Goal: Communication & Community: Answer question/provide support

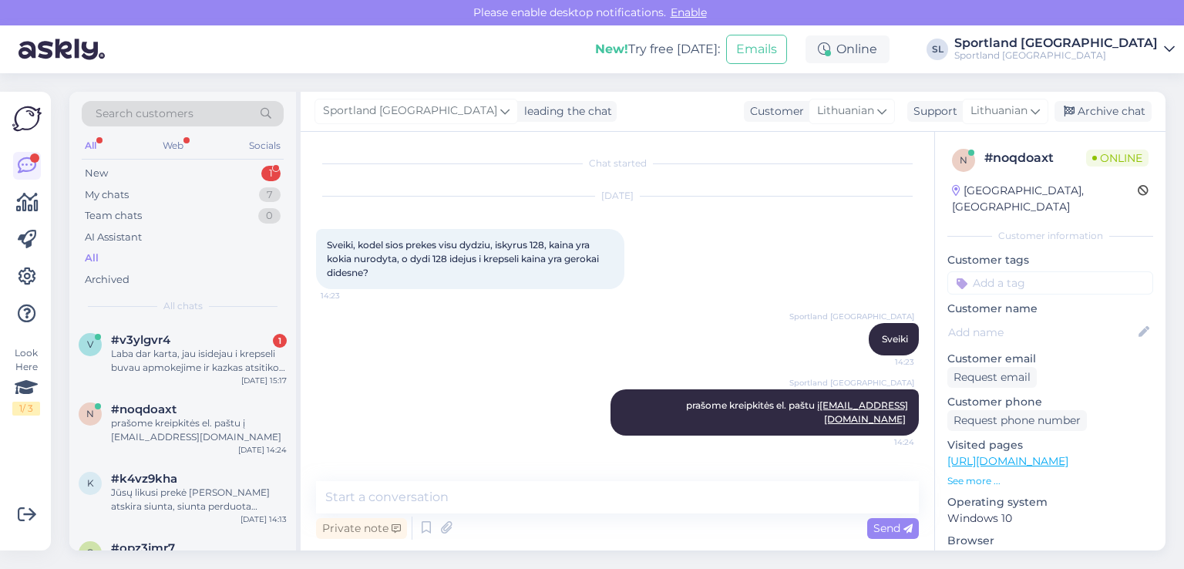
click at [183, 354] on div "Laba dar karta, jau isidejau i krepseli buvau apmokejime ir kazkas atsitiko, o …" at bounding box center [199, 361] width 176 height 28
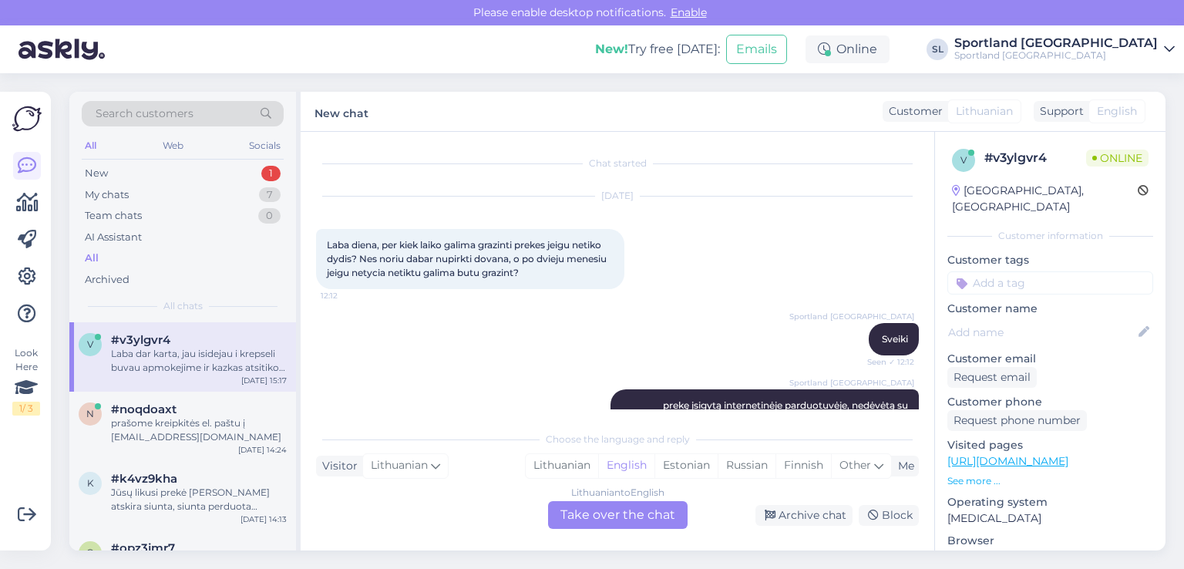
scroll to position [256, 0]
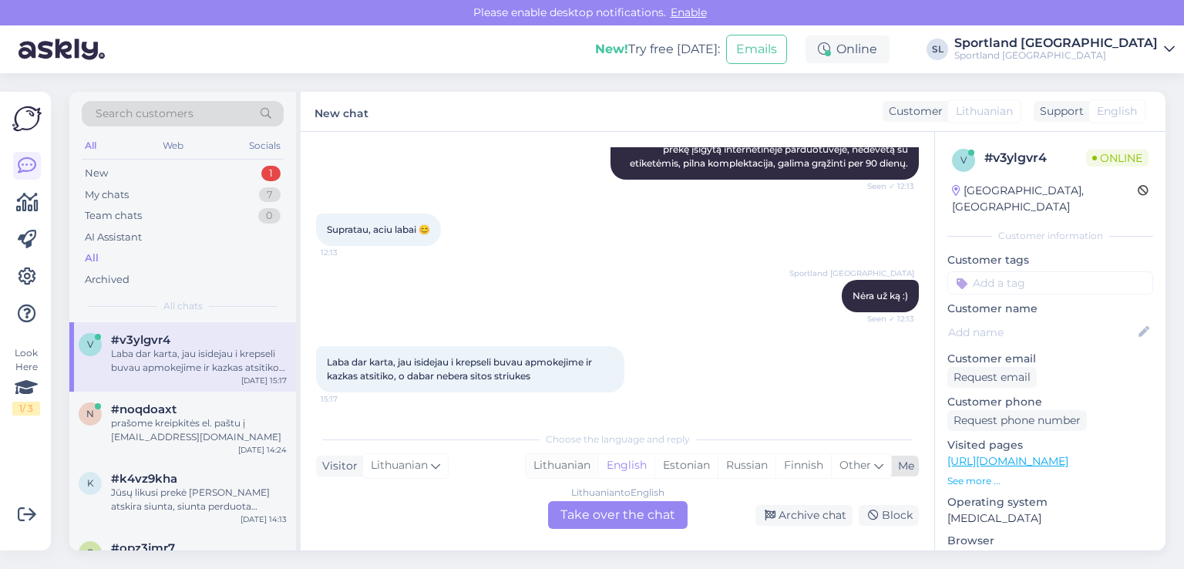
click at [564, 468] on div "Lithuanian" at bounding box center [562, 465] width 72 height 23
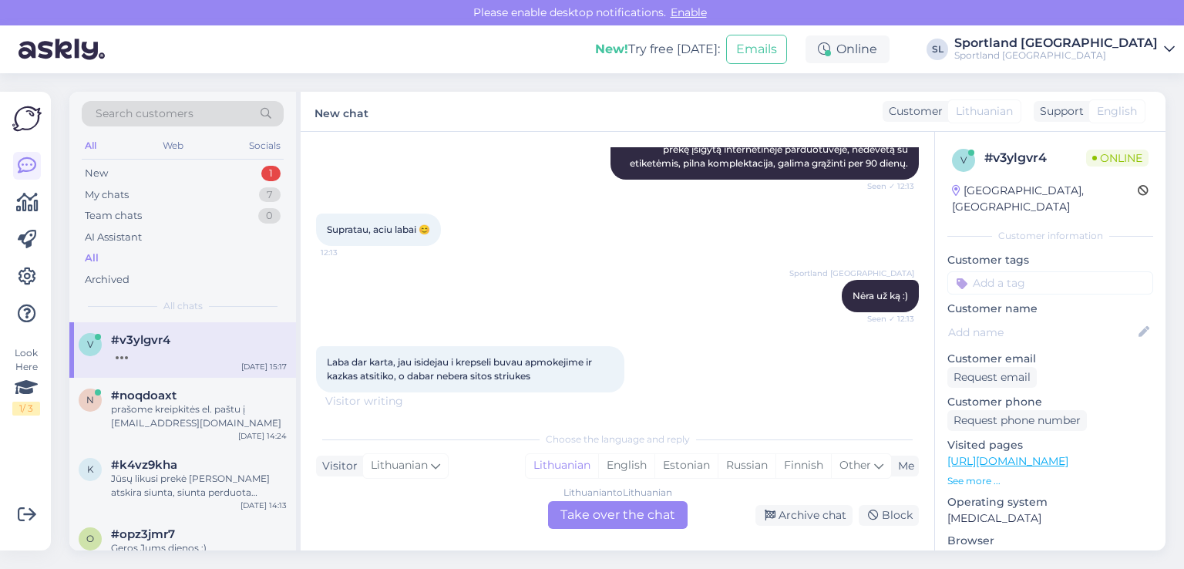
click at [598, 518] on div "Lithuanian to Lithuanian Take over the chat" at bounding box center [618, 515] width 140 height 28
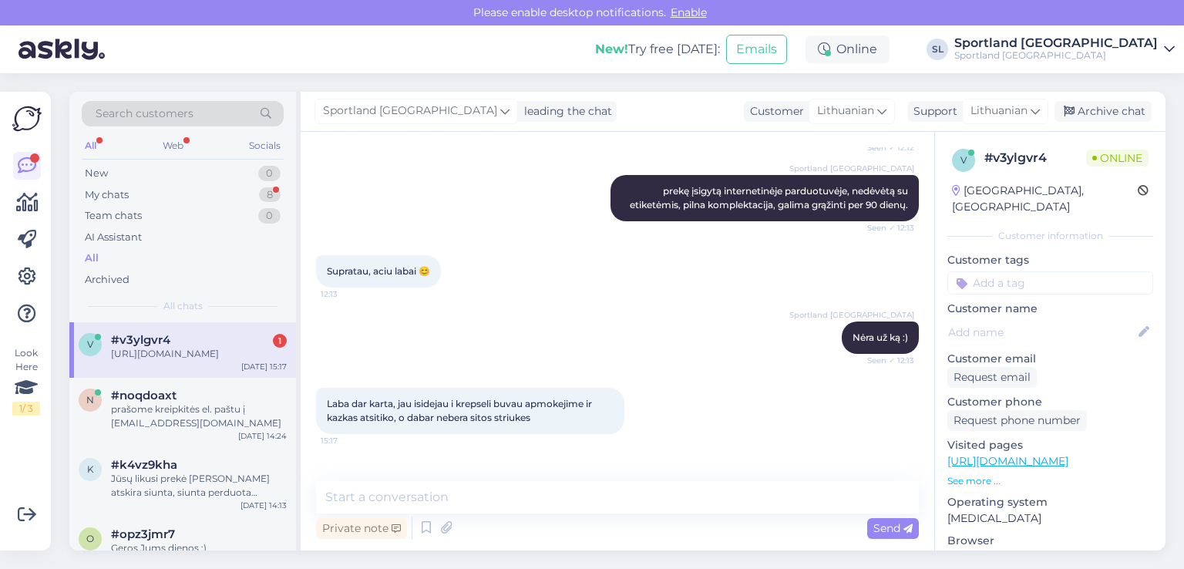
scroll to position [278, 0]
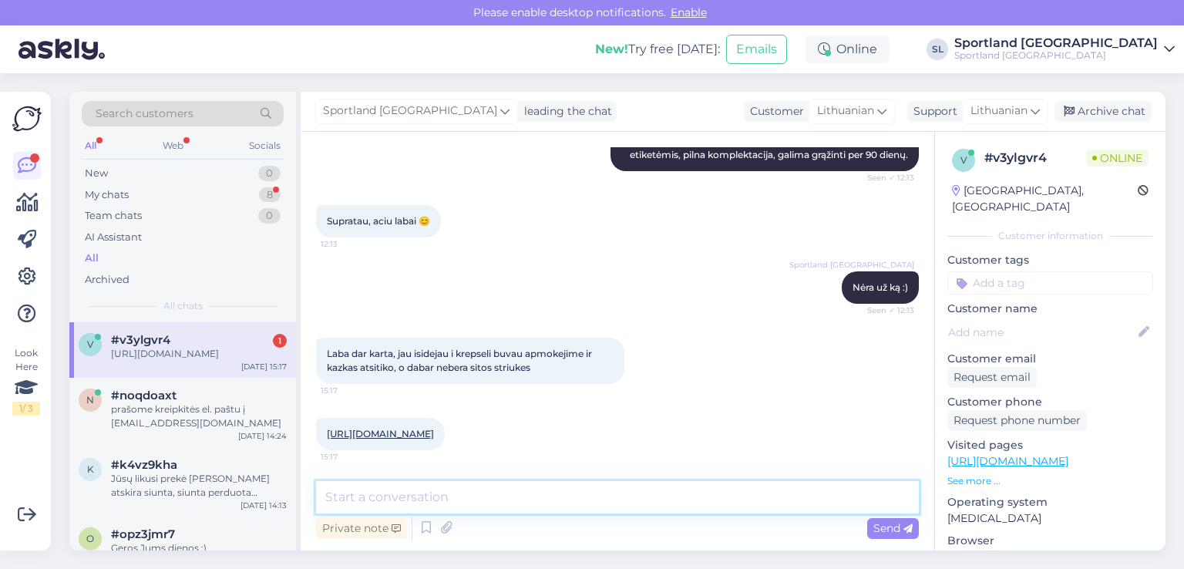
click at [510, 503] on textarea at bounding box center [617, 497] width 603 height 32
type textarea "Sveiki"
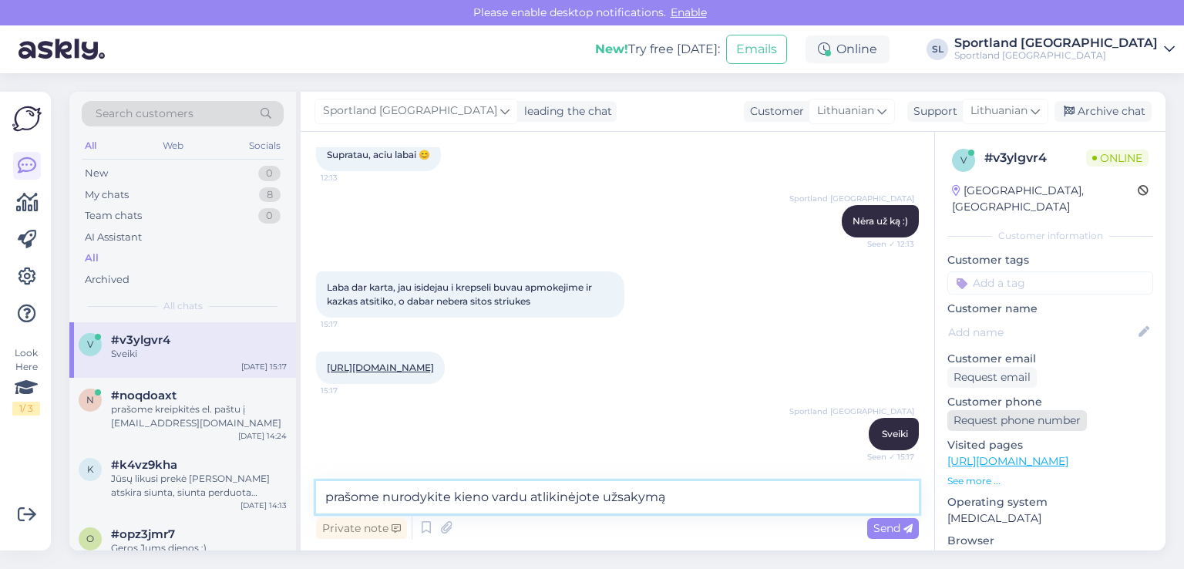
type textarea "prašome nurodykite kieno vardu atlikinėjote užsakymą"
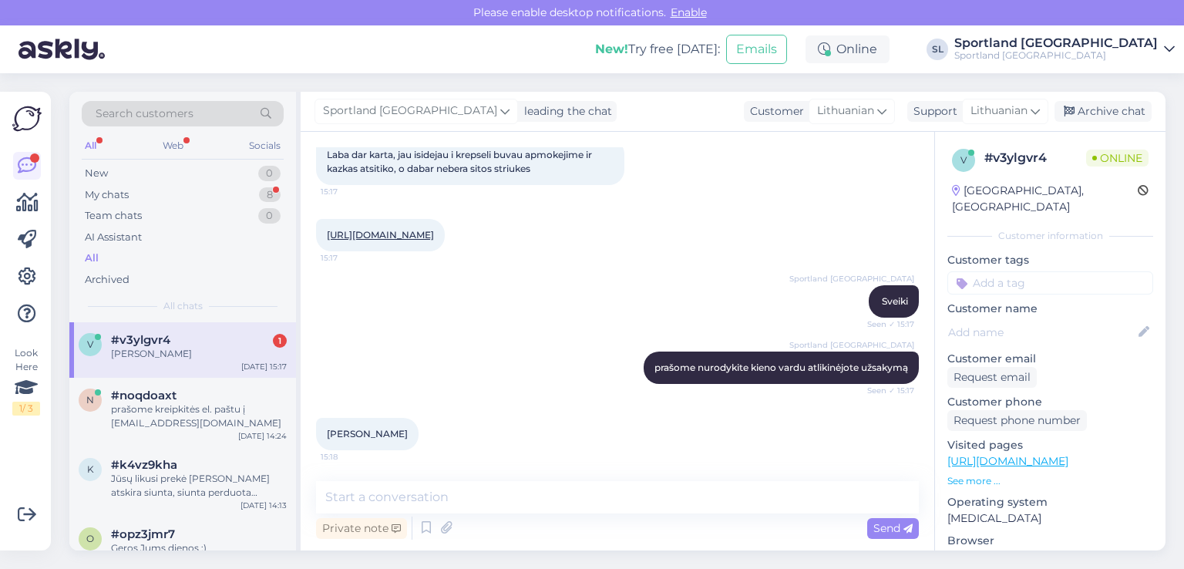
scroll to position [493, 0]
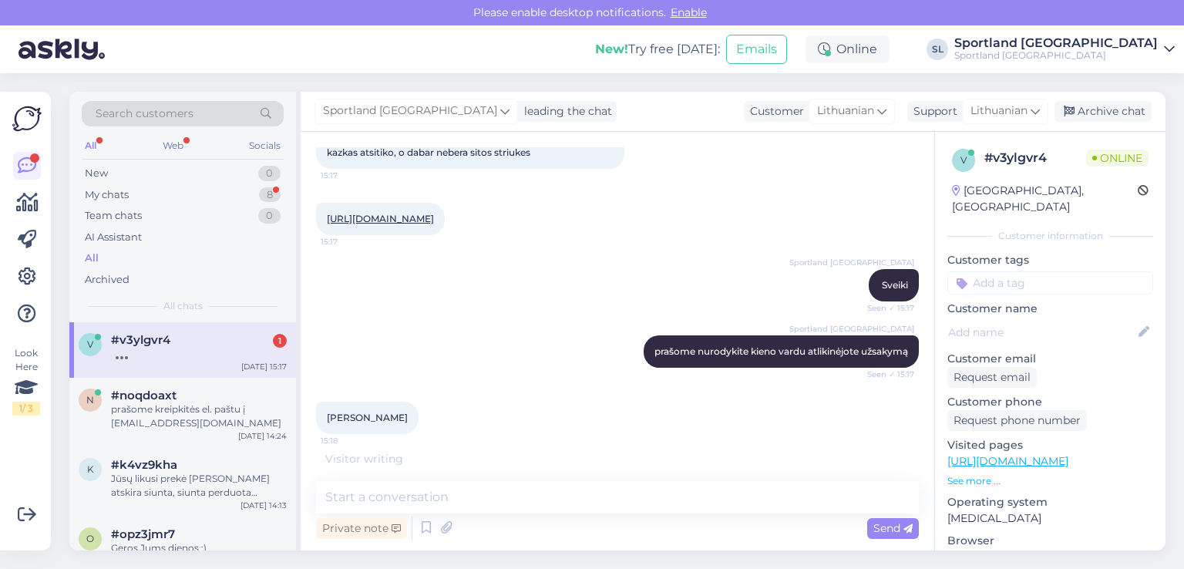
drag, startPoint x: 407, startPoint y: 421, endPoint x: 310, endPoint y: 406, distance: 98.2
click at [310, 406] on div "Chat started Aug 12 2025 Laba diena, per kiek laiko galima grazinti prekes jeig…" at bounding box center [618, 341] width 634 height 419
copy span "Jonas Galinskas"
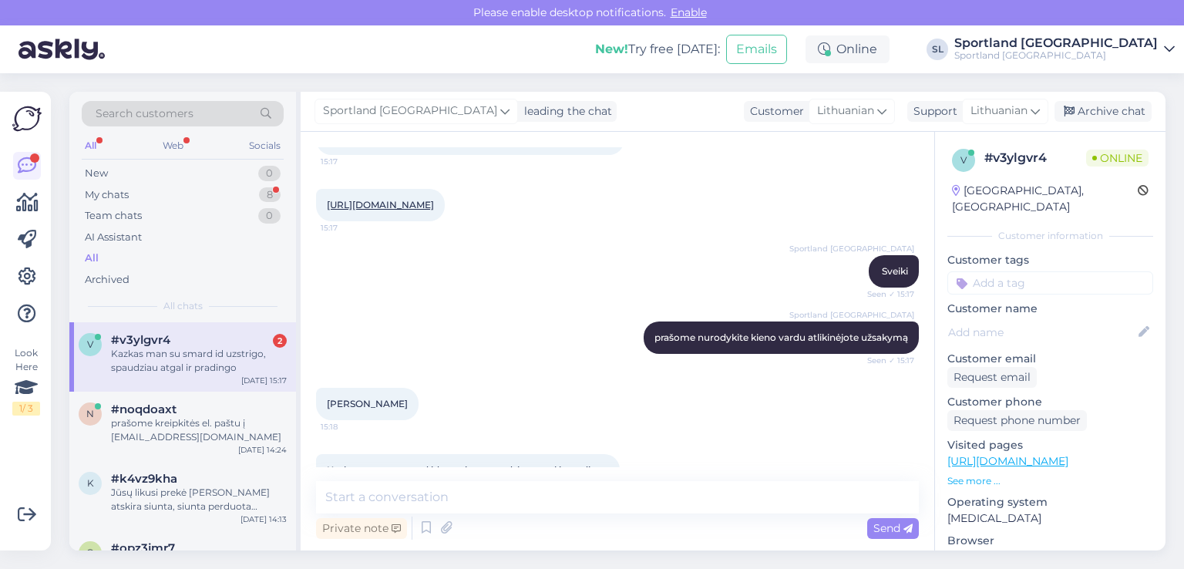
scroll to position [558, 0]
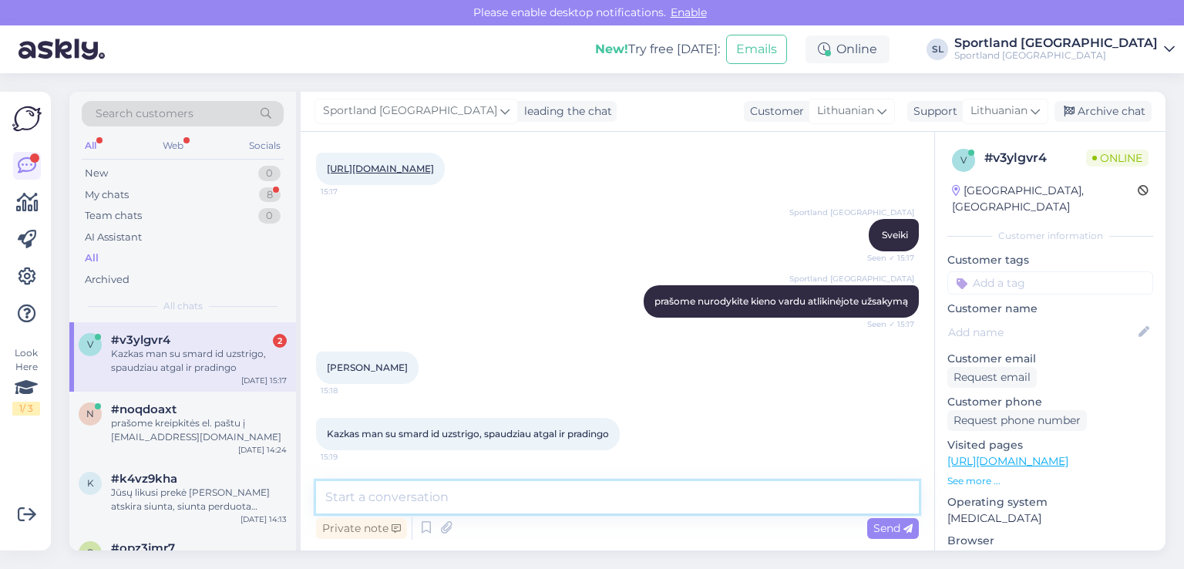
click at [606, 500] on textarea at bounding box center [617, 497] width 603 height 32
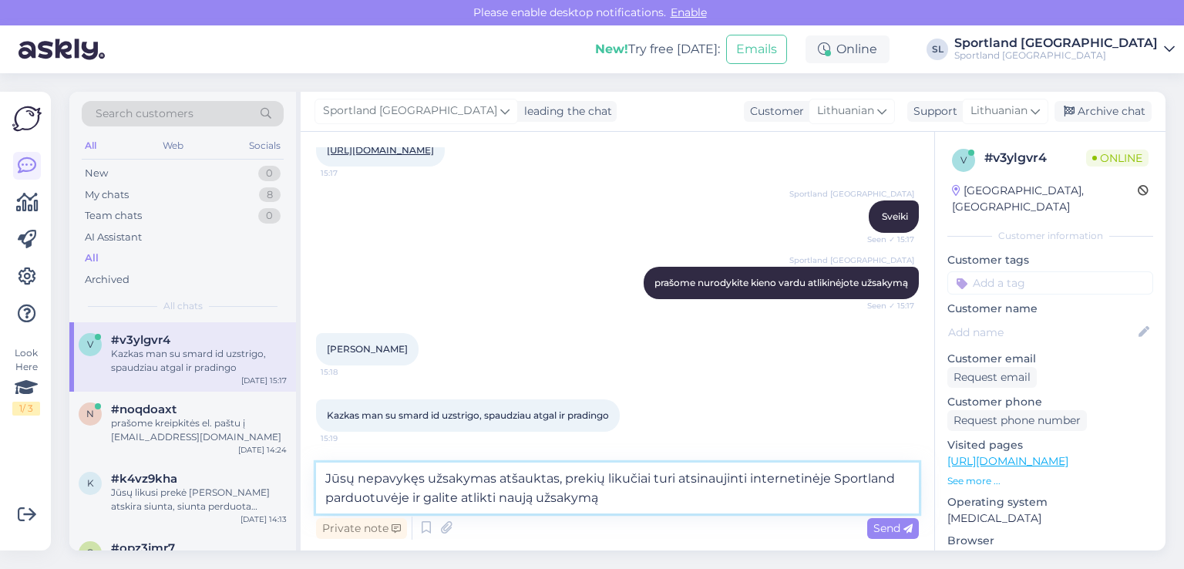
type textarea "Jūsų nepavykęs užsakymas atšauktas, prekių likučiai turi atsinaujinti interneti…"
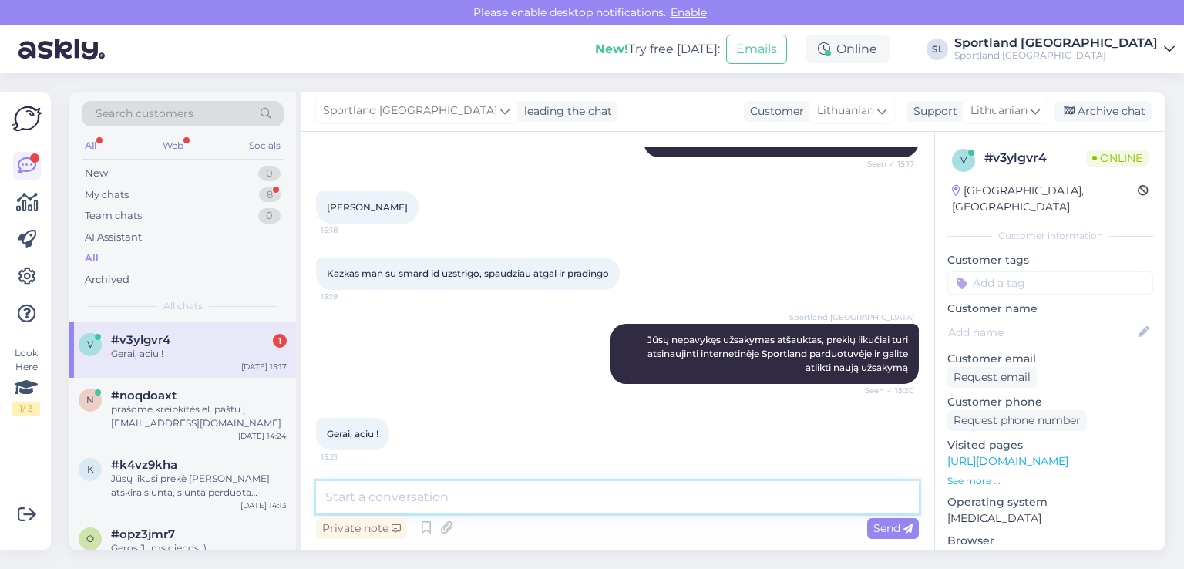
scroll to position [718, 0]
click at [469, 497] on textarea at bounding box center [617, 497] width 603 height 32
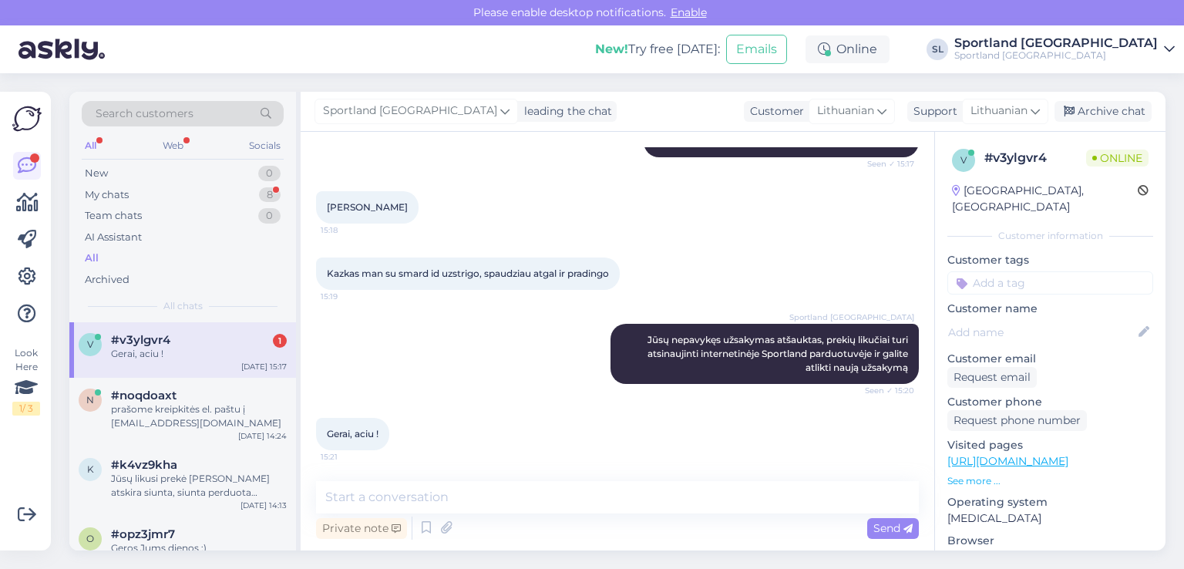
click at [441, 379] on div "Sportland Lithuania Jūsų nepavykęs užsakymas atšauktas, prekių likučiai turi at…" at bounding box center [617, 354] width 603 height 94
click at [139, 393] on span "#noqdoaxt" at bounding box center [144, 396] width 66 height 14
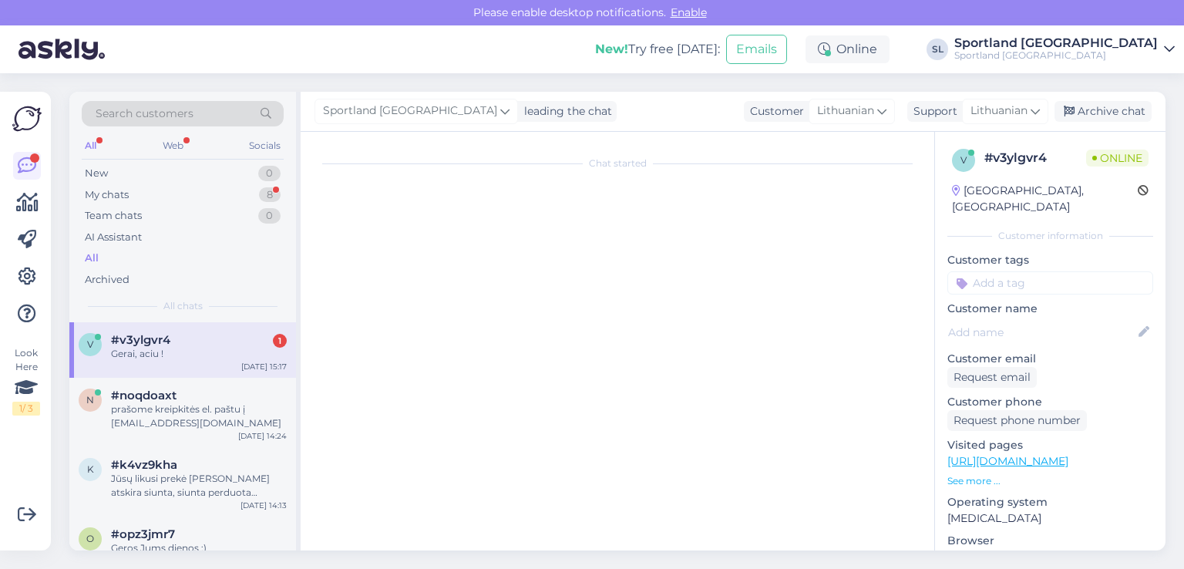
scroll to position [0, 0]
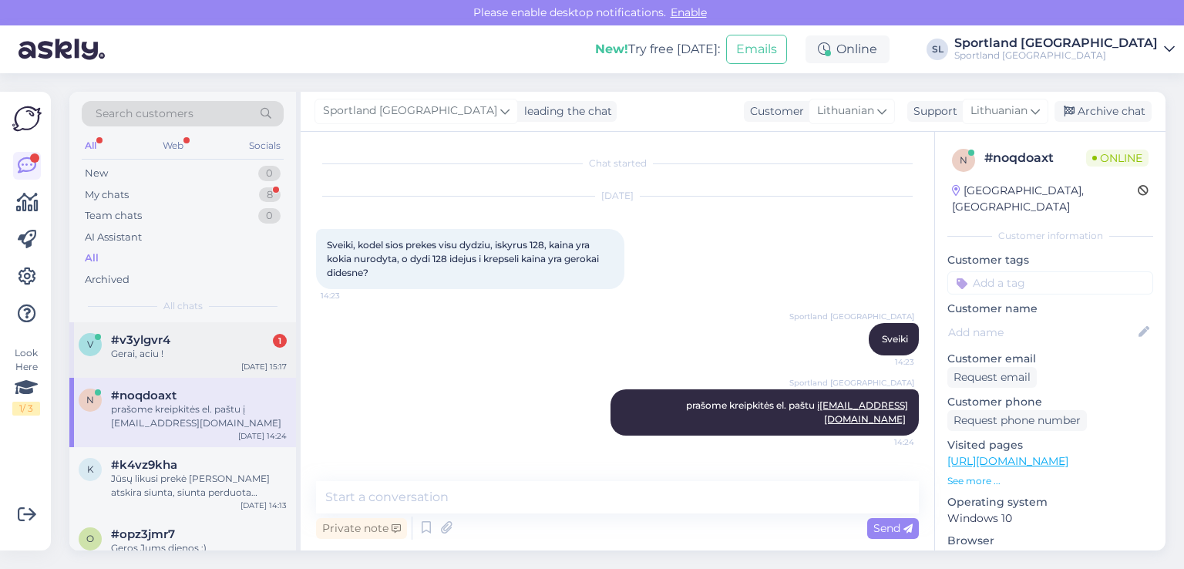
click at [130, 352] on div "Gerai, aciu !" at bounding box center [199, 354] width 176 height 14
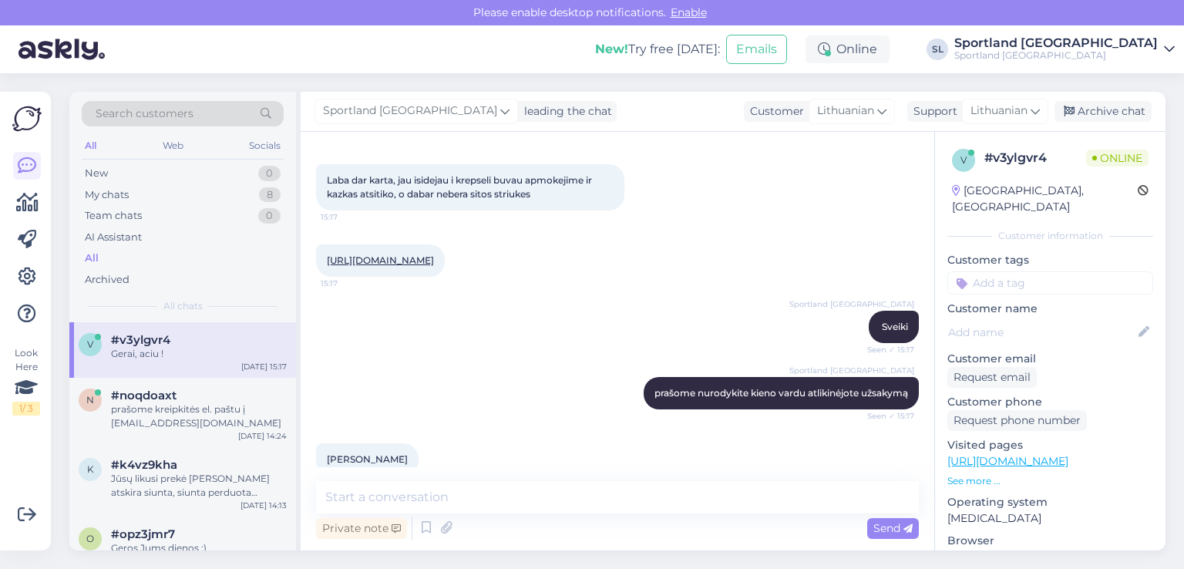
click at [490, 359] on div "Sportland Lithuania Sveiki Seen ✓ 15:17" at bounding box center [617, 327] width 603 height 66
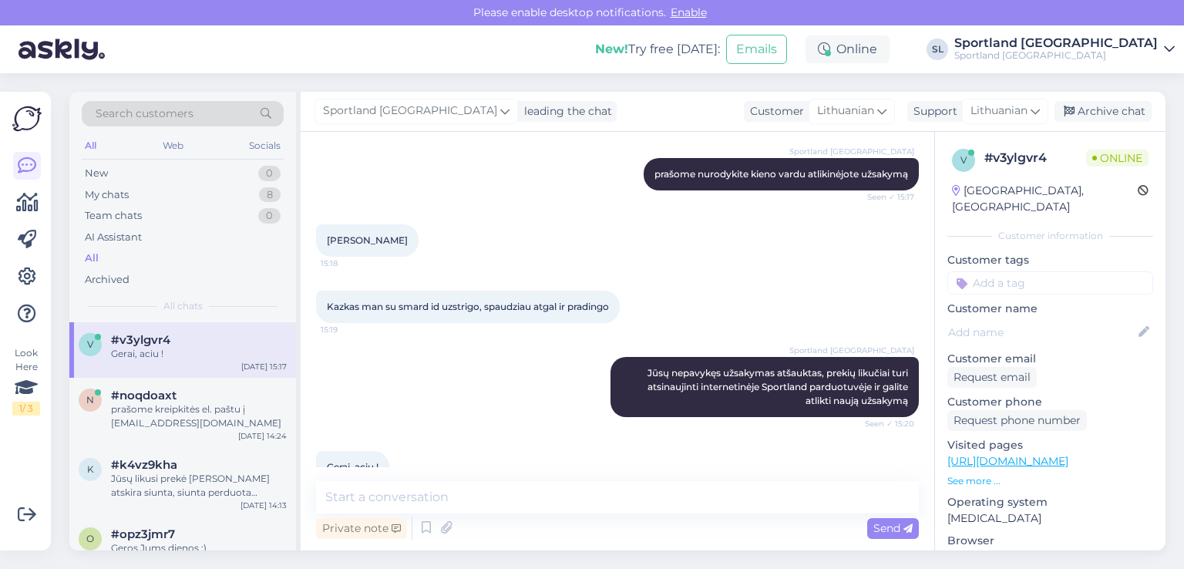
scroll to position [718, 0]
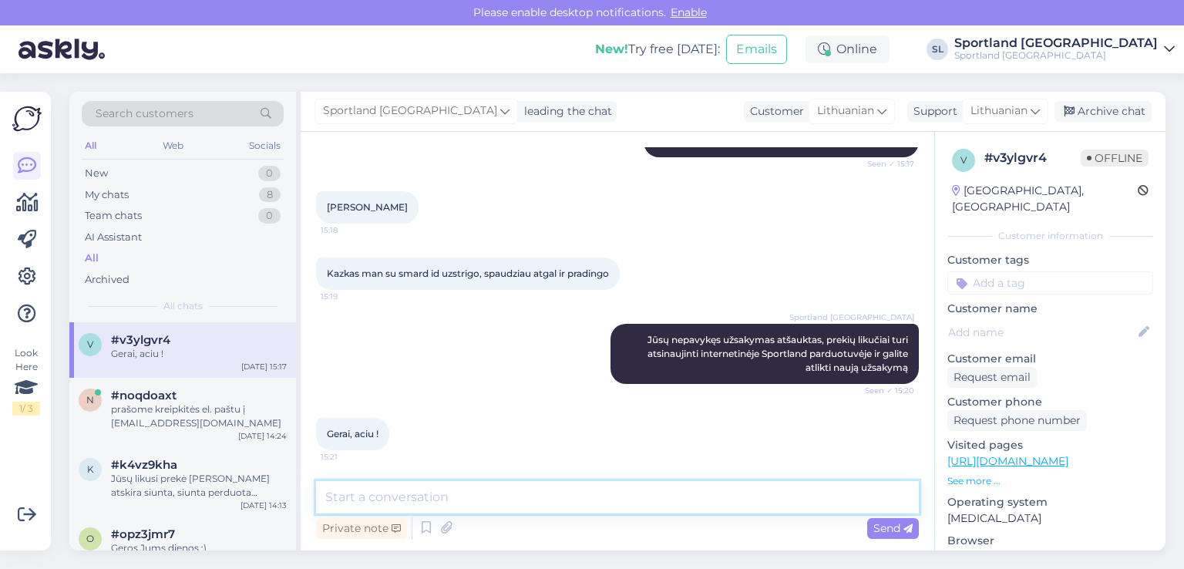
click at [587, 499] on textarea at bounding box center [617, 497] width 603 height 32
type textarea "Jei dar turėsite klausimų, kreipkitės padėsime :)"
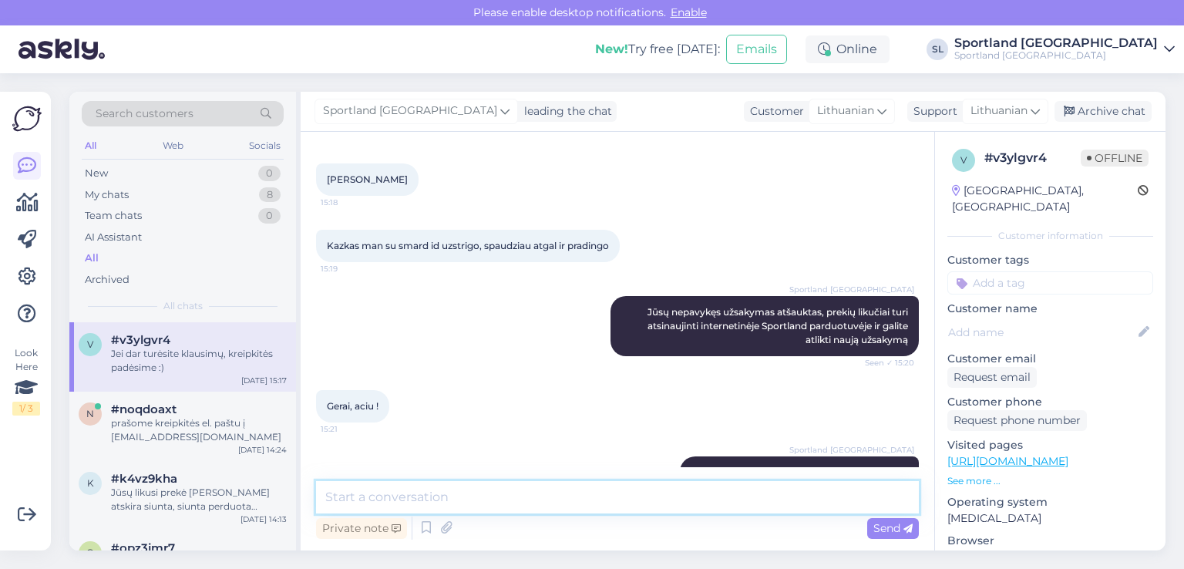
scroll to position [784, 0]
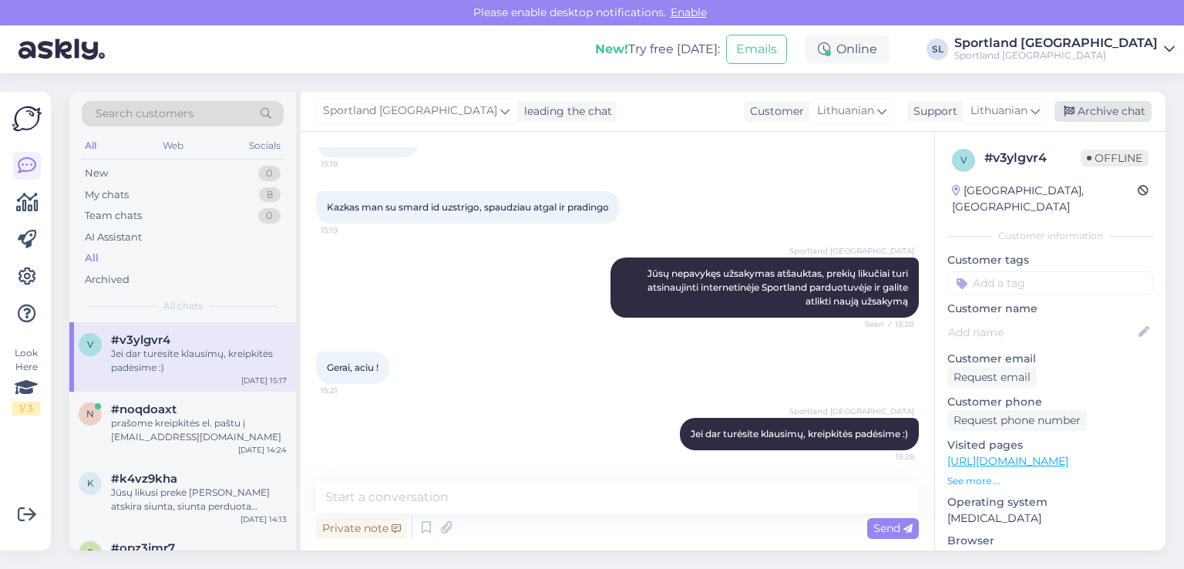
click at [1122, 109] on div "Archive chat" at bounding box center [1103, 111] width 97 height 21
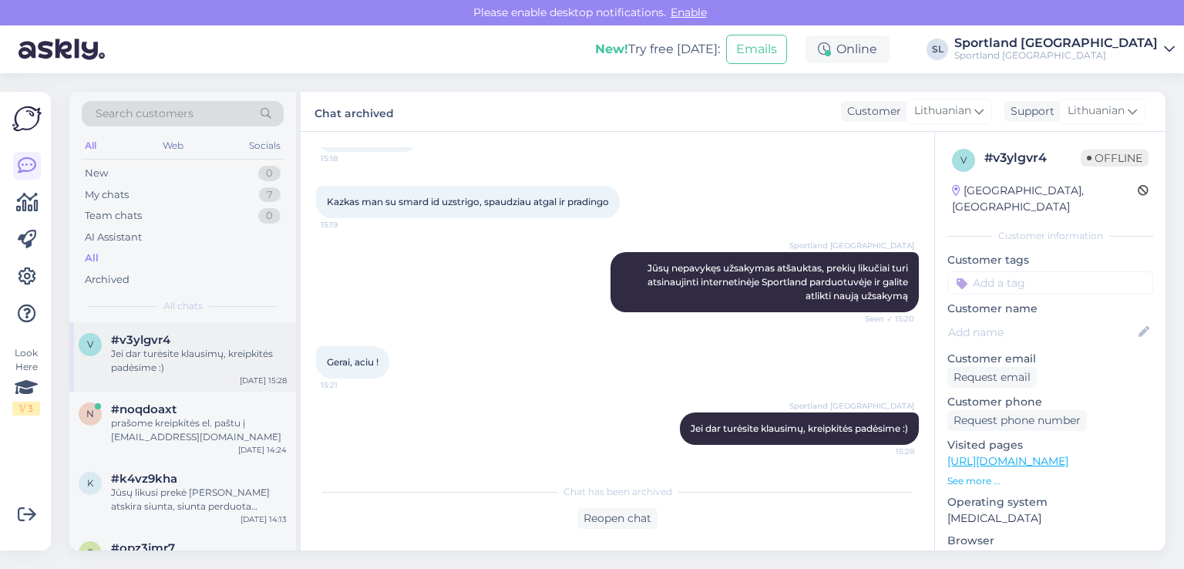
click at [176, 342] on div "#v3ylgvr4" at bounding box center [199, 340] width 176 height 14
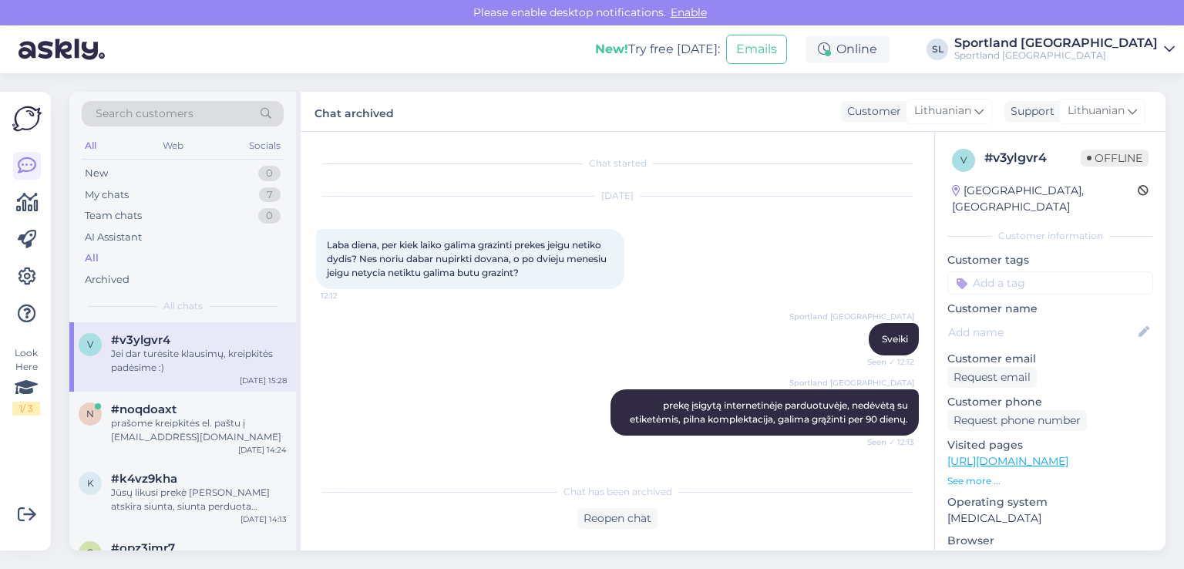
scroll to position [790, 0]
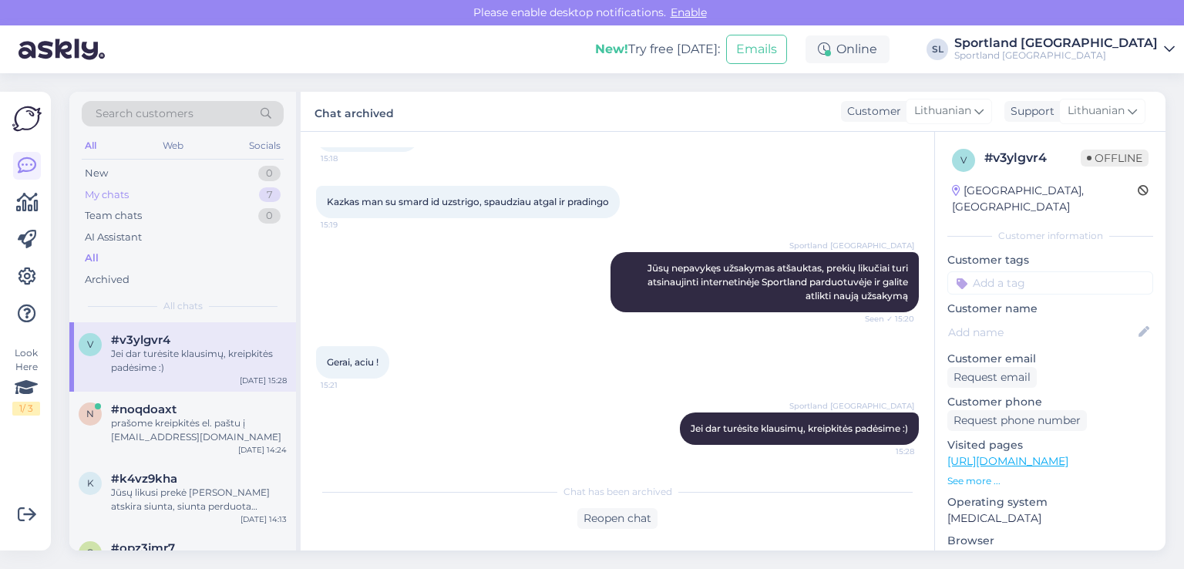
click at [139, 192] on div "My chats 7" at bounding box center [183, 195] width 202 height 22
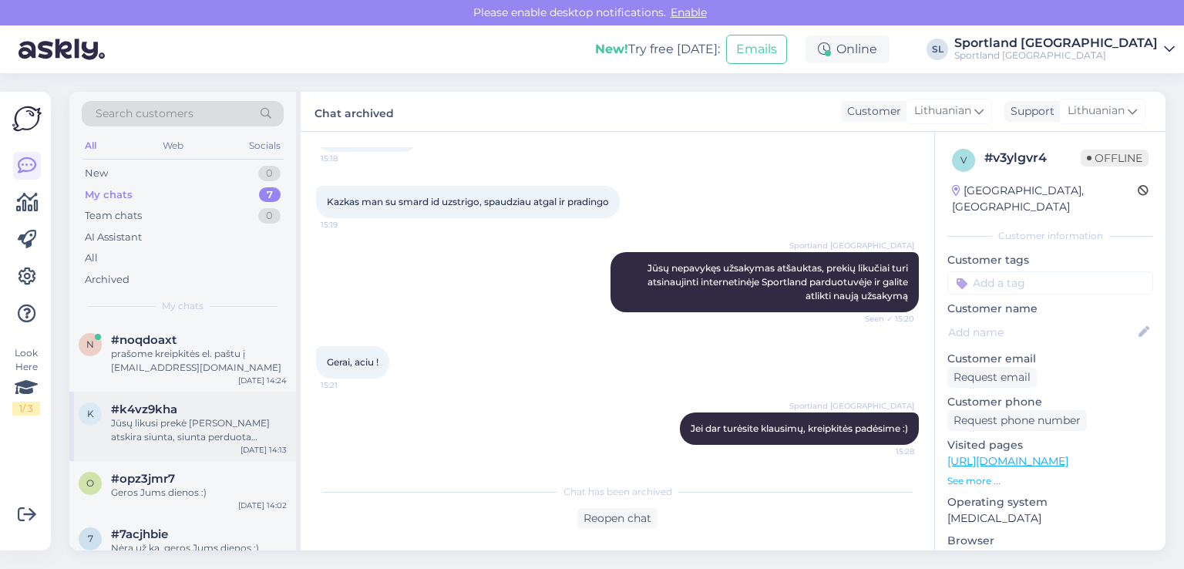
click at [191, 427] on div "Jūsų likusi prekė atkeliaus atskira siunta, siunta perduota kurjeriui, pridedam…" at bounding box center [199, 430] width 176 height 28
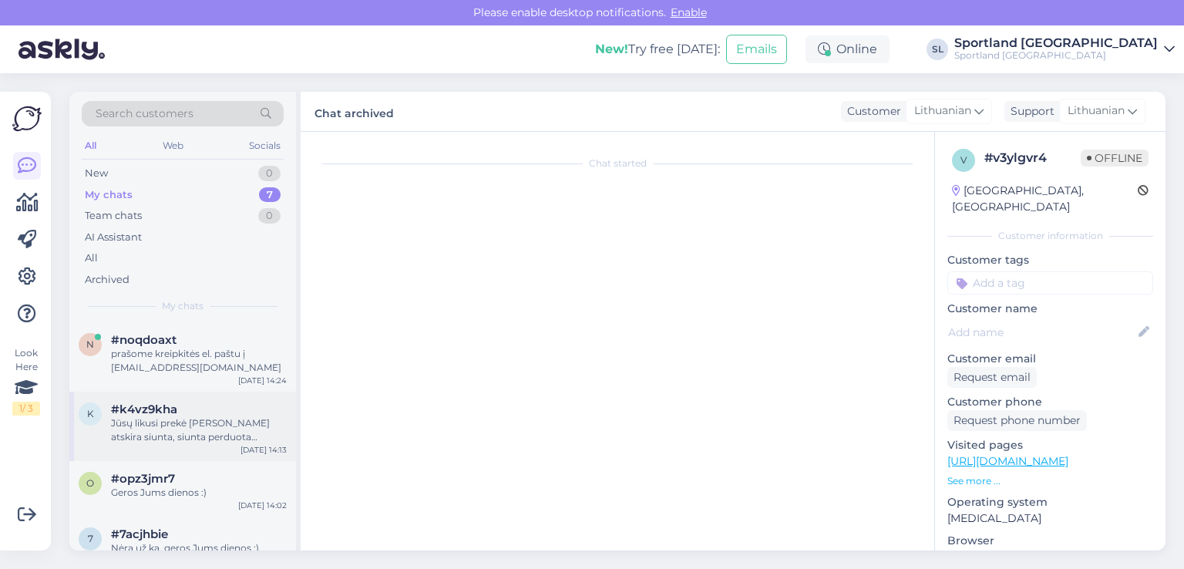
scroll to position [251, 0]
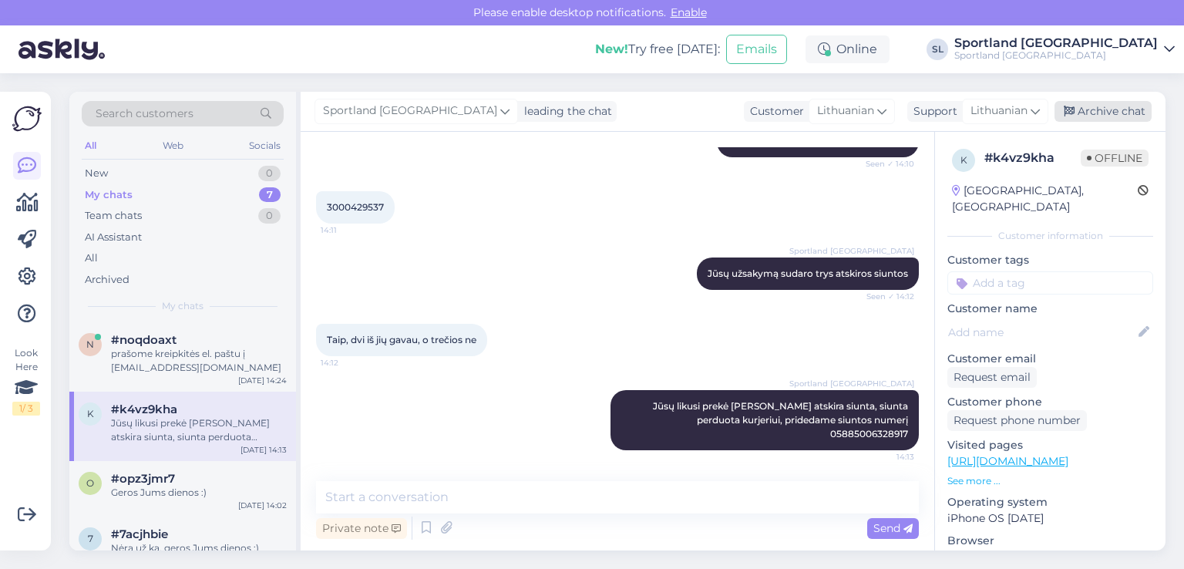
click at [1120, 109] on div "Archive chat" at bounding box center [1103, 111] width 97 height 21
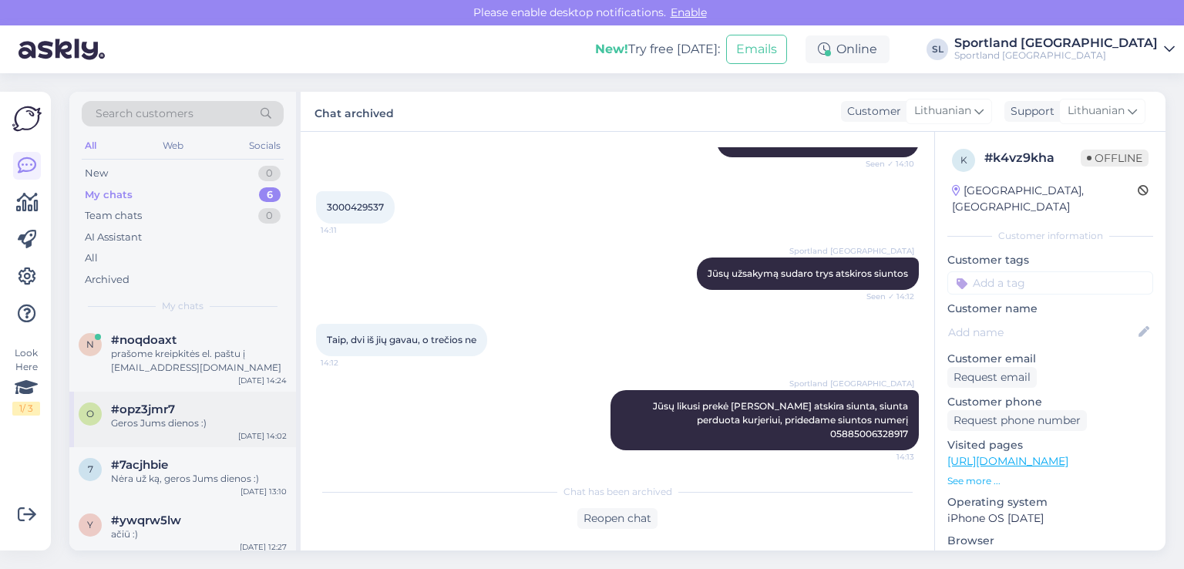
click at [188, 420] on div "Geros Jums dienos :)" at bounding box center [199, 423] width 176 height 14
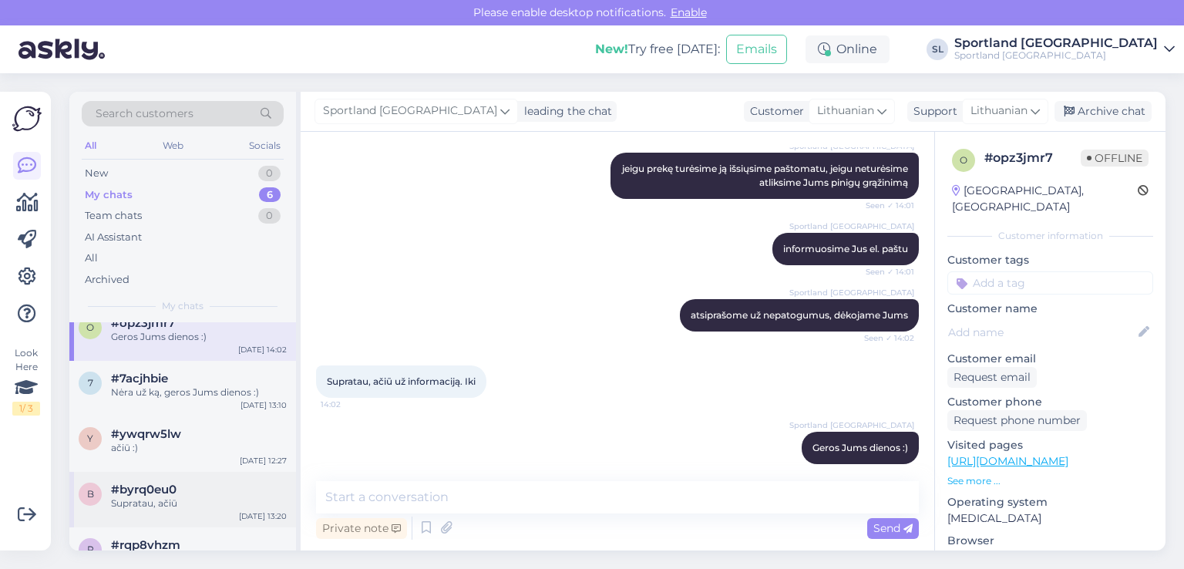
scroll to position [133, 0]
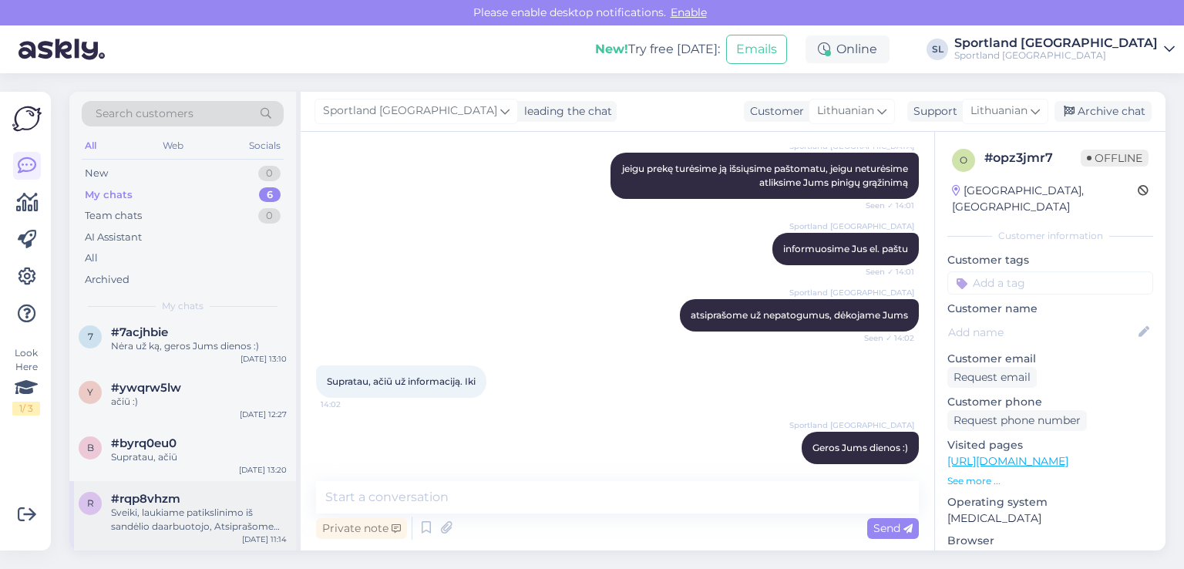
click at [195, 539] on div "r #rqp8vhzm Sveiki, laukiame patikslinimo iš sandėlio daarbuotojo, Atsiprašome …" at bounding box center [182, 515] width 227 height 69
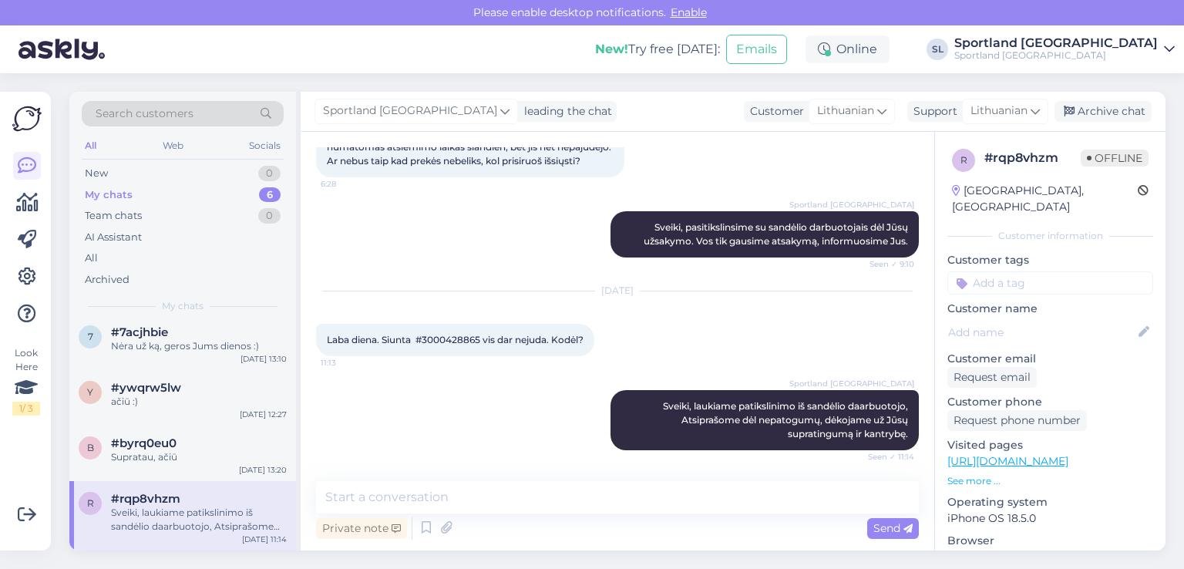
click at [444, 332] on div "Laba diena. Siunta #3000428865 vis dar nejuda. Kodėl? 11:13" at bounding box center [455, 340] width 278 height 32
copy span "3000428865"
click at [152, 460] on div "Supratau, ačiū" at bounding box center [199, 457] width 176 height 14
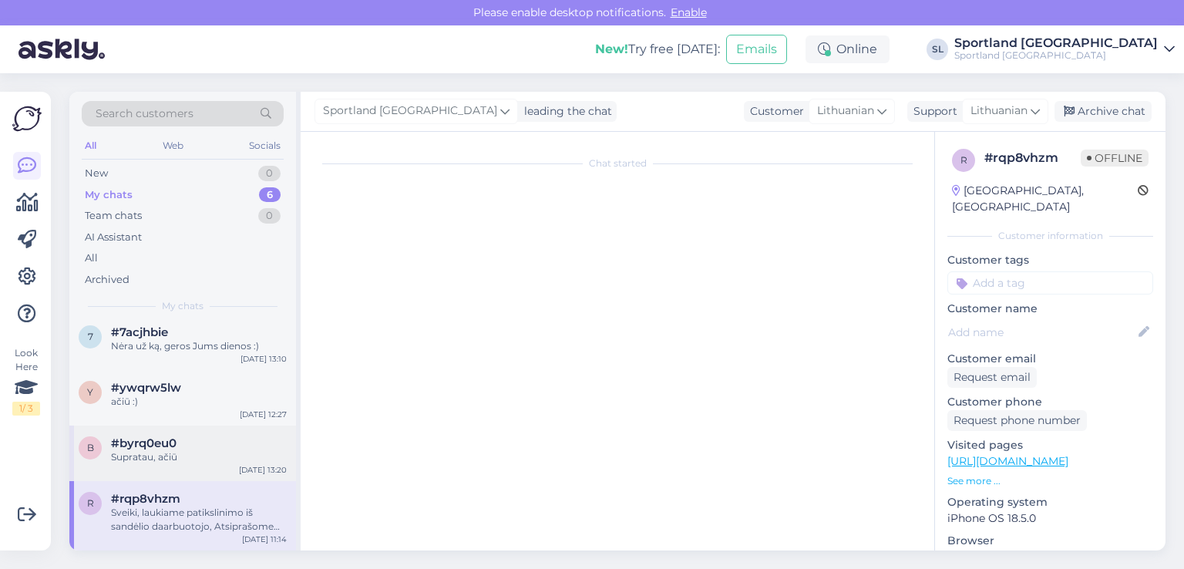
scroll to position [345, 0]
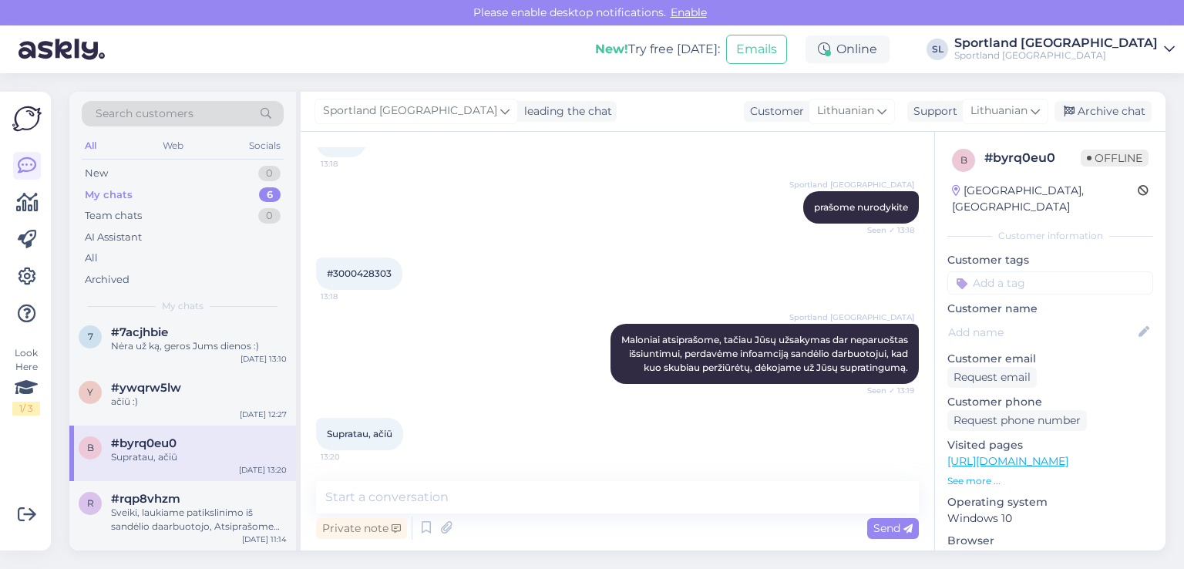
click at [352, 268] on span "#3000428303" at bounding box center [359, 274] width 65 height 12
copy div "3000428303 13:18"
click at [170, 401] on div "ačiū :)" at bounding box center [199, 402] width 176 height 14
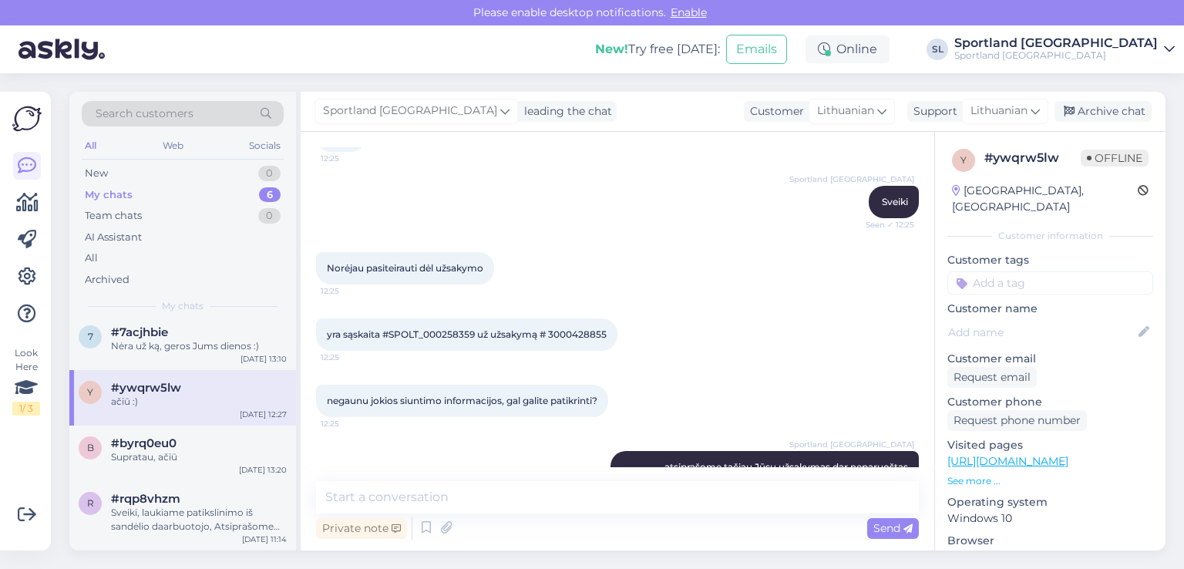
scroll to position [72, 0]
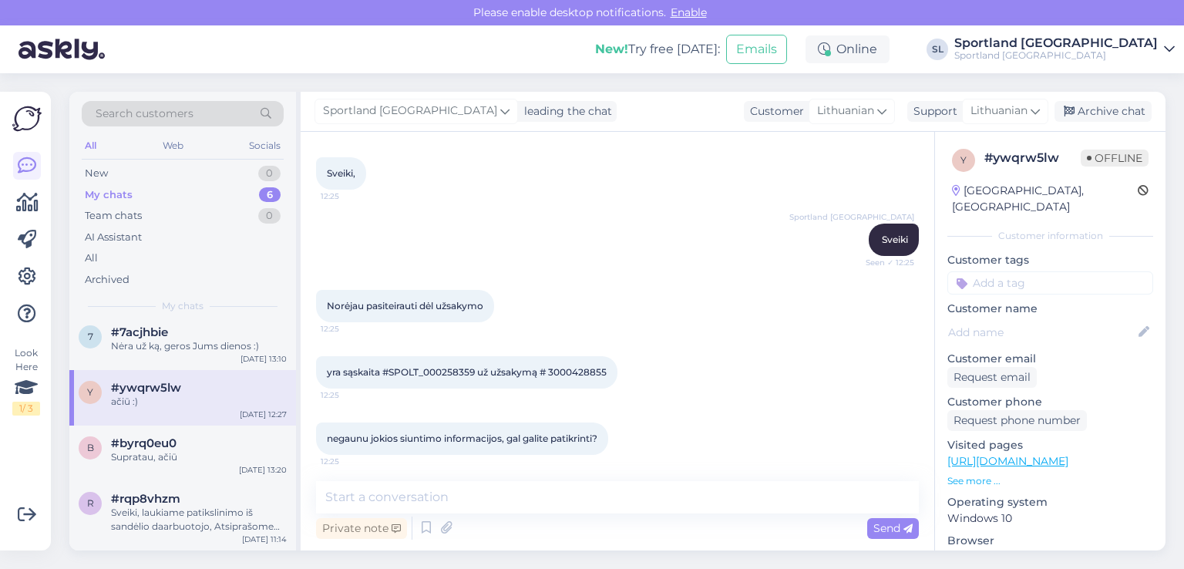
click at [592, 374] on span "yra sąskaita #SPOLT_000258359 už užsakymą # 3000428855" at bounding box center [467, 372] width 280 height 12
copy div "3000428855 12:25"
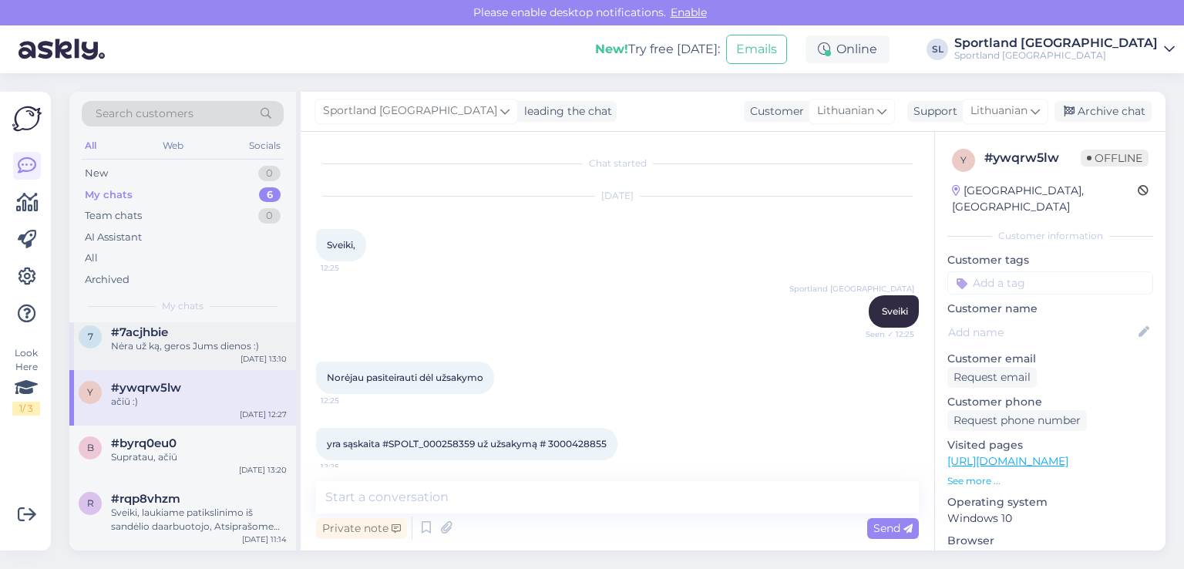
click at [182, 339] on div "Nėra už ką, geros Jums dienos :)" at bounding box center [199, 346] width 176 height 14
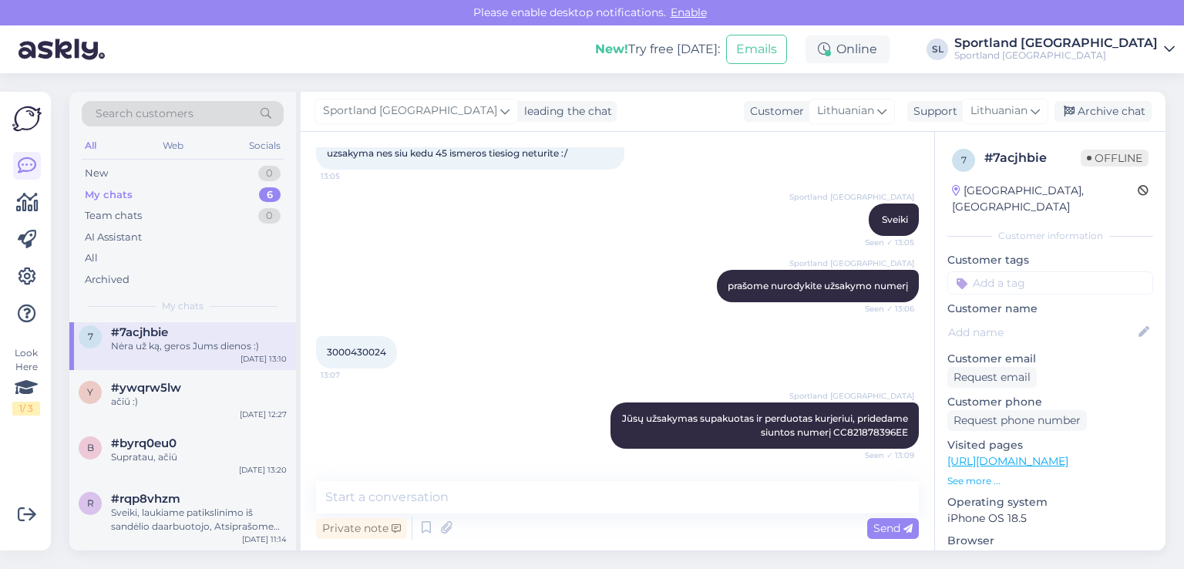
scroll to position [924, 0]
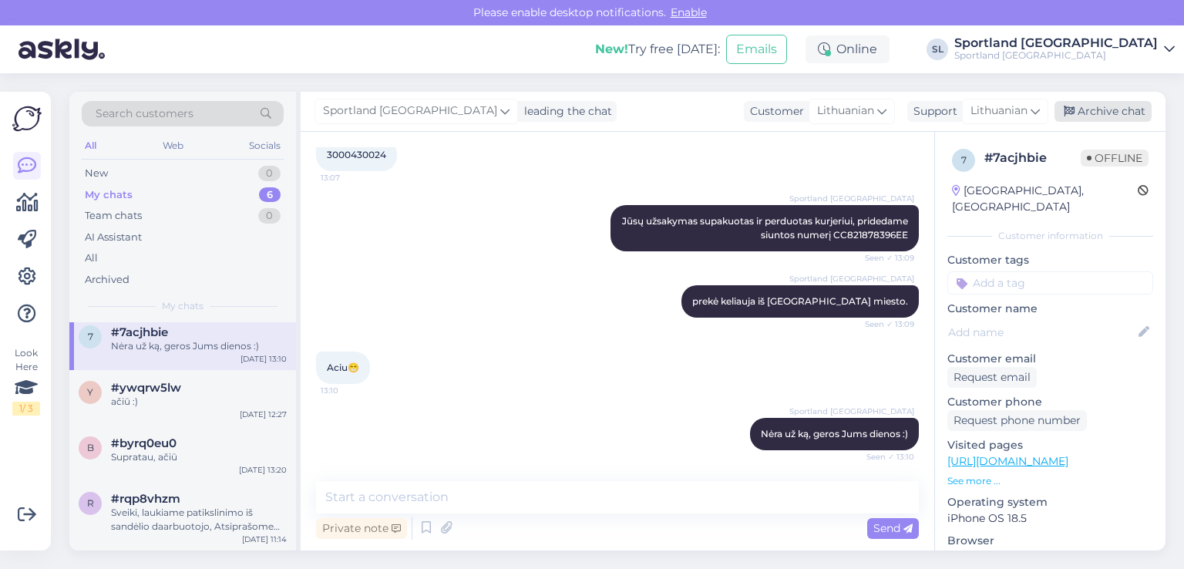
click at [1118, 106] on div "Archive chat" at bounding box center [1103, 111] width 97 height 21
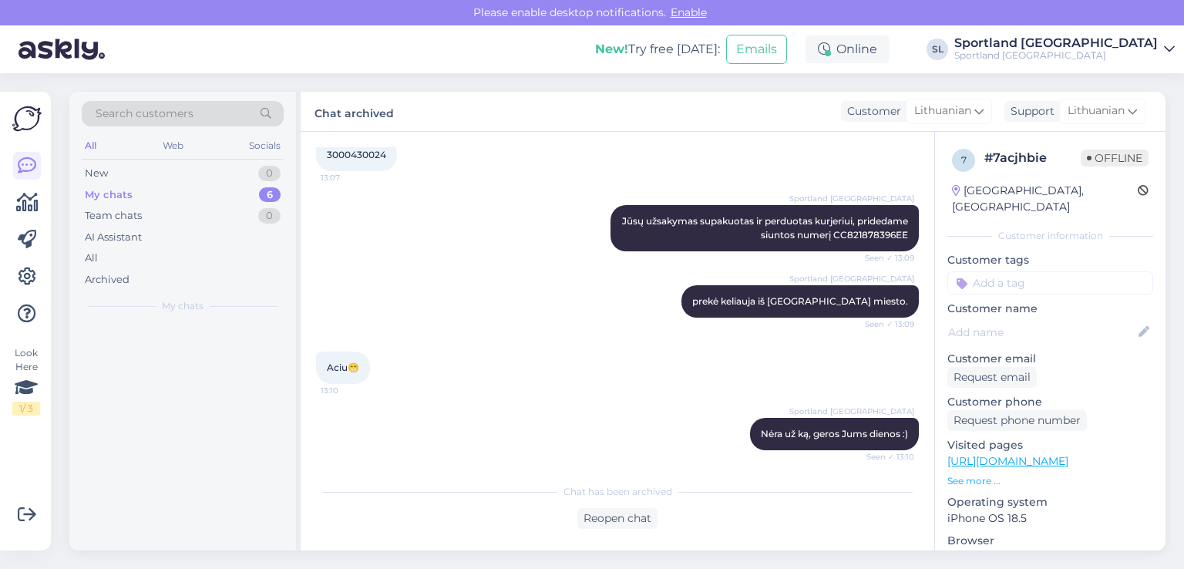
scroll to position [0, 0]
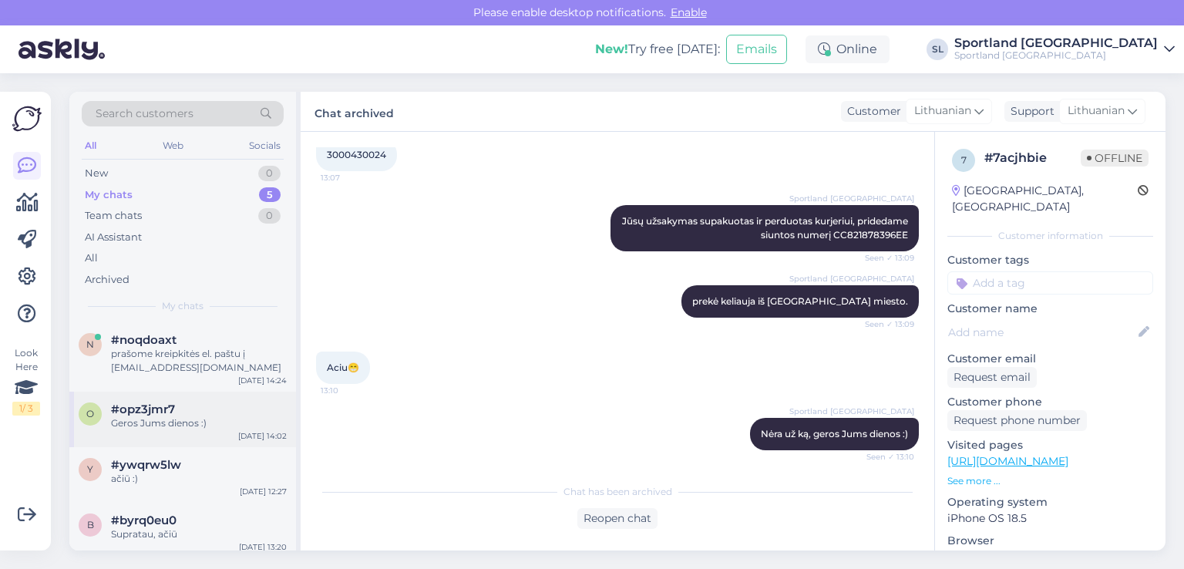
click at [167, 426] on div "Geros Jums dienos :)" at bounding box center [199, 423] width 176 height 14
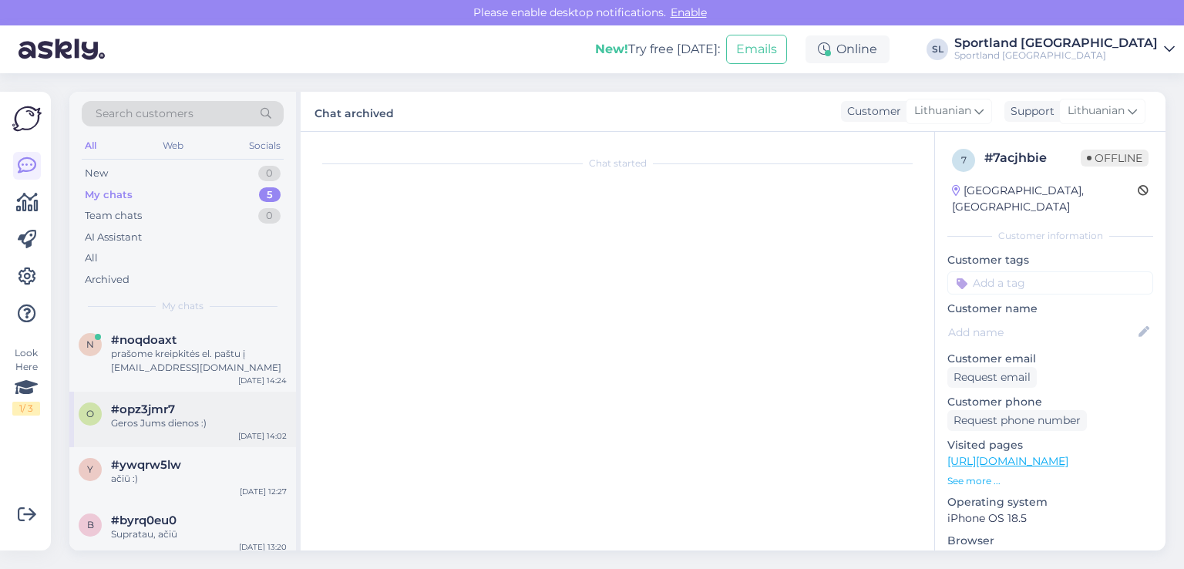
scroll to position [704, 0]
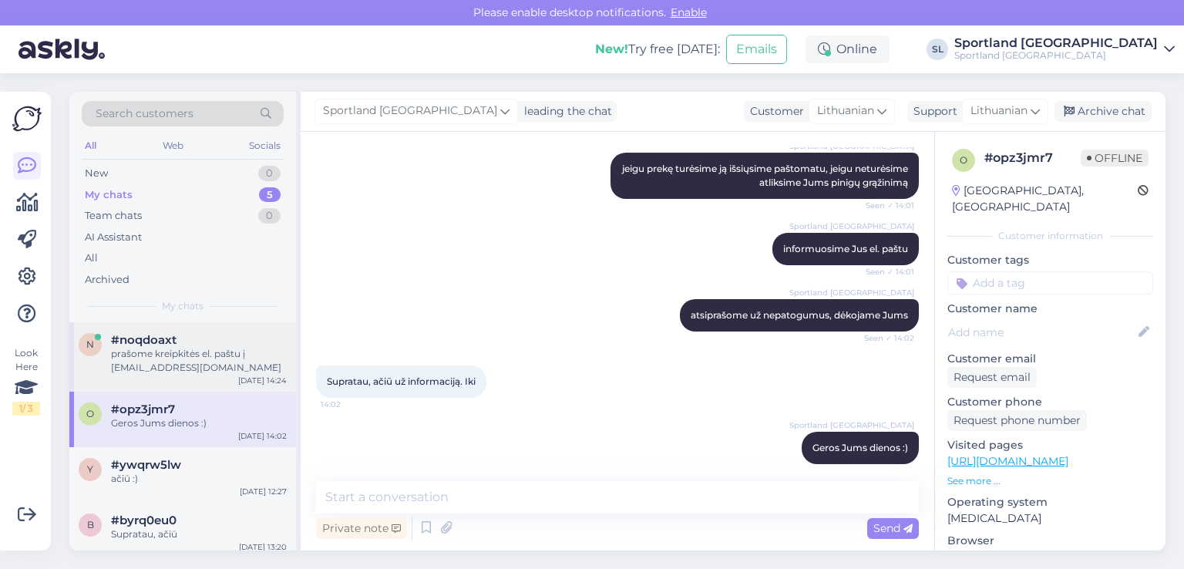
click at [165, 376] on div "n #noqdoaxt prašome kreipkitės el. paštu į aptarnavimas@sportland.lt Aug 12 14:…" at bounding box center [182, 356] width 227 height 69
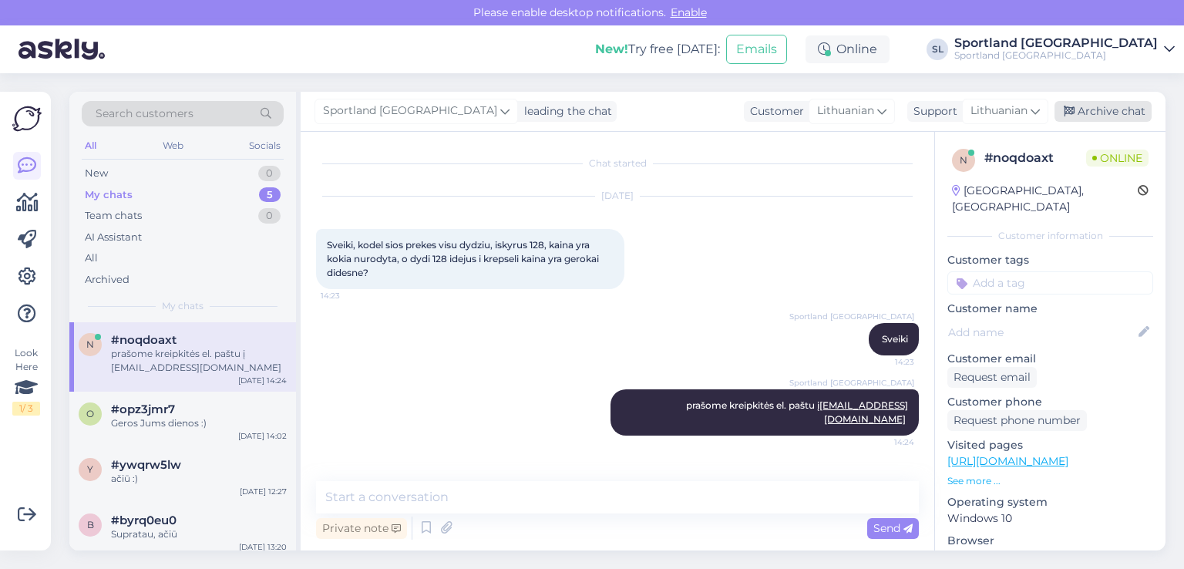
click at [1103, 107] on div "Archive chat" at bounding box center [1103, 111] width 97 height 21
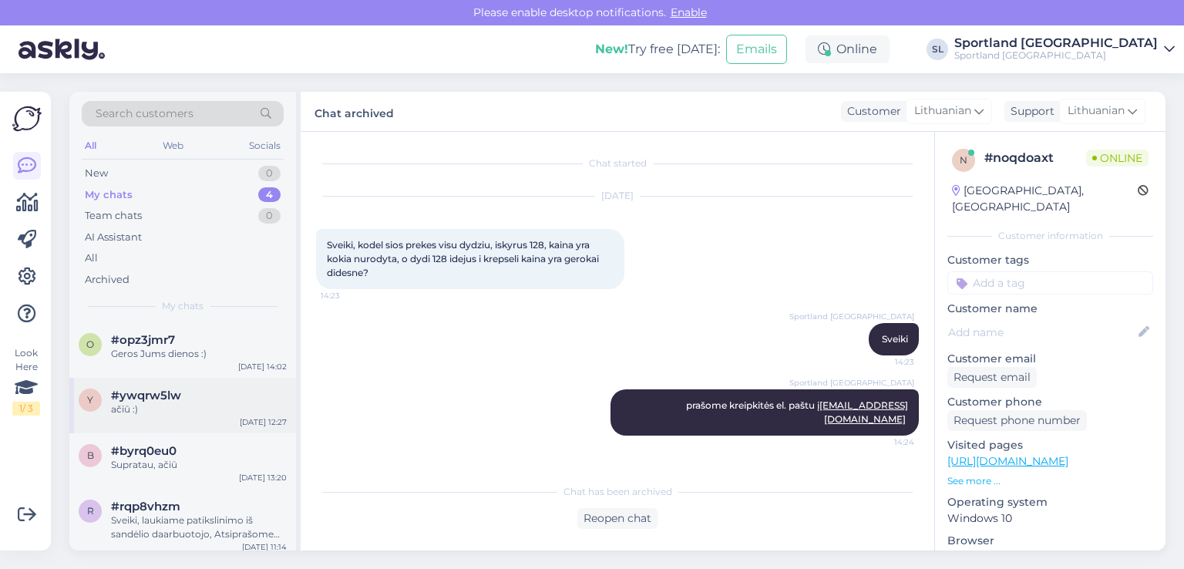
click at [157, 402] on div "ačiū :)" at bounding box center [199, 409] width 176 height 14
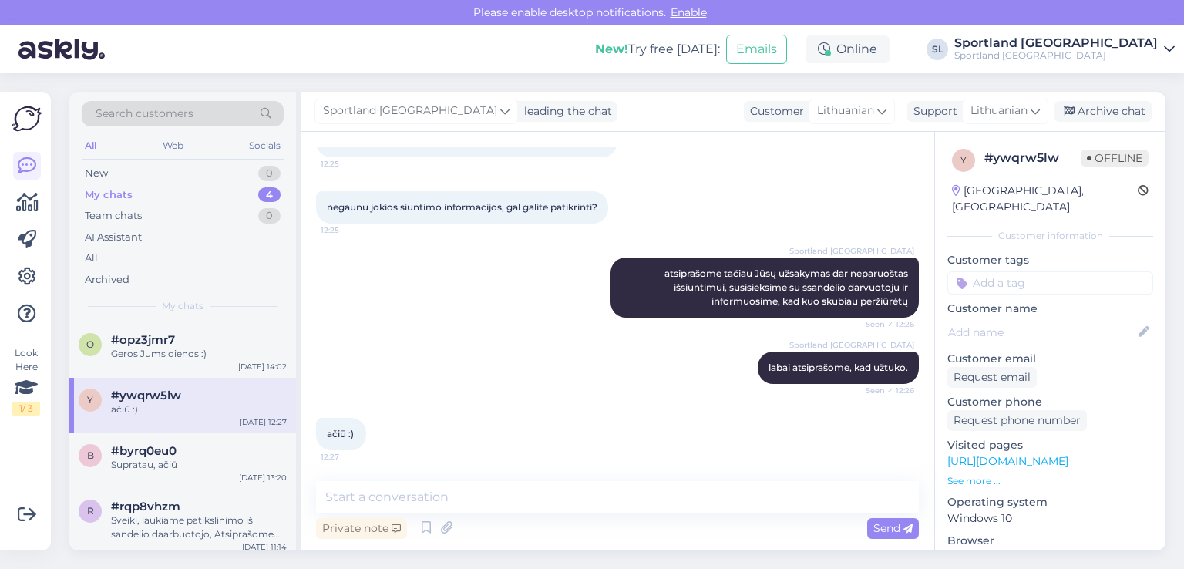
scroll to position [149, 0]
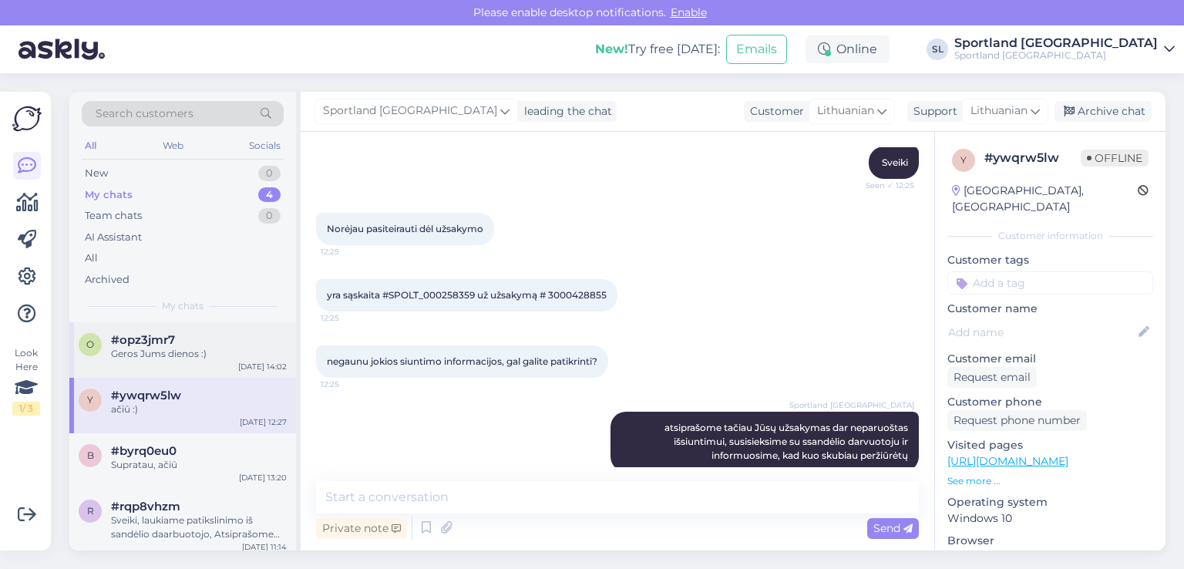
click at [163, 351] on div "Geros Jums dienos :)" at bounding box center [199, 354] width 176 height 14
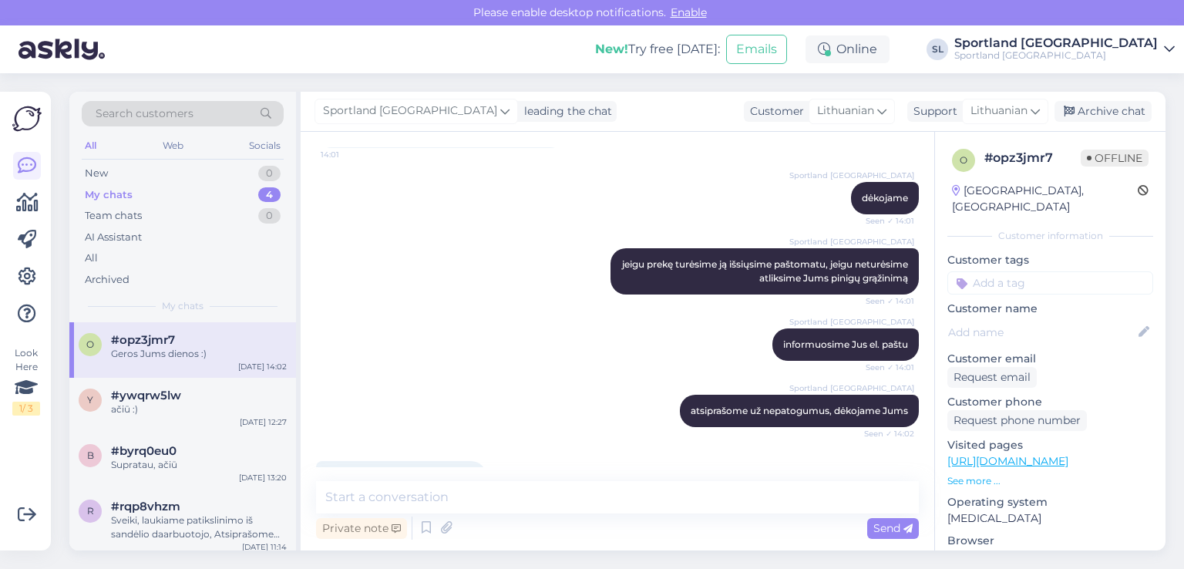
scroll to position [704, 0]
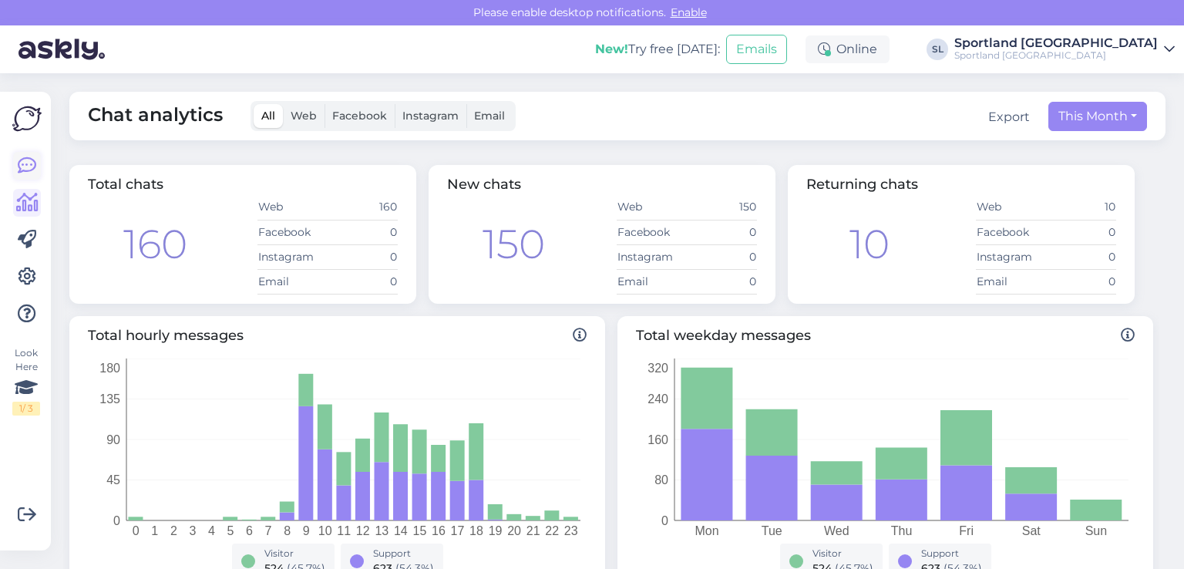
click at [22, 163] on icon at bounding box center [27, 166] width 19 height 19
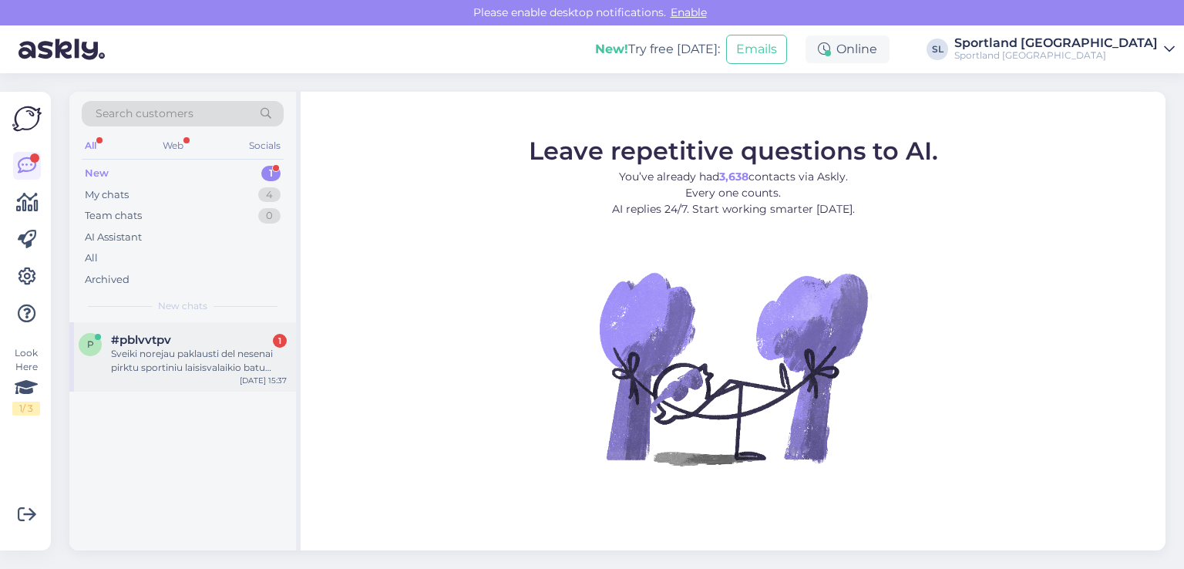
click at [185, 361] on div "Sveiki norejau paklausti del nesenai pirktu sportiniu laisisvalaikio batu kuriu…" at bounding box center [199, 361] width 176 height 28
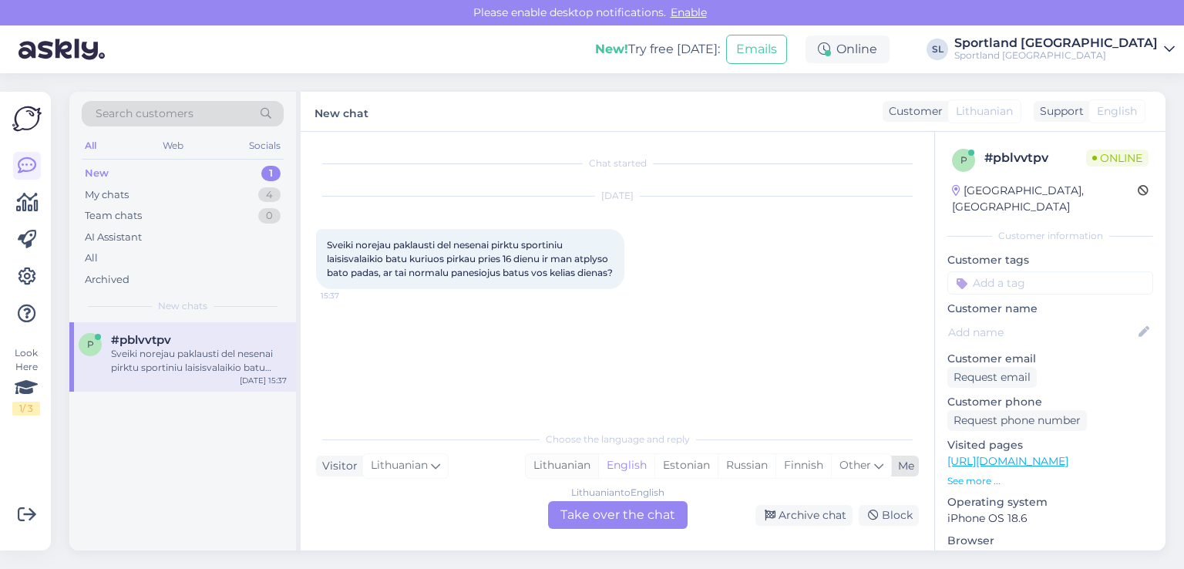
click at [554, 472] on div "Lithuanian" at bounding box center [562, 465] width 72 height 23
click at [620, 516] on div "Lithuanian to Lithuanian Take over the chat" at bounding box center [618, 515] width 140 height 28
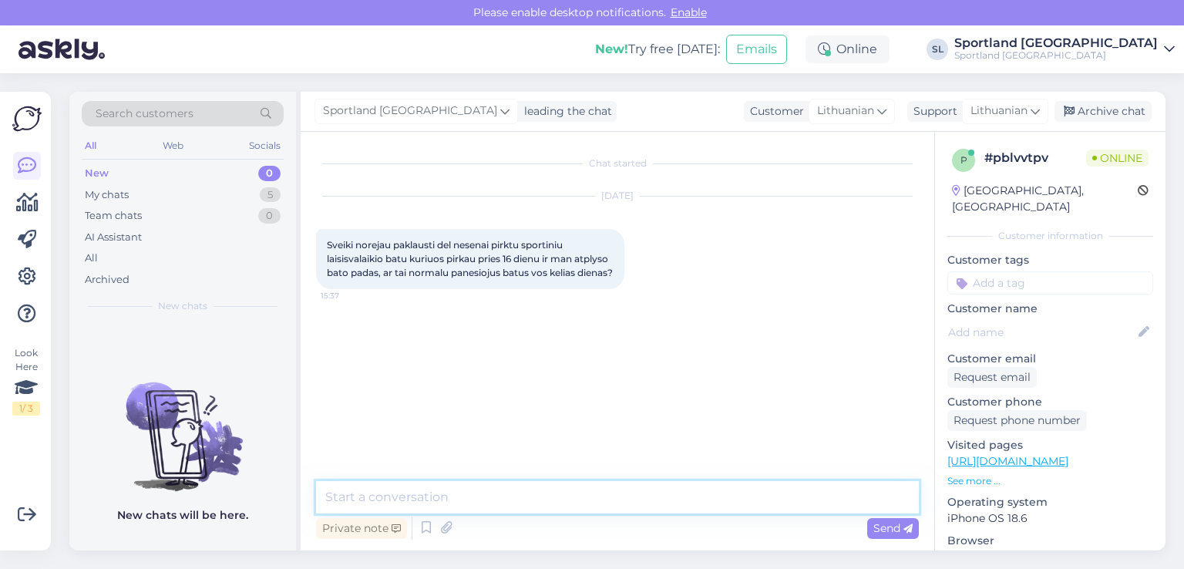
click at [554, 495] on textarea at bounding box center [617, 497] width 603 height 32
type textarea "Sveiki"
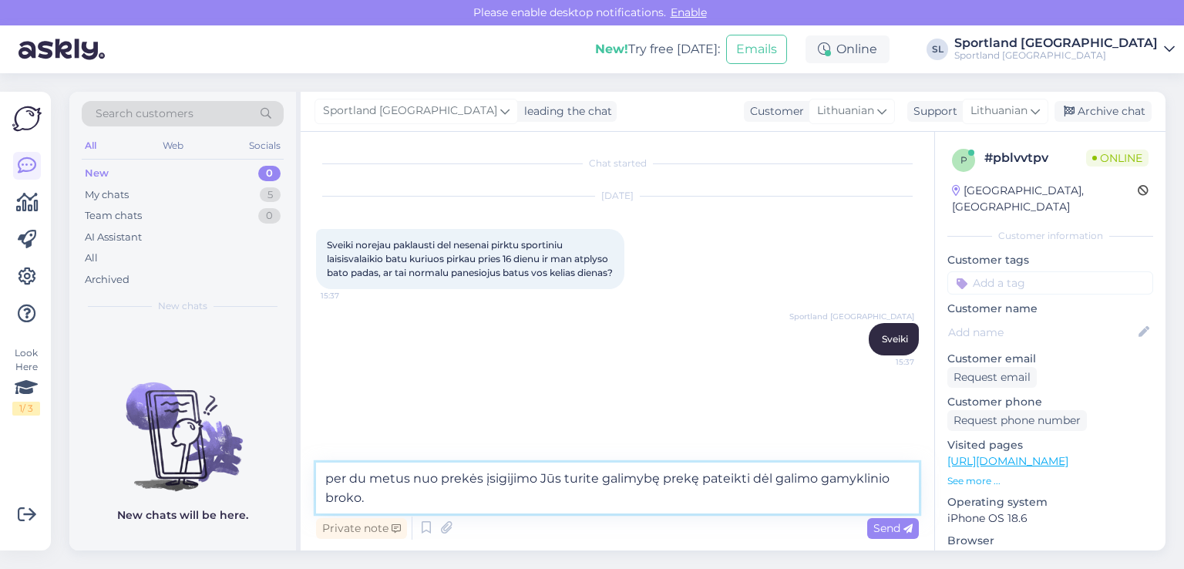
type textarea "per du metus nuo prekės įsigijimo Jūs turite galimybę prekę pateikti dėl galimo…"
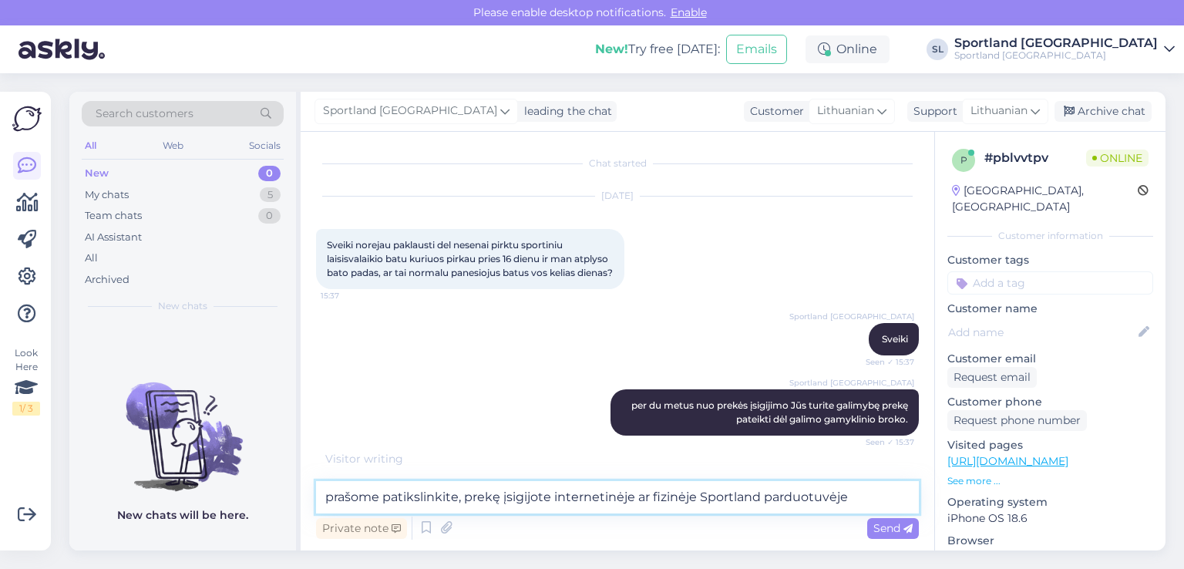
type textarea "prašome patikslinkite, prekę įsigijote internetinėje ar fizinėje Sportland pard…"
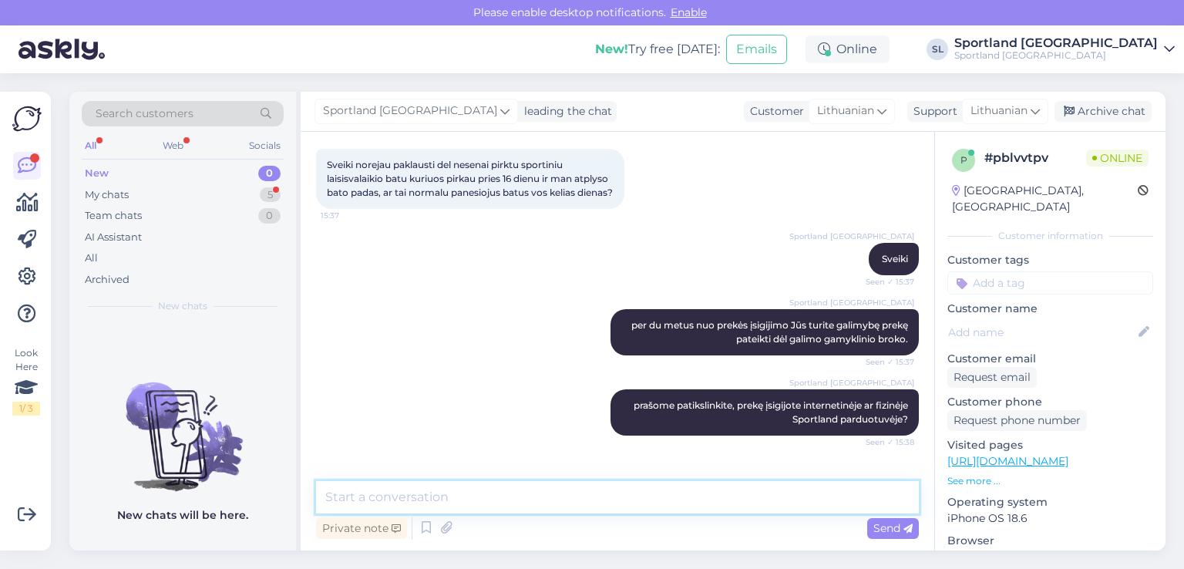
scroll to position [146, 0]
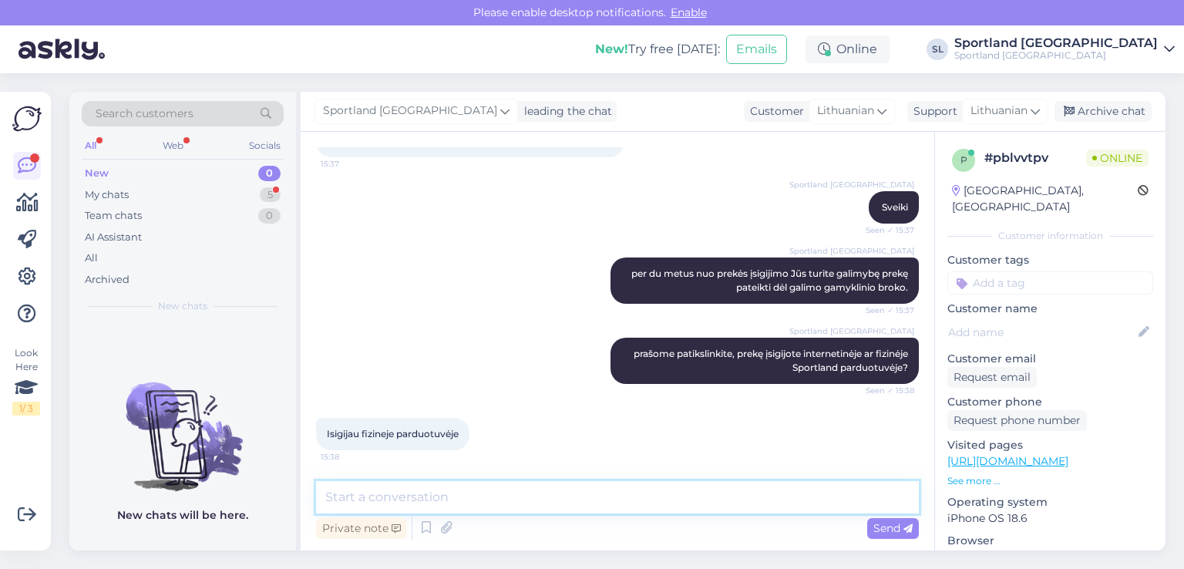
click at [561, 505] on textarea at bounding box center [617, 497] width 603 height 32
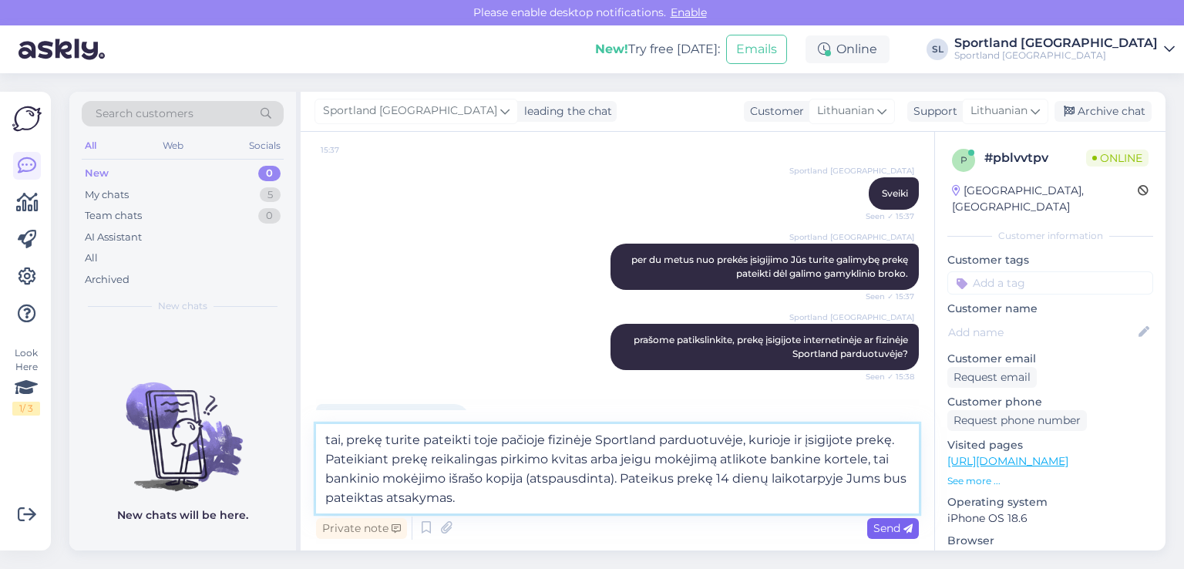
type textarea "tai, prekę turite pateikti toje pačioje fizinėje Sportland parduotuvėje, kurioj…"
click at [909, 524] on icon at bounding box center [908, 528] width 9 height 9
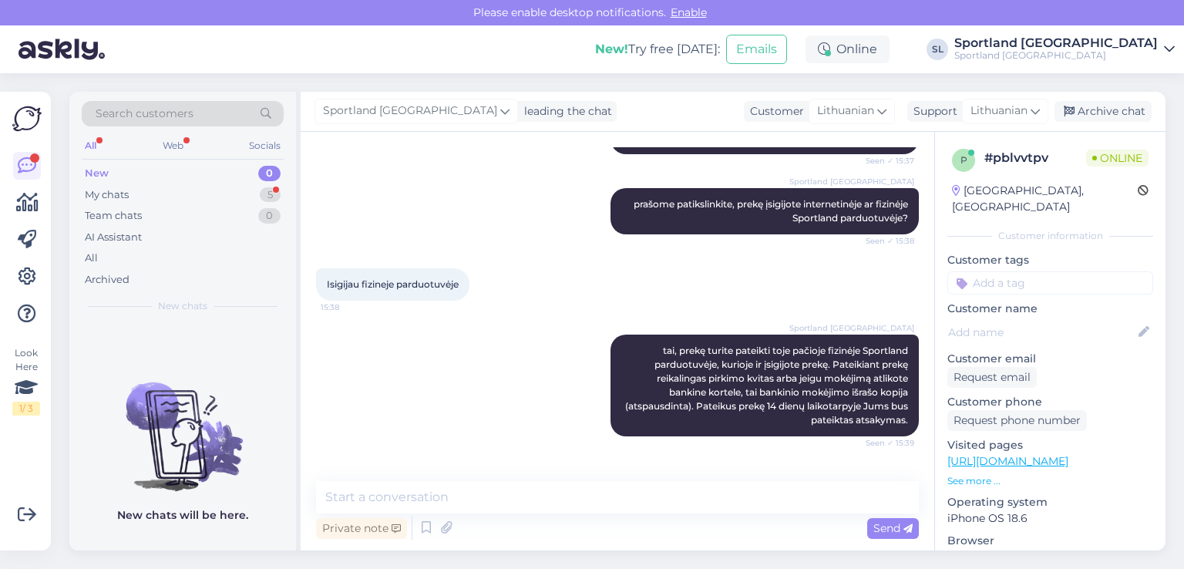
scroll to position [362, 0]
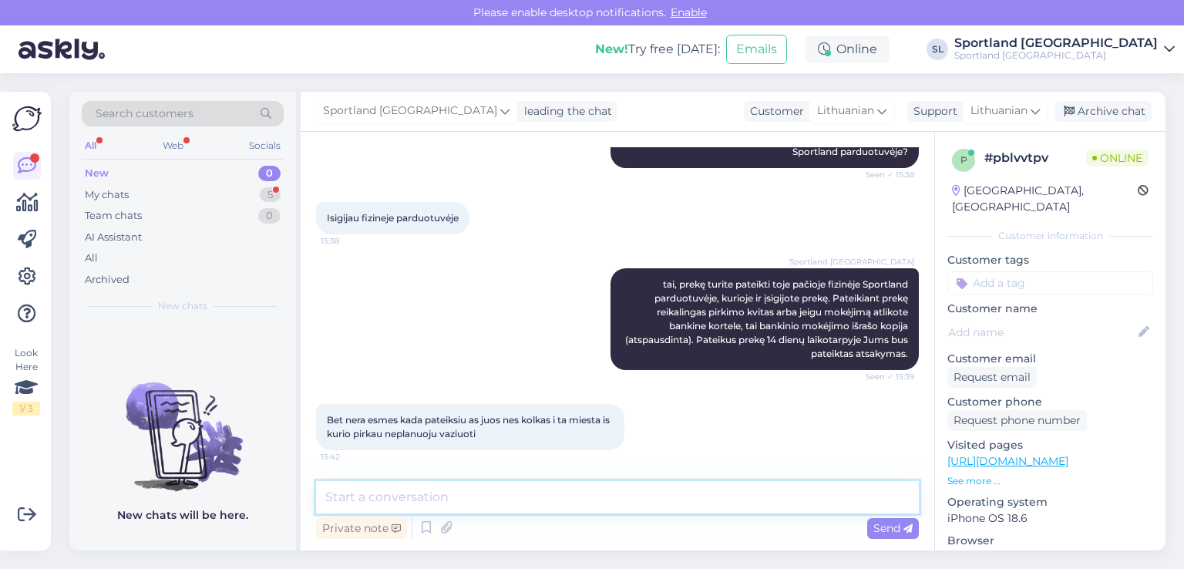
click at [536, 491] on textarea at bounding box center [617, 497] width 603 height 32
type textarea "Pateikti galite per du metus nuo prekės įsigijimo"
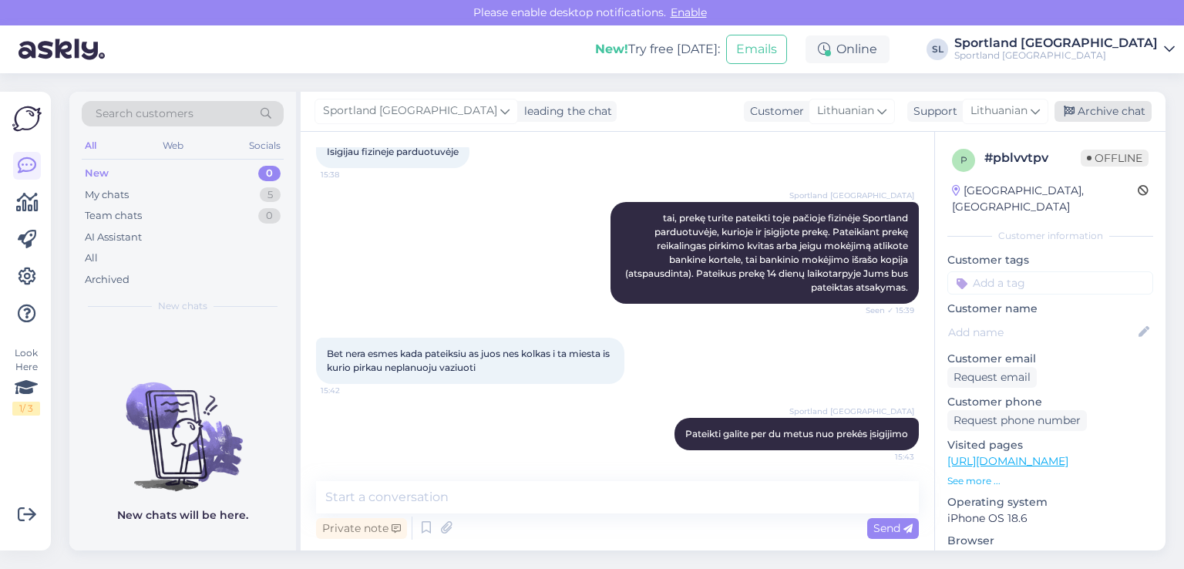
click at [1086, 103] on div "Archive chat" at bounding box center [1103, 111] width 97 height 21
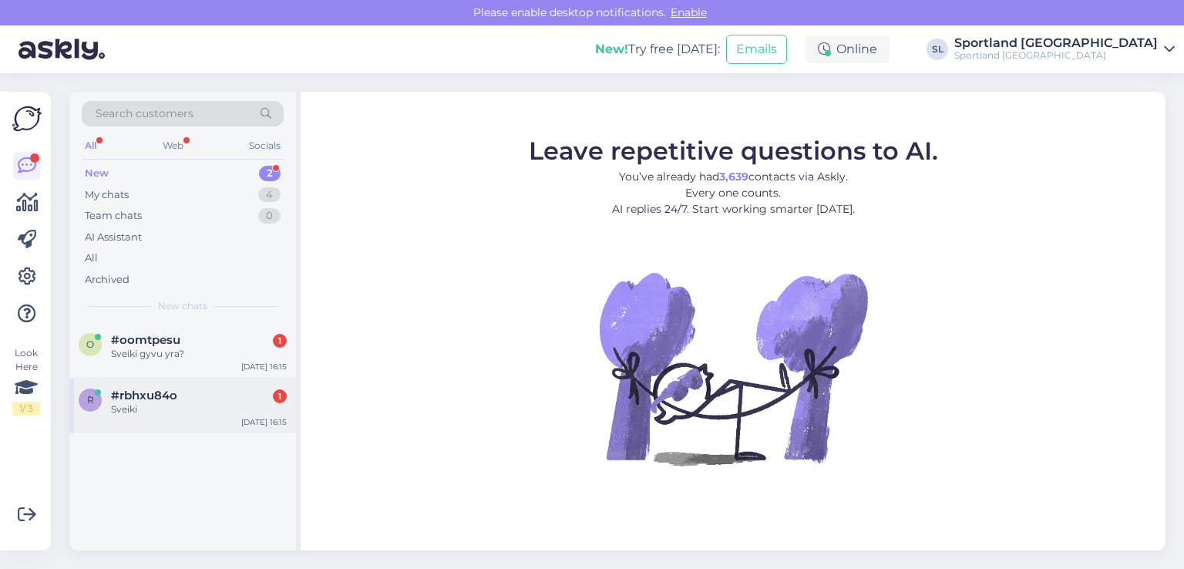
drag, startPoint x: 179, startPoint y: 389, endPoint x: 207, endPoint y: 423, distance: 43.2
click at [179, 389] on div "#rbhxu84o 1" at bounding box center [199, 396] width 176 height 14
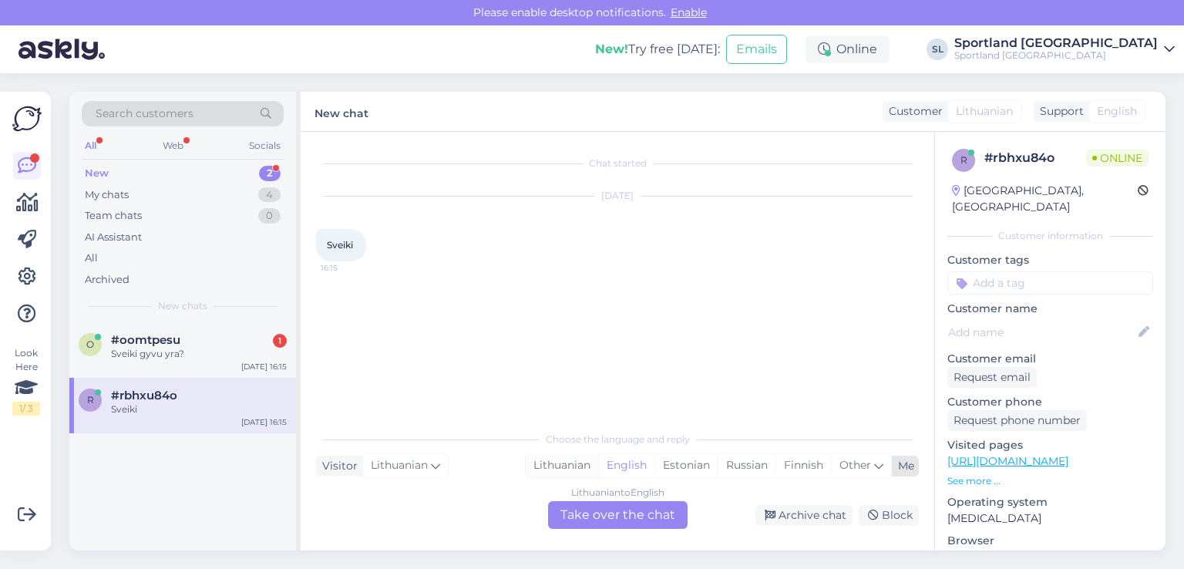
click at [553, 467] on div "Lithuanian" at bounding box center [562, 465] width 72 height 23
click at [594, 513] on div "Lithuanian to Lithuanian Take over the chat" at bounding box center [618, 515] width 140 height 28
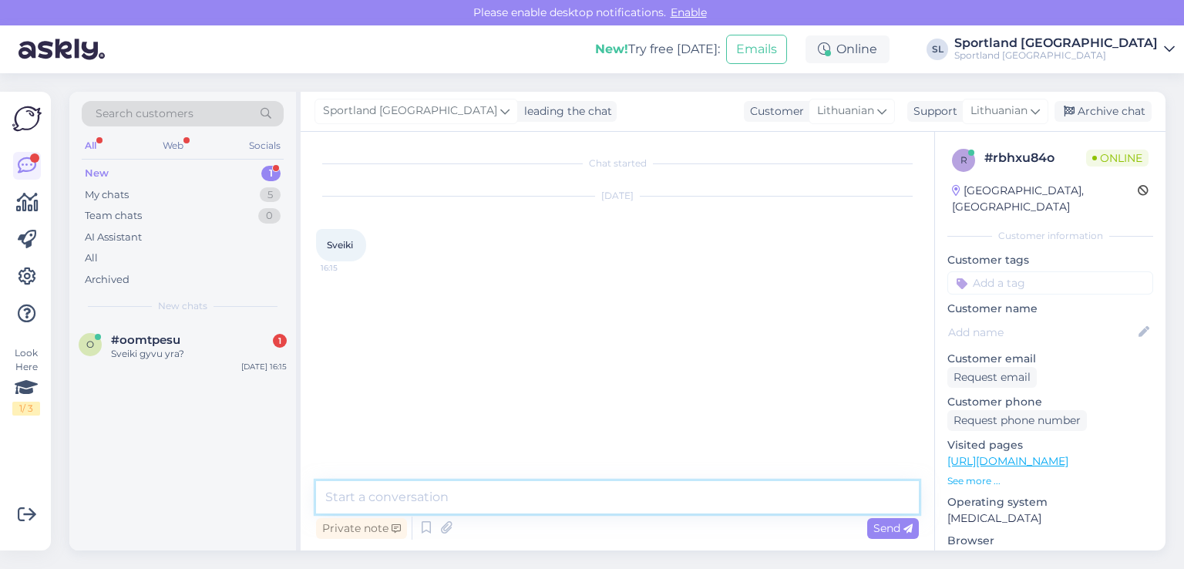
click at [560, 490] on textarea at bounding box center [617, 497] width 603 height 32
type textarea "Sveiki"
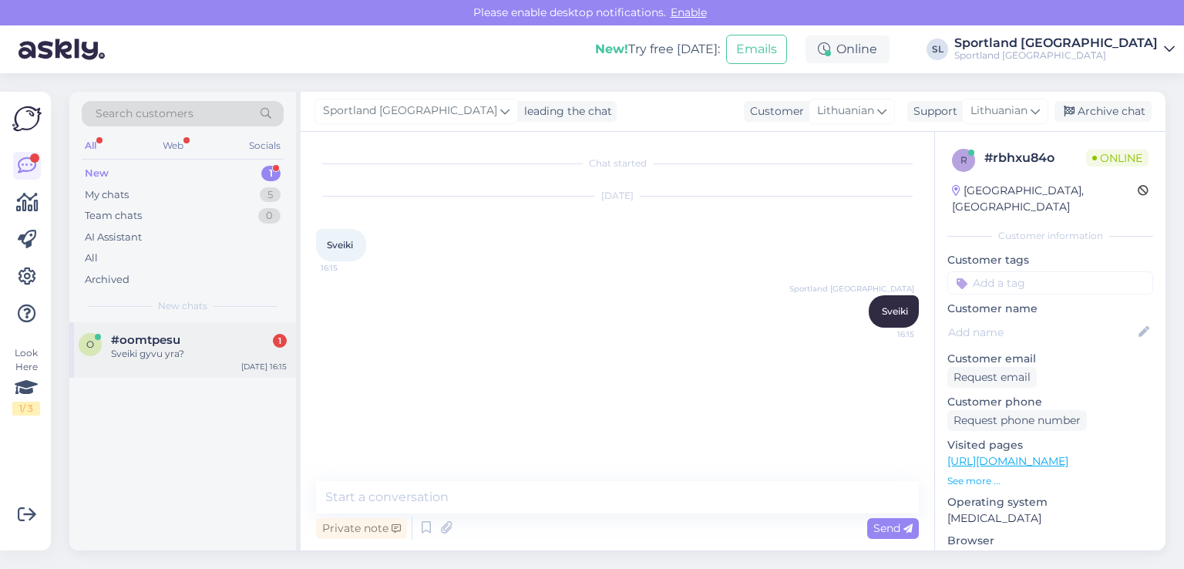
click at [179, 342] on span "#oomtpesu" at bounding box center [145, 340] width 69 height 14
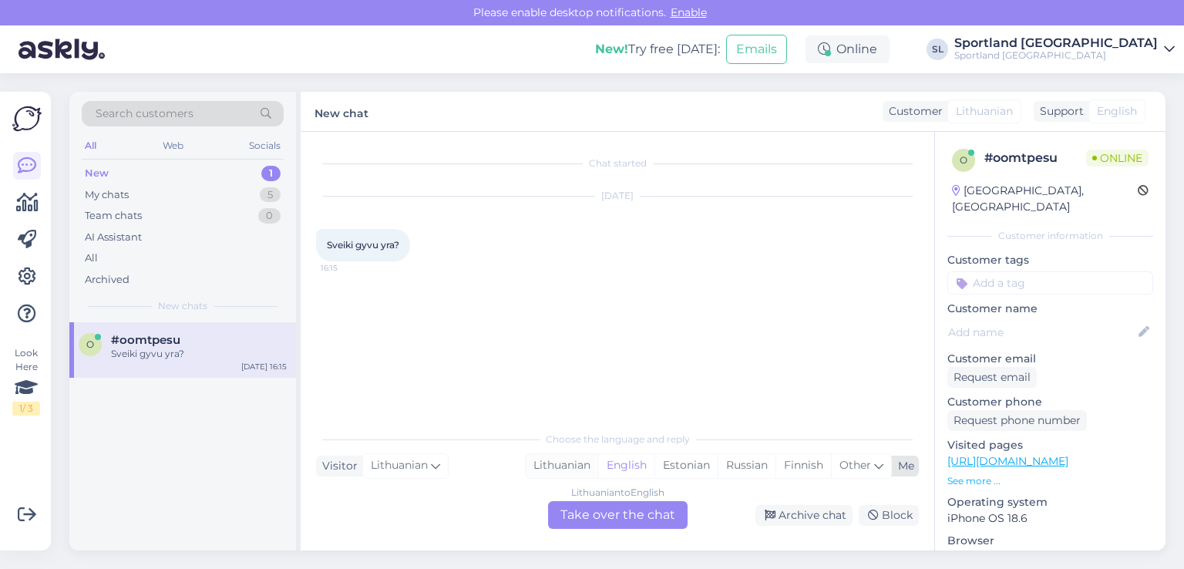
click at [561, 462] on div "Lithuanian" at bounding box center [562, 465] width 72 height 23
click at [620, 520] on div "Lithuanian to Lithuanian Take over the chat" at bounding box center [618, 515] width 140 height 28
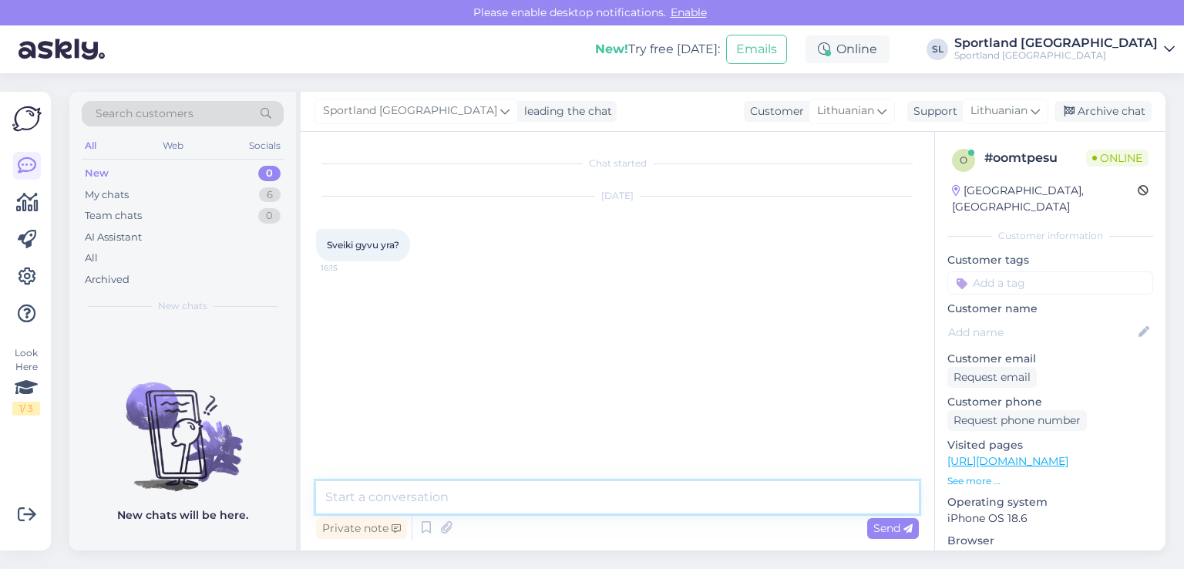
click at [544, 495] on textarea at bounding box center [617, 497] width 603 height 32
type textarea "Sveiki"
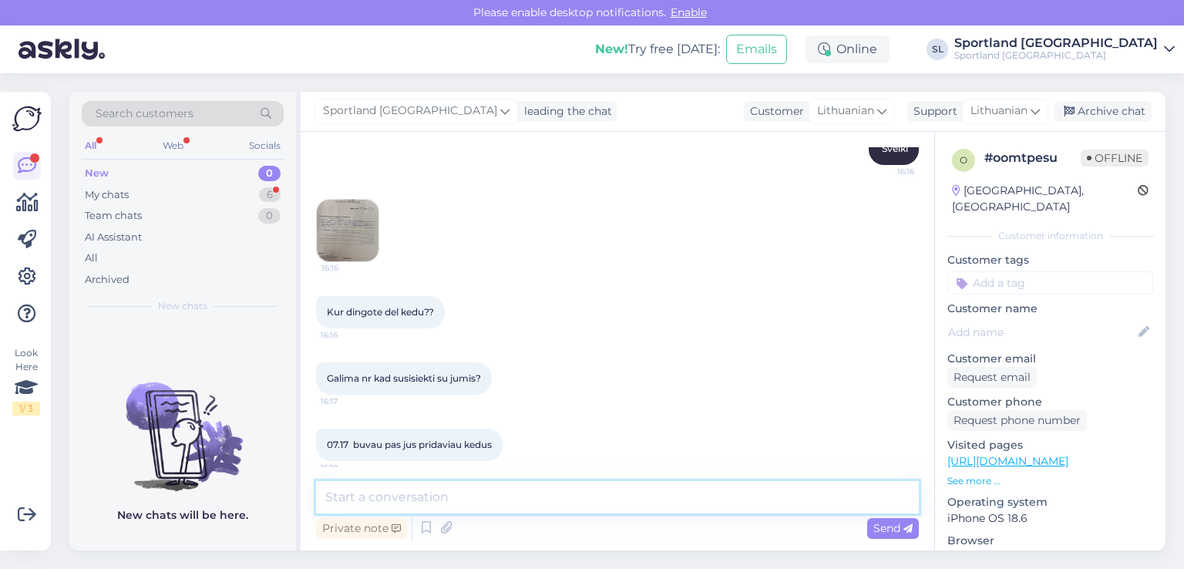
scroll to position [240, 0]
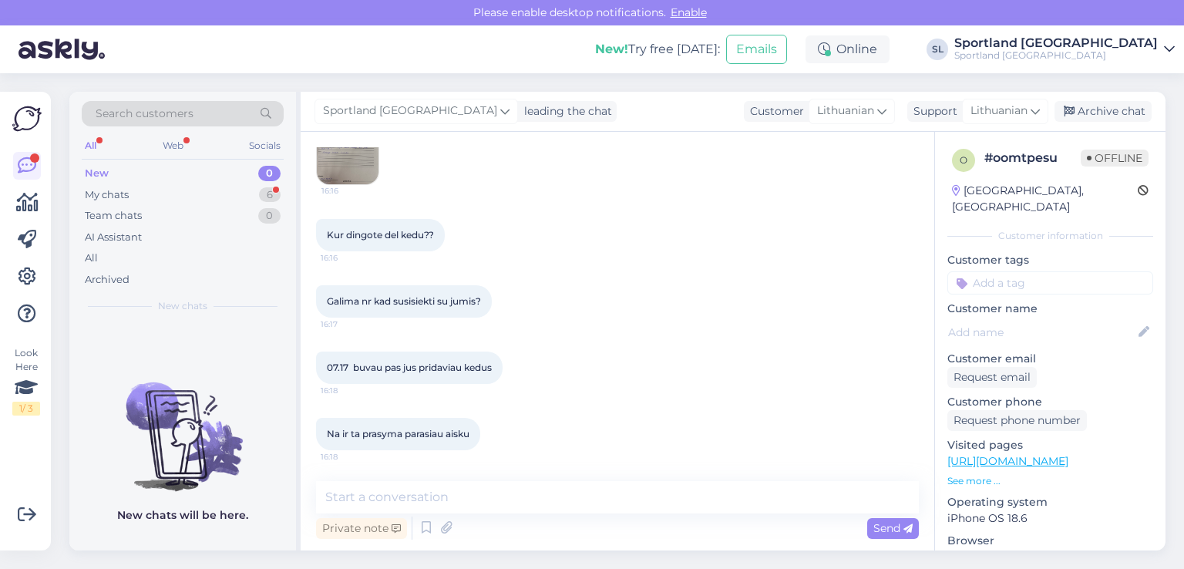
click at [342, 149] on img at bounding box center [348, 154] width 62 height 62
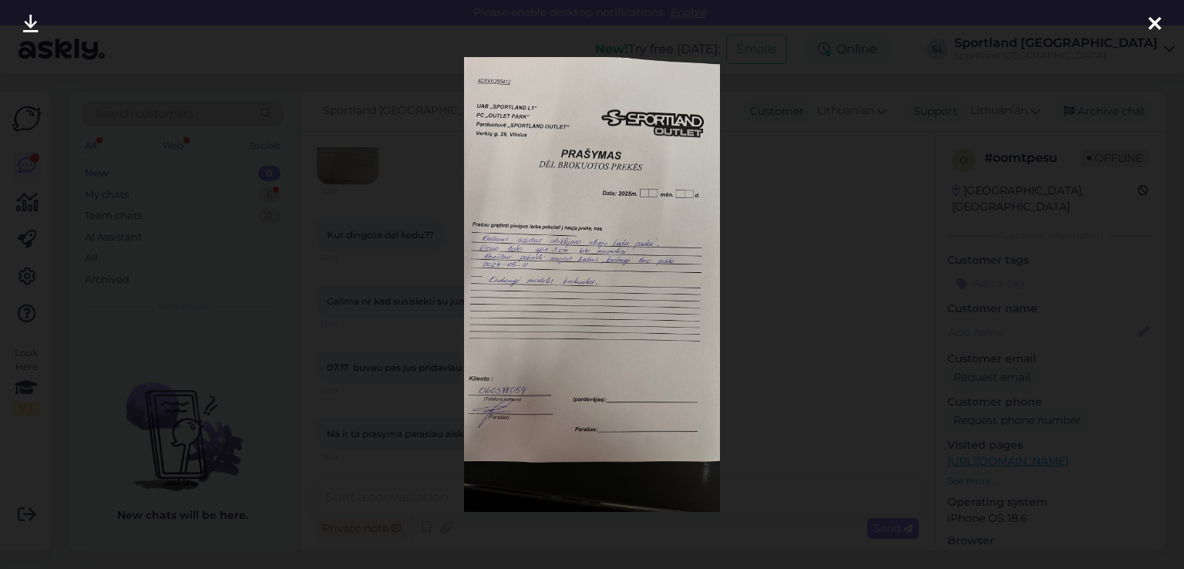
click at [1153, 19] on icon at bounding box center [1155, 25] width 12 height 20
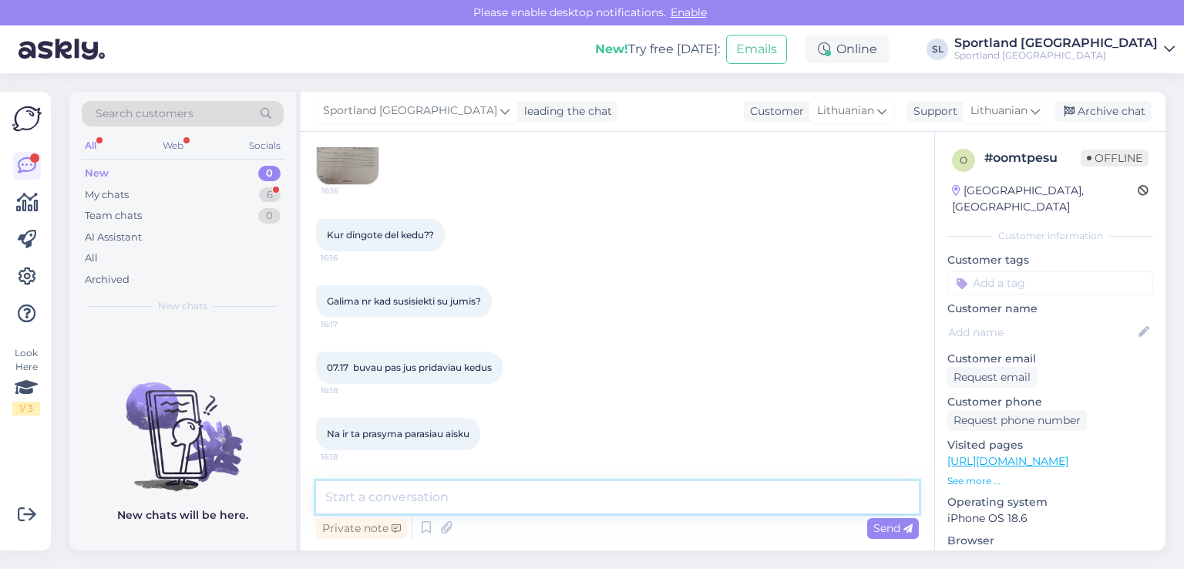
click at [456, 501] on textarea at bounding box center [617, 497] width 603 height 32
type textarea "m"
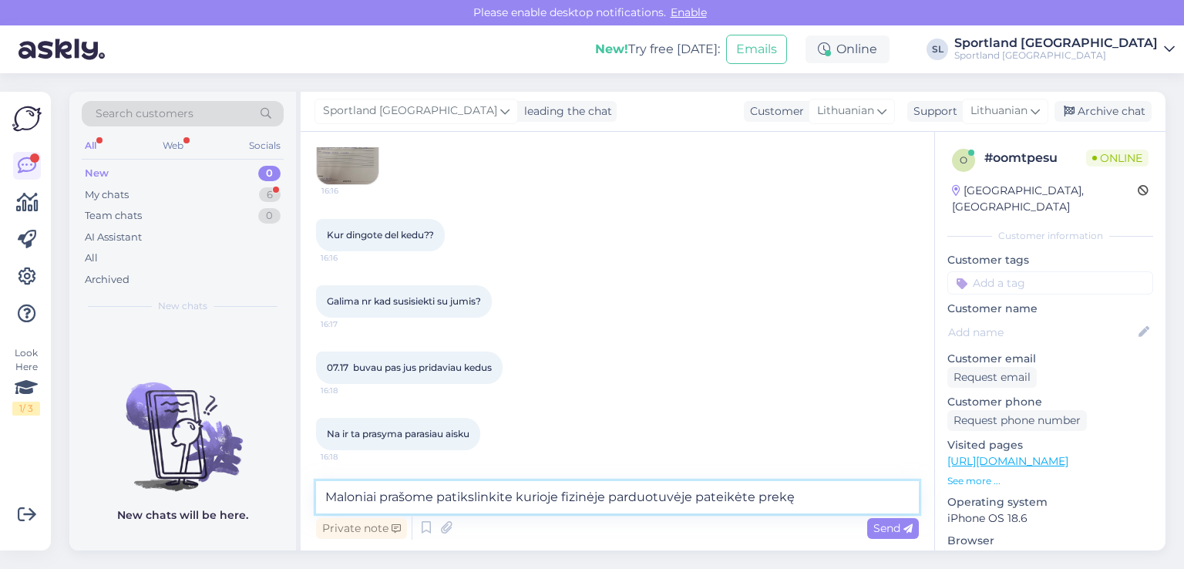
type textarea "Maloniai prašome patikslinkite kurioje fizinėje parduotuvėje pateikėte prekę?"
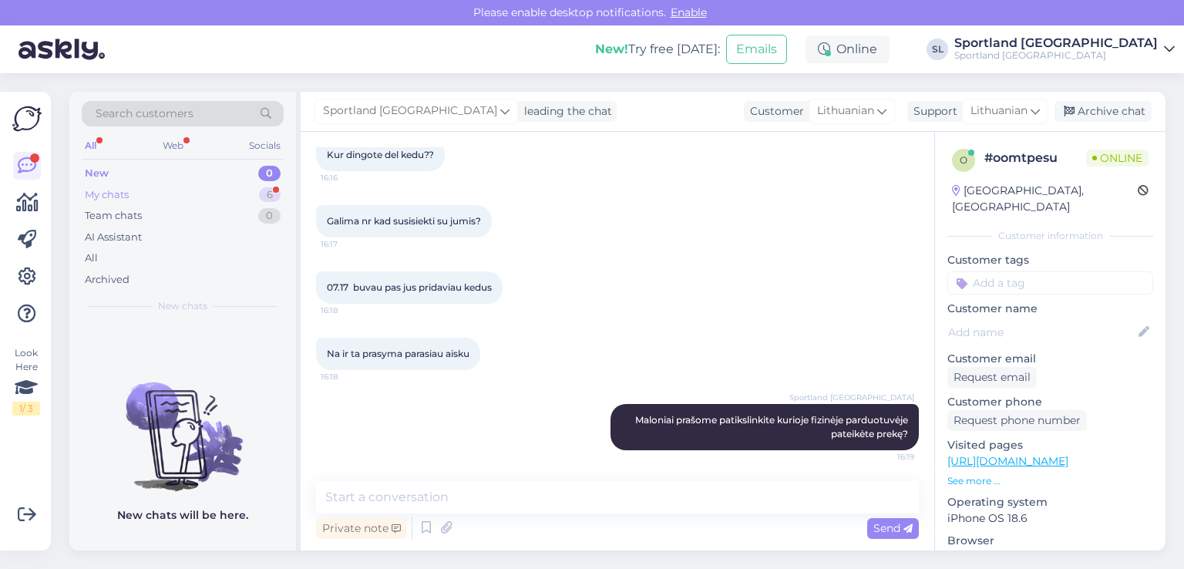
click at [105, 193] on div "My chats" at bounding box center [107, 194] width 44 height 15
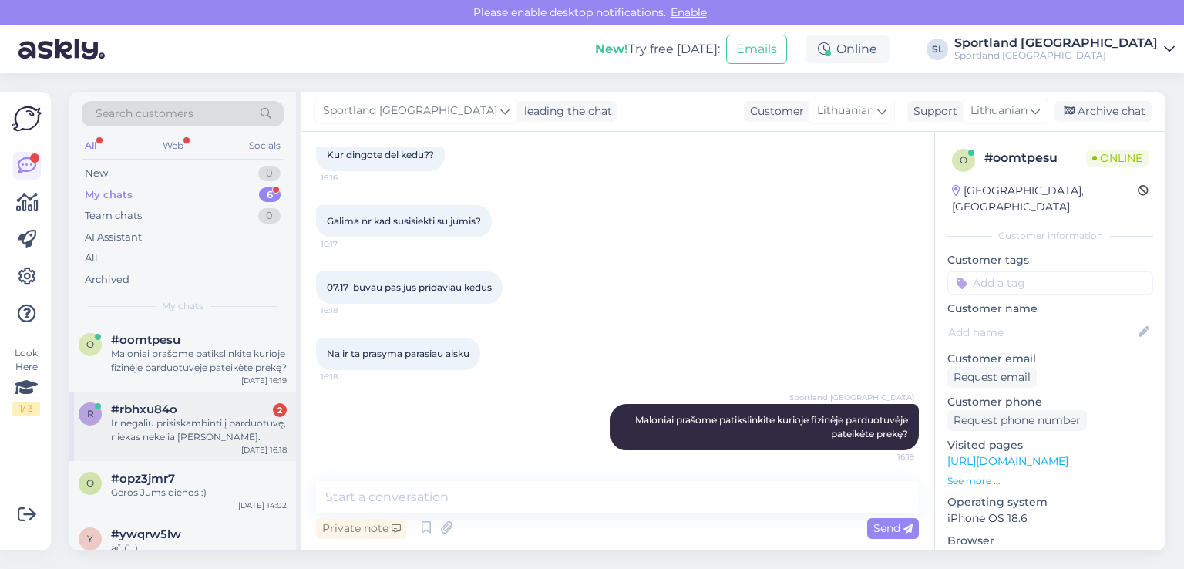
click at [179, 420] on div "Ir negaliu prisiskambinti į parduotuvę, niekas nekelia [PERSON_NAME]." at bounding box center [199, 430] width 176 height 28
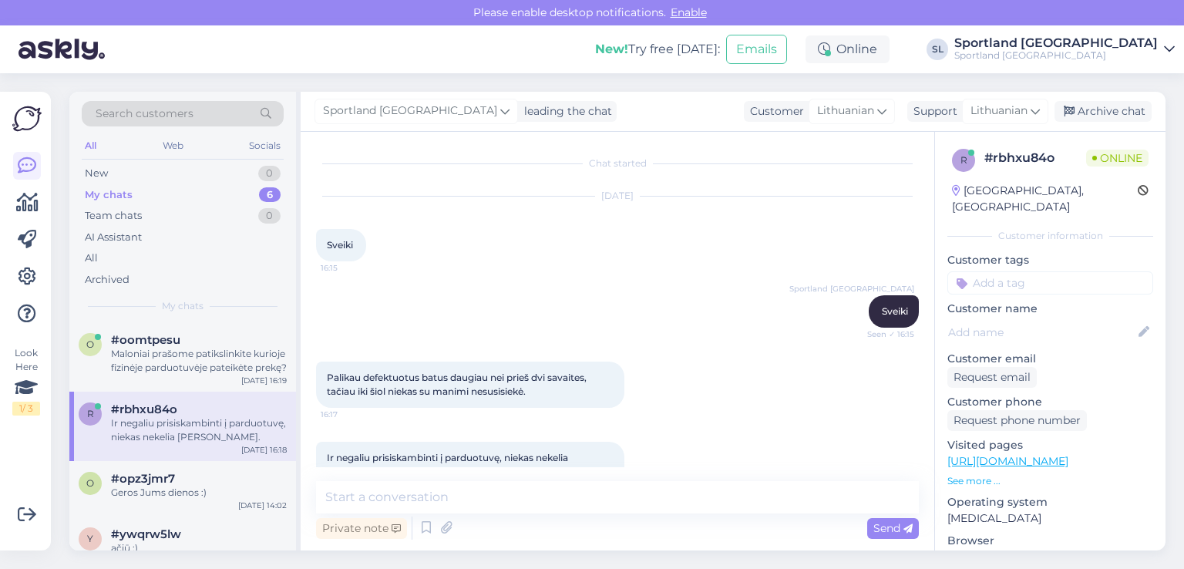
scroll to position [24, 0]
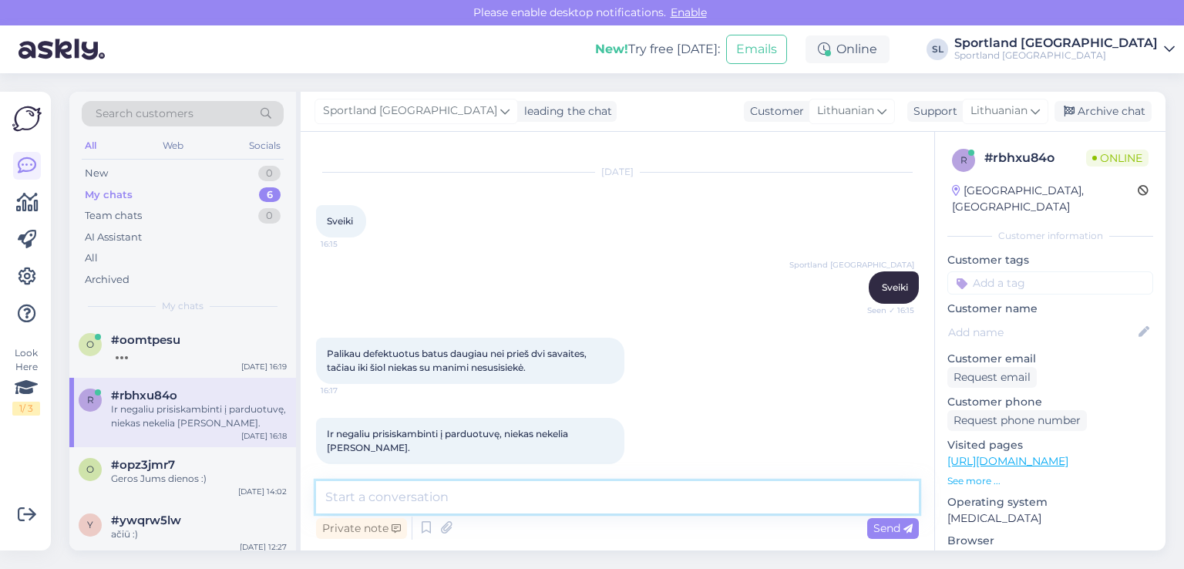
click at [443, 493] on textarea at bounding box center [617, 497] width 603 height 32
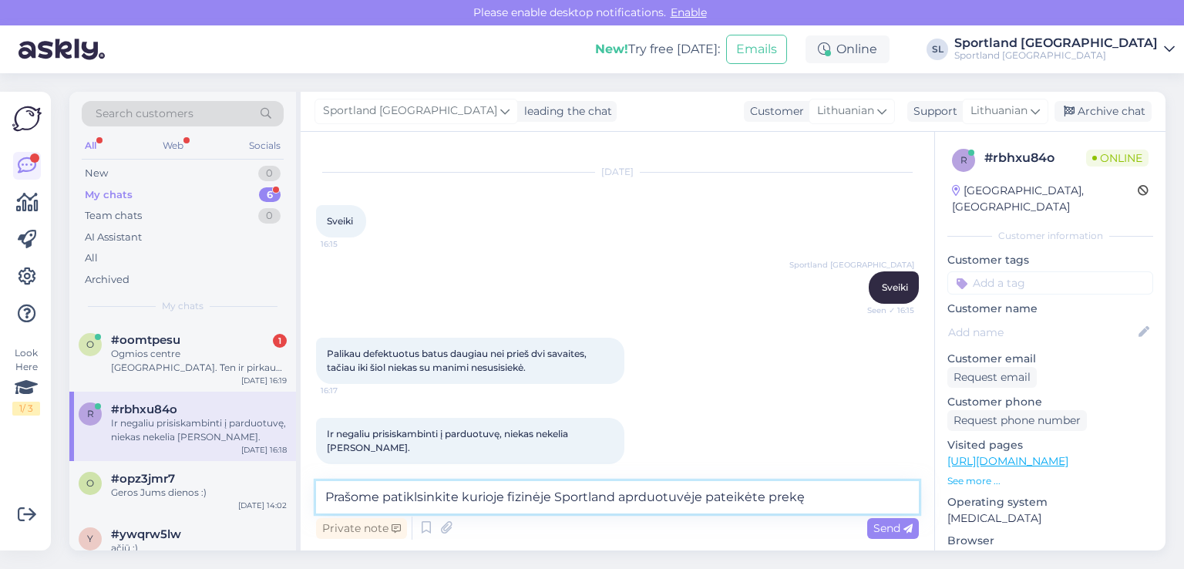
type textarea "Prašome patiklsinkite kurioje fizinėje Sportland aprduotuvėje pateikėte prekę?"
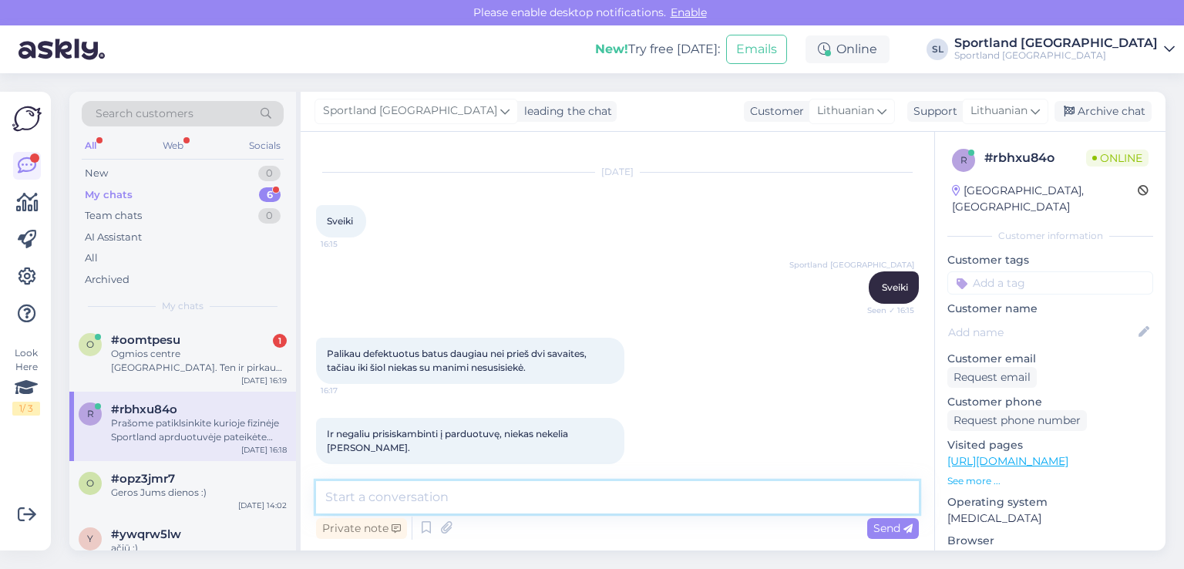
scroll to position [105, 0]
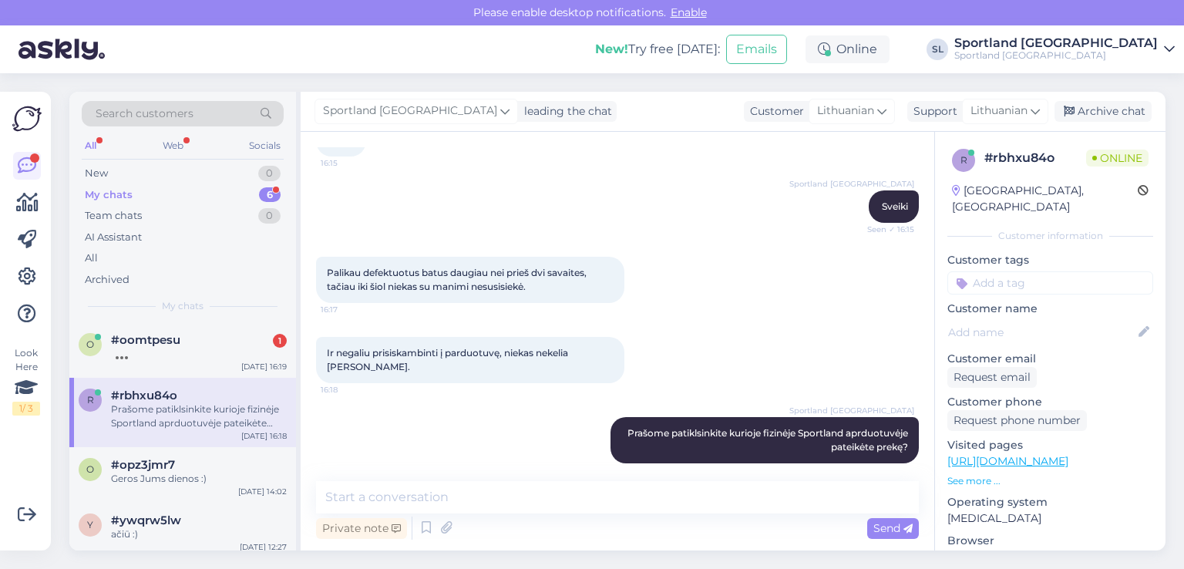
click at [185, 408] on div "Prašome patiklsinkite kurioje fizinėje Sportland aprduotuvėje pateikėte prekę?" at bounding box center [199, 416] width 176 height 28
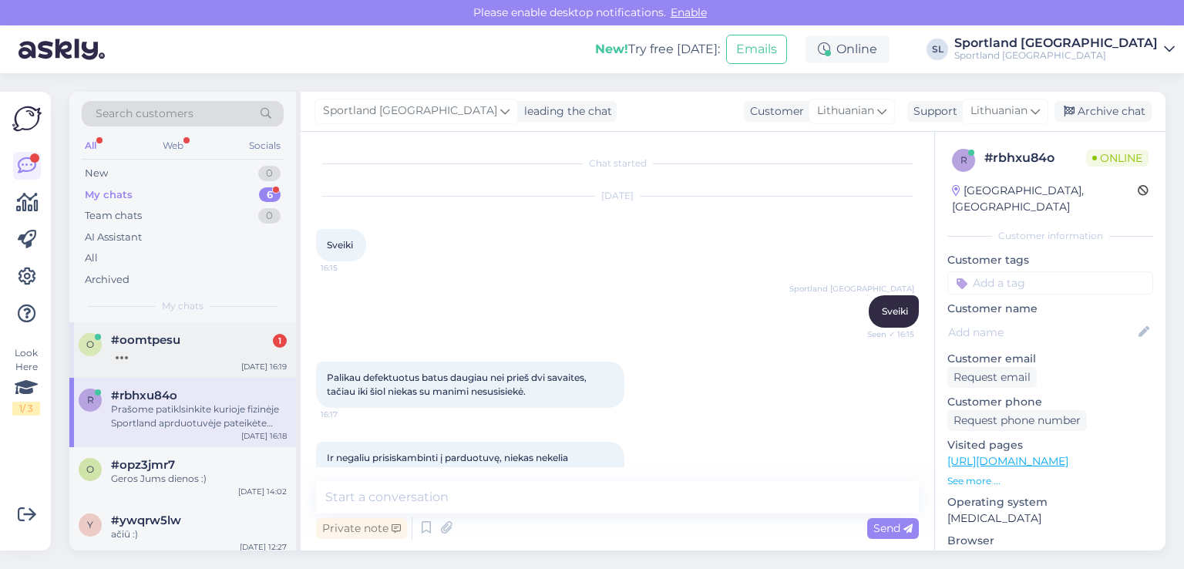
click at [157, 354] on div at bounding box center [199, 354] width 176 height 14
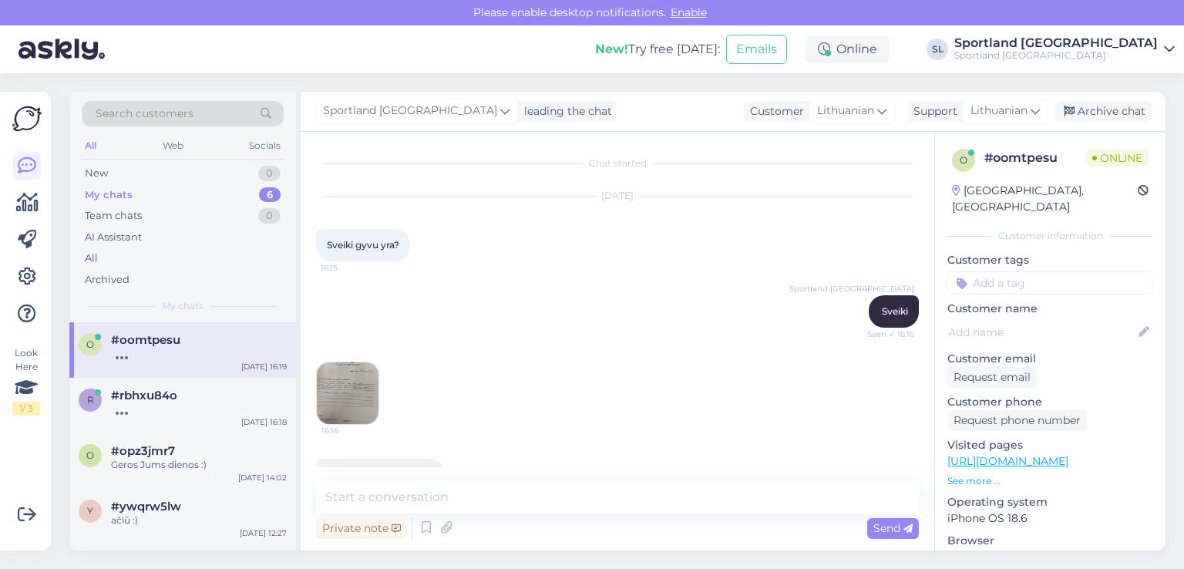
click at [338, 386] on img at bounding box center [348, 393] width 62 height 62
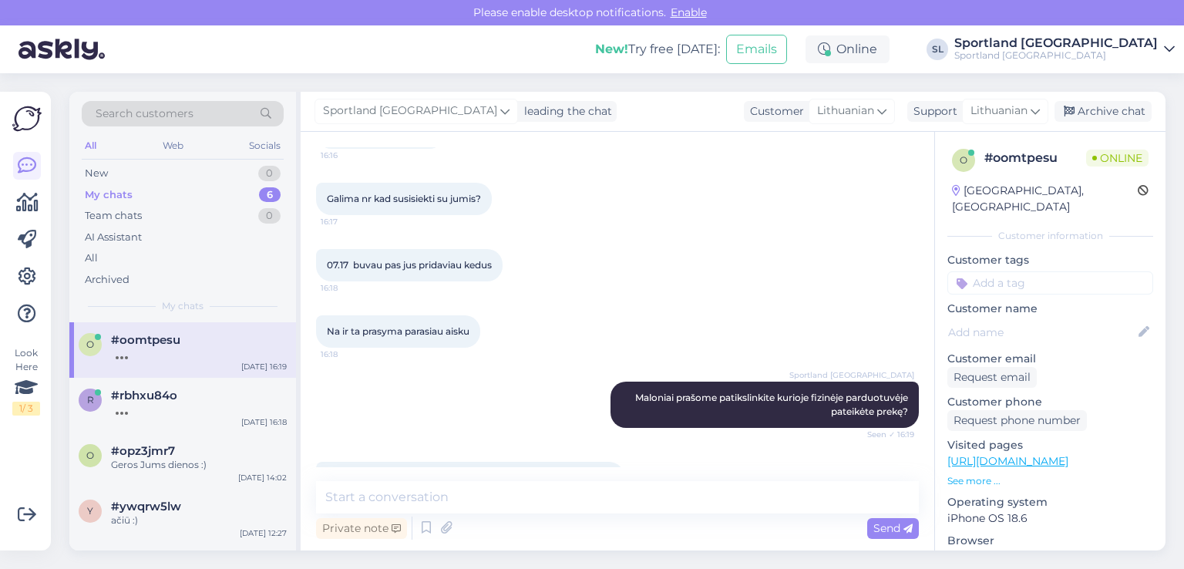
scroll to position [386, 0]
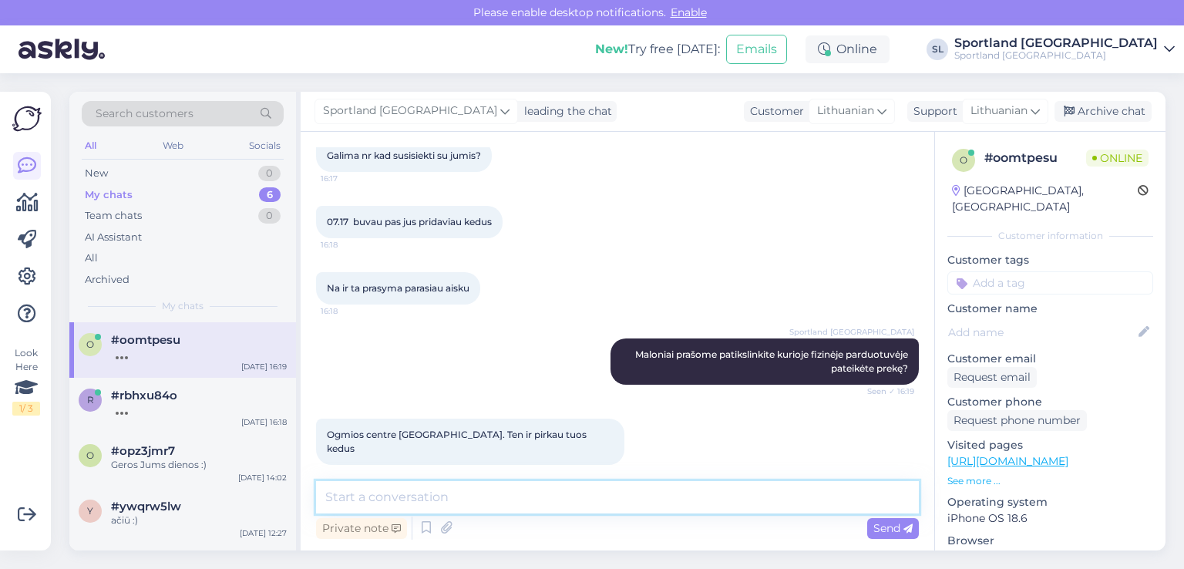
click at [453, 494] on textarea at bounding box center [617, 497] width 603 height 32
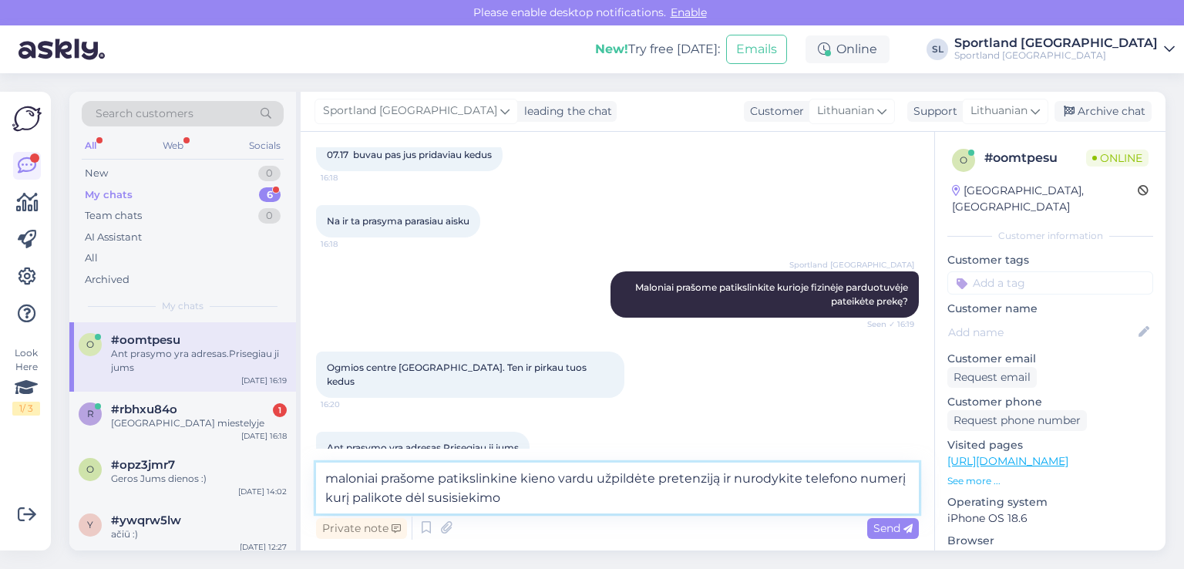
type textarea "maloniai prašome patikslinkine kieno vardu užpildėte pretenziją ir nurodykite t…"
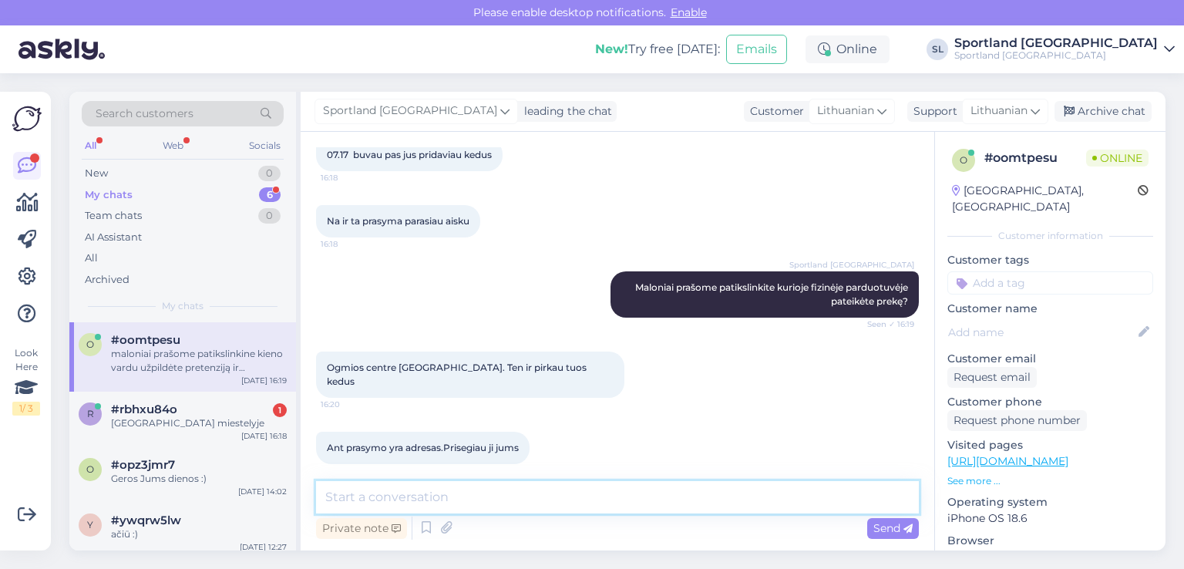
scroll to position [547, 0]
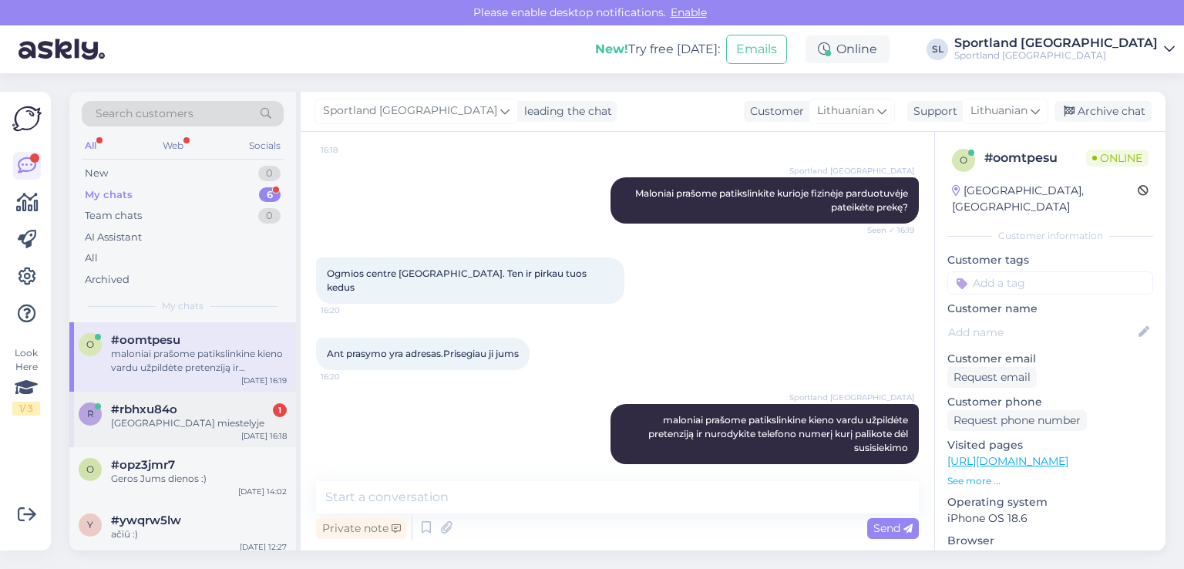
click at [135, 423] on div "[GEOGRAPHIC_DATA] miestelyje" at bounding box center [199, 423] width 176 height 14
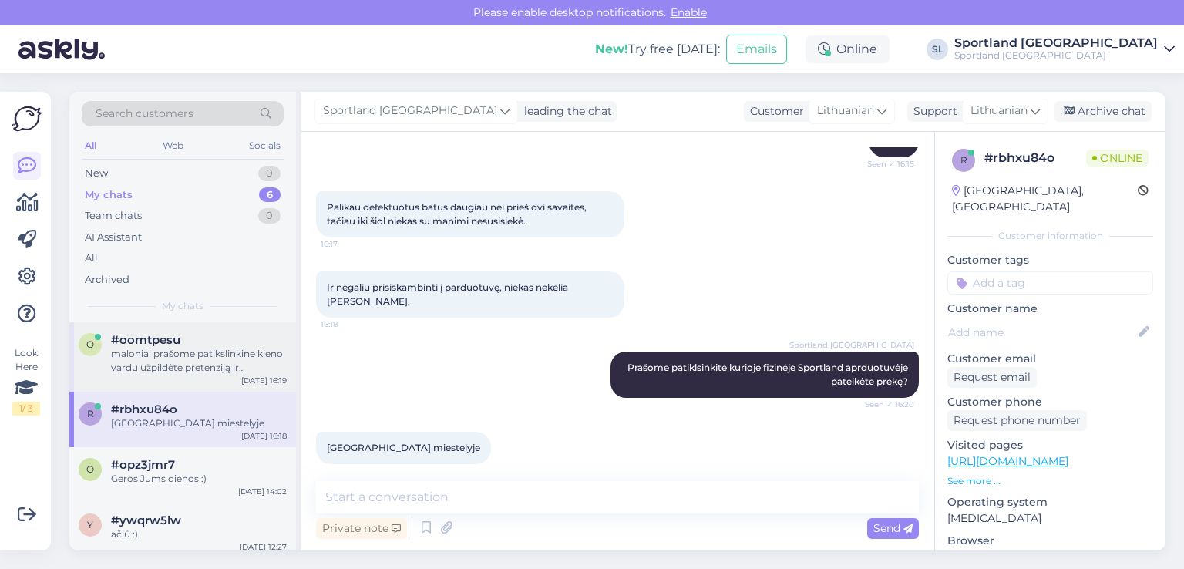
click at [168, 369] on div "maloniai prašome patikslinkine kieno vardu užpildėte pretenziją ir nurodykite t…" at bounding box center [199, 361] width 176 height 28
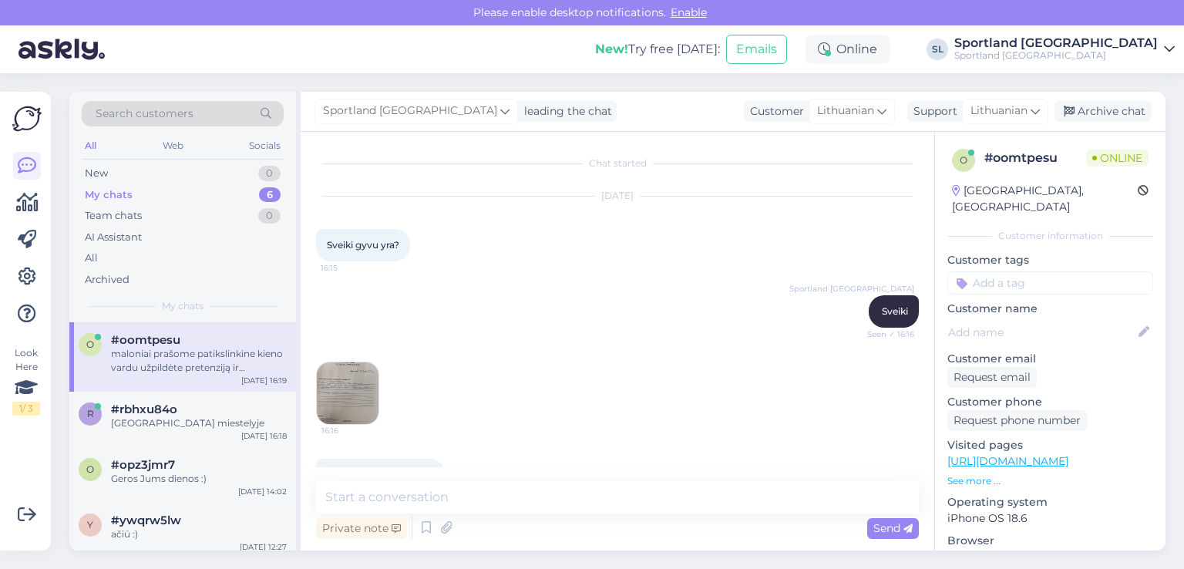
scroll to position [547, 0]
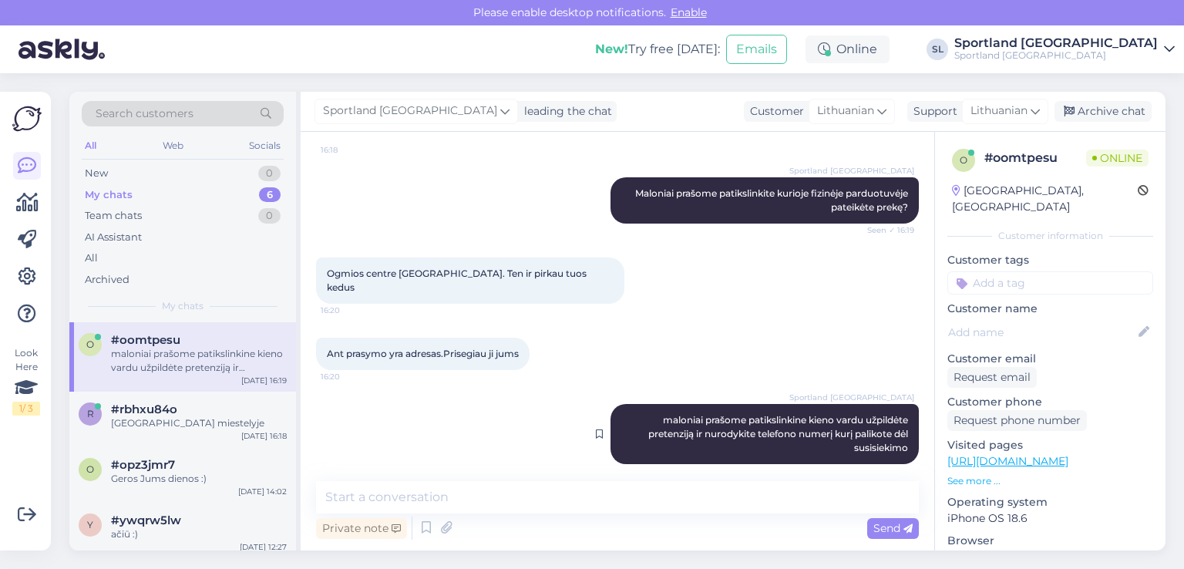
drag, startPoint x: 898, startPoint y: 432, endPoint x: 638, endPoint y: 401, distance: 261.7
click at [638, 404] on div "Sportland [GEOGRAPHIC_DATA] maloniai prašome patikslinkine kieno vardu užpildėt…" at bounding box center [765, 434] width 308 height 60
copy span "maloniai prašome patikslinkine kieno vardu užpildėte pretenziją ir nurodykite t…"
click at [203, 418] on div "[GEOGRAPHIC_DATA] miestelyje" at bounding box center [199, 423] width 176 height 14
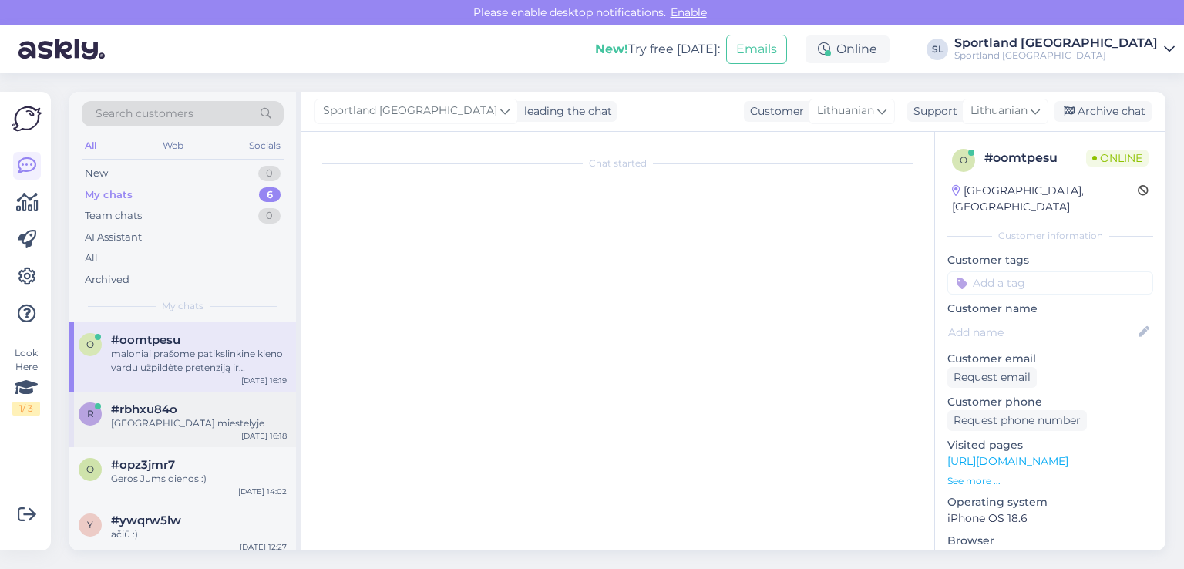
scroll to position [170, 0]
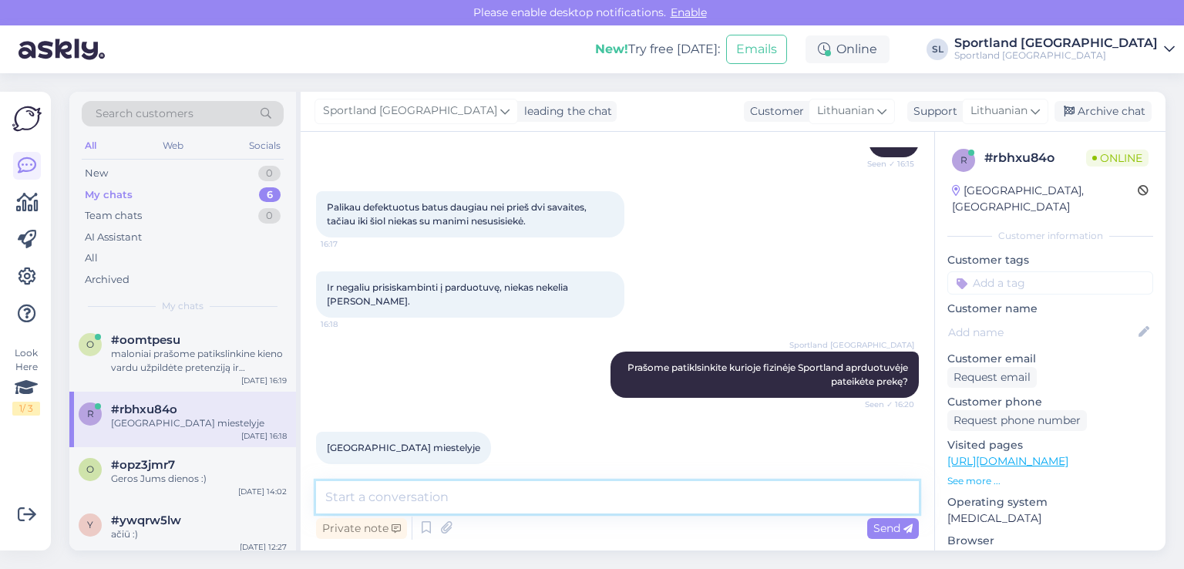
click at [530, 500] on textarea at bounding box center [617, 497] width 603 height 32
paste textarea "maloniai prašome patikslinkine kieno vardu užpildėte pretenziją ir nurodykite t…"
type textarea "maloniai prašome patikslinkine kieno vardu užpildėte pretenziją ir nurodykite t…"
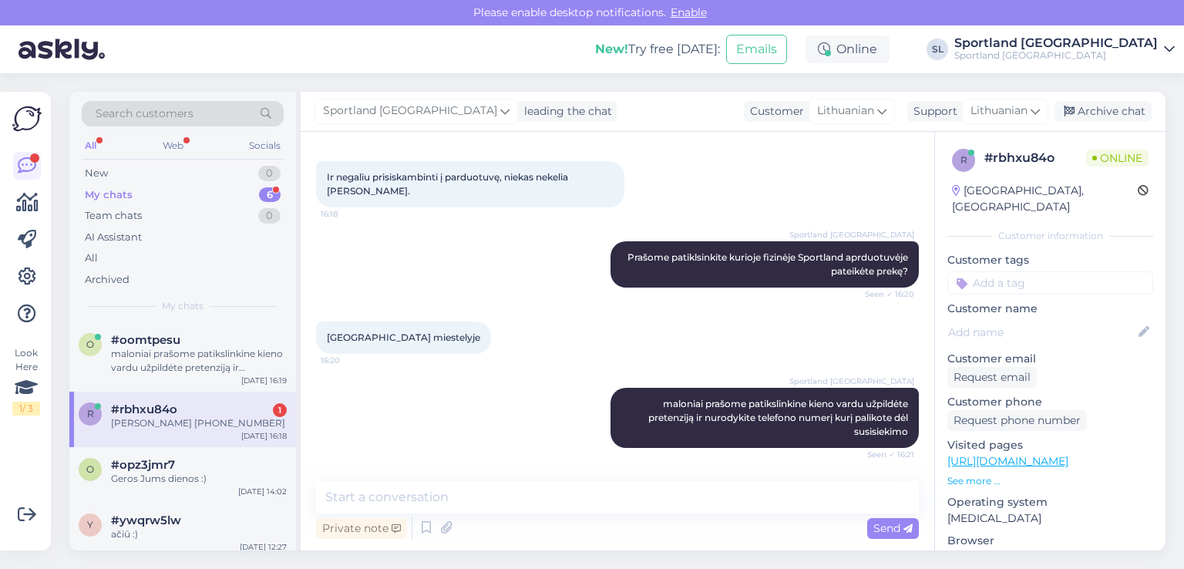
scroll to position [331, 0]
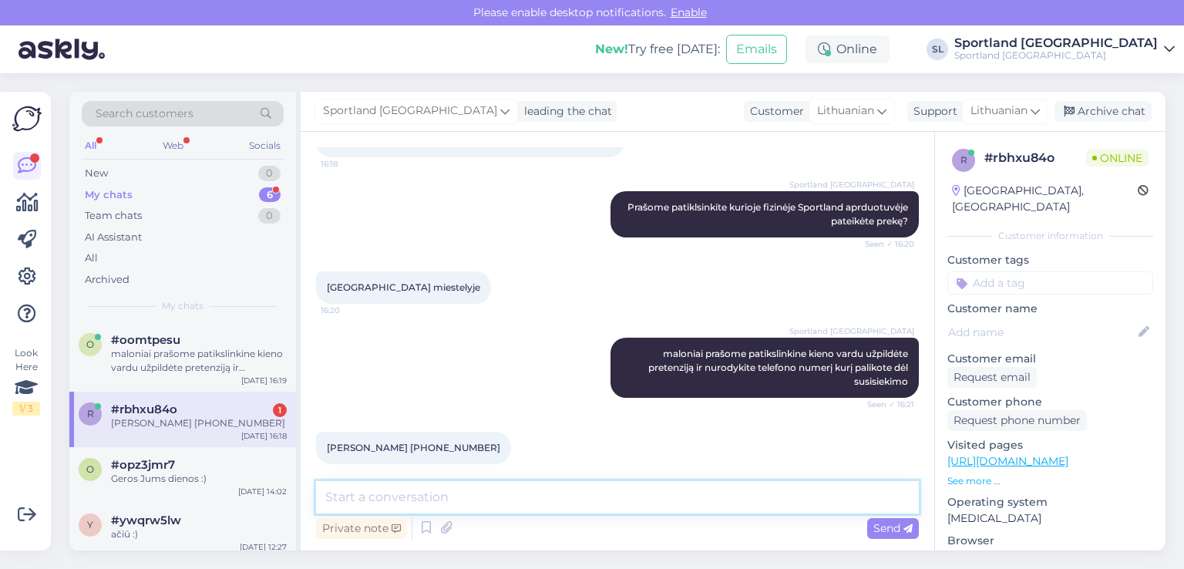
click at [578, 501] on textarea at bounding box center [617, 497] width 603 height 32
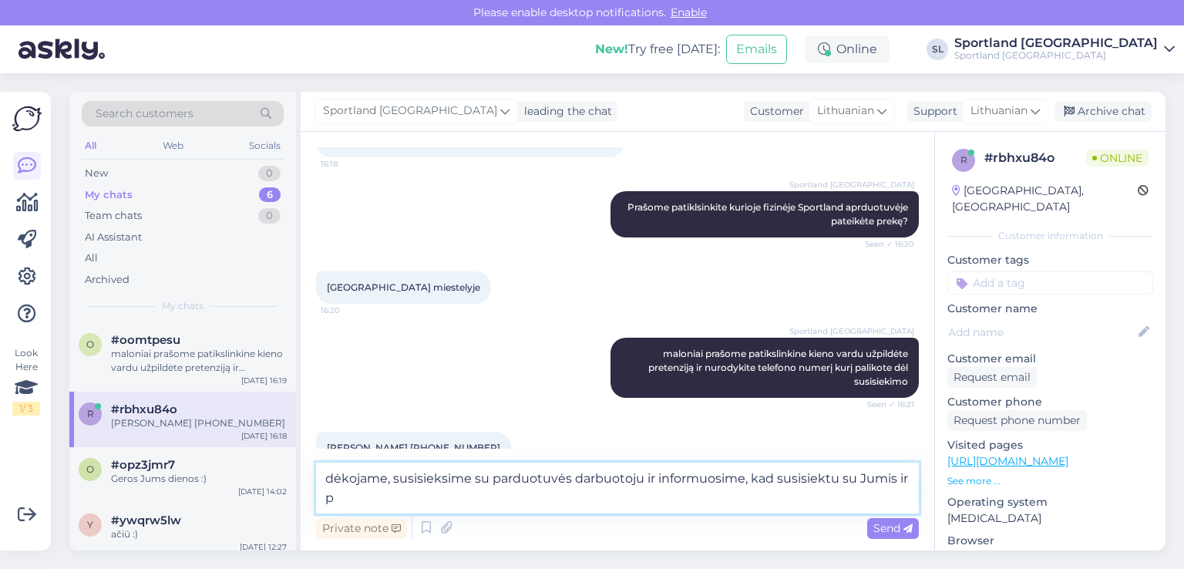
scroll to position [347, 0]
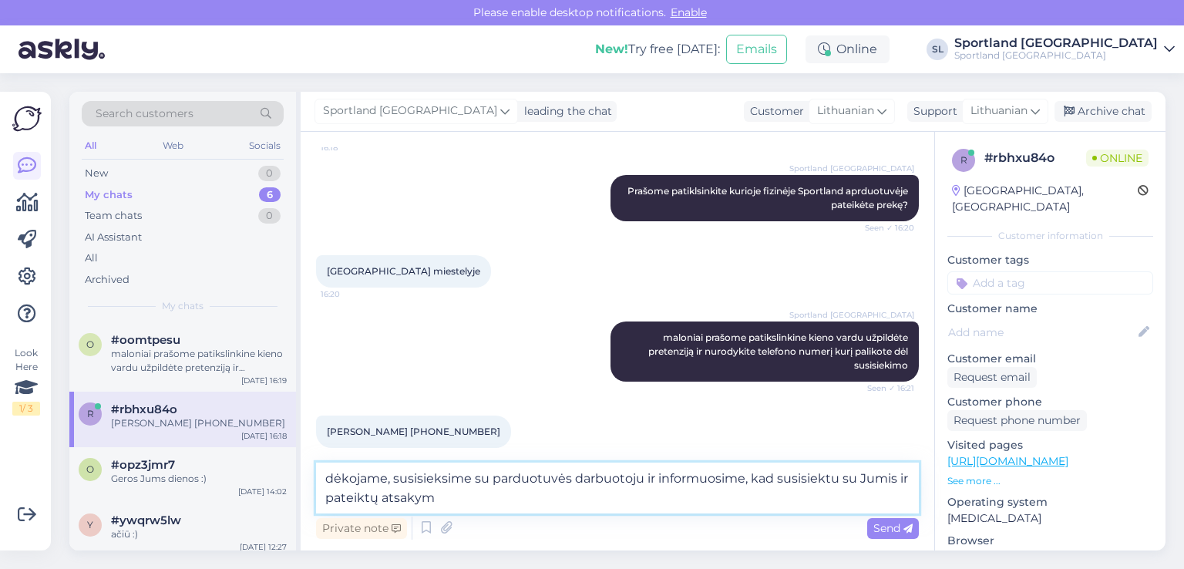
type textarea "dėkojame, susisieksime su parduotuvės darbuotoju ir informuosime, kad susisiekt…"
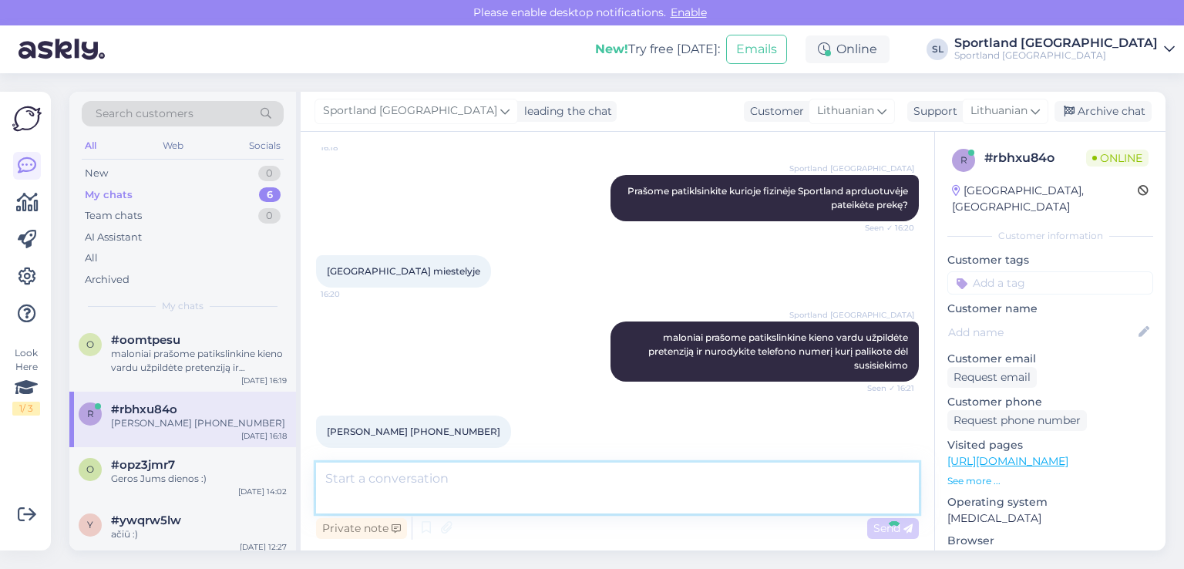
scroll to position [411, 0]
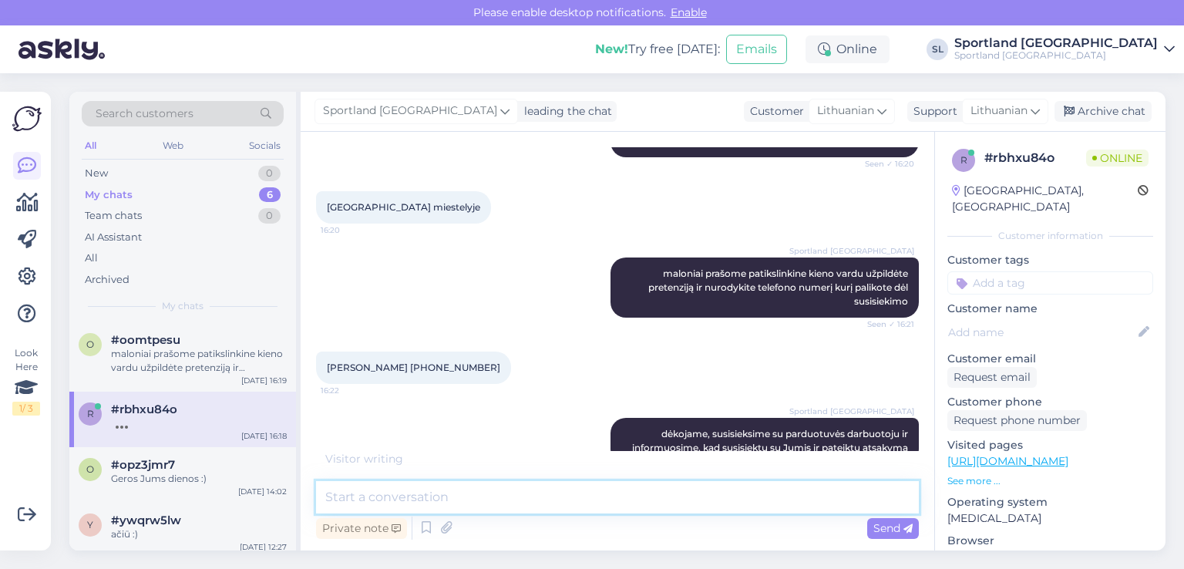
click at [423, 510] on textarea at bounding box center [617, 497] width 603 height 32
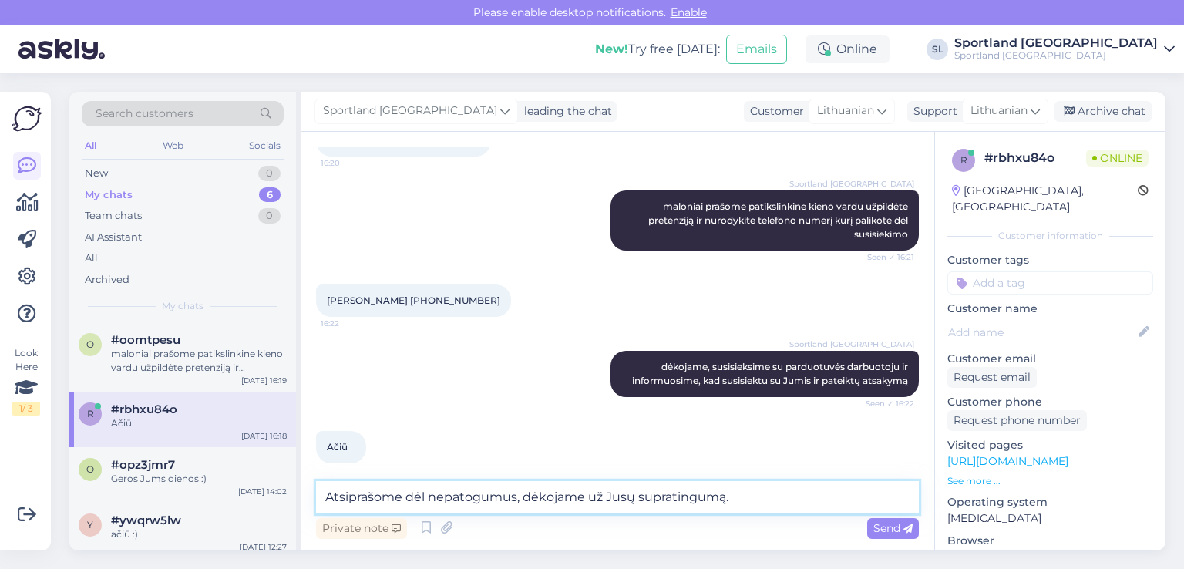
type textarea "Atsiprašome dėl nepatogumus, dėkojame už Jūsų supratingumą."
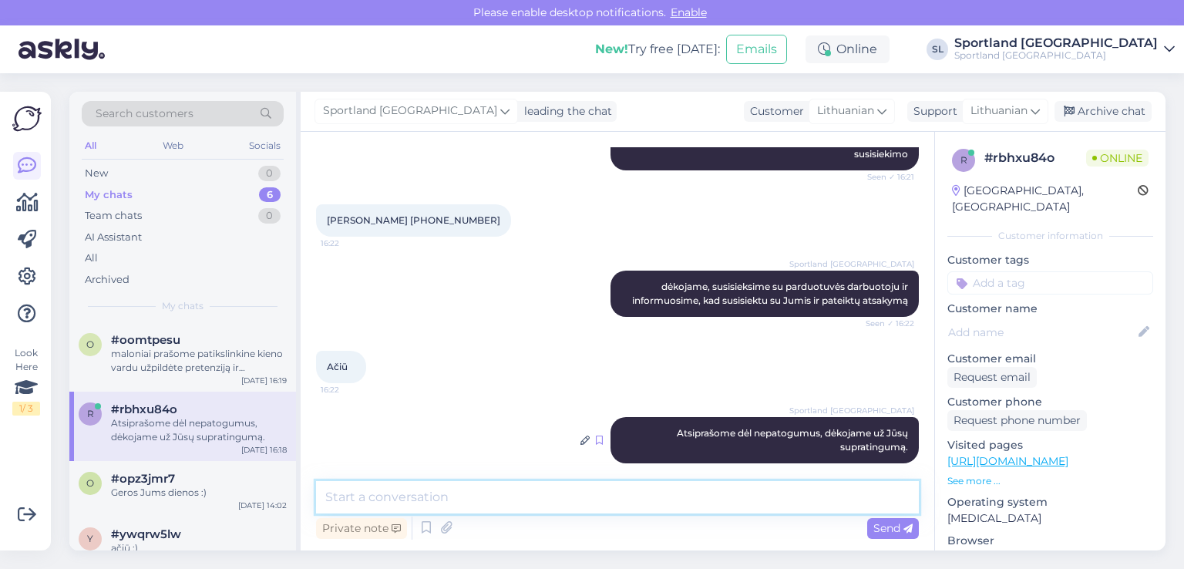
scroll to position [557, 0]
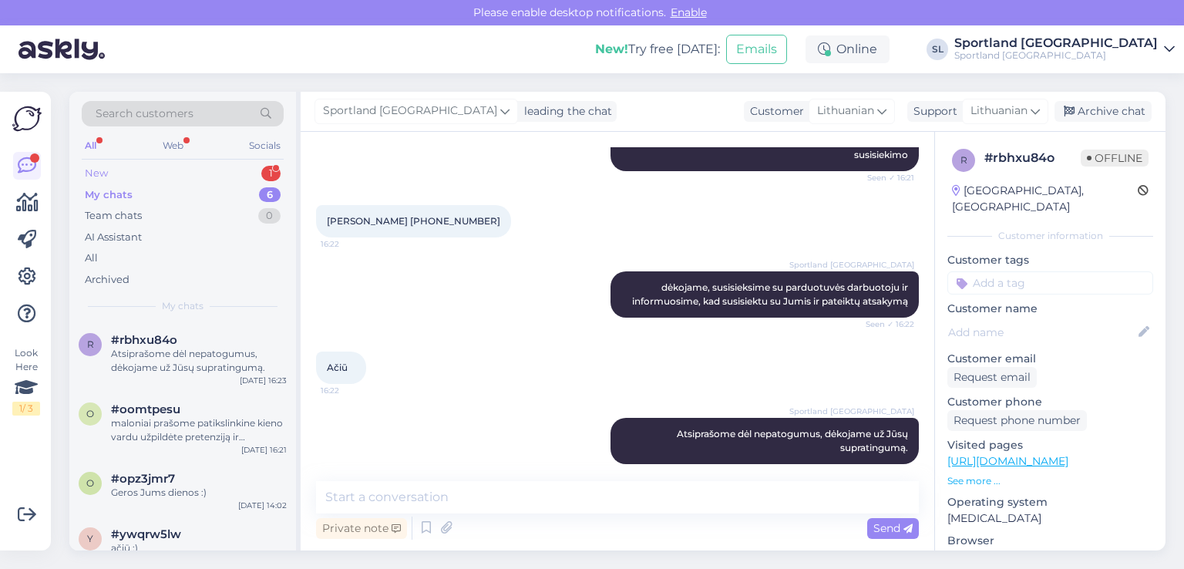
click at [144, 167] on div "New 1" at bounding box center [183, 174] width 202 height 22
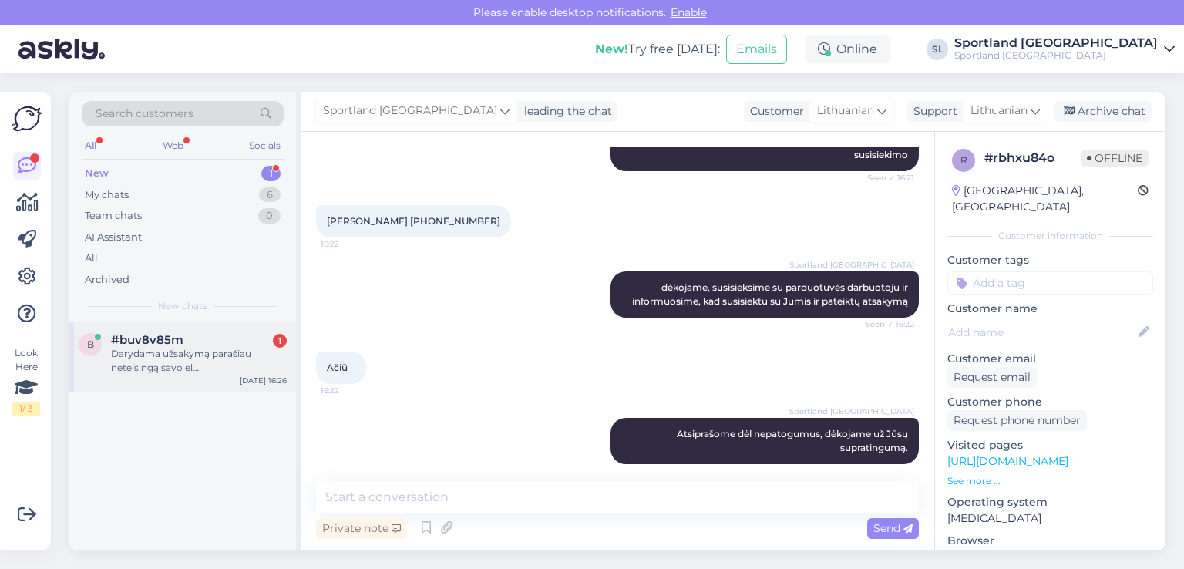
click at [215, 373] on div "Darydama užsakymą parašiau neteisingą savo el. [DEMOGRAPHIC_DATA] adresą" at bounding box center [199, 361] width 176 height 28
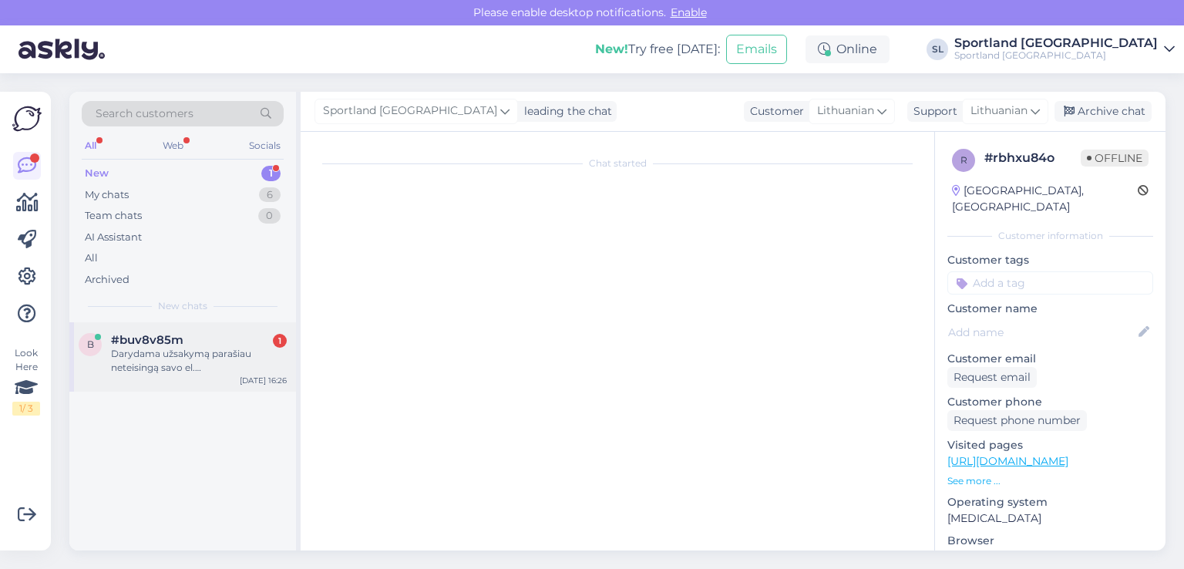
scroll to position [0, 0]
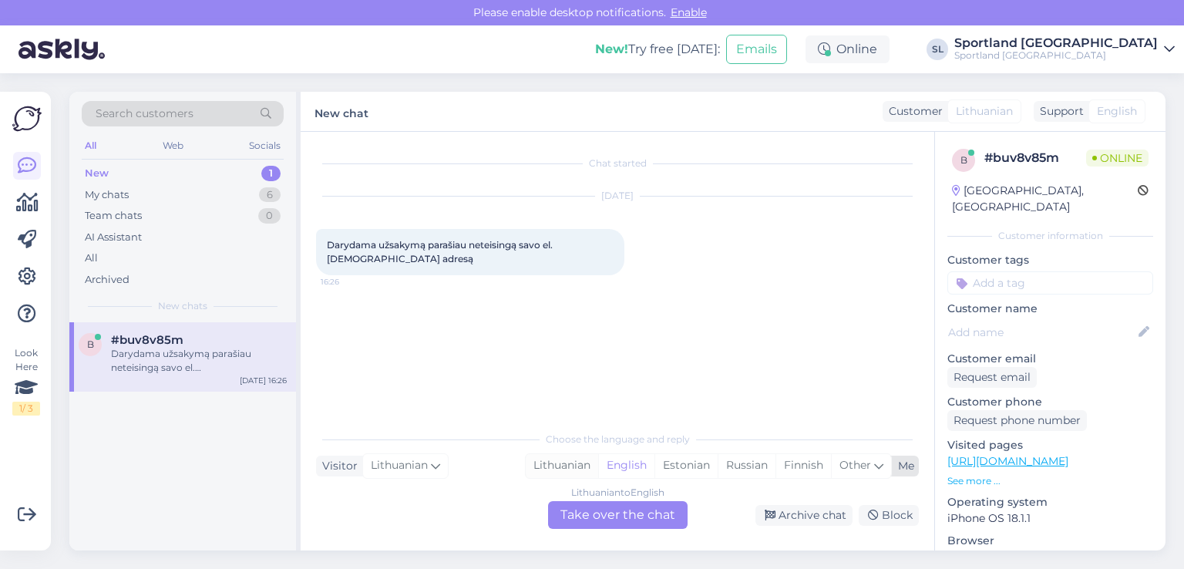
click at [578, 459] on div "Lithuanian" at bounding box center [562, 465] width 72 height 23
click at [614, 526] on div "Lithuanian to Lithuanian Take over the chat" at bounding box center [618, 515] width 140 height 28
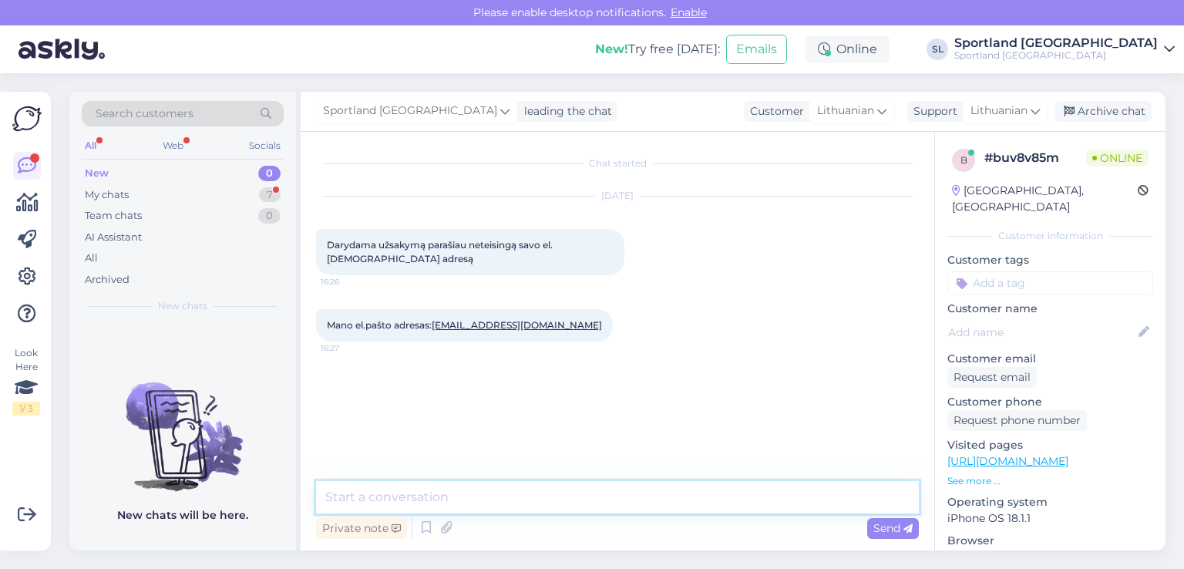
click at [552, 492] on textarea at bounding box center [617, 497] width 603 height 32
type textarea "Sveiki"
type textarea "prašome nurodykite užsakymo numerį"
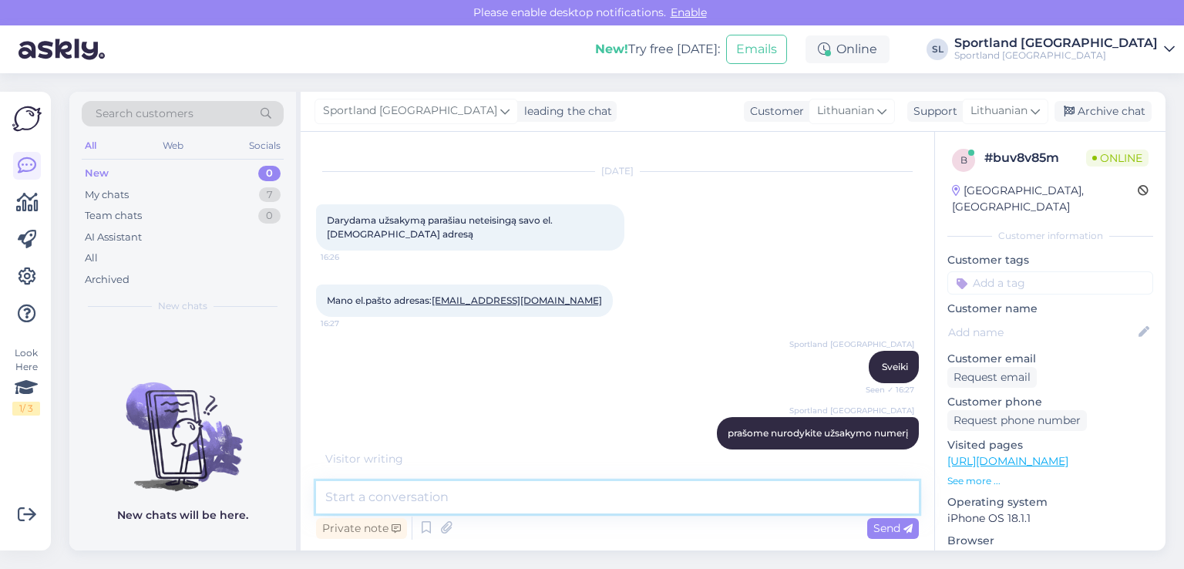
scroll to position [90, 0]
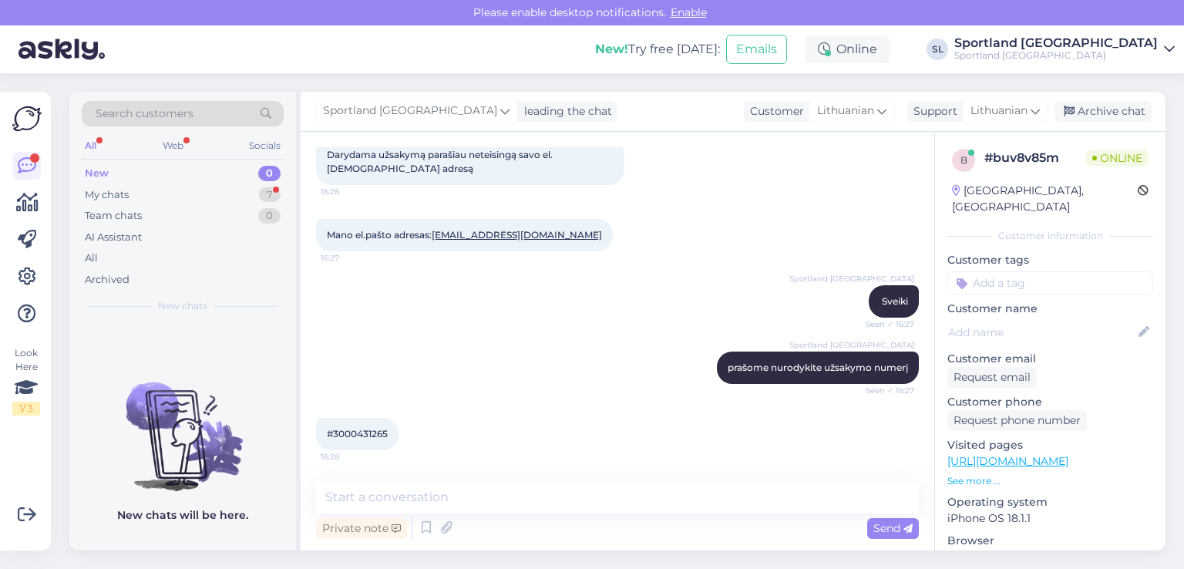
click at [360, 421] on div "#3000431265 16:28" at bounding box center [357, 434] width 82 height 32
click at [359, 425] on div "#3000431265 16:28" at bounding box center [357, 434] width 82 height 32
copy div "3000431265 16:28"
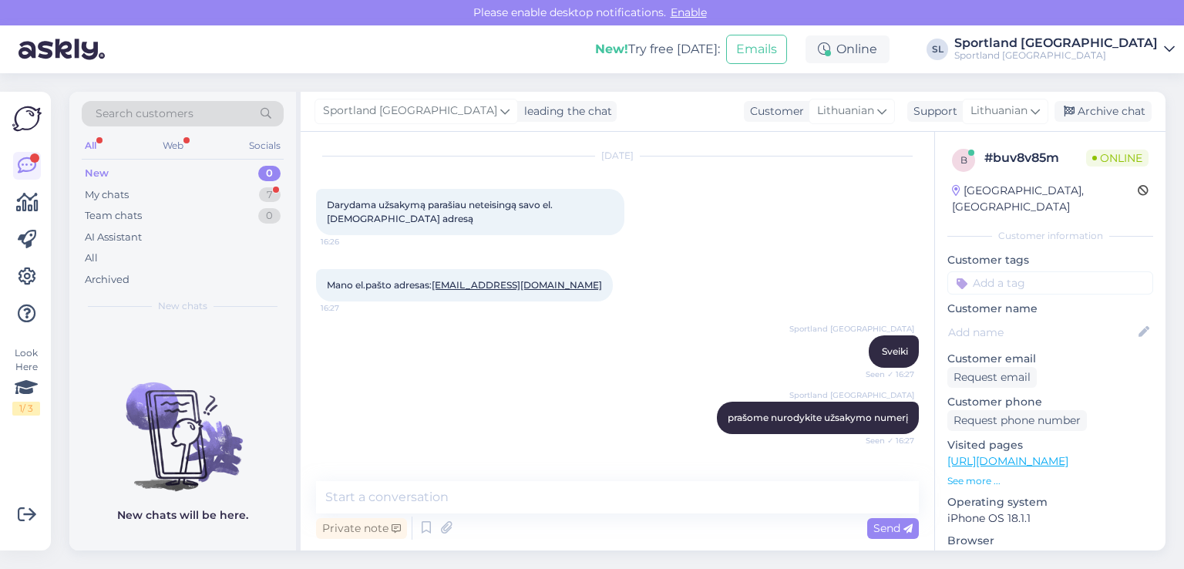
scroll to position [13, 0]
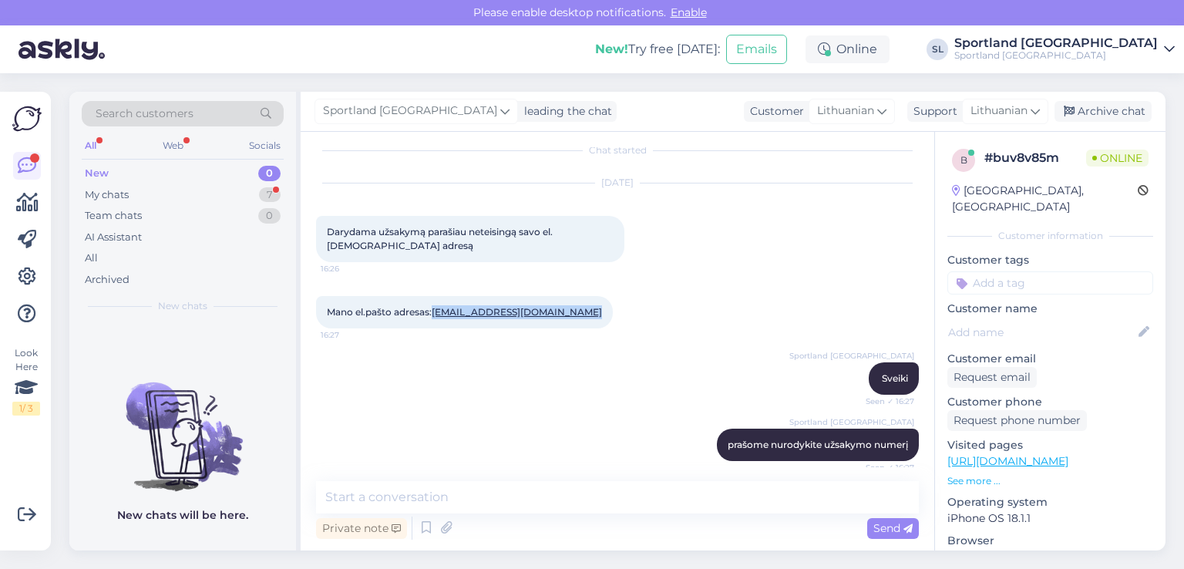
drag, startPoint x: 585, startPoint y: 313, endPoint x: 435, endPoint y: 309, distance: 150.4
click at [435, 309] on div "Mano el.pašto adresas: [EMAIL_ADDRESS][DOMAIN_NAME] 16:27" at bounding box center [464, 312] width 297 height 32
copy link "[EMAIL_ADDRESS][DOMAIN_NAME]"
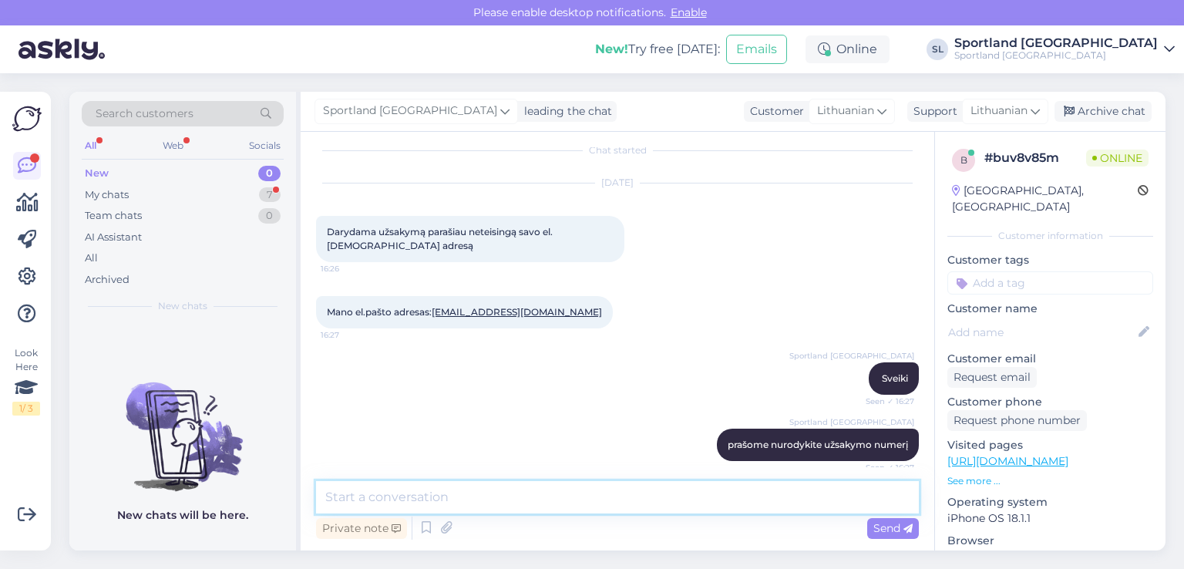
click at [450, 495] on textarea at bounding box center [617, 497] width 603 height 32
type textarea "pakoregavome Jūsų el. pašto adresą"
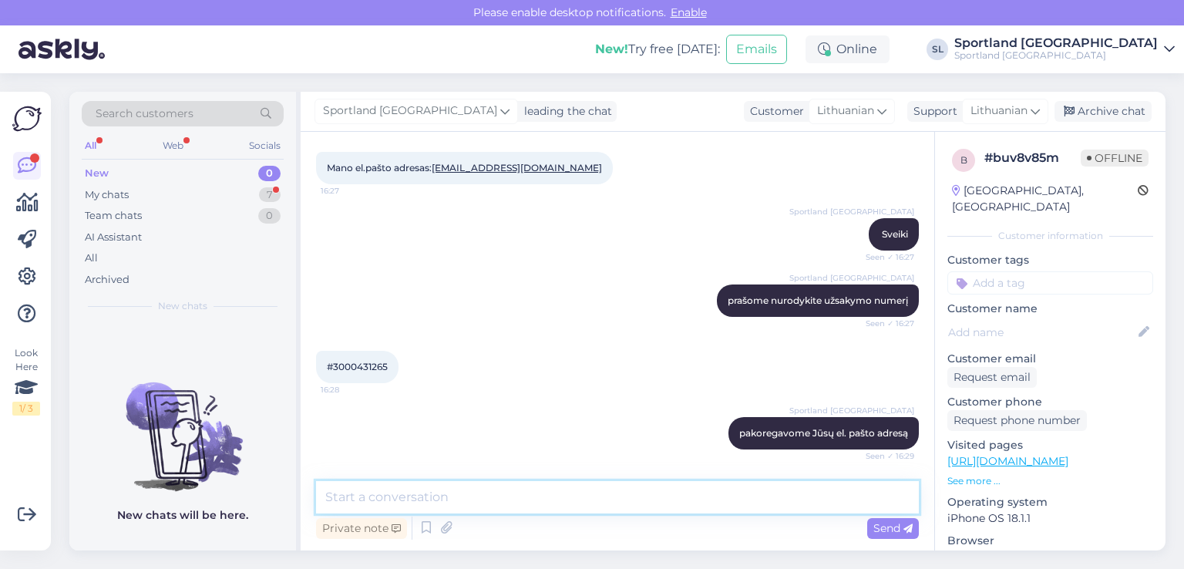
scroll to position [223, 0]
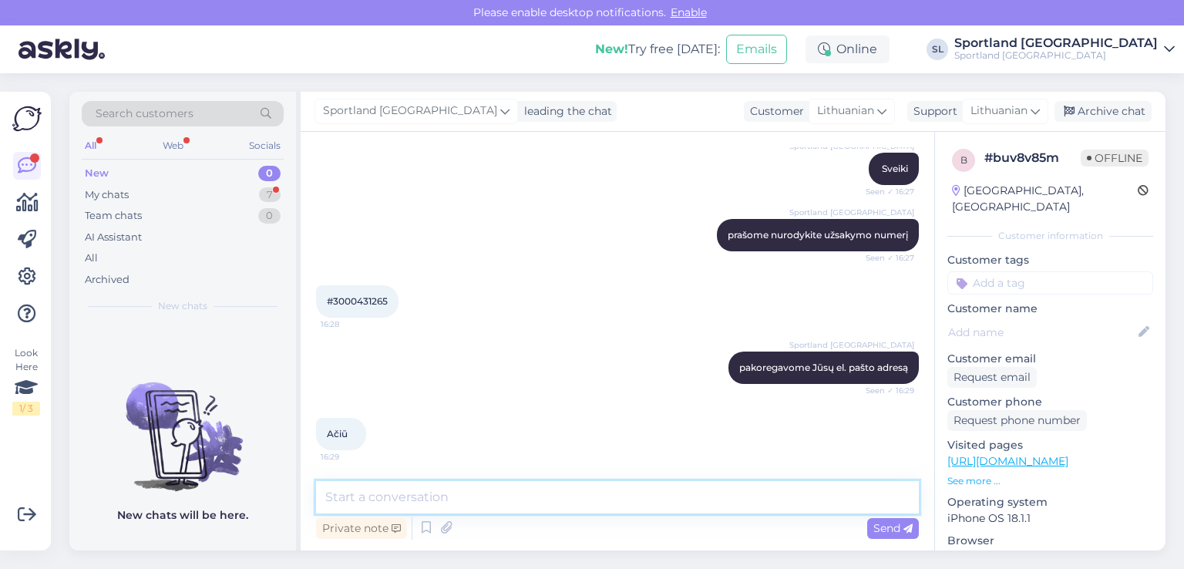
click at [481, 491] on textarea at bounding box center [617, 497] width 603 height 32
type textarea "Geros Jums dienos :)"
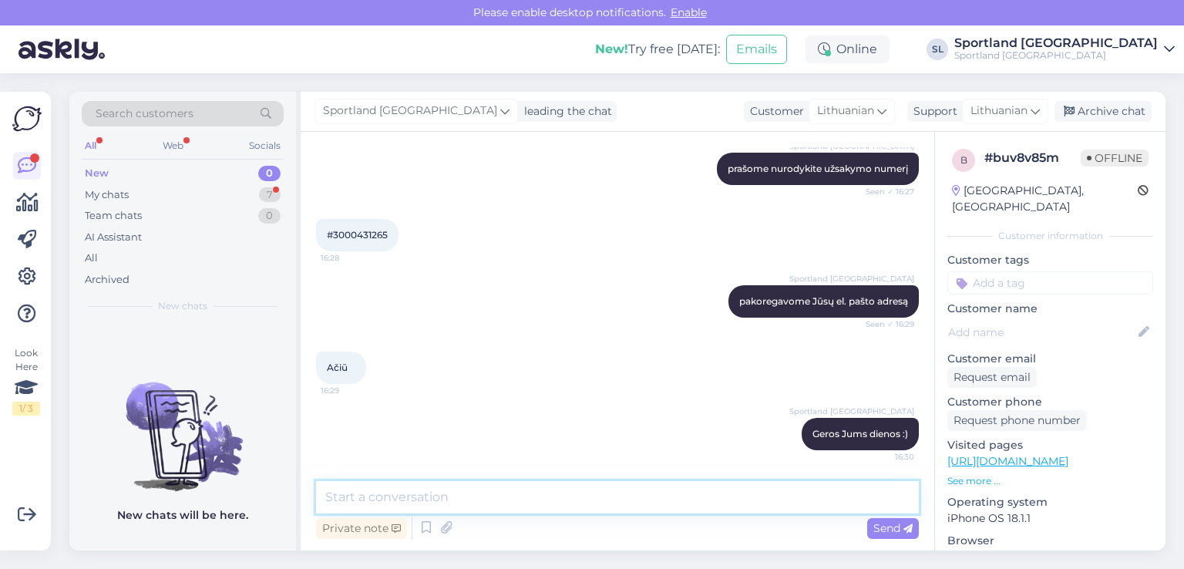
scroll to position [289, 0]
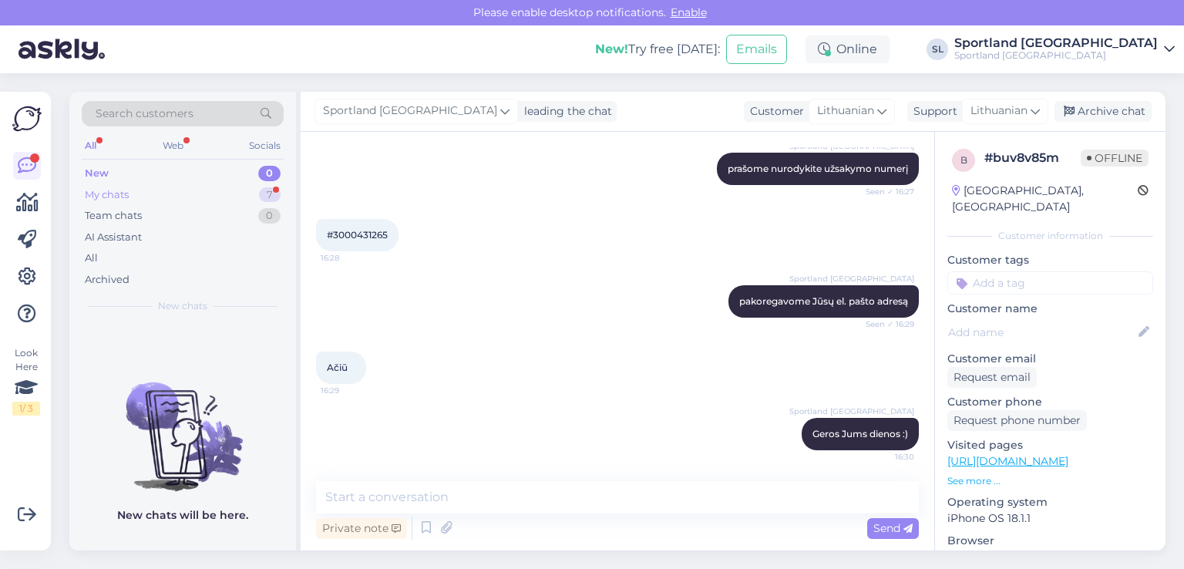
click at [145, 198] on div "My chats 7" at bounding box center [183, 195] width 202 height 22
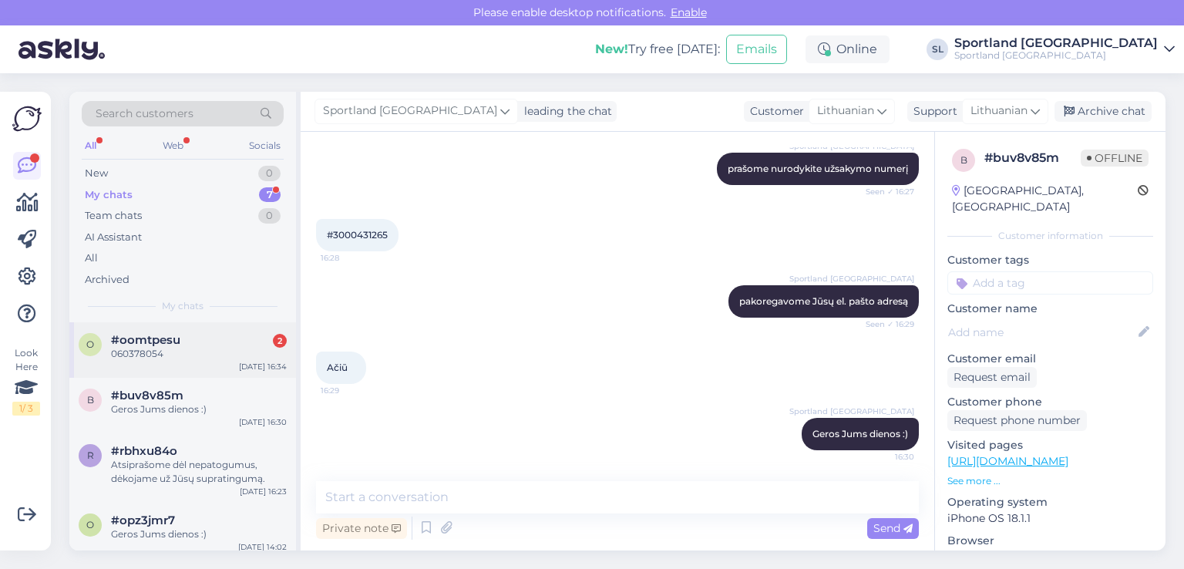
click at [176, 358] on div "060378054" at bounding box center [199, 354] width 176 height 14
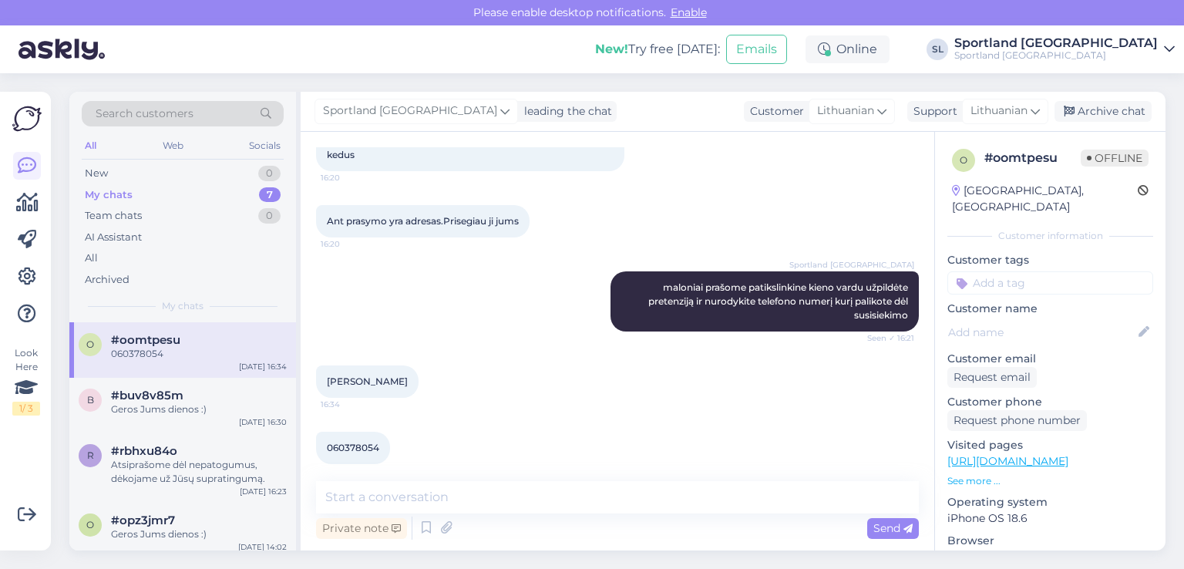
scroll to position [678, 0]
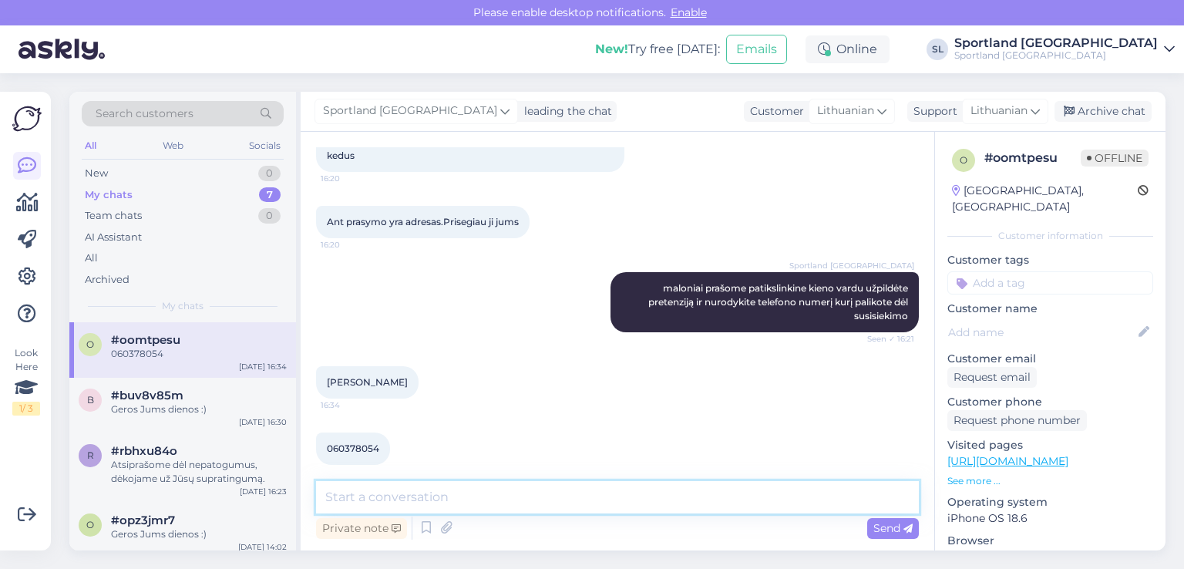
click at [598, 497] on textarea at bounding box center [617, 497] width 603 height 32
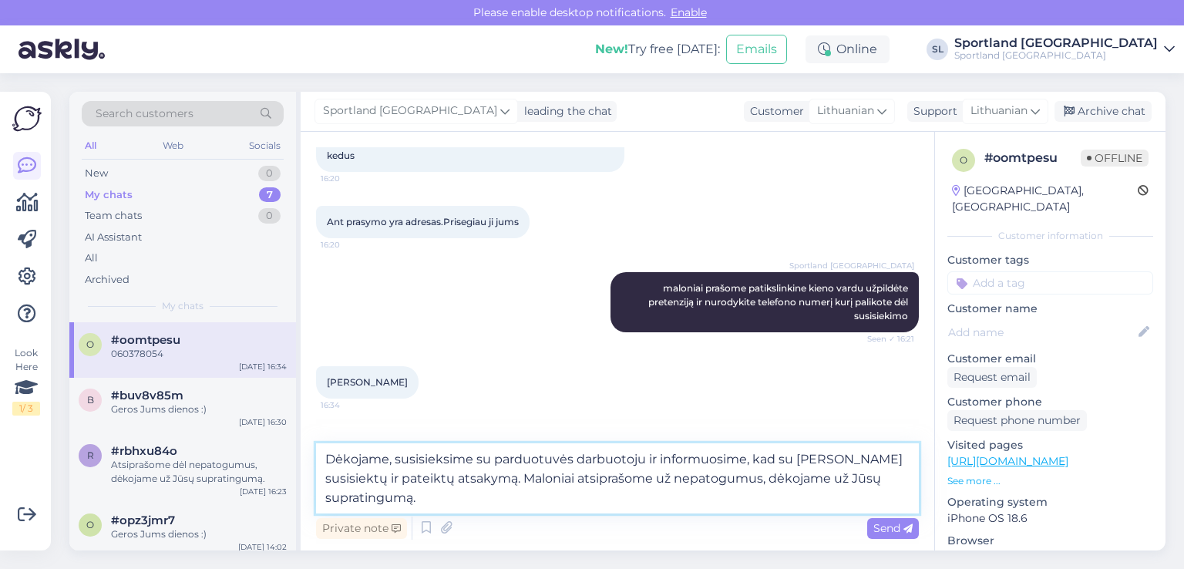
type textarea "Dėkojame, susisieksime su parduotuvės darbuotoju ir informuosime, kad su [PERSO…"
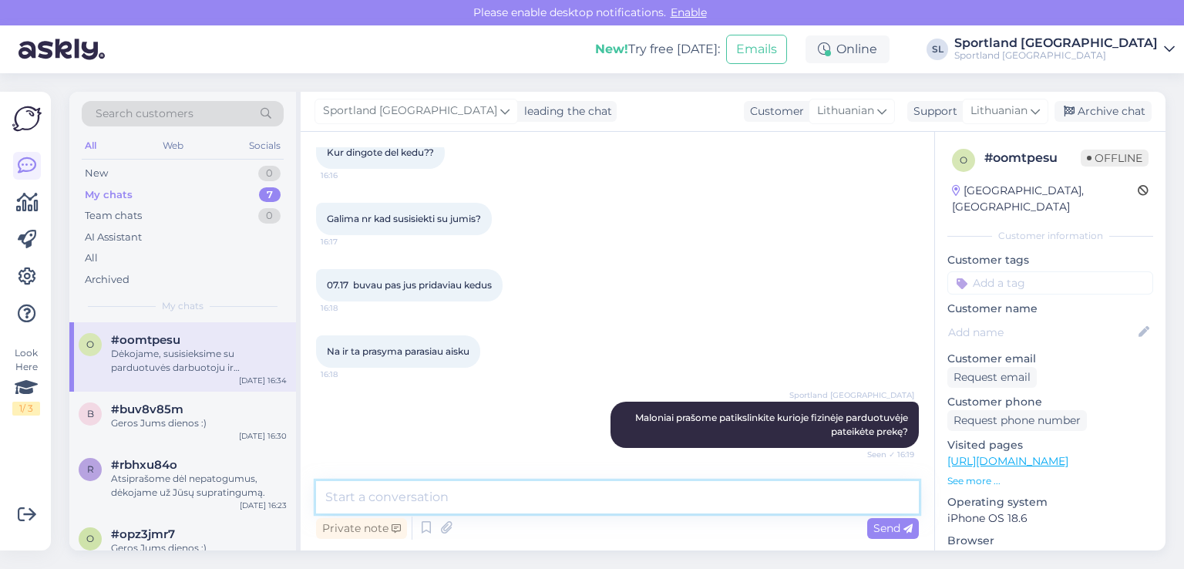
scroll to position [325, 0]
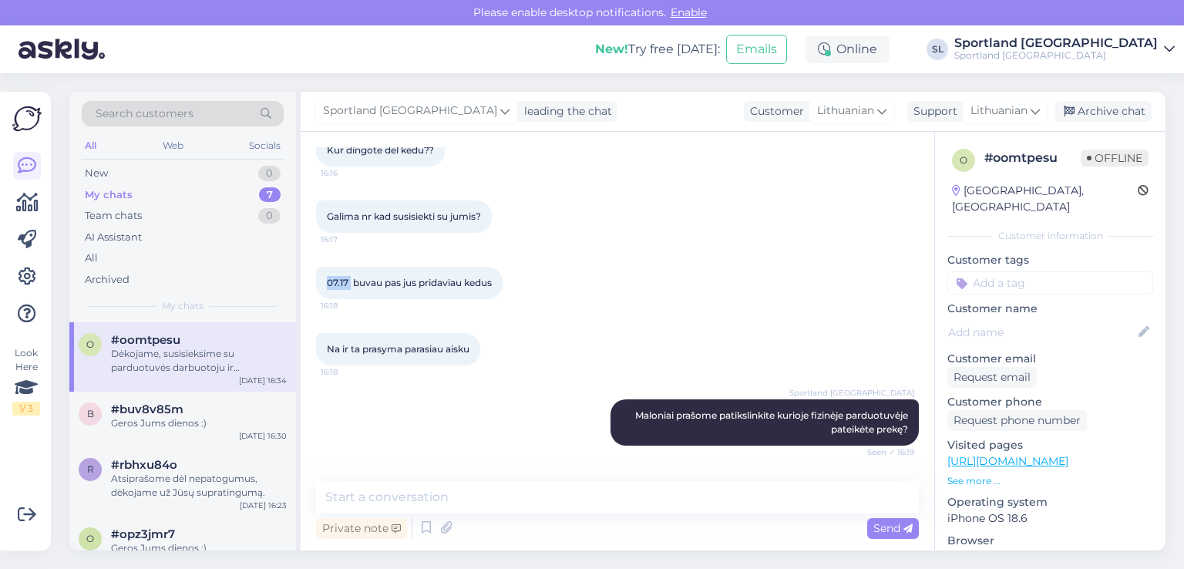
drag, startPoint x: 347, startPoint y: 281, endPoint x: 322, endPoint y: 289, distance: 26.1
click at [322, 289] on div "07.17 buvau pas jus pridaviau kedus 16:18" at bounding box center [409, 283] width 187 height 32
copy span "07.17"
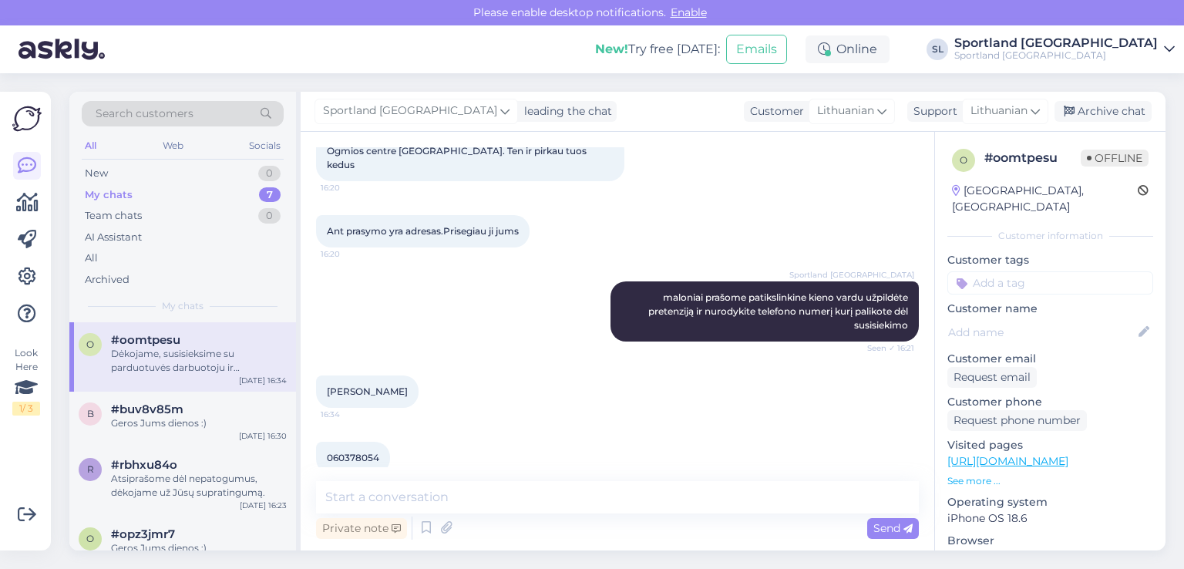
scroll to position [786, 0]
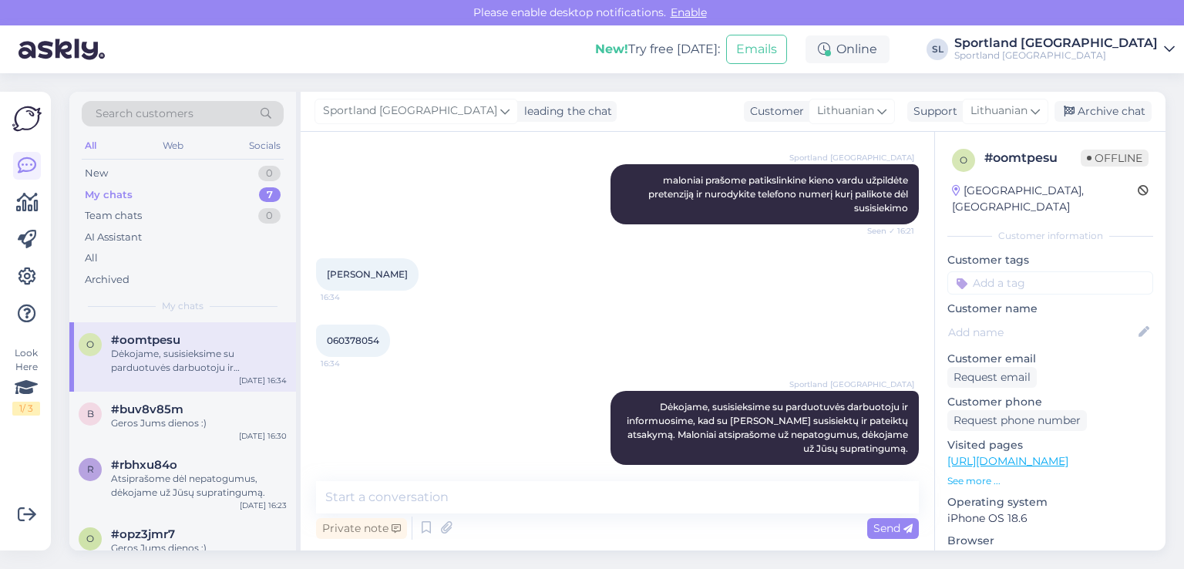
drag, startPoint x: 422, startPoint y: 257, endPoint x: 327, endPoint y: 253, distance: 94.9
click at [327, 258] on div "[PERSON_NAME] 16:34" at bounding box center [367, 274] width 103 height 32
copy span "[PERSON_NAME]"
drag, startPoint x: 382, startPoint y: 326, endPoint x: 312, endPoint y: 328, distance: 70.2
click at [312, 328] on div "Chat started [DATE] Sveiki gyvu yra? 16:15 Sportland [GEOGRAPHIC_DATA] Sveiki S…" at bounding box center [618, 341] width 634 height 419
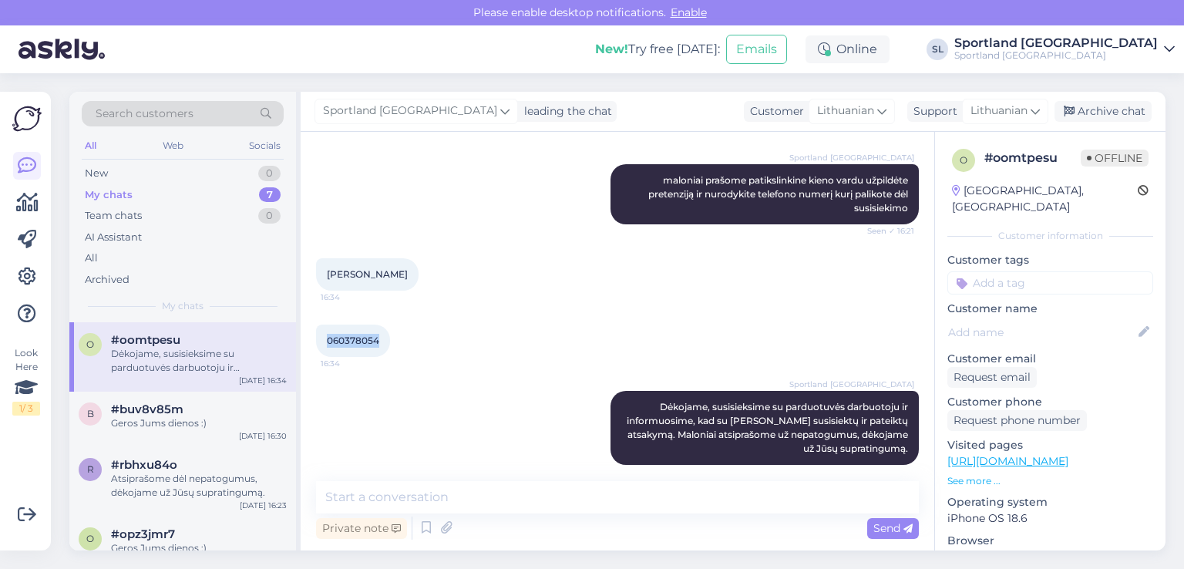
copy span "060378054"
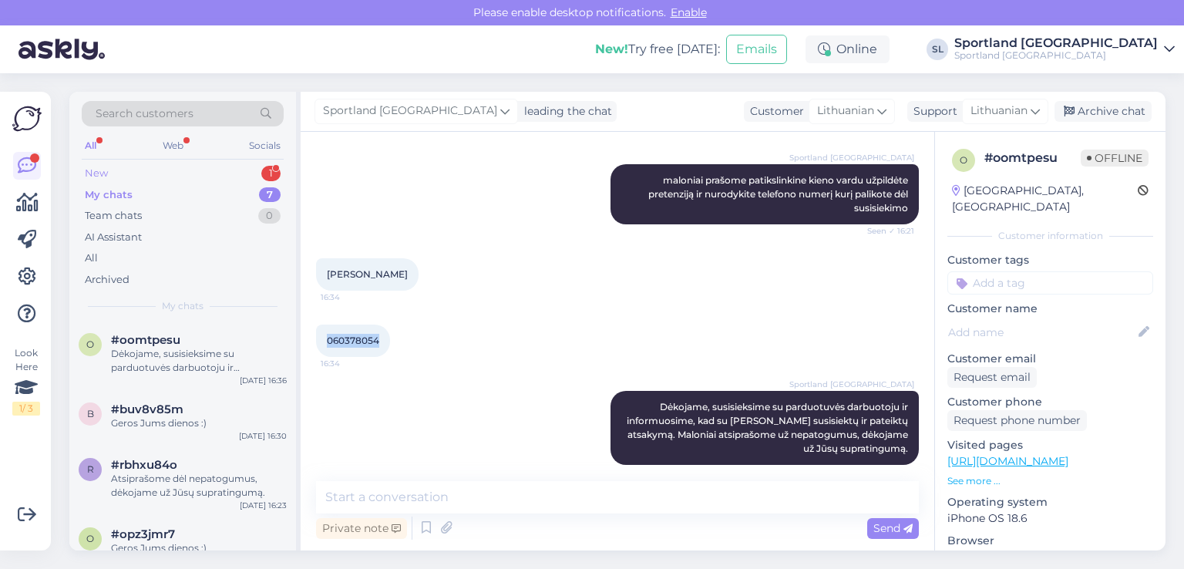
click at [125, 172] on div "New 1" at bounding box center [183, 174] width 202 height 22
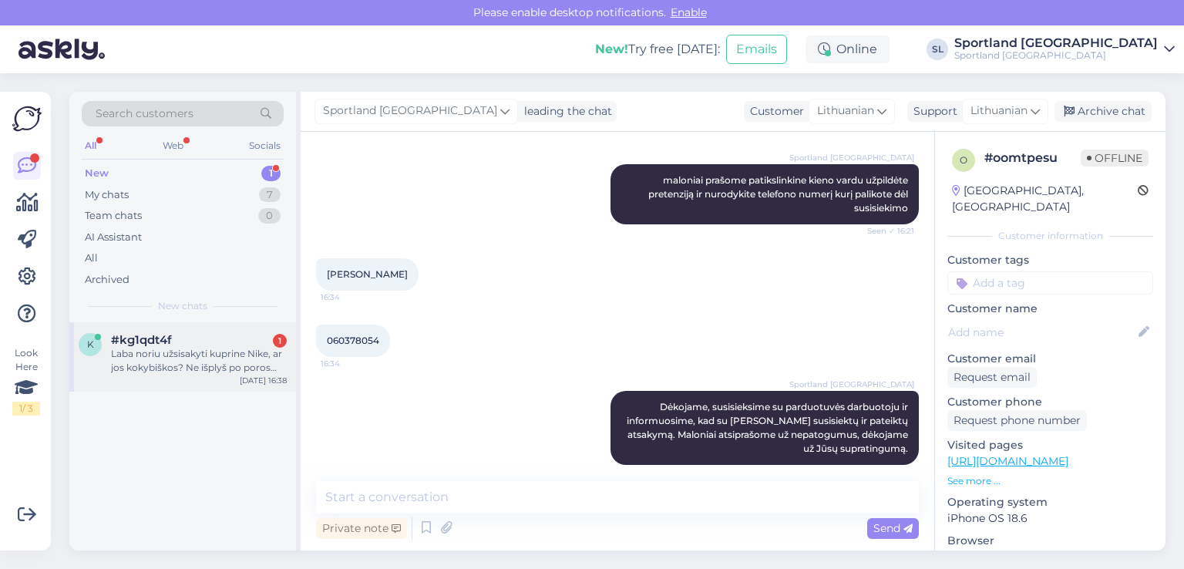
click at [126, 337] on span "#kg1qdt4f" at bounding box center [141, 340] width 61 height 14
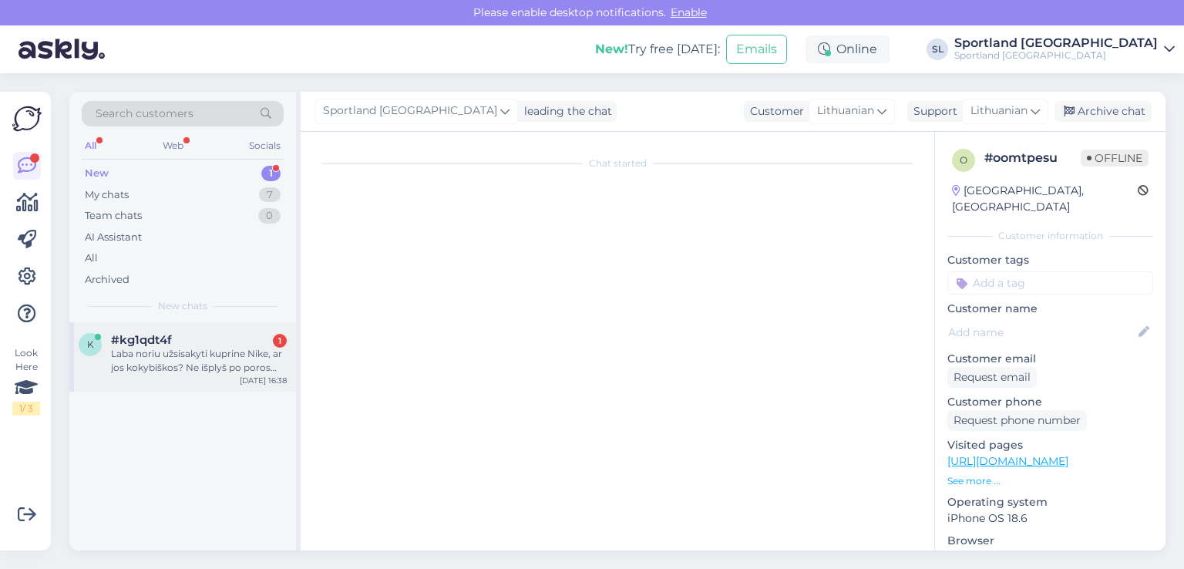
scroll to position [0, 0]
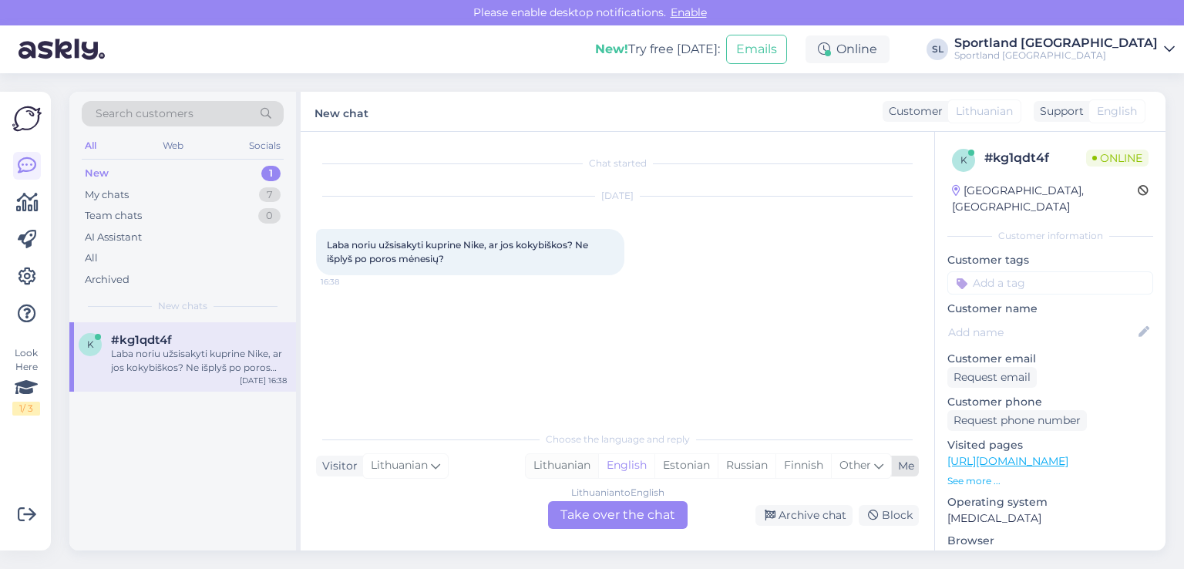
click at [583, 457] on div "Lithuanian" at bounding box center [562, 465] width 72 height 23
click at [611, 524] on div "Lithuanian to Lithuanian Take over the chat" at bounding box center [618, 515] width 140 height 28
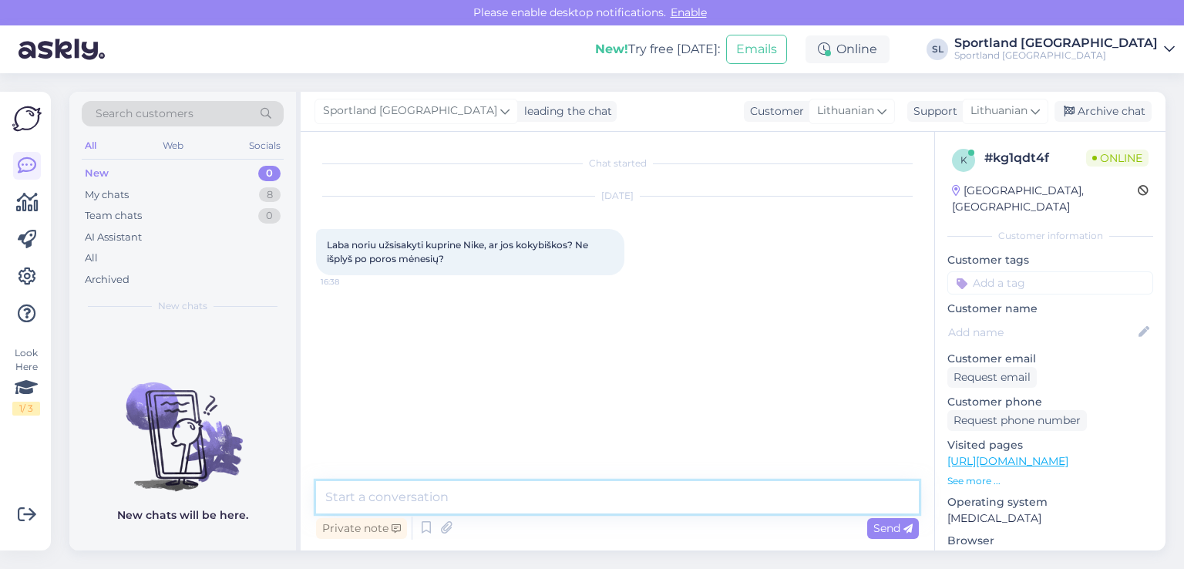
click at [570, 500] on textarea at bounding box center [617, 497] width 603 height 32
type textarea "Sveiki"
click at [591, 493] on textarea at bounding box center [617, 497] width 603 height 32
type textarea "taip prekės kokybiškos"
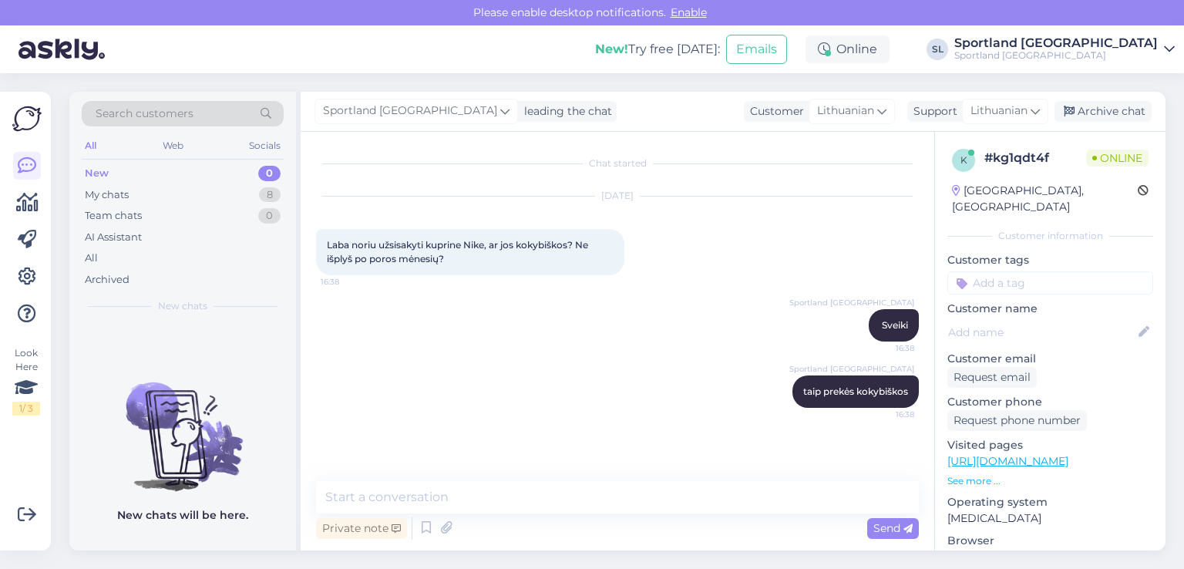
click at [130, 158] on div "All Web Socials" at bounding box center [183, 148] width 202 height 24
click at [123, 194] on div "My chats" at bounding box center [107, 194] width 44 height 15
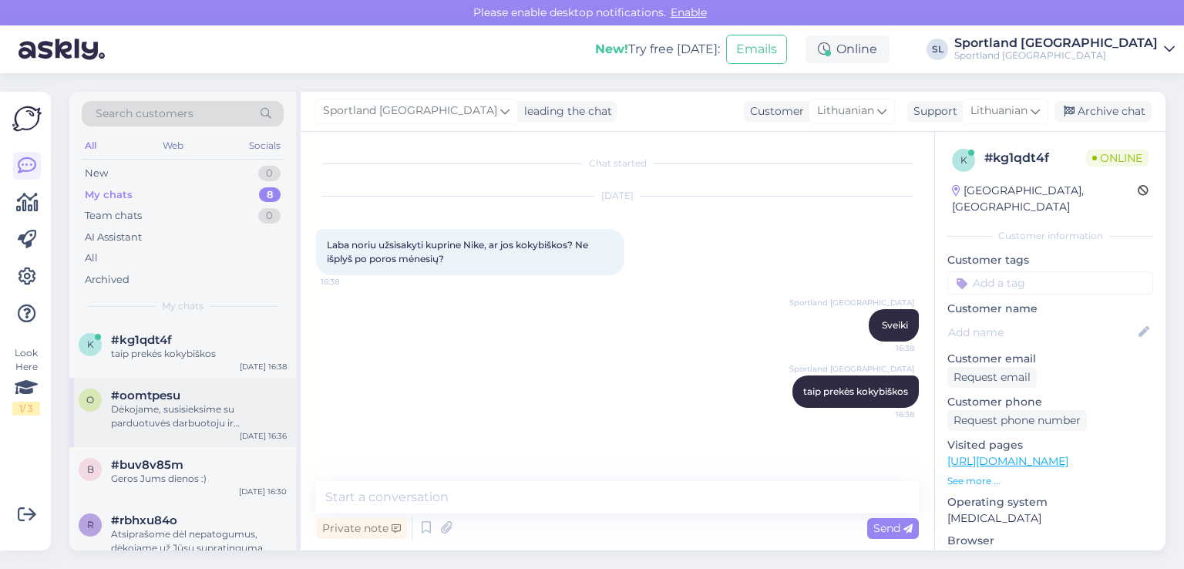
click at [190, 426] on div "Dėkojame, susisieksime su parduotuvės darbuotoju ir informuosime, kad su [PERSO…" at bounding box center [199, 416] width 176 height 28
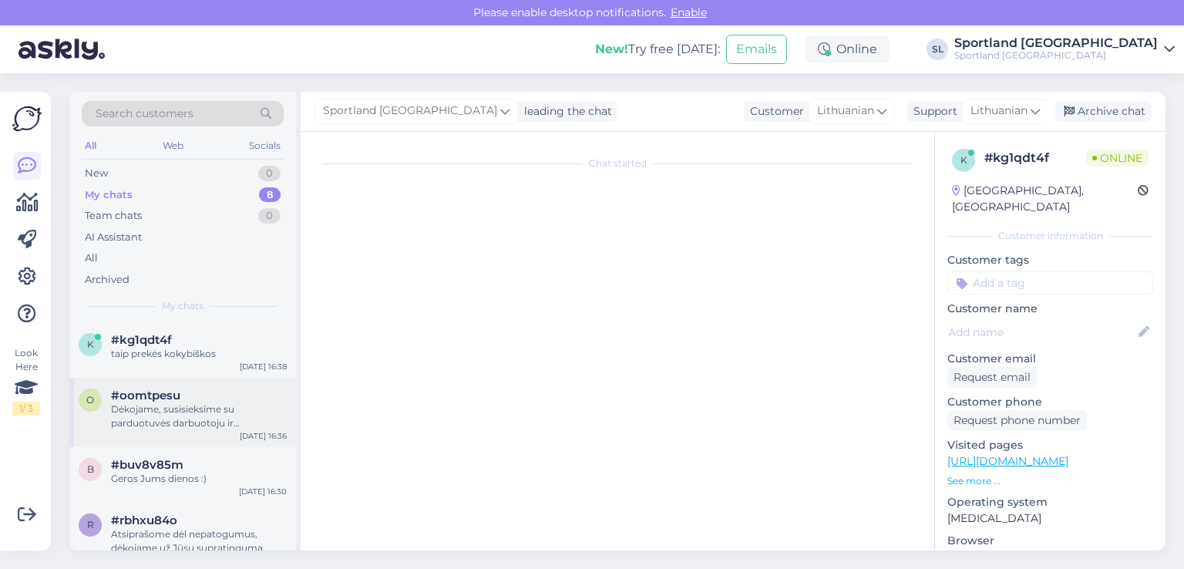
scroll to position [787, 0]
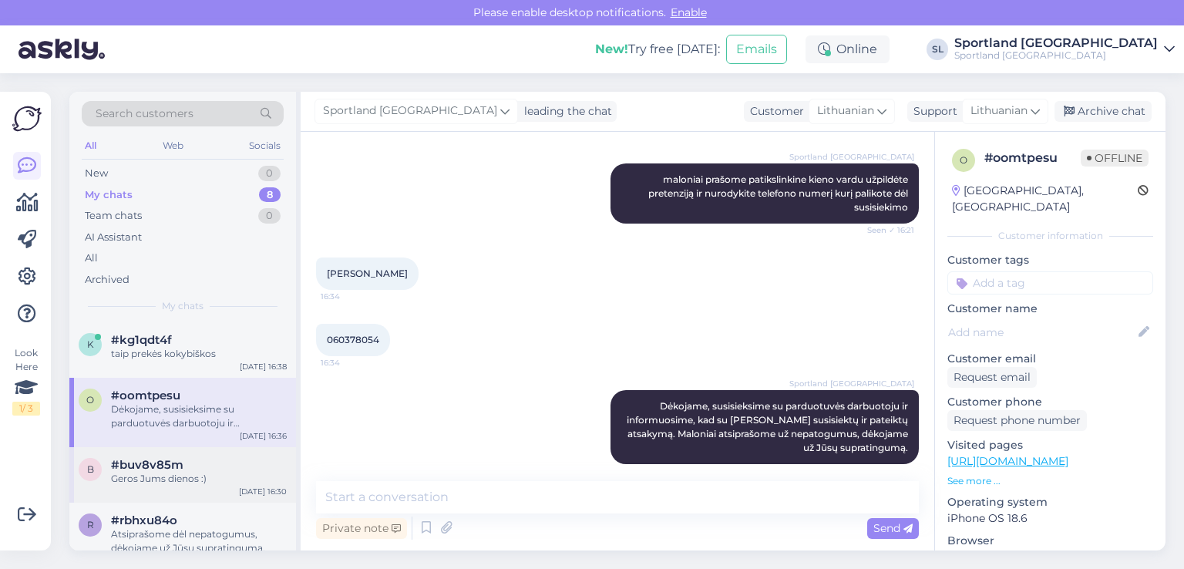
click at [179, 452] on div "b #buv8v85m Geros Jums dienos :) [DATE] 16:30" at bounding box center [182, 475] width 227 height 56
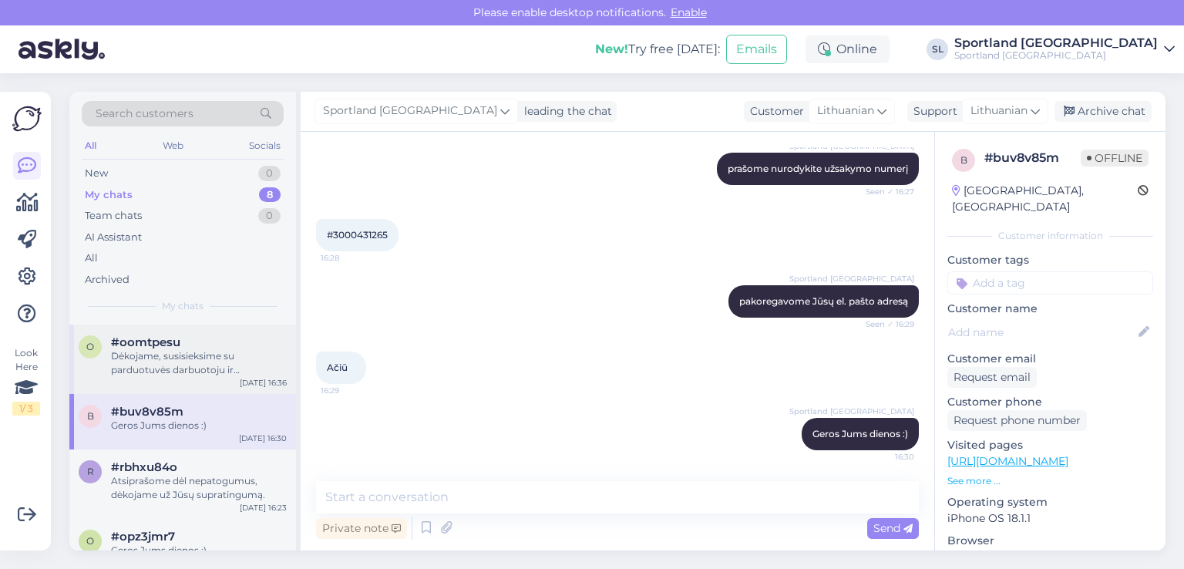
scroll to position [77, 0]
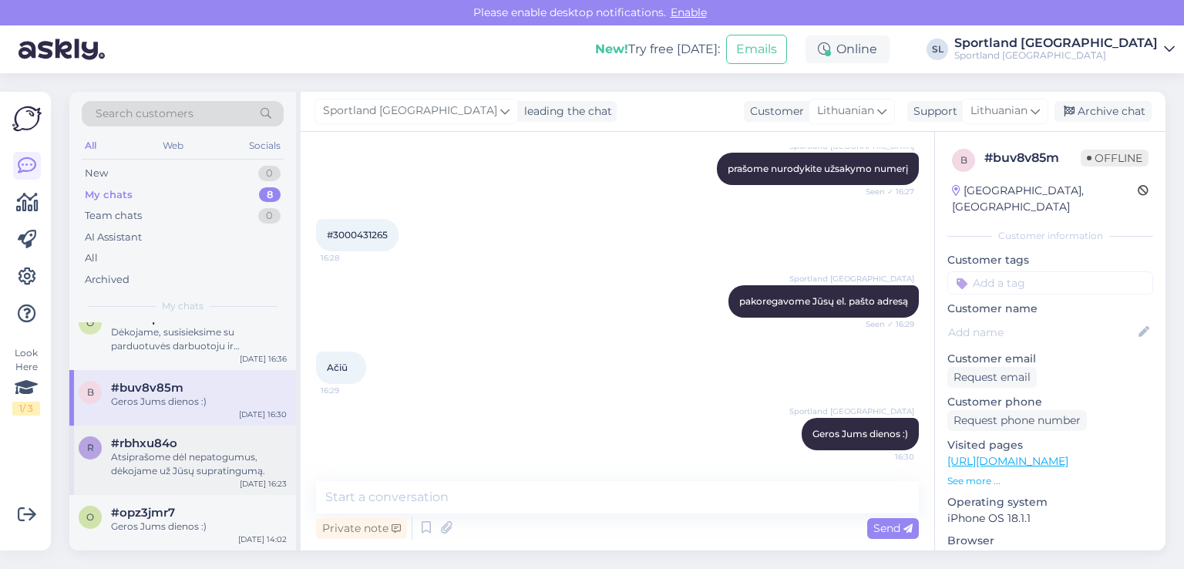
click at [185, 454] on div "Atsiprašome dėl nepatogumus, dėkojame už Jūsų supratingumą." at bounding box center [199, 464] width 176 height 28
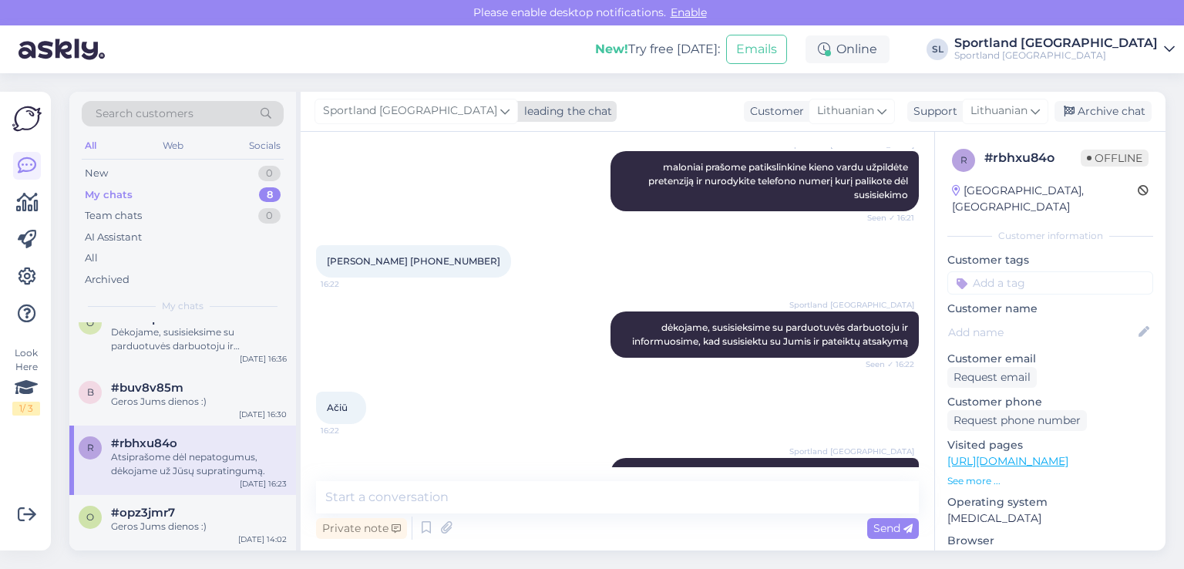
scroll to position [403, 0]
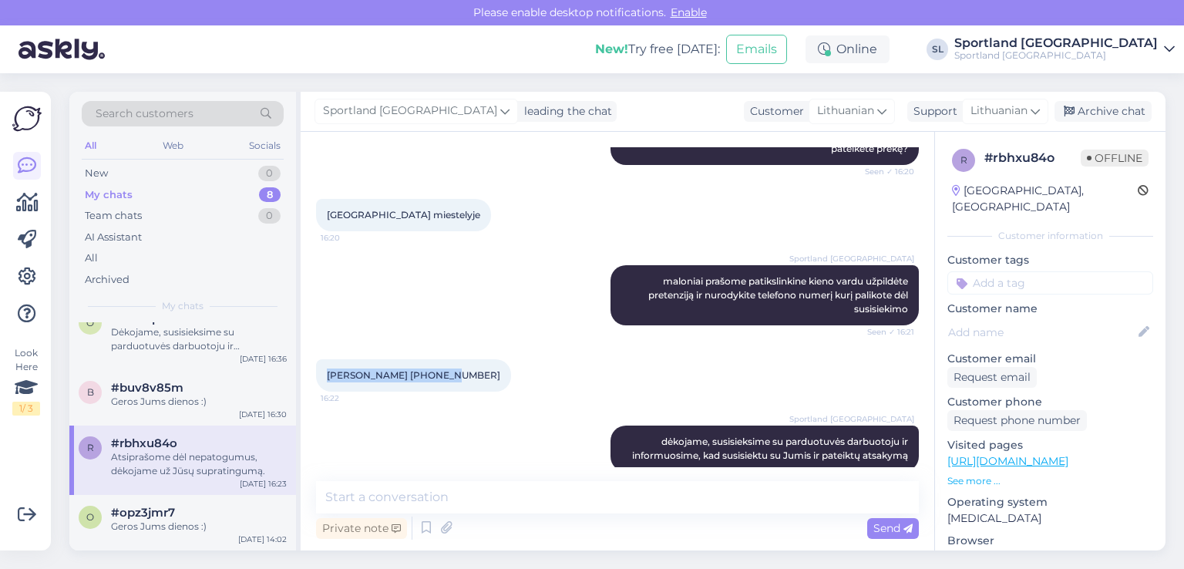
drag, startPoint x: 447, startPoint y: 355, endPoint x: 307, endPoint y: 352, distance: 140.3
click at [307, 352] on div "Chat started [DATE] Sveiki 16:15 Sportland [GEOGRAPHIC_DATA] Sveiki Seen ✓ 16:1…" at bounding box center [618, 341] width 634 height 419
copy span "[PERSON_NAME] [PHONE_NUMBER]"
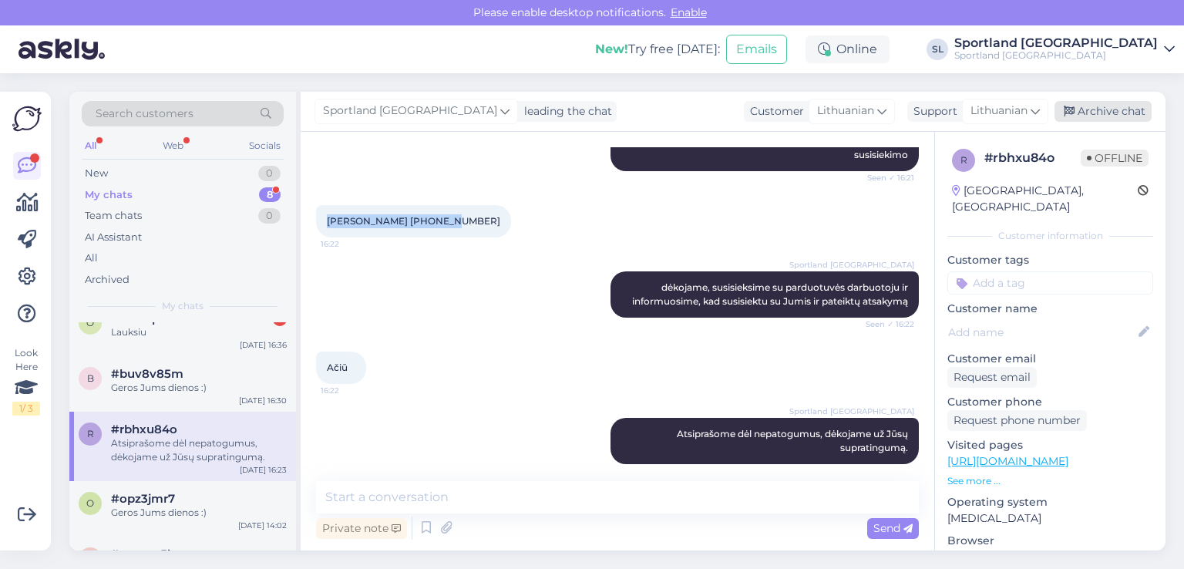
click at [1091, 109] on div "Archive chat" at bounding box center [1103, 111] width 97 height 21
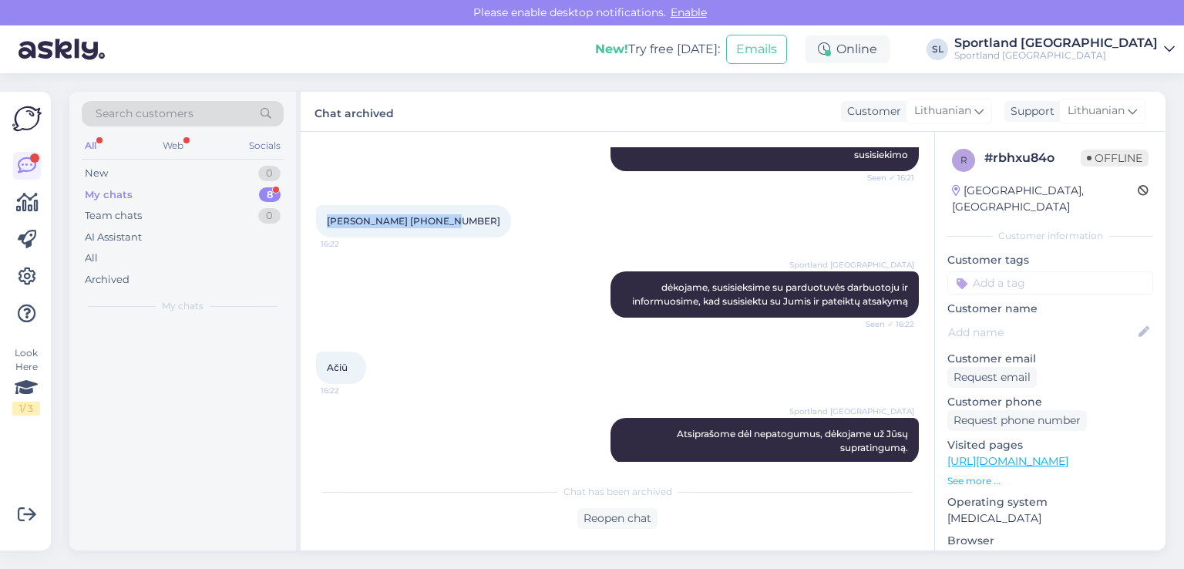
scroll to position [0, 0]
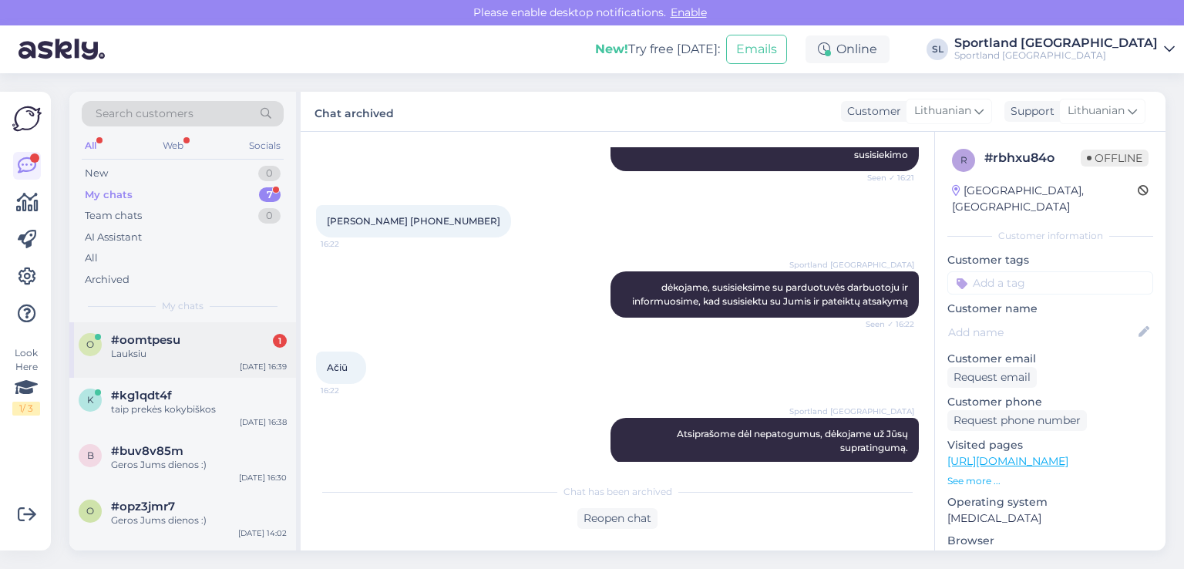
click at [182, 355] on div "Lauksiu" at bounding box center [199, 354] width 176 height 14
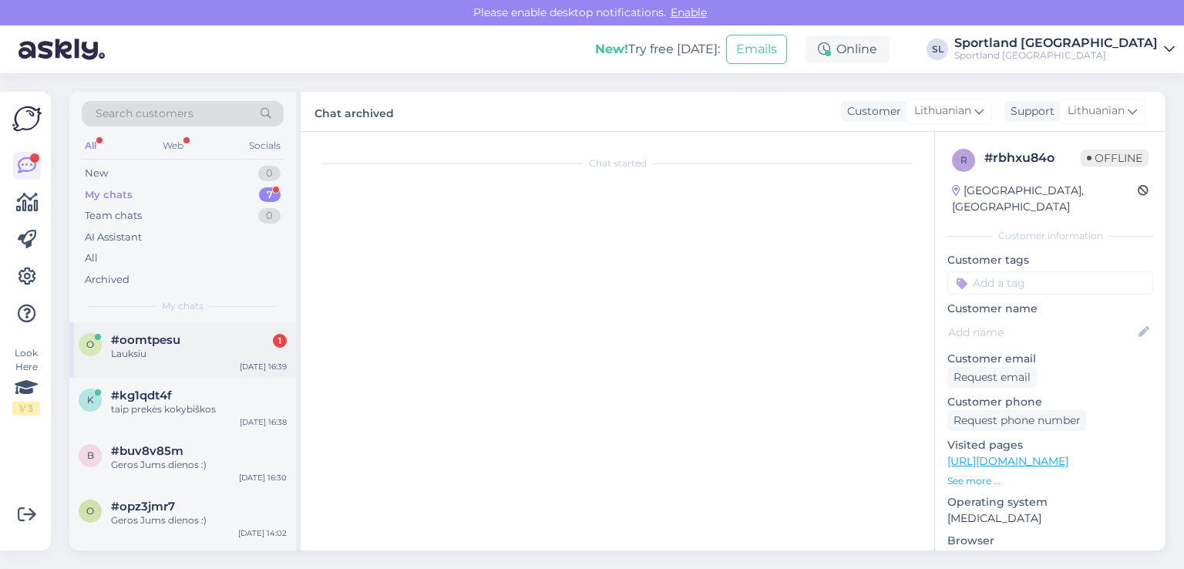
scroll to position [854, 0]
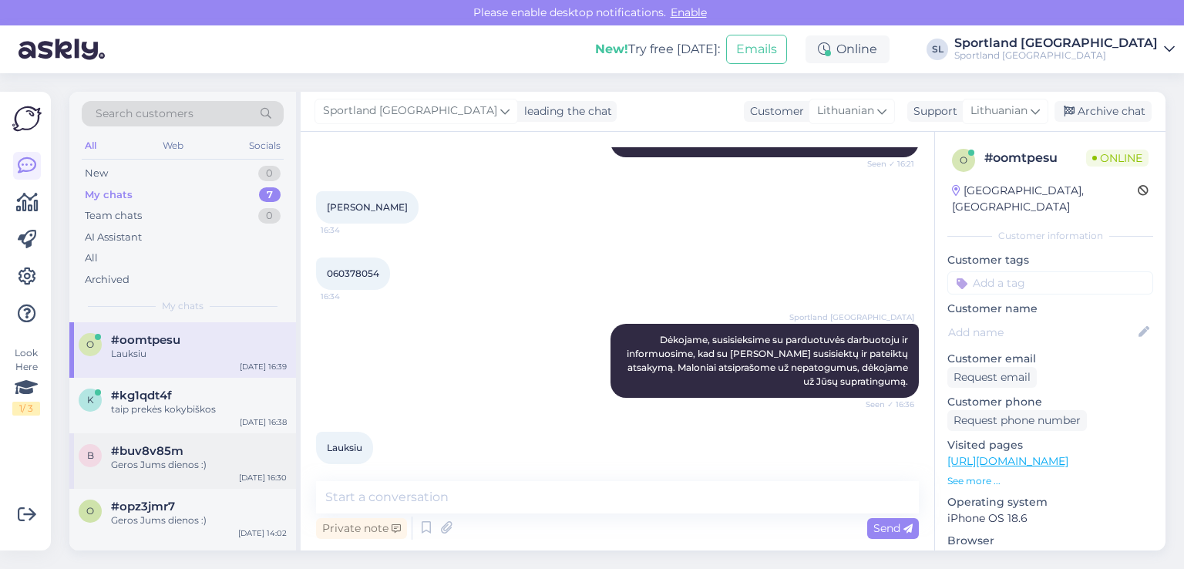
click at [141, 474] on div "b #buv8v85m Geros Jums dienos :) [DATE] 16:30" at bounding box center [182, 461] width 227 height 56
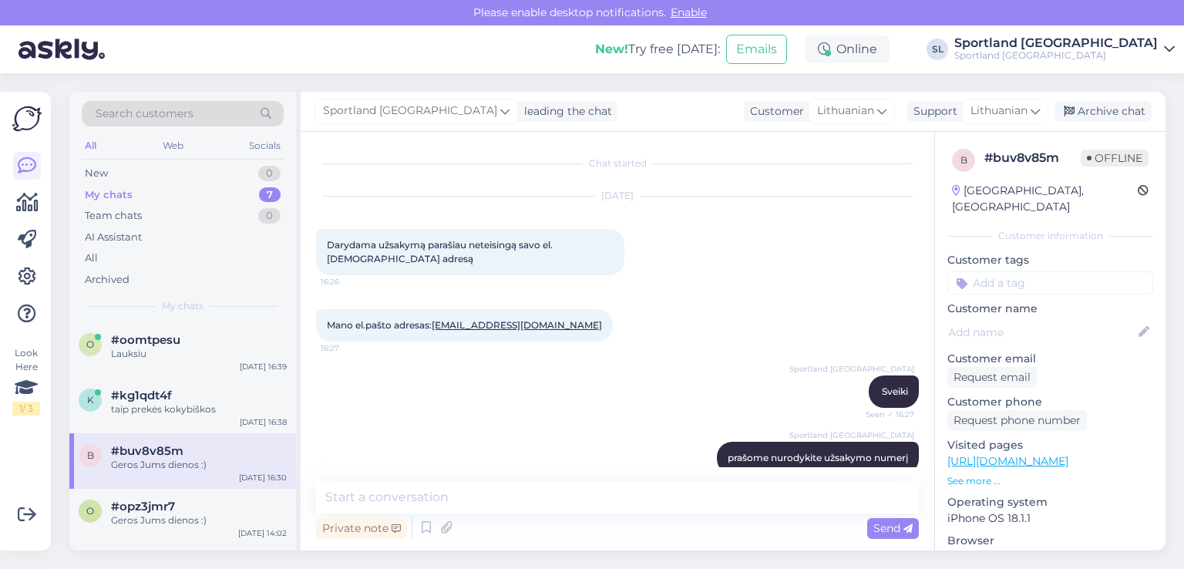
scroll to position [290, 0]
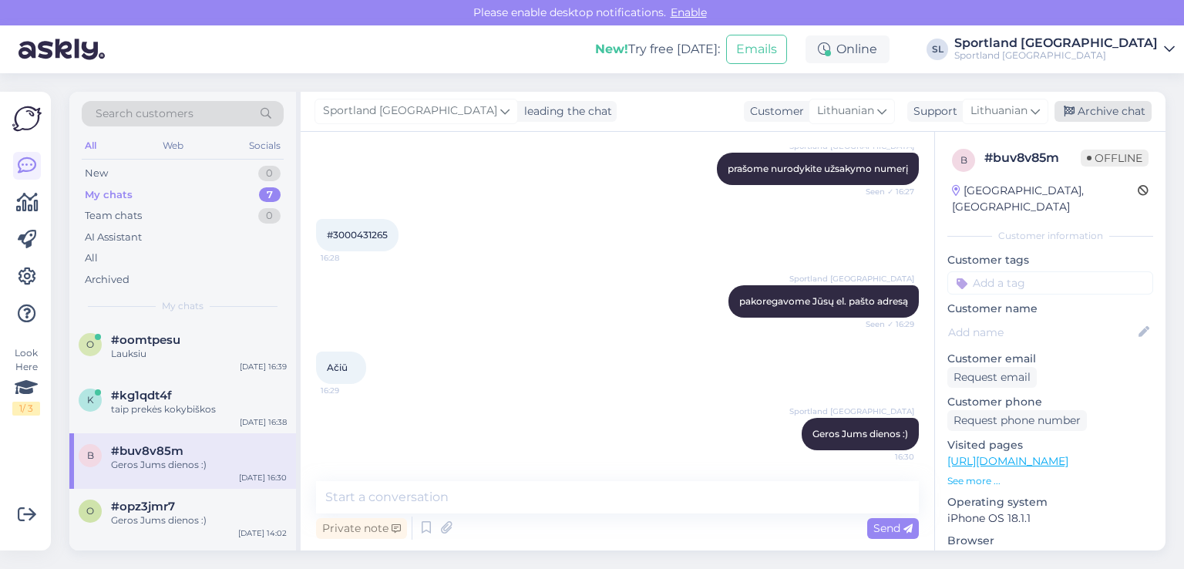
click at [1090, 103] on div "Archive chat" at bounding box center [1103, 111] width 97 height 21
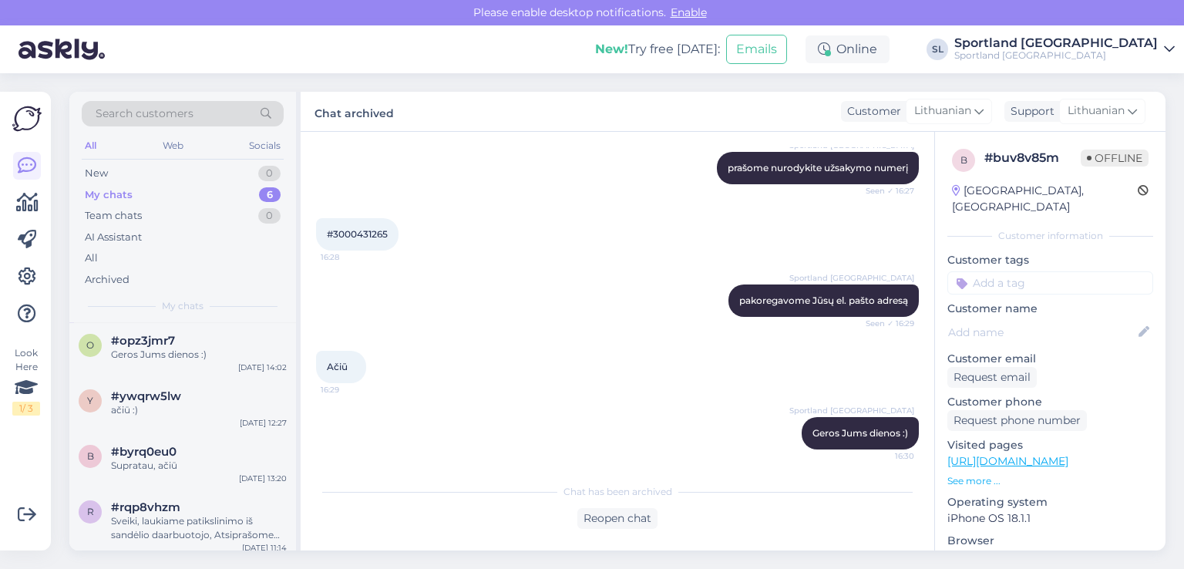
scroll to position [118, 0]
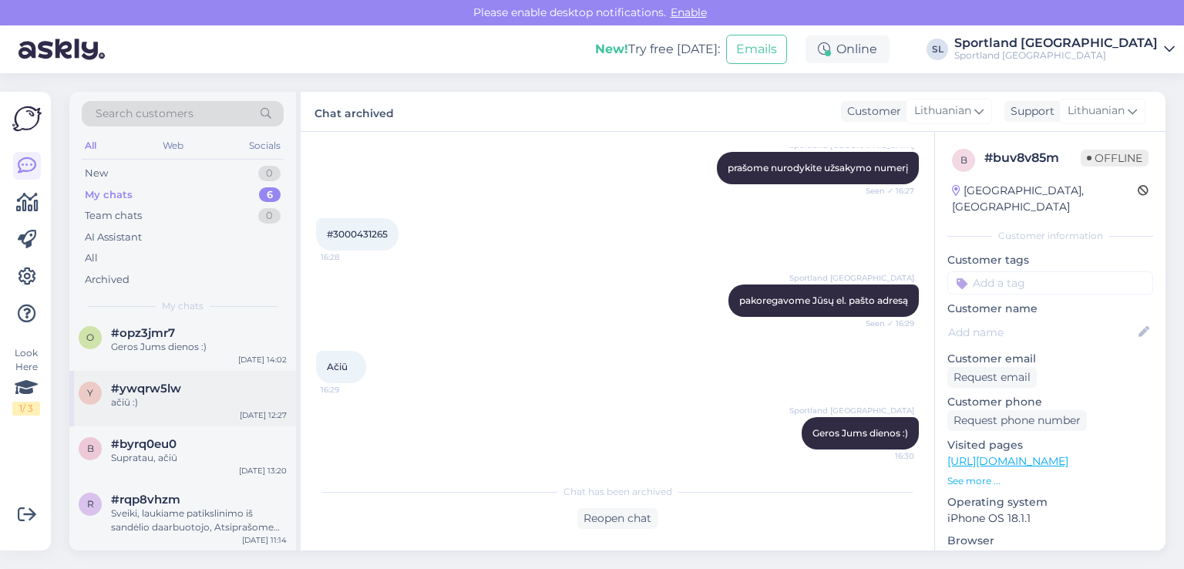
click at [199, 401] on div "ačiū :)" at bounding box center [199, 403] width 176 height 14
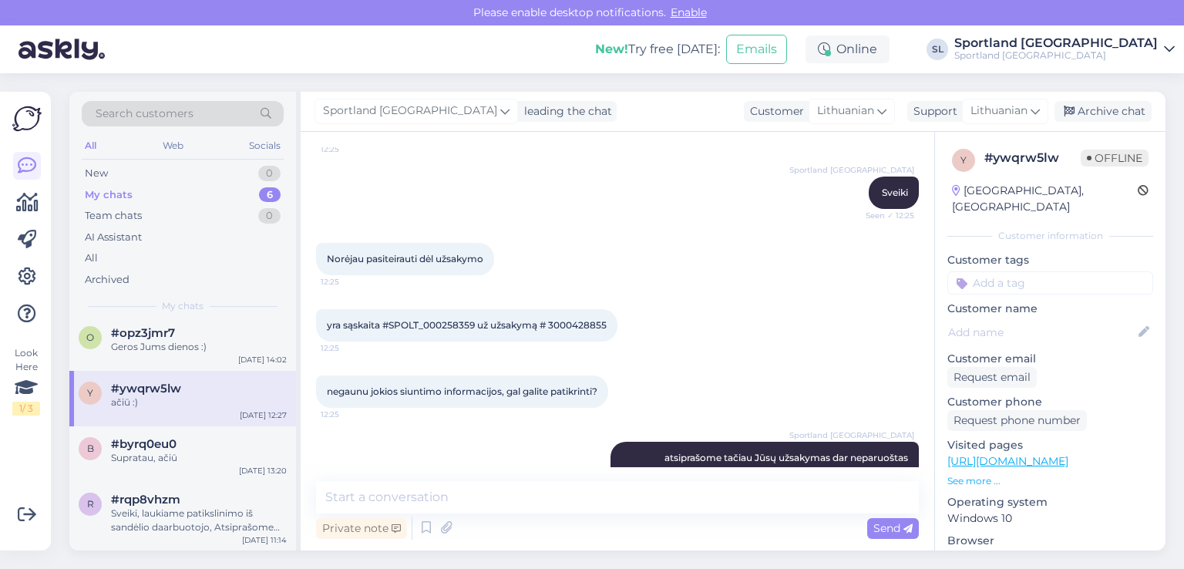
scroll to position [154, 0]
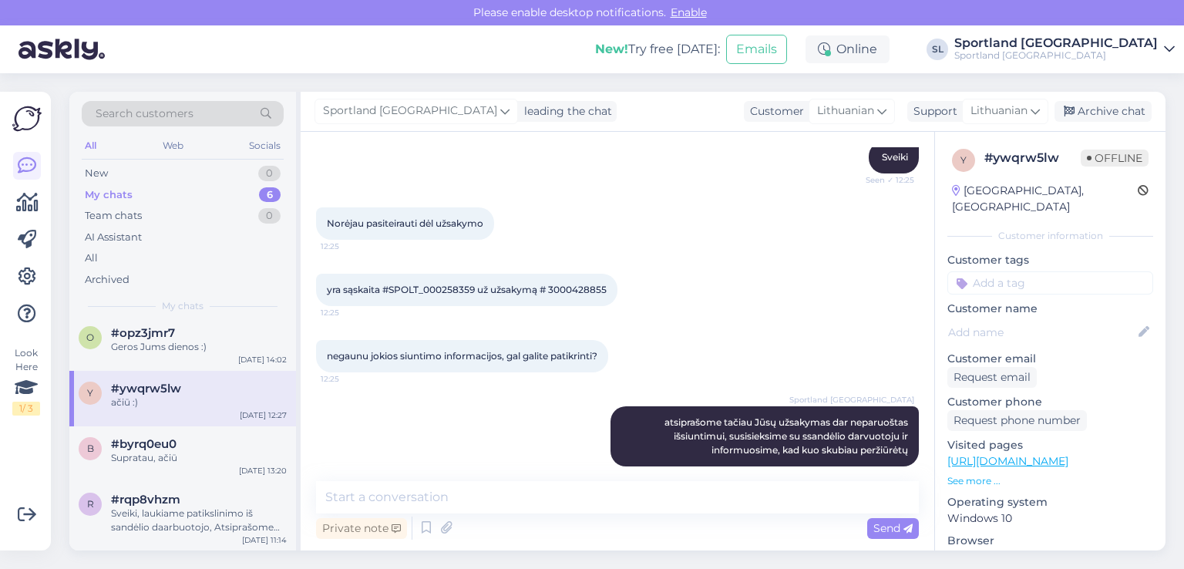
click at [598, 286] on span "yra sąskaita #SPOLT_000258359 už užsakymą # 3000428855" at bounding box center [467, 290] width 280 height 12
copy div "3000428855 12:25"
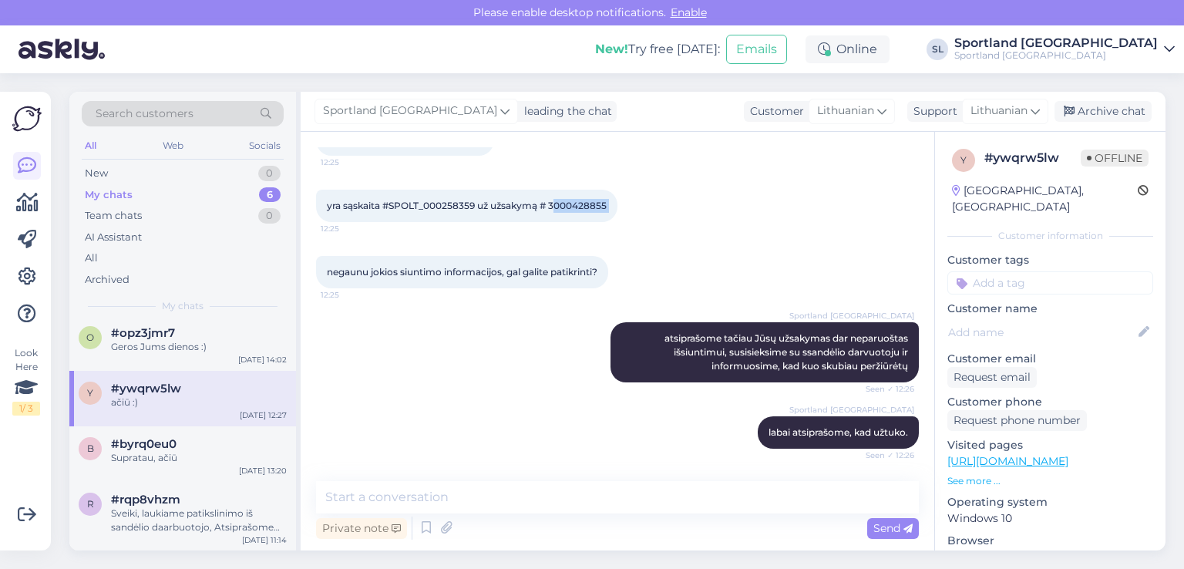
scroll to position [303, 0]
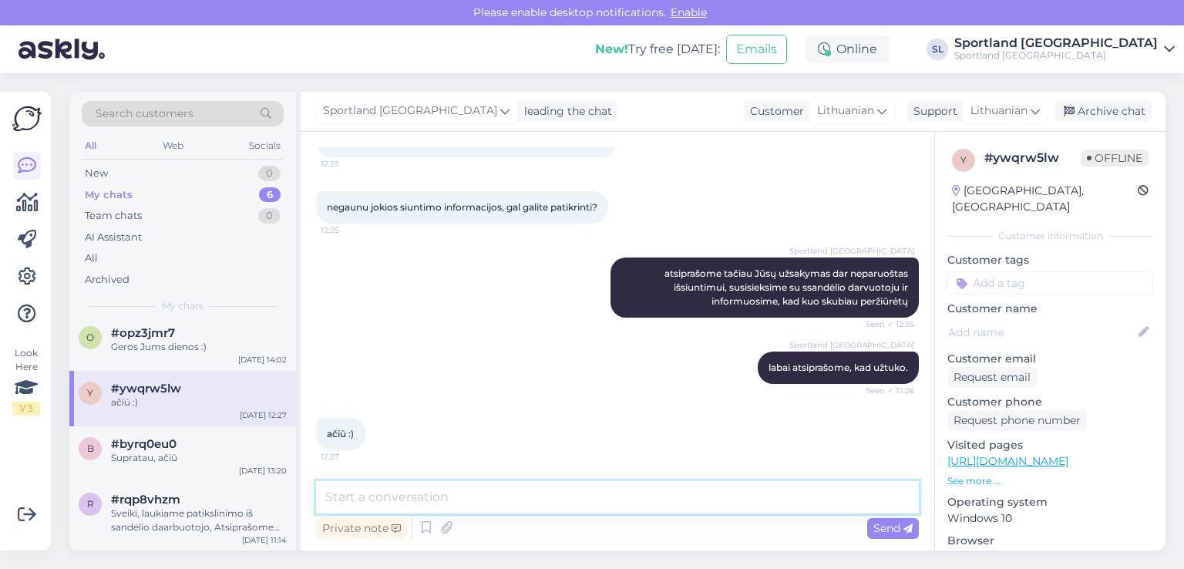
click at [588, 501] on textarea at bounding box center [617, 497] width 603 height 32
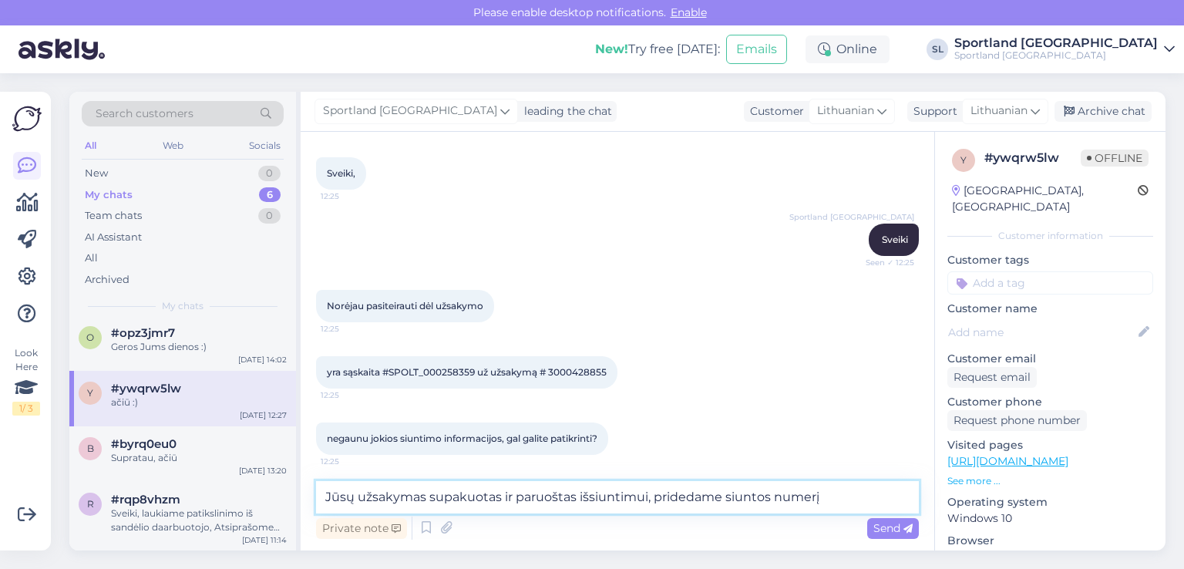
paste textarea "CC823704058EE"
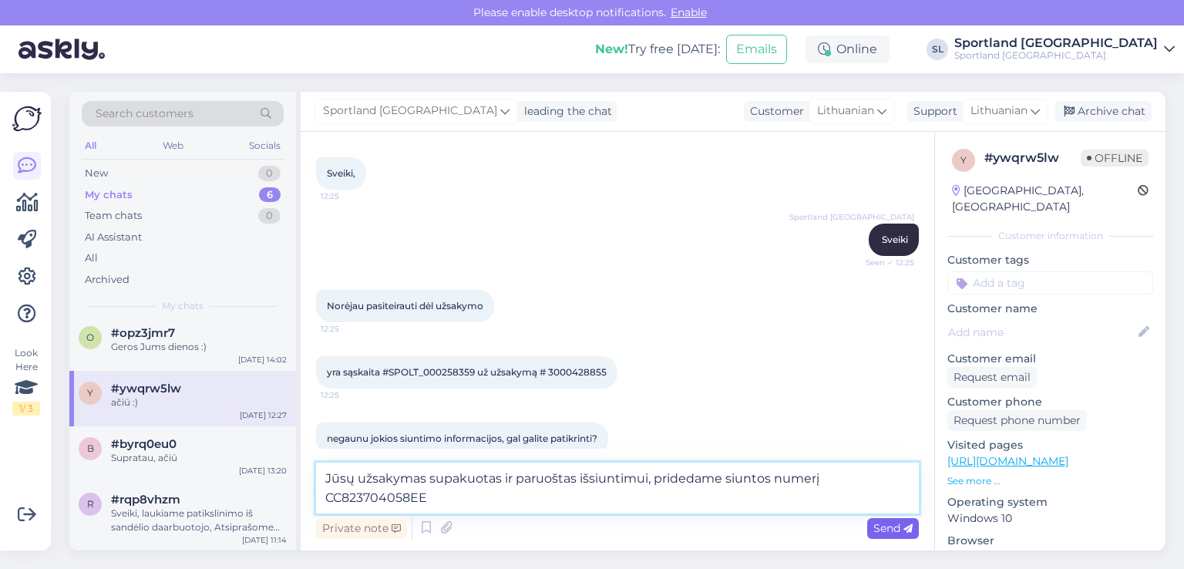
type textarea "Jūsų užsakymas supakuotas ir paruoštas išsiuntimui, pridedame siuntos numerį CC…"
click at [875, 529] on span "Send" at bounding box center [893, 528] width 39 height 14
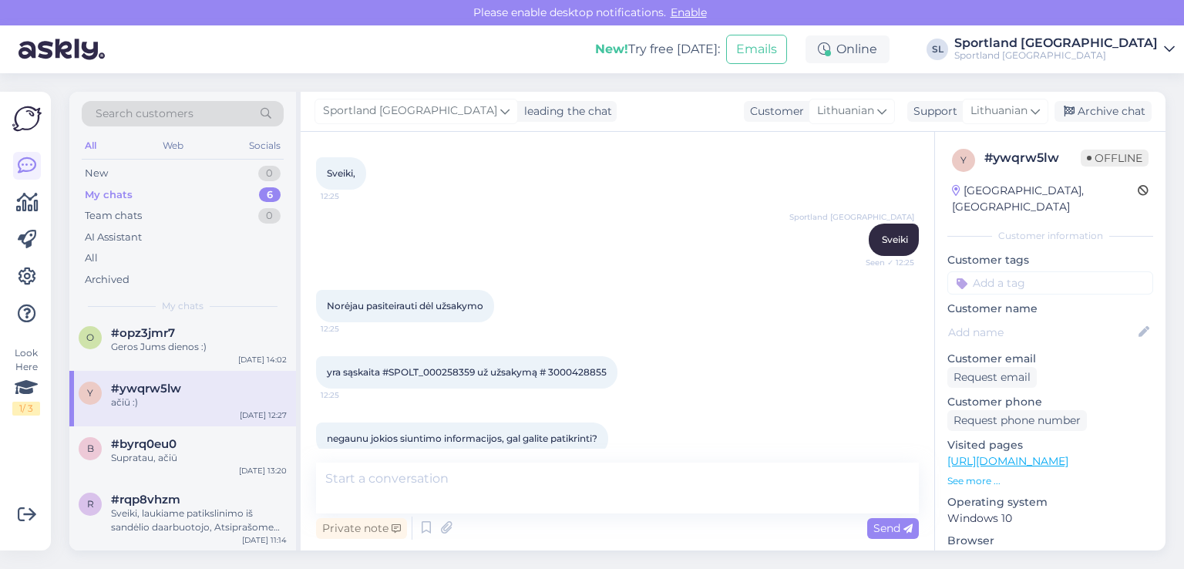
scroll to position [383, 0]
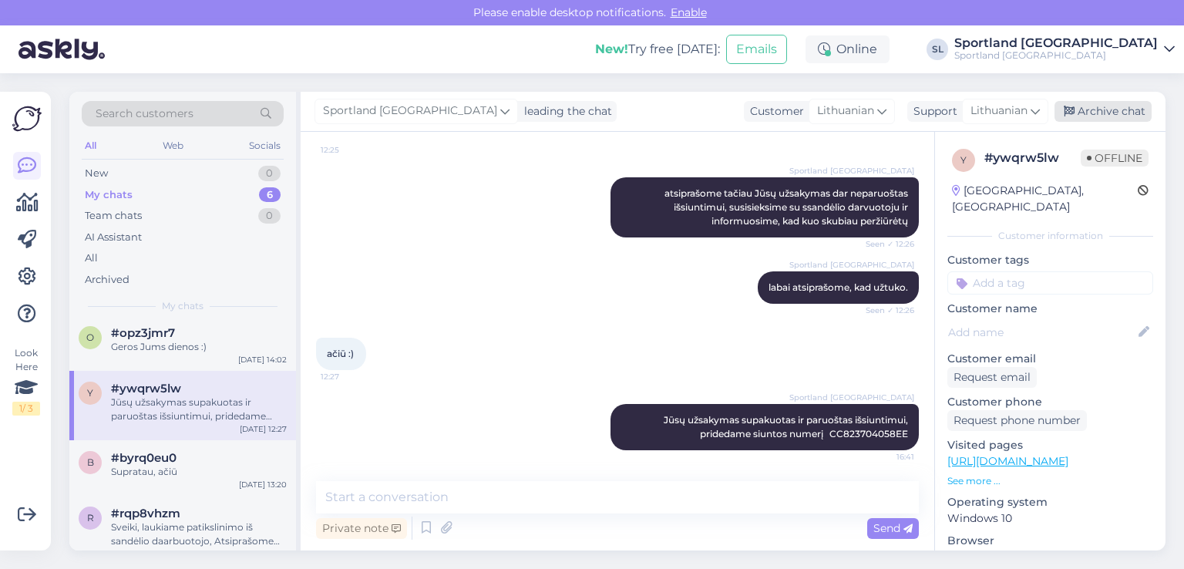
click at [1121, 113] on div "Archive chat" at bounding box center [1103, 111] width 97 height 21
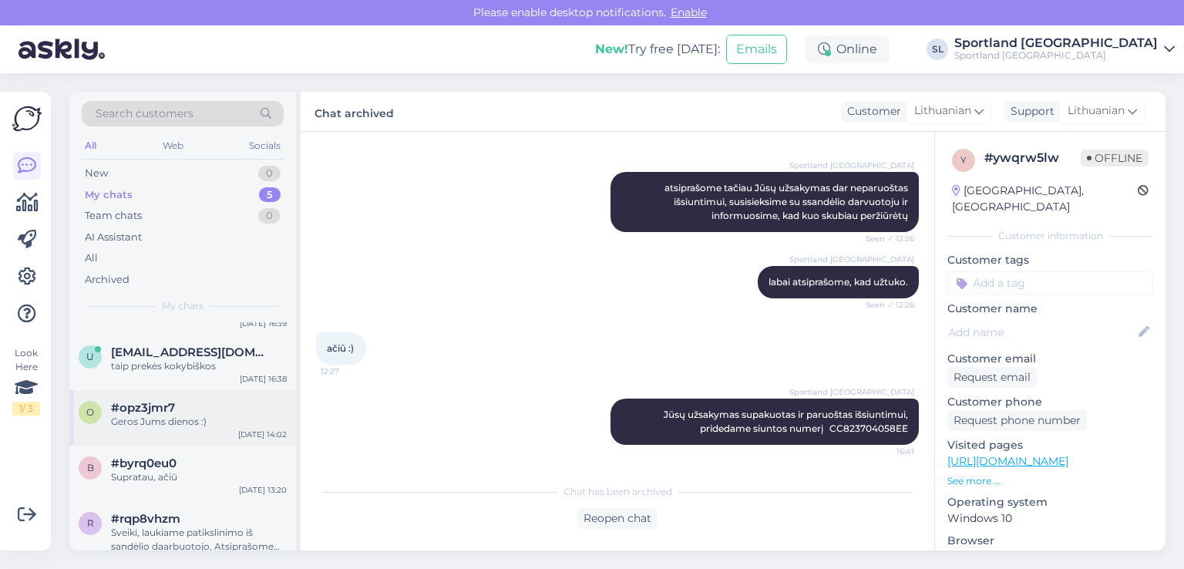
scroll to position [62, 0]
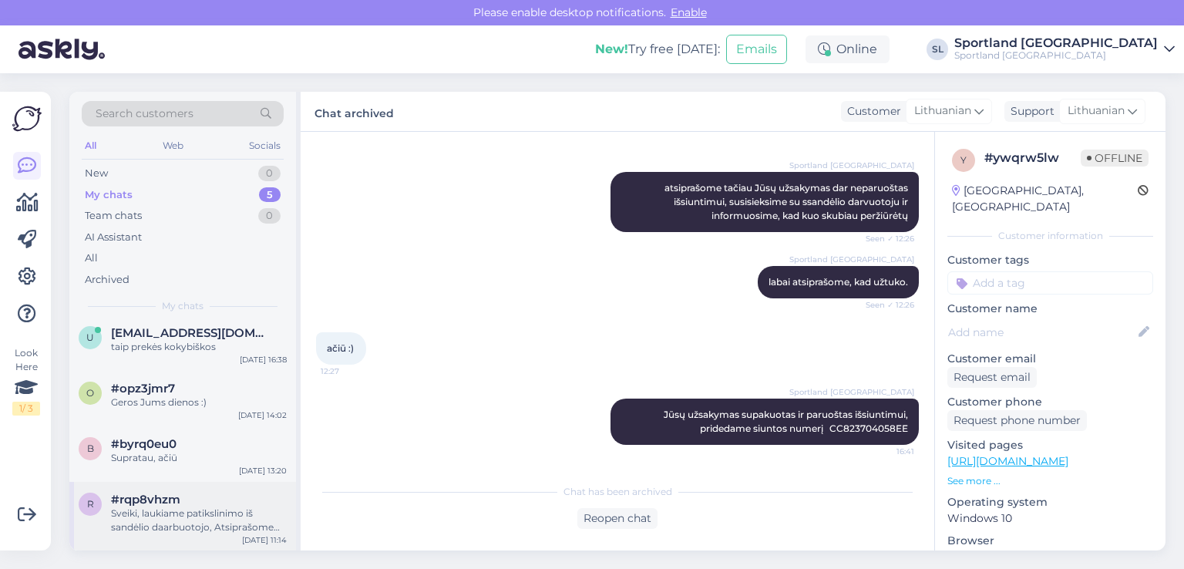
click at [161, 530] on div "Sveiki, laukiame patikslinimo iš sandėlio daarbuotojo, Atsiprašome dėl nepatogu…" at bounding box center [199, 521] width 176 height 28
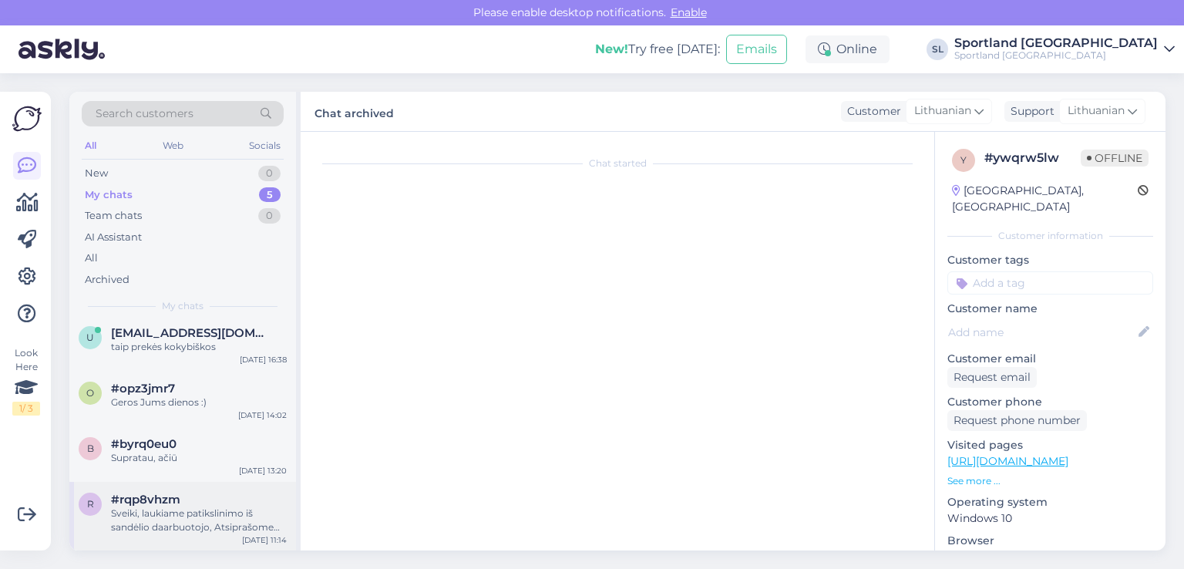
scroll to position [729, 0]
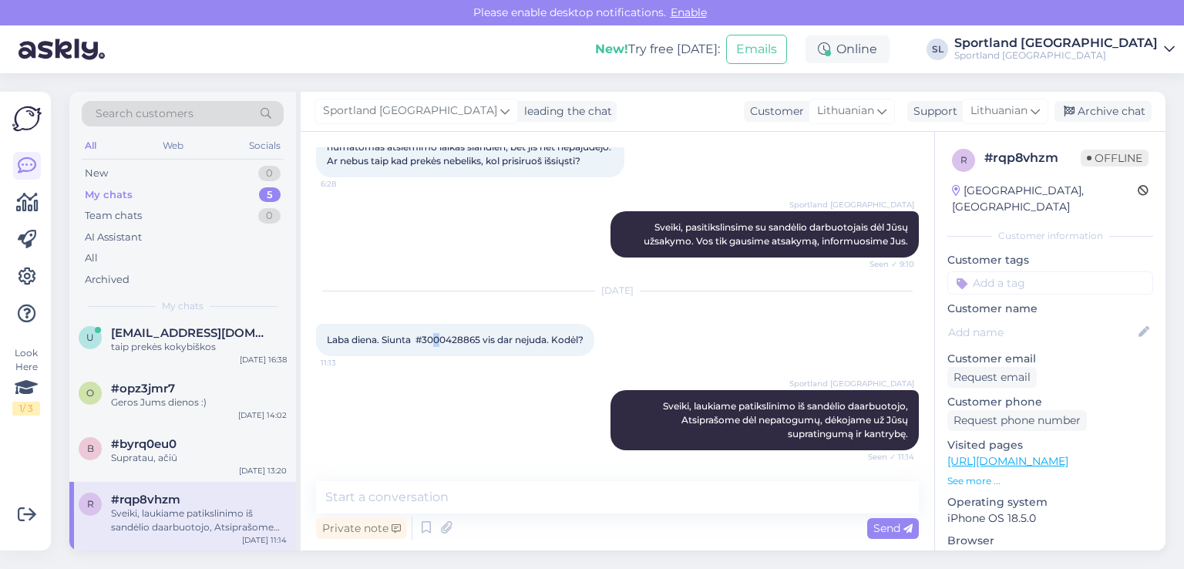
click at [439, 337] on span "Laba diena. Siunta #3000428865 vis dar nejuda. Kodėl?" at bounding box center [455, 340] width 257 height 12
click at [450, 336] on span "Laba diena. Siunta #3000428865 vis dar nejuda. Kodėl?" at bounding box center [455, 340] width 257 height 12
copy span "3000428865"
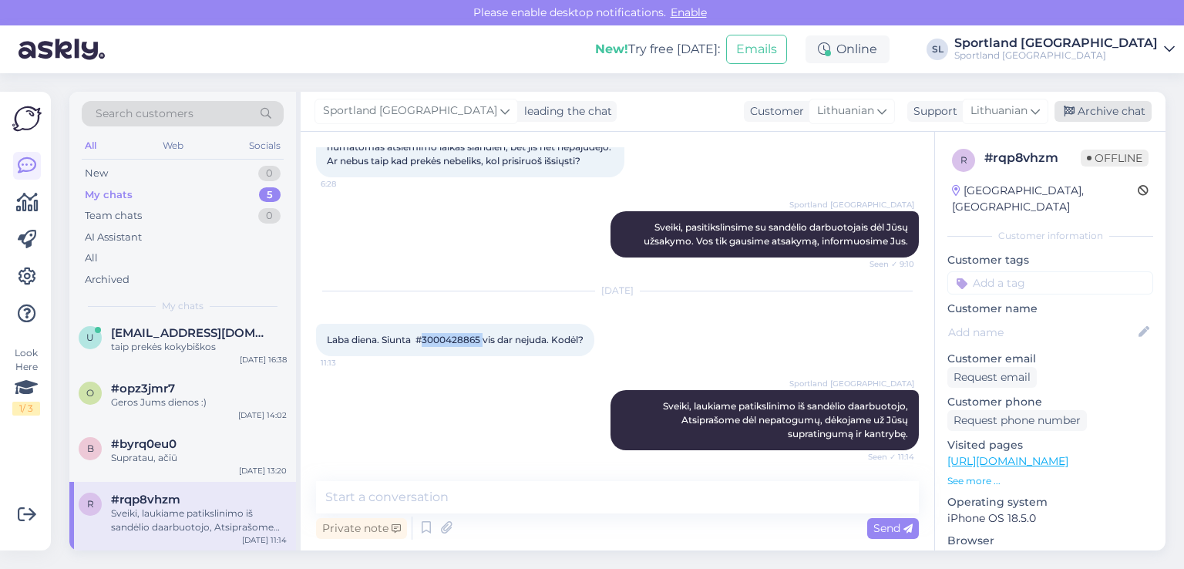
click at [1108, 109] on div "Archive chat" at bounding box center [1103, 111] width 97 height 21
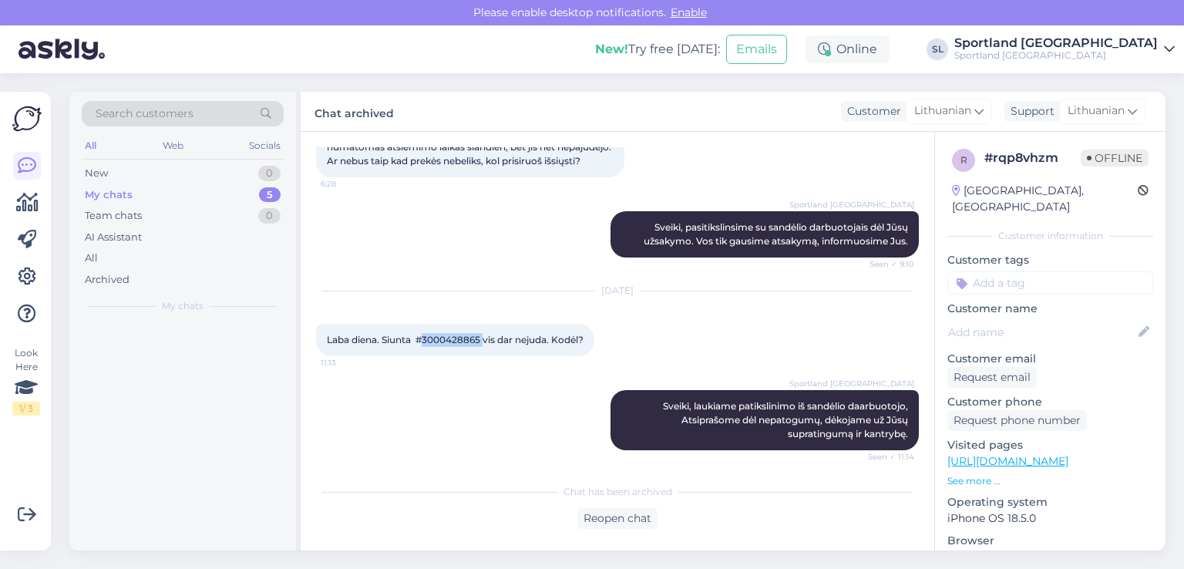
scroll to position [0, 0]
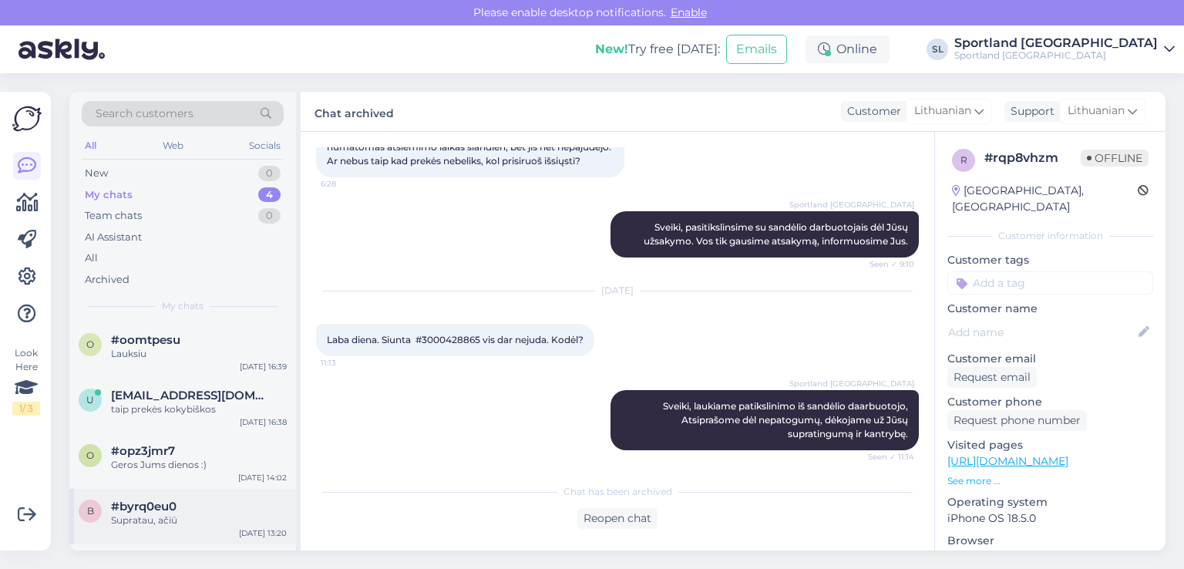
click at [156, 516] on div "Supratau, ačiū" at bounding box center [199, 520] width 176 height 14
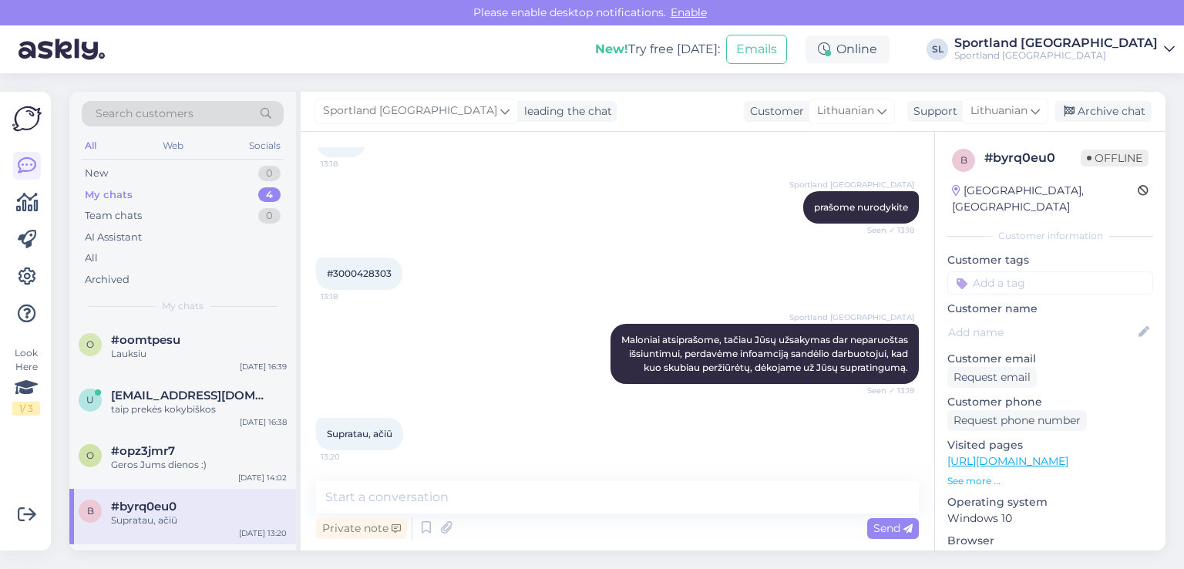
scroll to position [345, 0]
click at [353, 268] on span "#3000428303" at bounding box center [359, 274] width 65 height 12
copy div "3000428303 13:18"
click at [125, 452] on span "#opz3jmr7" at bounding box center [143, 451] width 64 height 14
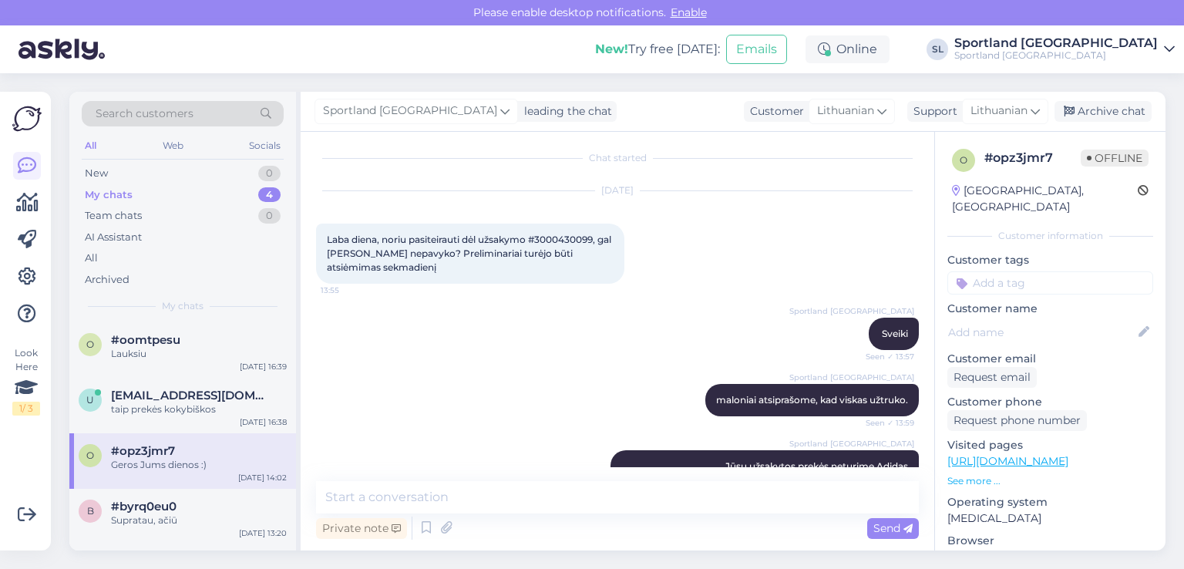
scroll to position [0, 0]
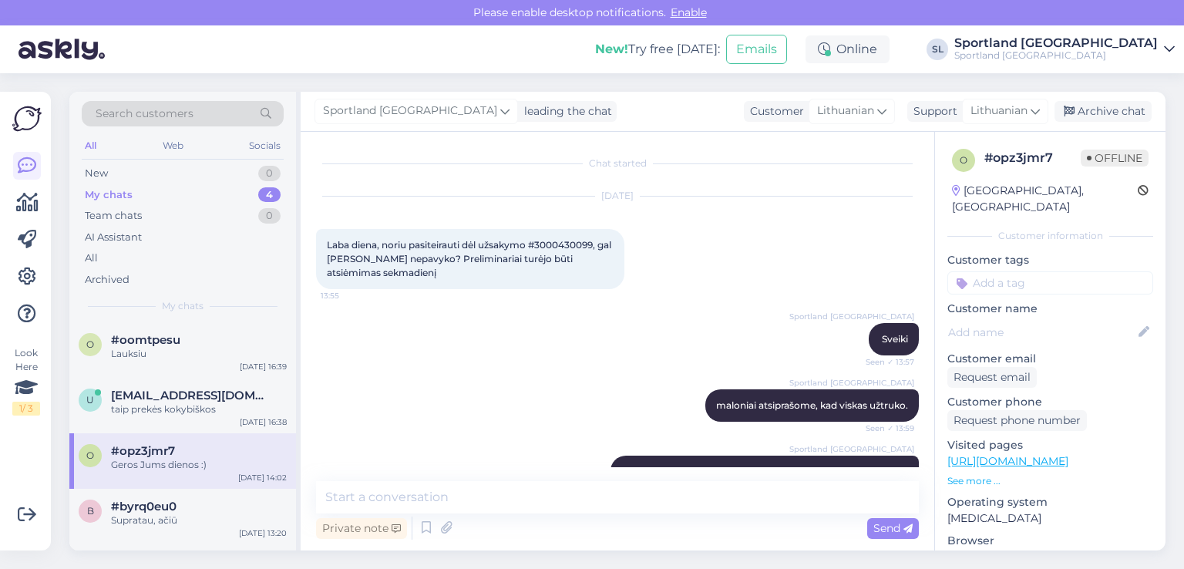
click at [566, 233] on div "Laba diena, noriu pasiteirauti dėl užsakymo #3000430099, gal [PERSON_NAME] nepa…" at bounding box center [470, 259] width 308 height 60
click at [568, 247] on span "Laba diena, noriu pasiteirauti dėl užsakymo #3000430099, gal [PERSON_NAME] nepa…" at bounding box center [470, 258] width 287 height 39
click at [144, 173] on div "New 1" at bounding box center [183, 174] width 202 height 22
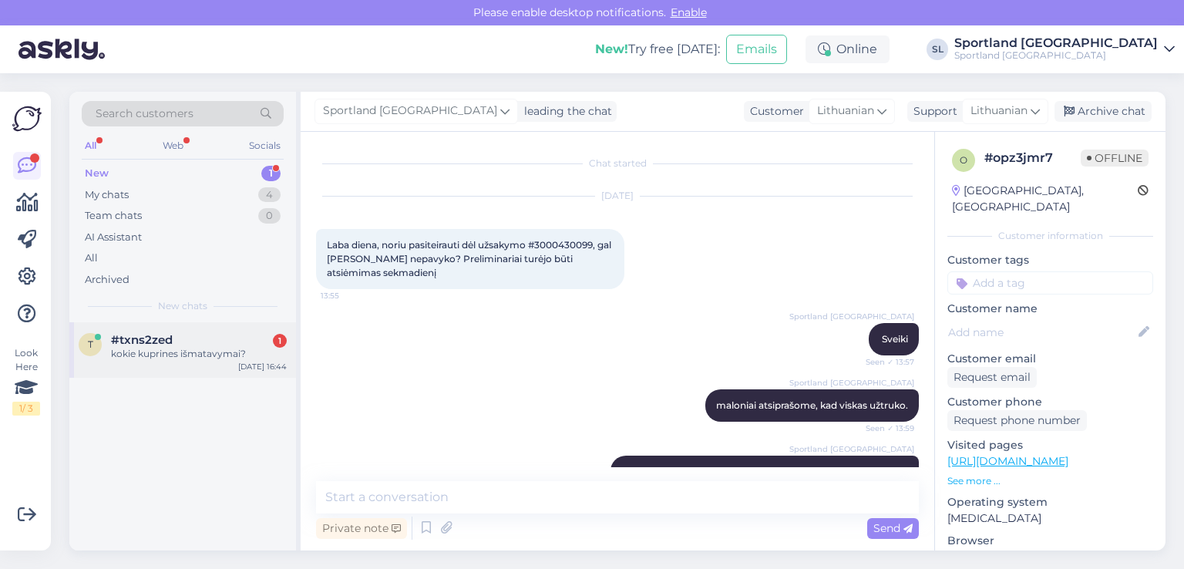
click at [163, 349] on div "kokie kuprines išmatavymai?" at bounding box center [199, 354] width 176 height 14
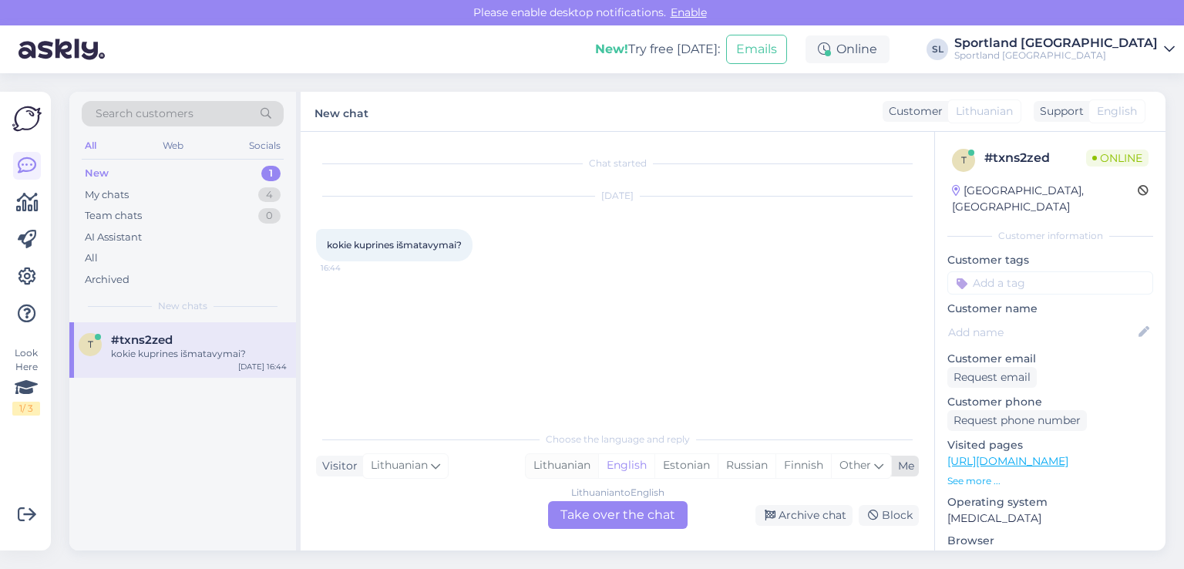
click at [592, 463] on div "Lithuanian" at bounding box center [562, 465] width 72 height 23
click at [583, 497] on div "Lithuanian to Lithuanian" at bounding box center [618, 493] width 109 height 14
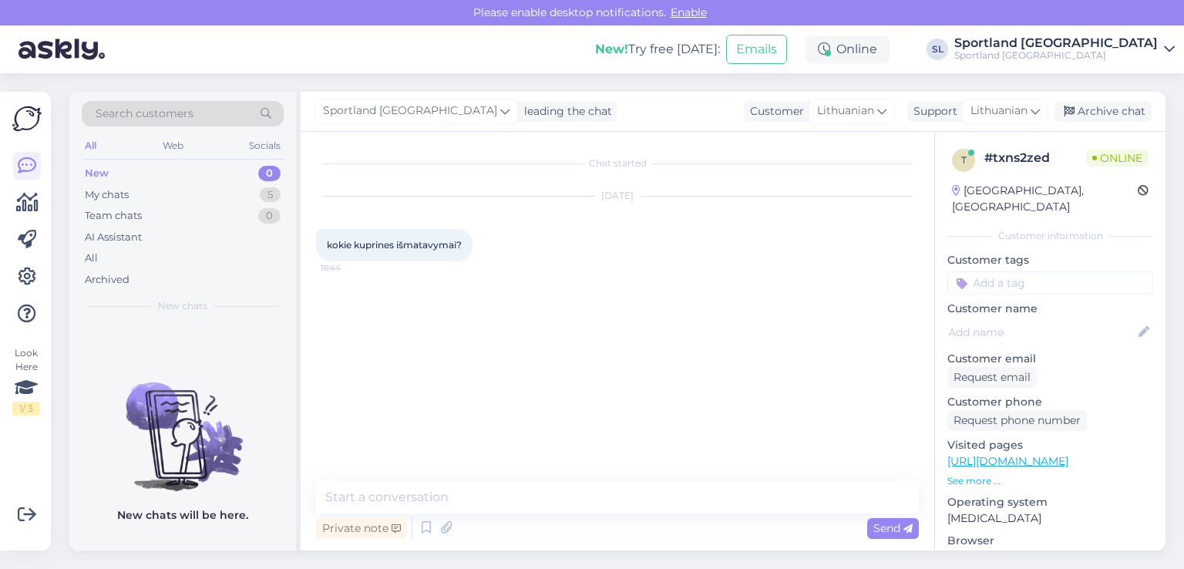
click at [584, 513] on div "Private note Send" at bounding box center [617, 527] width 603 height 29
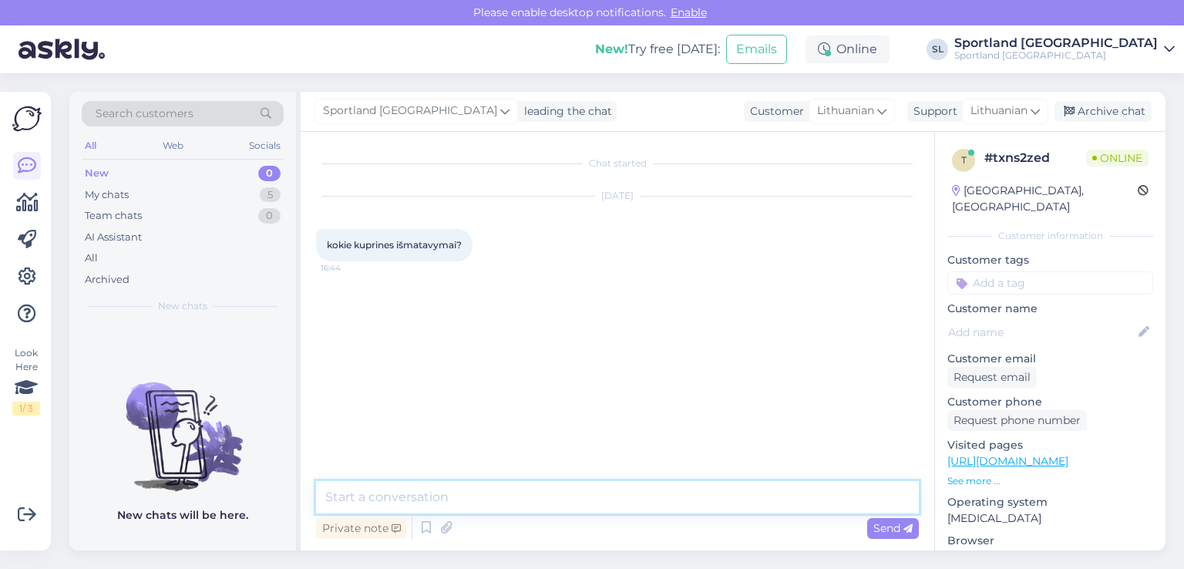
click at [544, 490] on textarea at bounding box center [617, 497] width 603 height 32
type textarea "Sveiki"
type textarea "prašome nurodykite, kuri prekė domina"
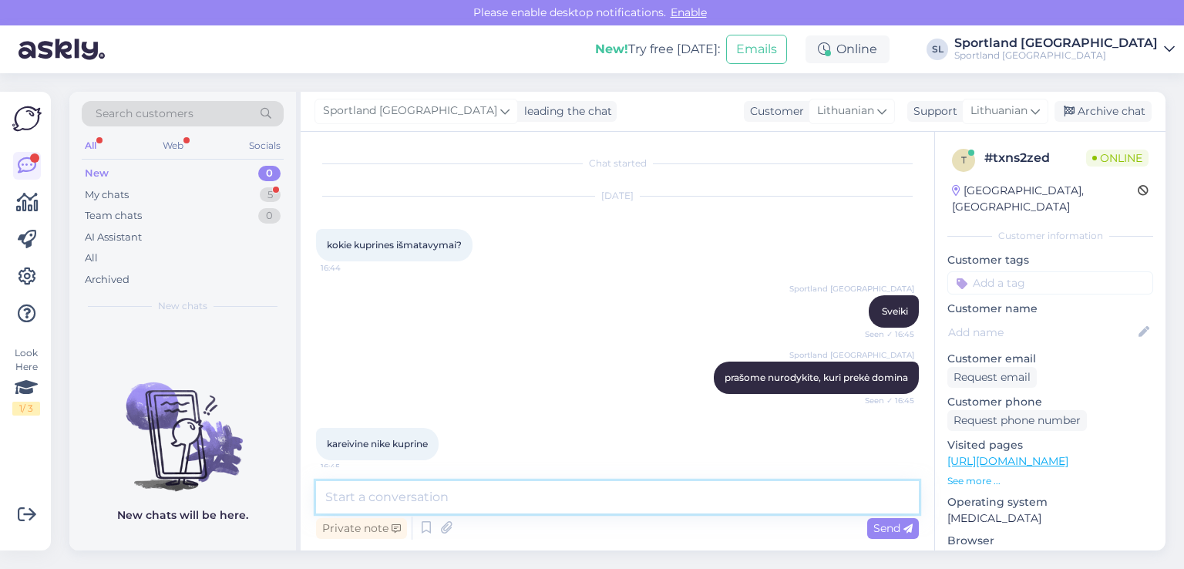
scroll to position [107, 0]
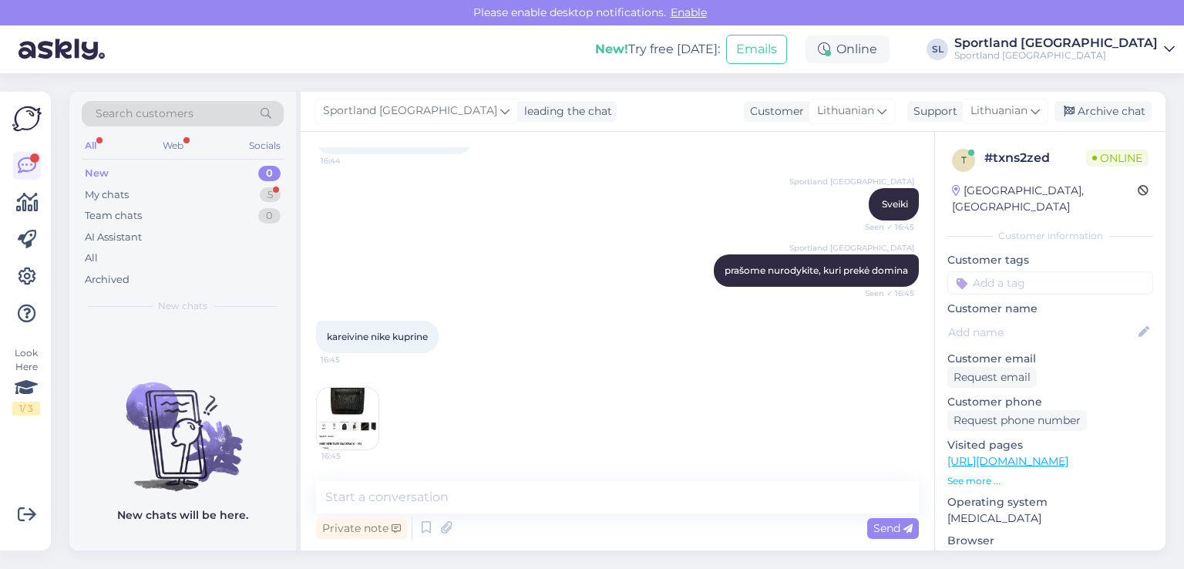
click at [357, 399] on img at bounding box center [348, 419] width 62 height 62
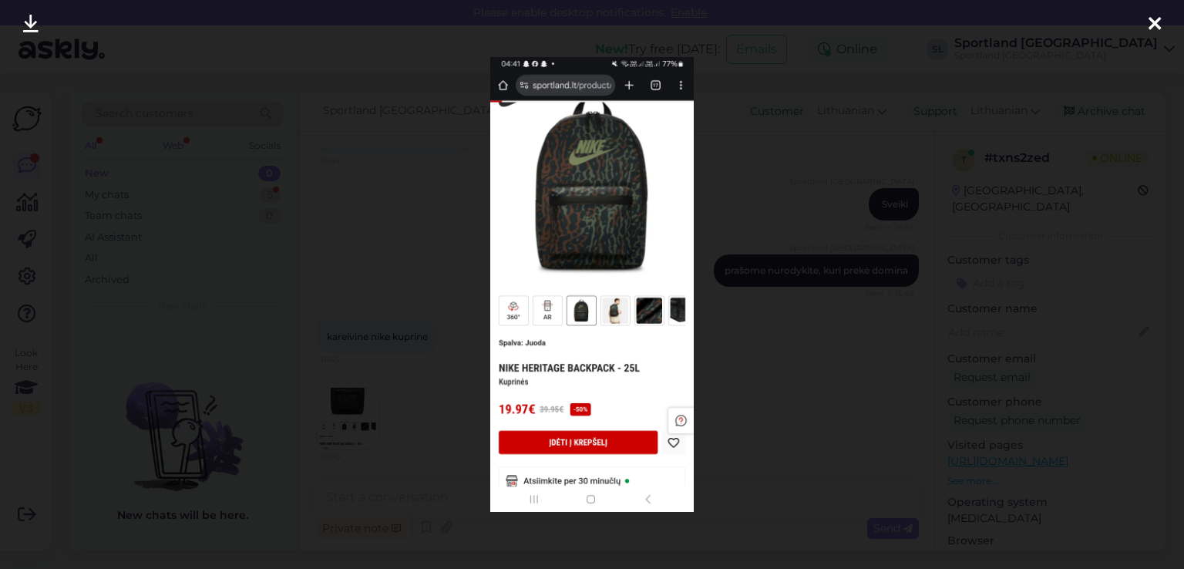
click at [1152, 22] on icon at bounding box center [1155, 25] width 12 height 20
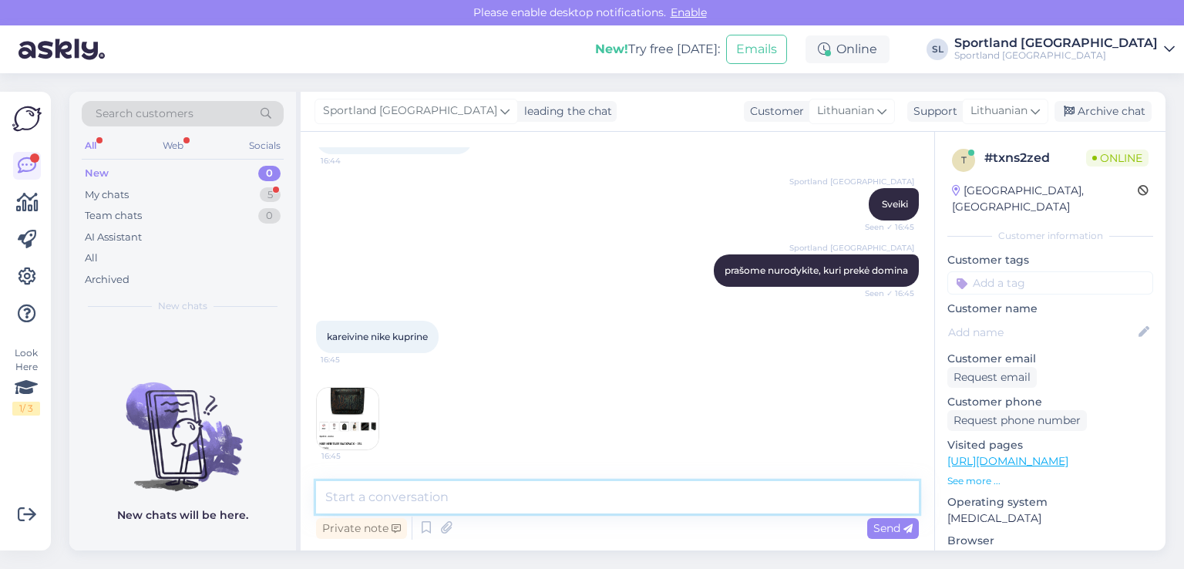
click at [433, 509] on textarea at bounding box center [617, 497] width 603 height 32
paste textarea "Aukštis: 42 cm x Plotis: 30 cm x Gylis: 12 cm"
type textarea "išmatavimai apie Aukštis: 42 cm x Plotis: 30 cm x Gylis: 12 cm"
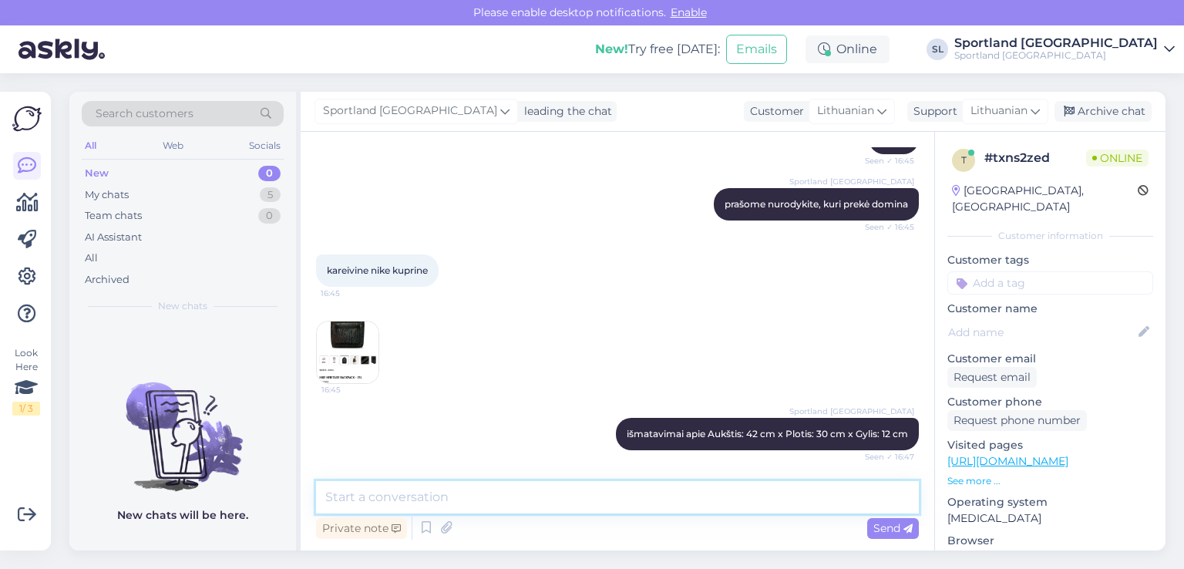
scroll to position [173, 0]
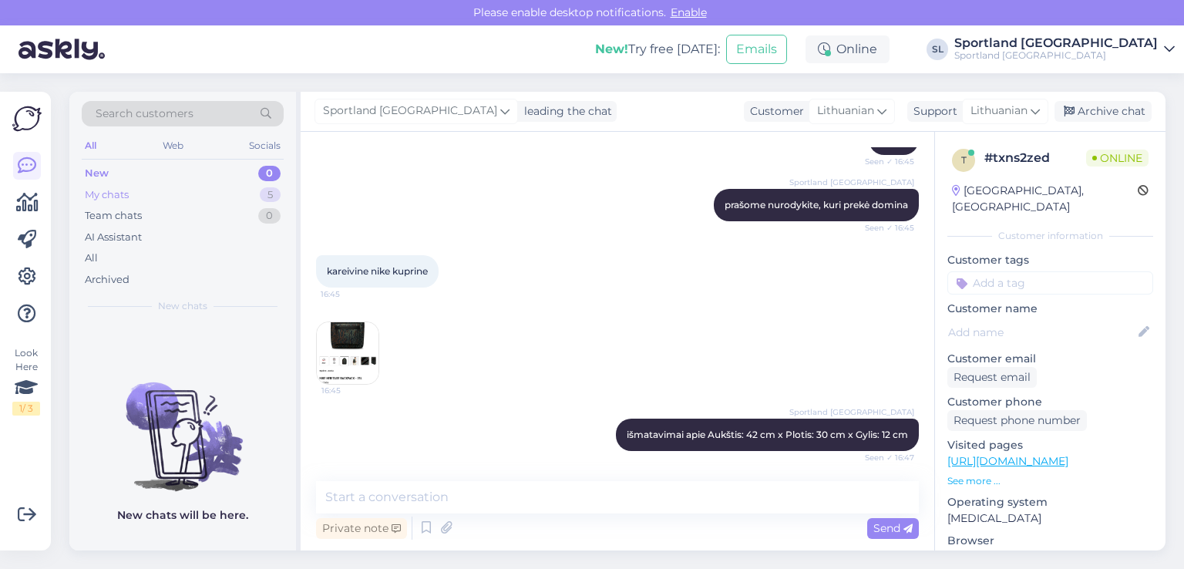
click at [136, 194] on div "My chats 5" at bounding box center [183, 195] width 202 height 22
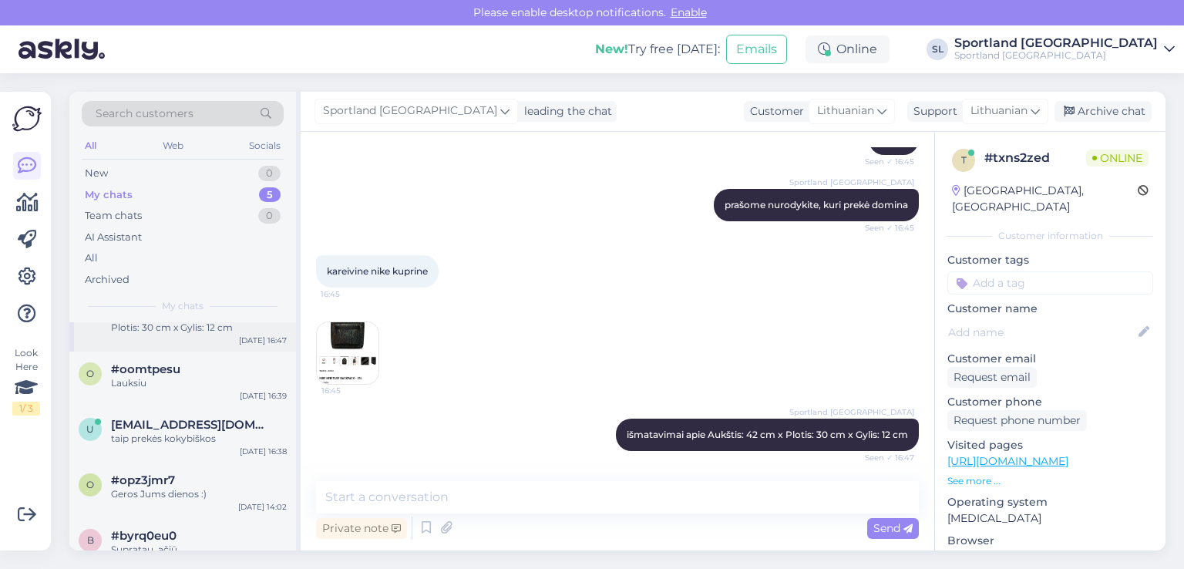
scroll to position [62, 0]
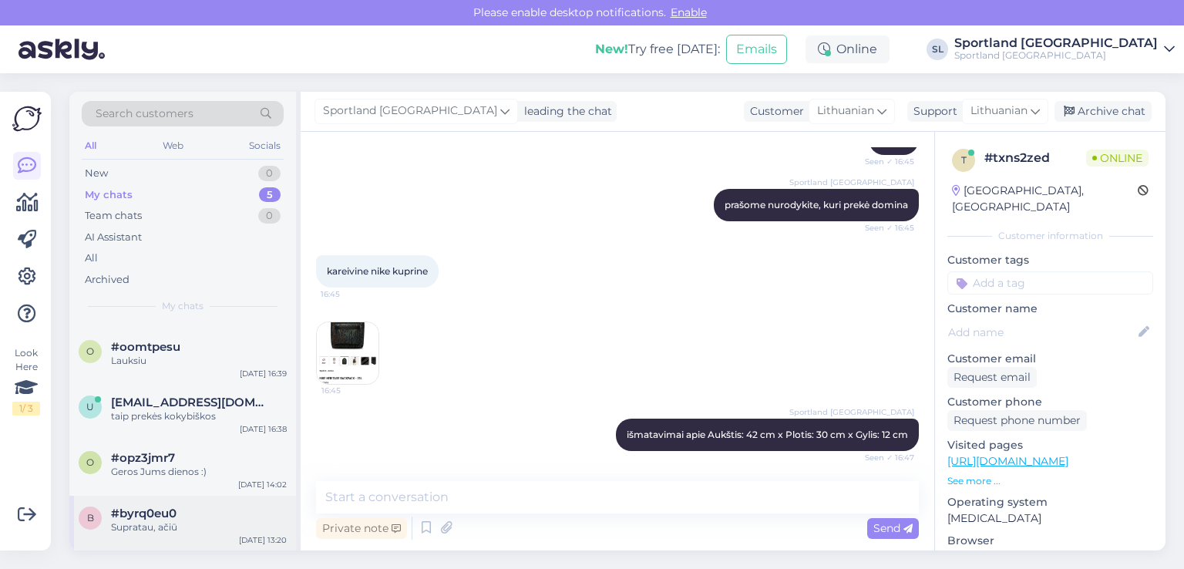
click at [195, 507] on div "#byrq0eu0" at bounding box center [199, 514] width 176 height 14
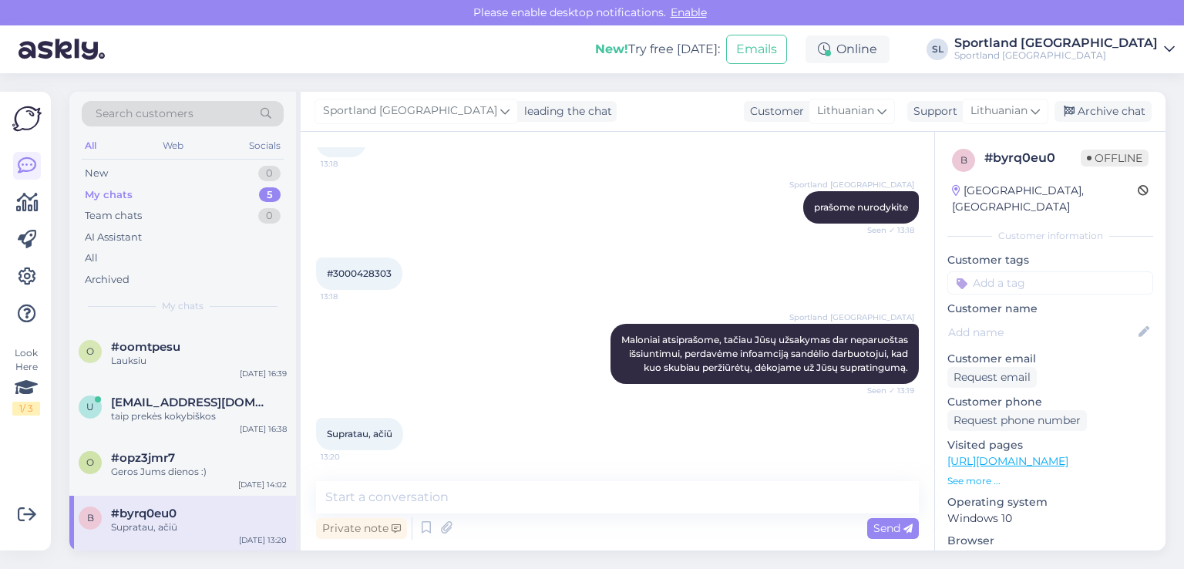
scroll to position [49, 0]
click at [182, 453] on div "#opz3jmr7" at bounding box center [199, 457] width 176 height 14
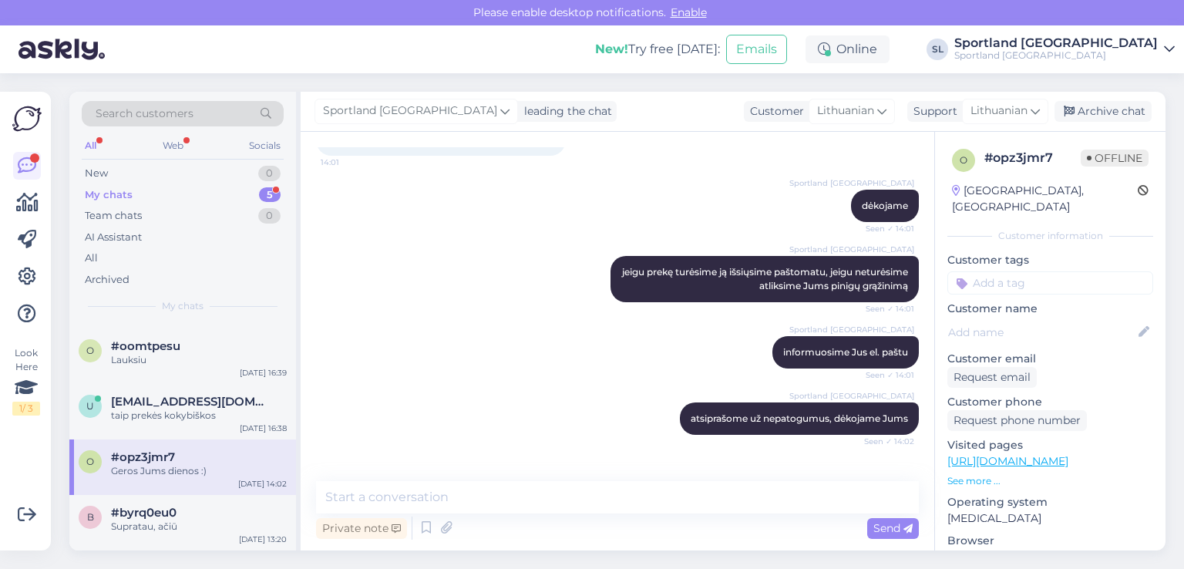
scroll to position [617, 0]
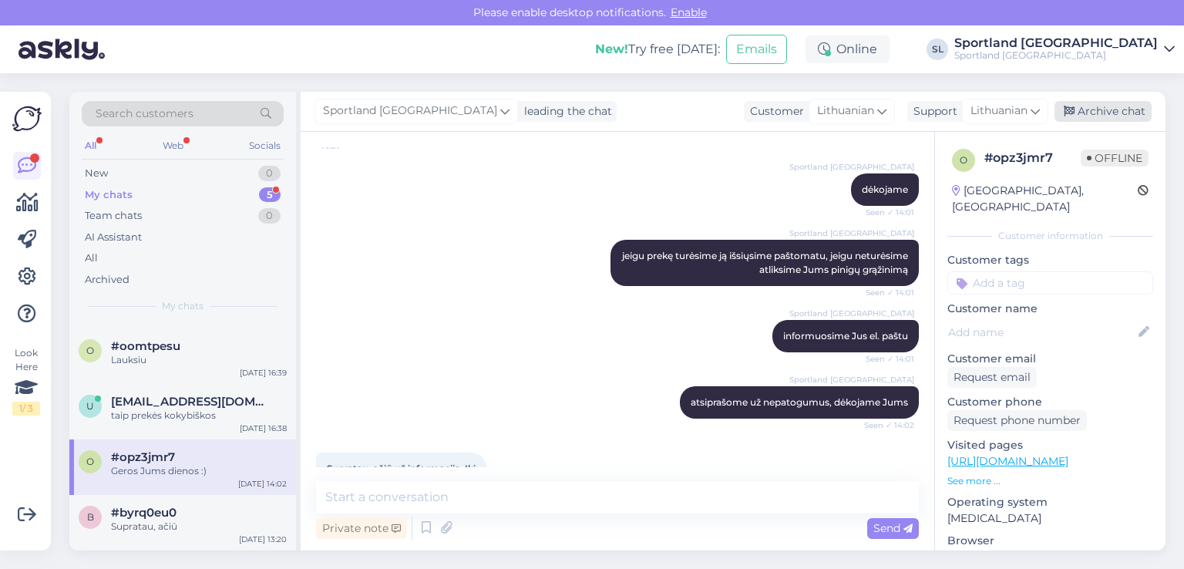
click at [1086, 107] on div "Archive chat" at bounding box center [1103, 111] width 97 height 21
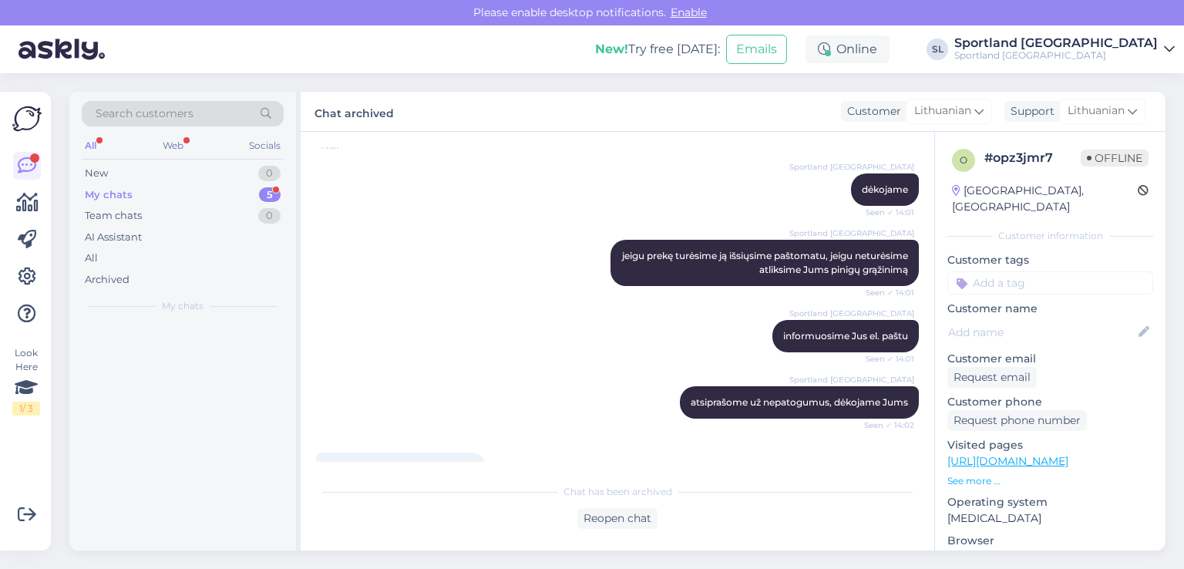
scroll to position [0, 0]
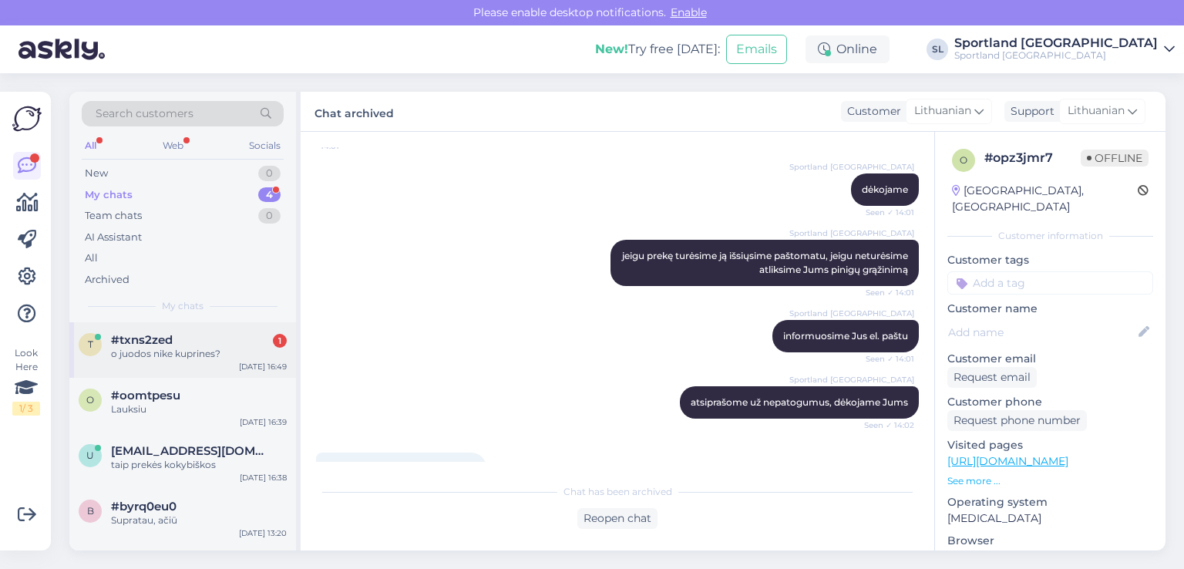
click at [154, 365] on div "t #txns2zed 1 o juodos nike kuprines? [DATE] 16:49" at bounding box center [182, 350] width 227 height 56
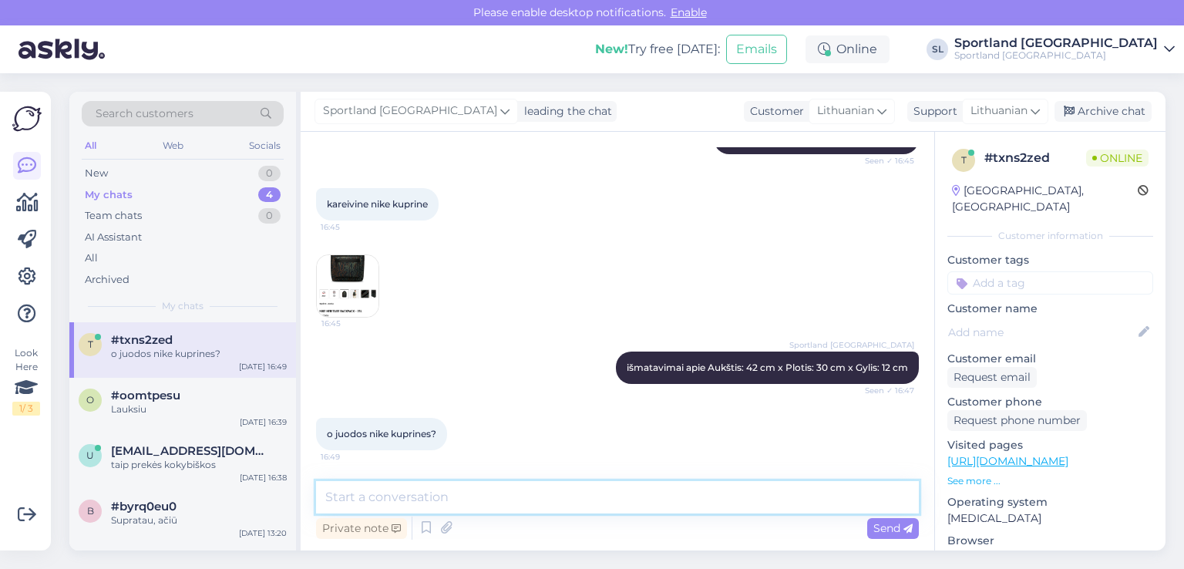
click at [446, 505] on textarea at bounding box center [617, 497] width 603 height 32
type textarea "tokio pačio modelio?"
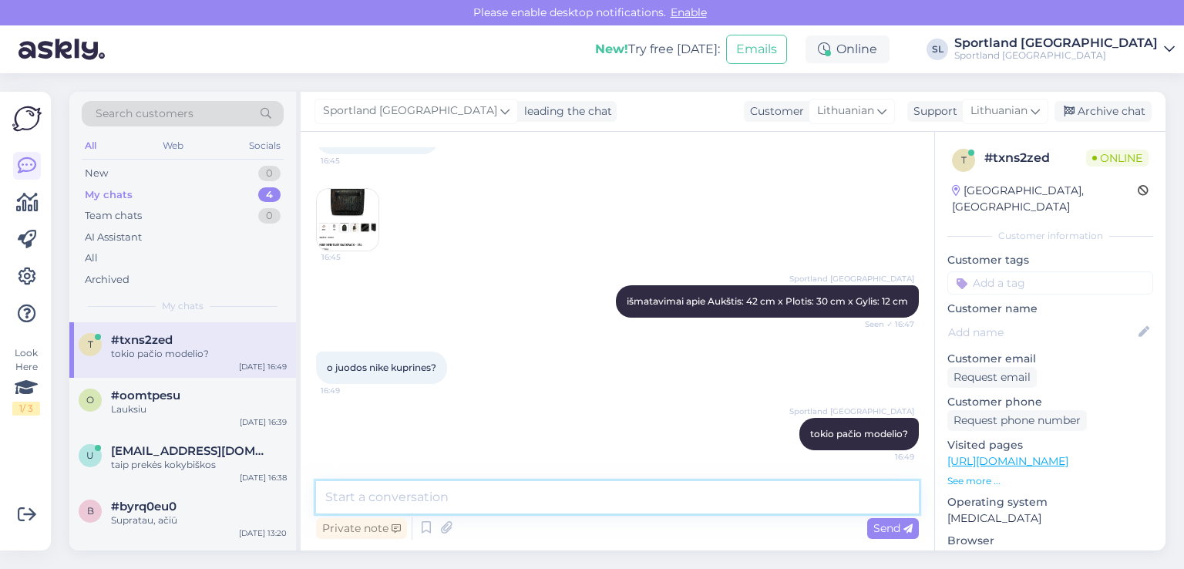
click at [379, 498] on textarea at bounding box center [617, 497] width 603 height 32
type textarea "jei tokio pačio modelio, tai išmatavimai bus tokie patys"
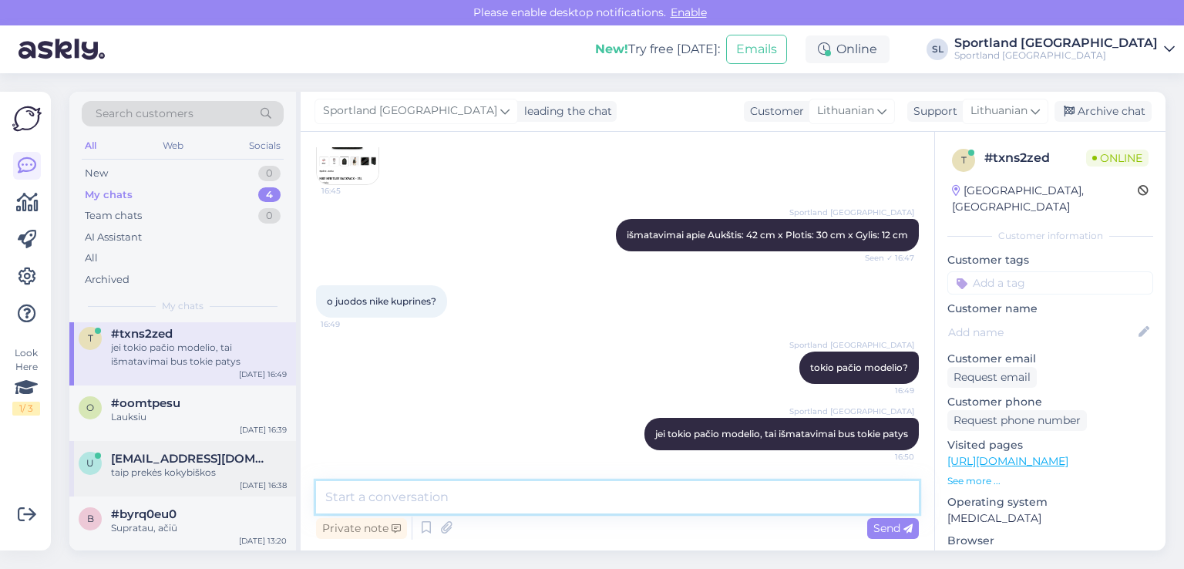
scroll to position [7, 0]
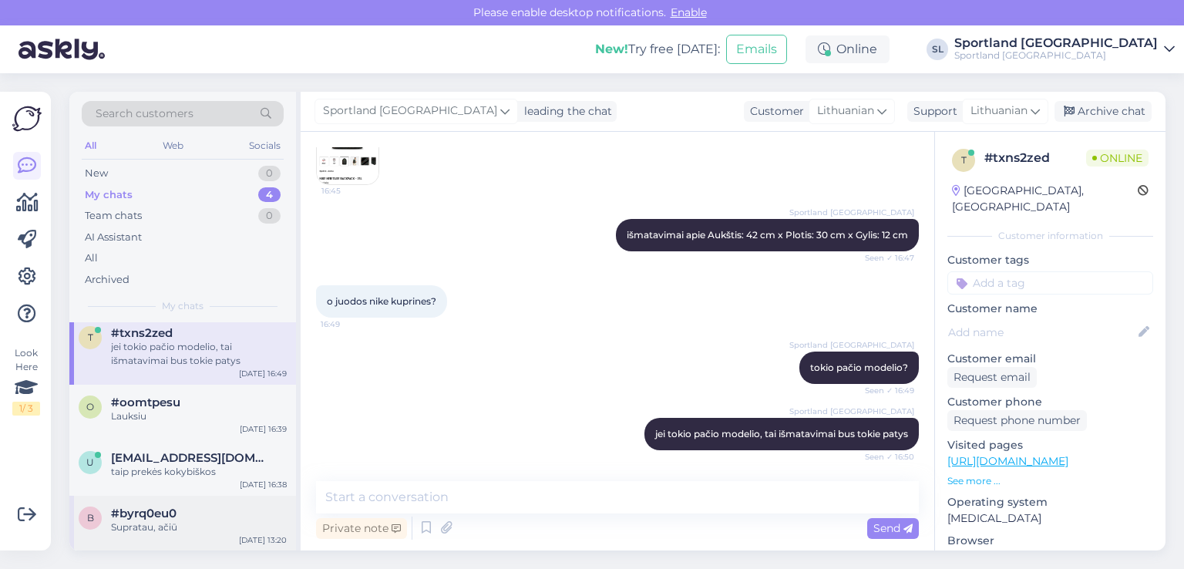
click at [164, 523] on div "Supratau, ačiū" at bounding box center [199, 527] width 176 height 14
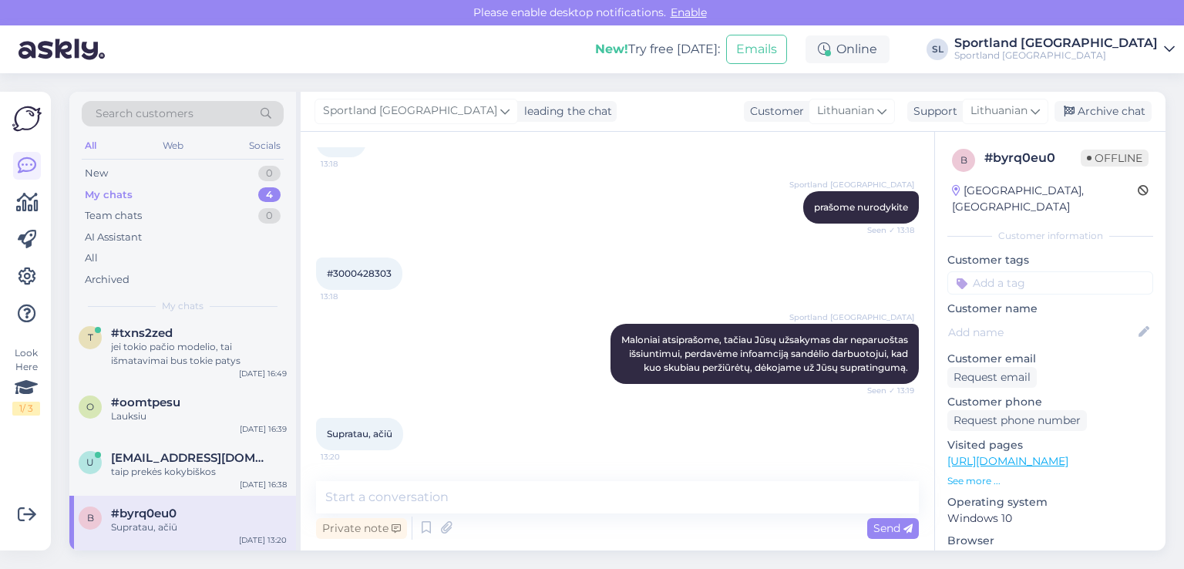
scroll to position [345, 0]
click at [357, 268] on span "#3000428303" at bounding box center [359, 274] width 65 height 12
click at [163, 169] on div "New 1" at bounding box center [183, 174] width 202 height 22
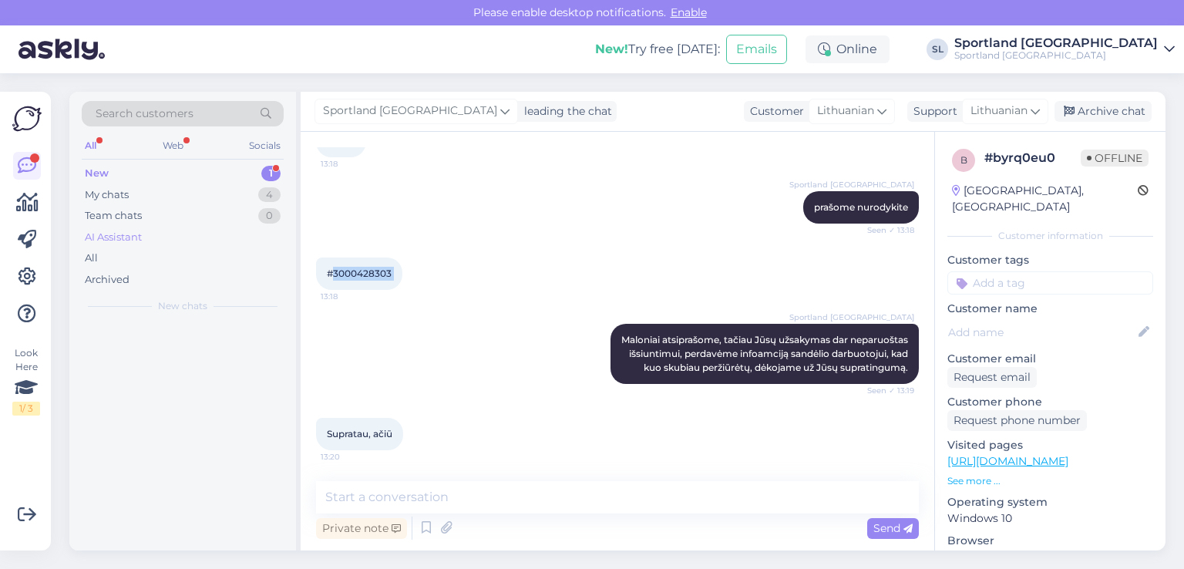
scroll to position [0, 0]
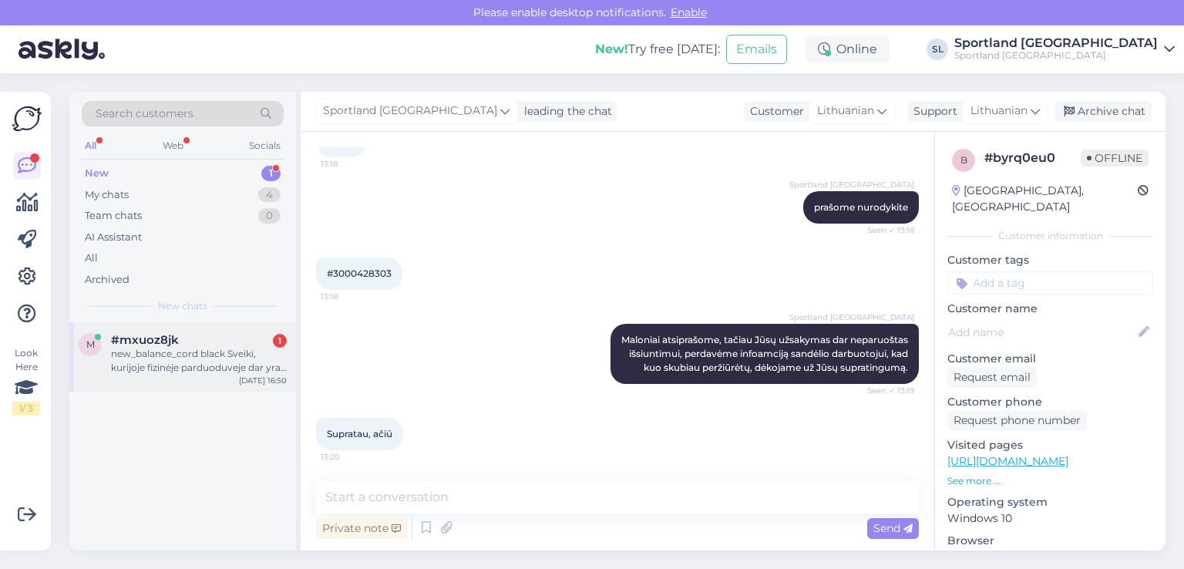
click at [160, 342] on span "#mxuoz8jk" at bounding box center [145, 340] width 68 height 14
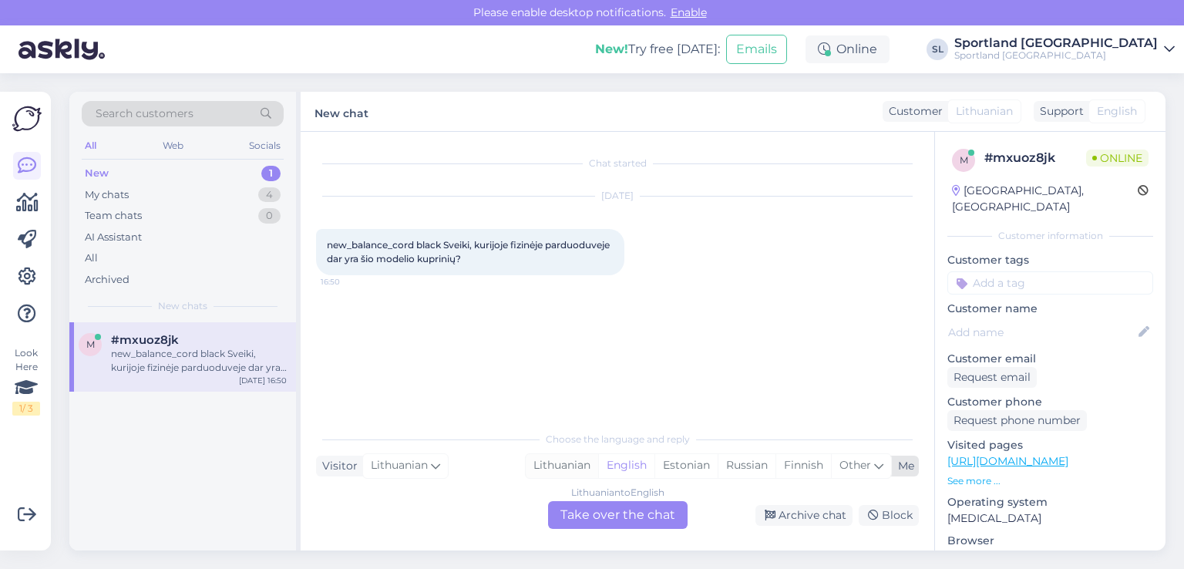
click at [554, 459] on div "Lithuanian" at bounding box center [562, 465] width 72 height 23
click at [610, 522] on div "Lithuanian to Lithuanian Take over the chat" at bounding box center [618, 515] width 140 height 28
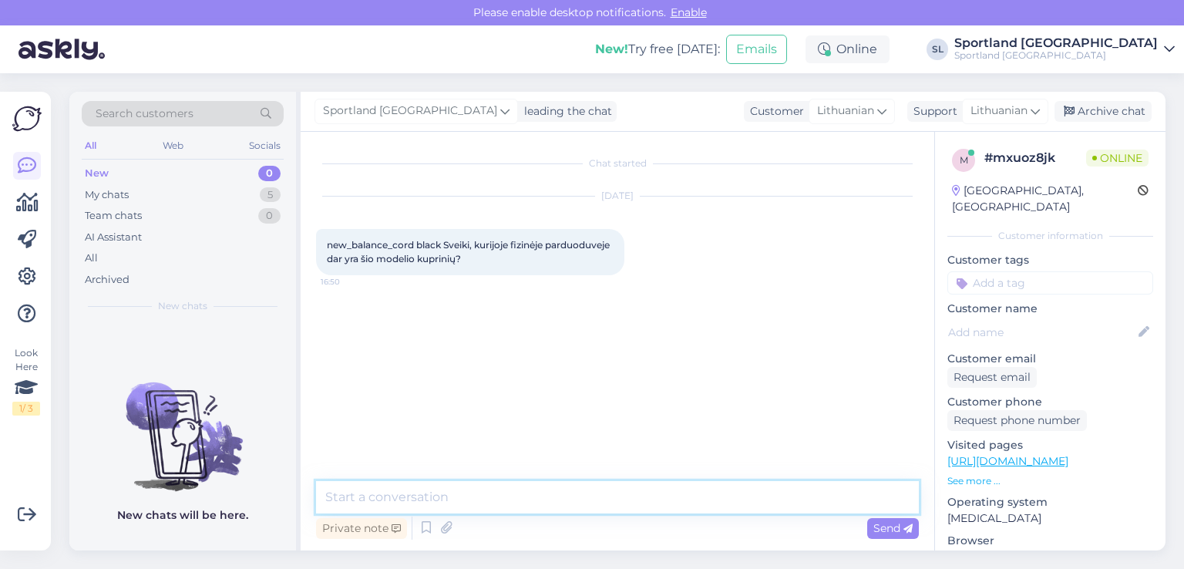
click at [552, 497] on textarea at bounding box center [617, 497] width 603 height 32
type textarea "Sveiki"
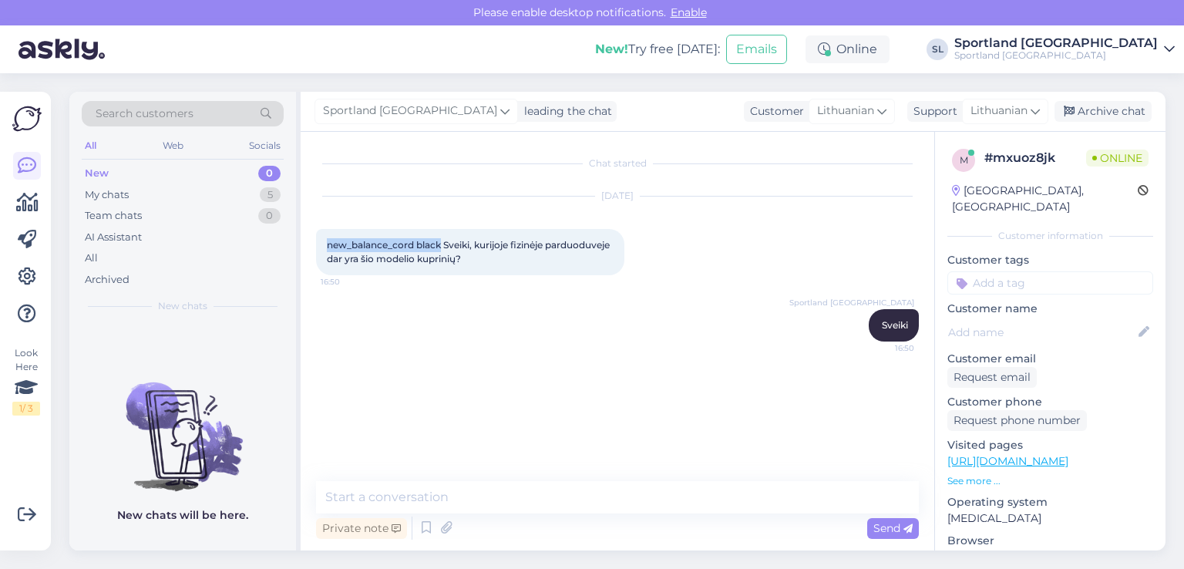
drag, startPoint x: 440, startPoint y: 244, endPoint x: 328, endPoint y: 247, distance: 112.6
click at [328, 247] on span "new_balance_cord black Sveiki, kurijoje fizinėje parduoduveje dar yra šio model…" at bounding box center [469, 251] width 285 height 25
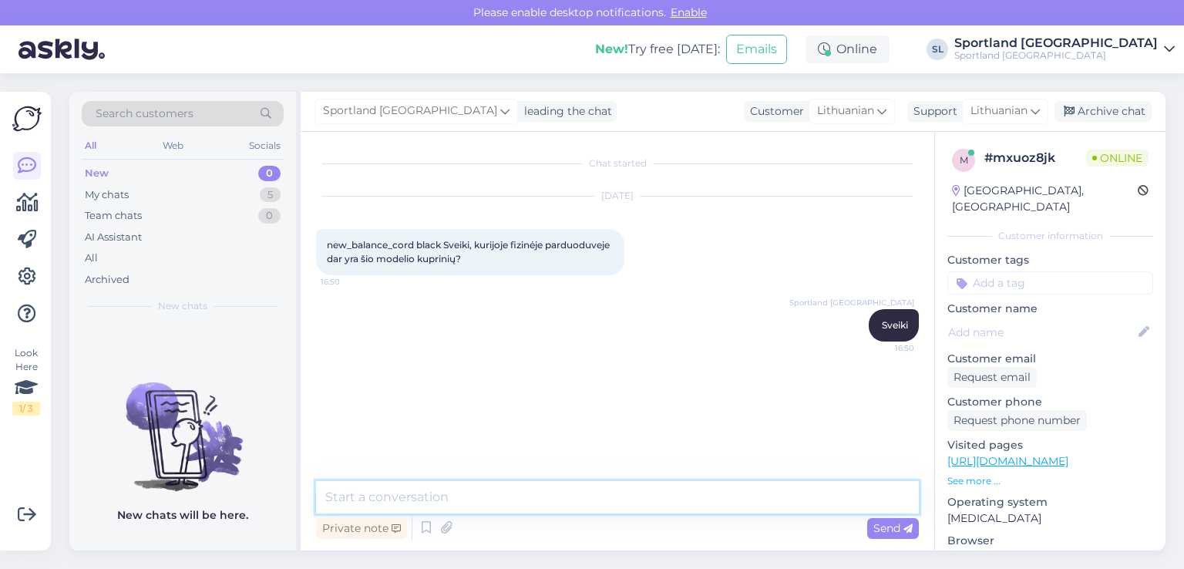
click at [581, 493] on textarea at bounding box center [617, 497] width 603 height 32
type textarea "juodos spalvos nebeturime"
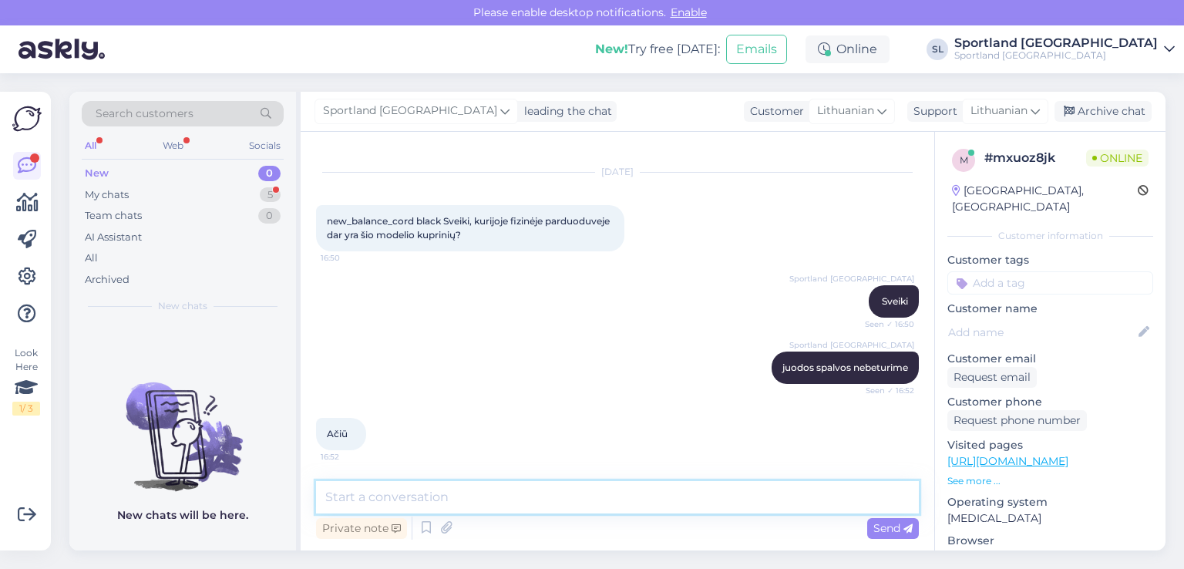
scroll to position [24, 0]
click at [490, 484] on textarea at bounding box center [617, 497] width 603 height 32
type textarea "Nėra už ką"
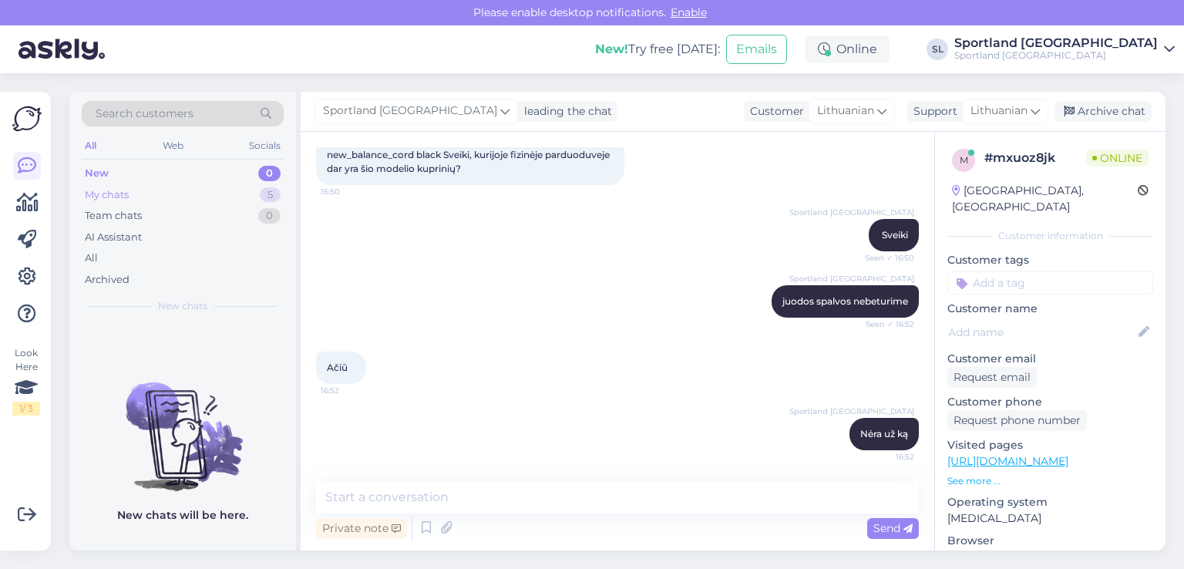
click at [213, 192] on div "My chats 5" at bounding box center [183, 195] width 202 height 22
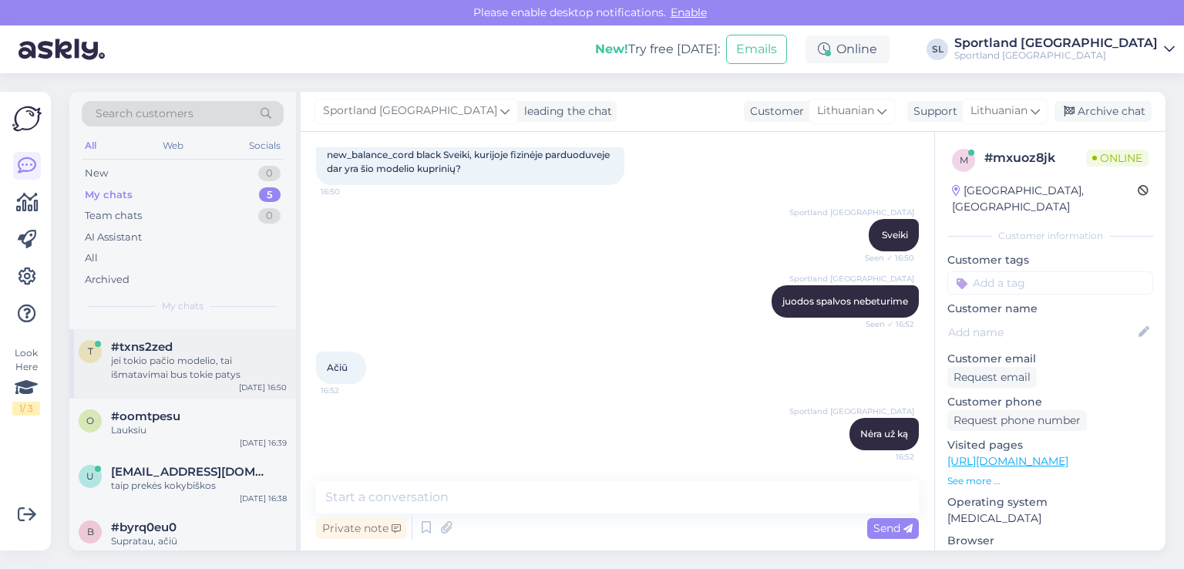
scroll to position [62, 0]
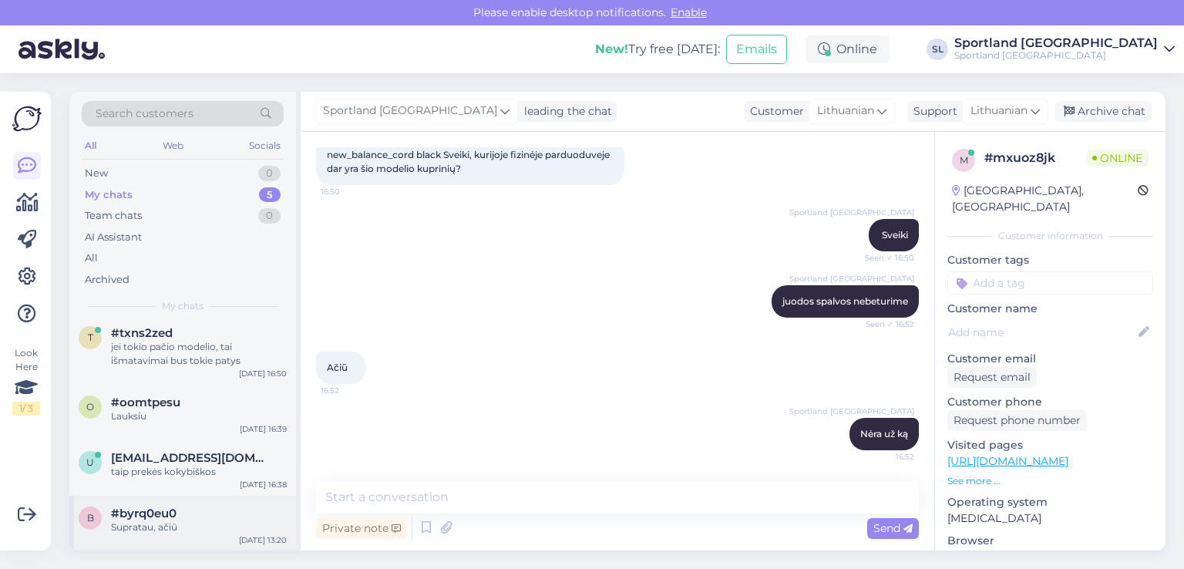
click at [165, 525] on div "Supratau, ačiū" at bounding box center [199, 527] width 176 height 14
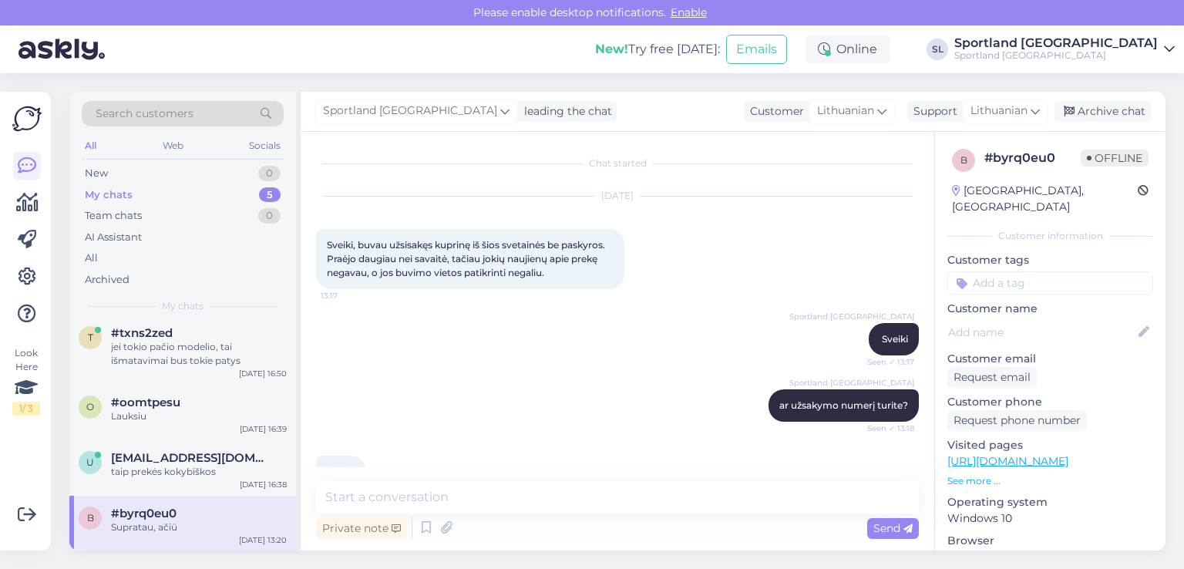
scroll to position [345, 0]
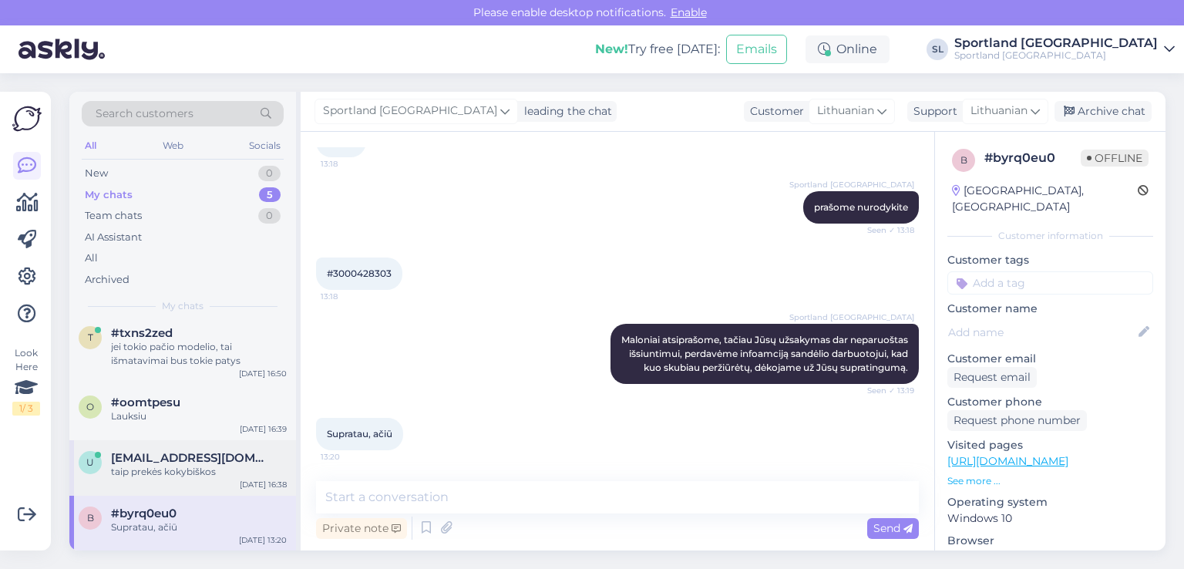
click at [107, 473] on div "u [EMAIL_ADDRESS][DOMAIN_NAME] taip prekės kokybiškos" at bounding box center [183, 465] width 208 height 28
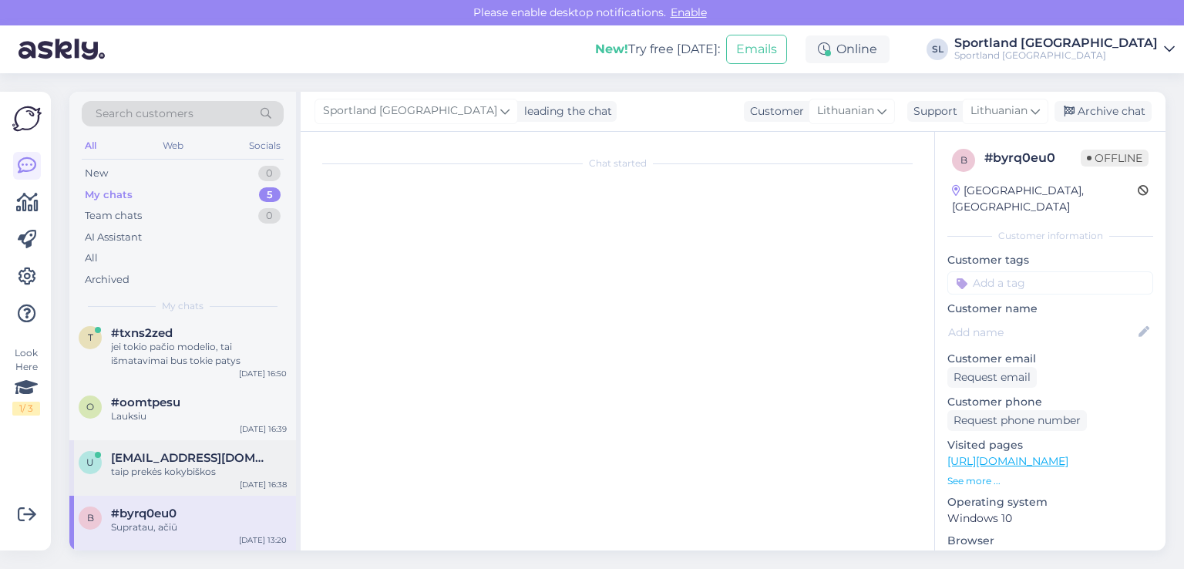
scroll to position [0, 0]
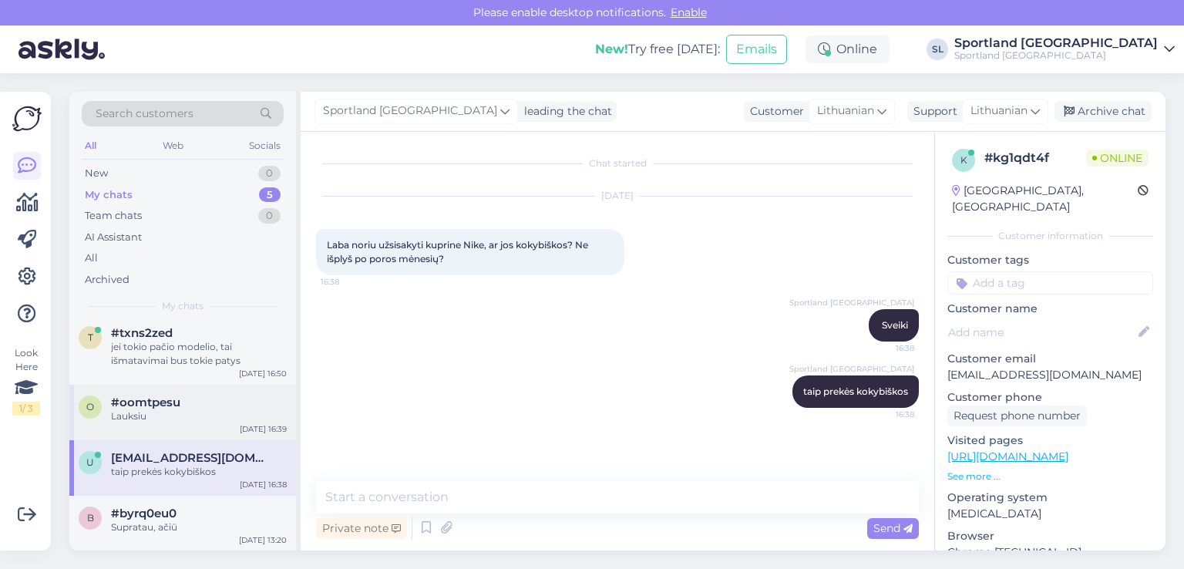
click at [114, 412] on div "Lauksiu" at bounding box center [199, 416] width 176 height 14
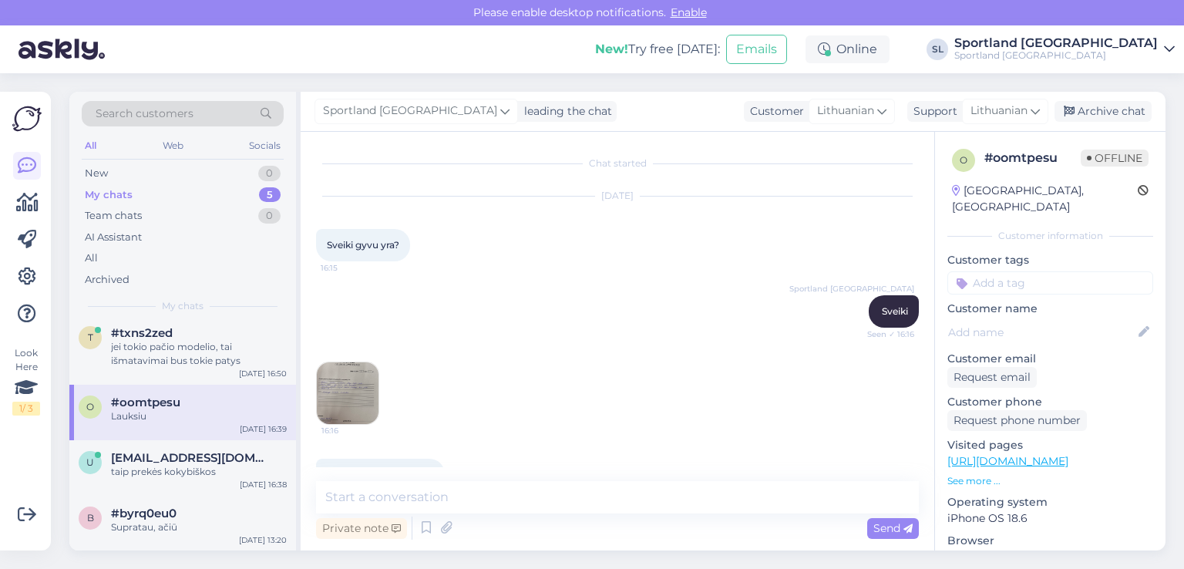
scroll to position [854, 0]
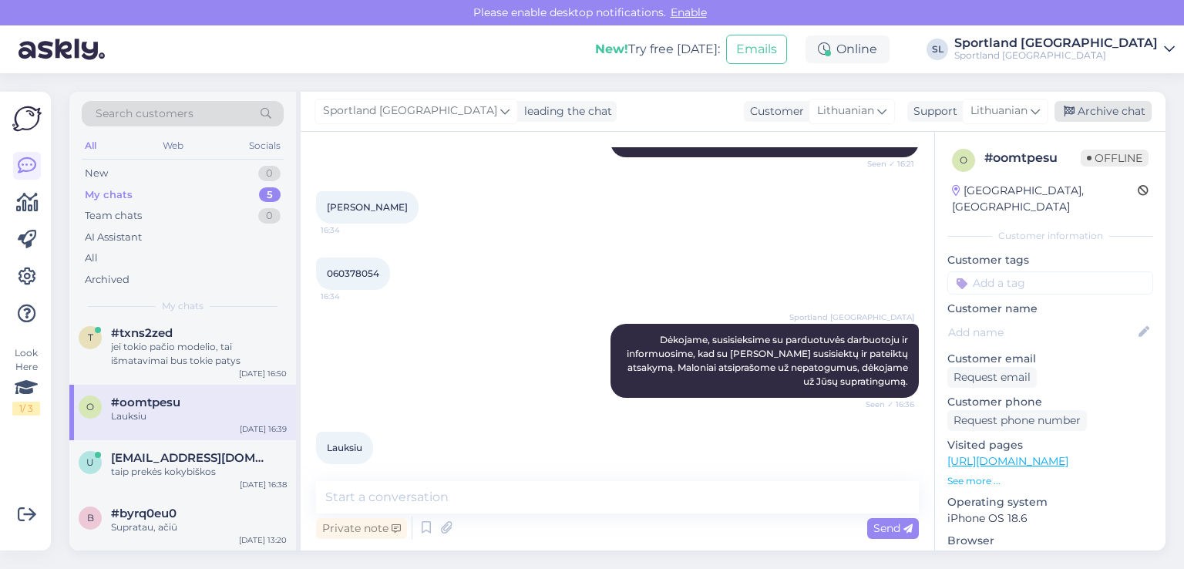
click at [1116, 113] on div "Archive chat" at bounding box center [1103, 111] width 97 height 21
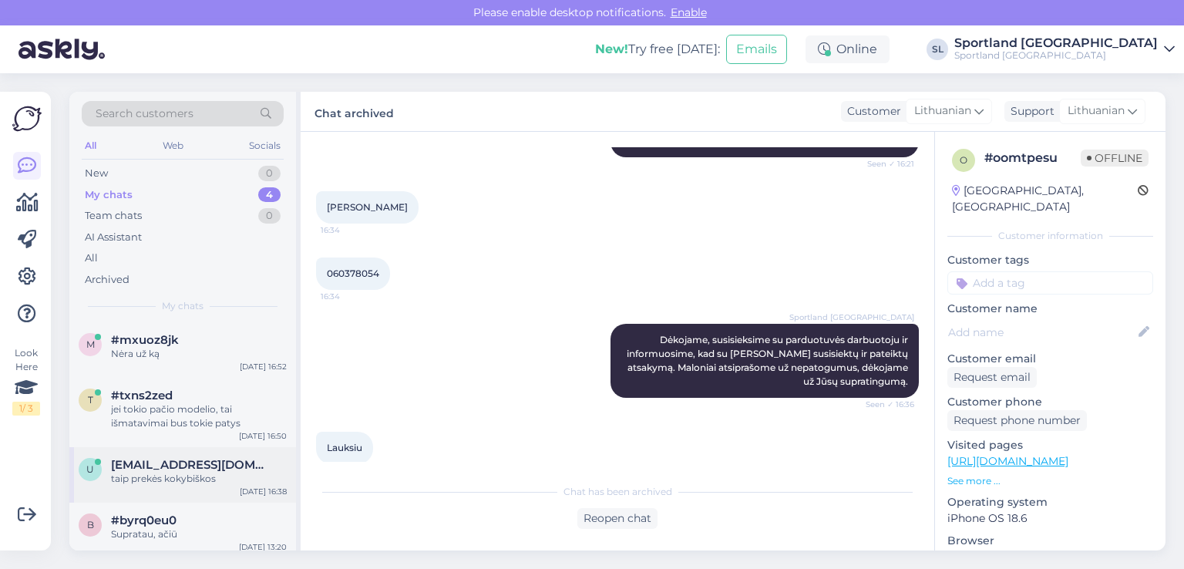
click at [163, 485] on div "taip prekės kokybiškos" at bounding box center [199, 479] width 176 height 14
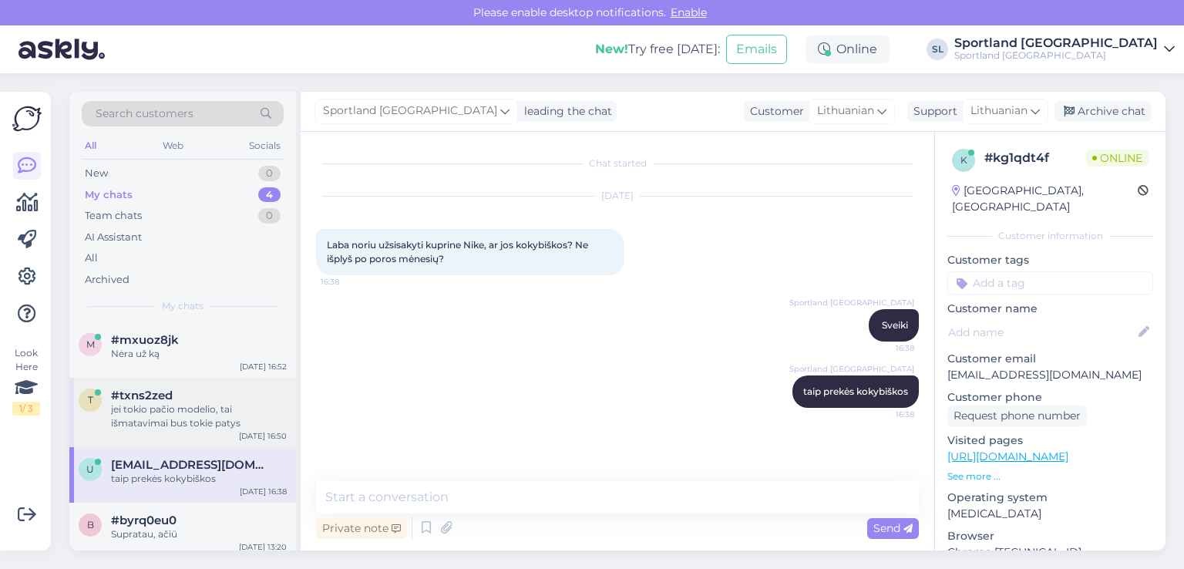
click at [159, 426] on div "jei tokio pačio modelio, tai išmatavimai bus tokie patys" at bounding box center [199, 416] width 176 height 28
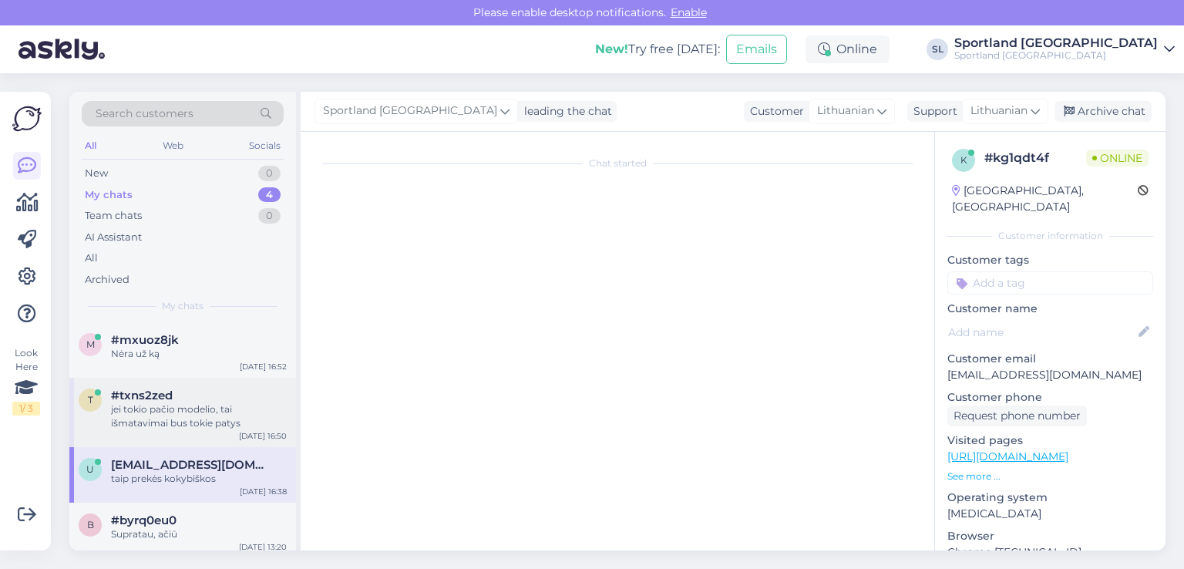
scroll to position [372, 0]
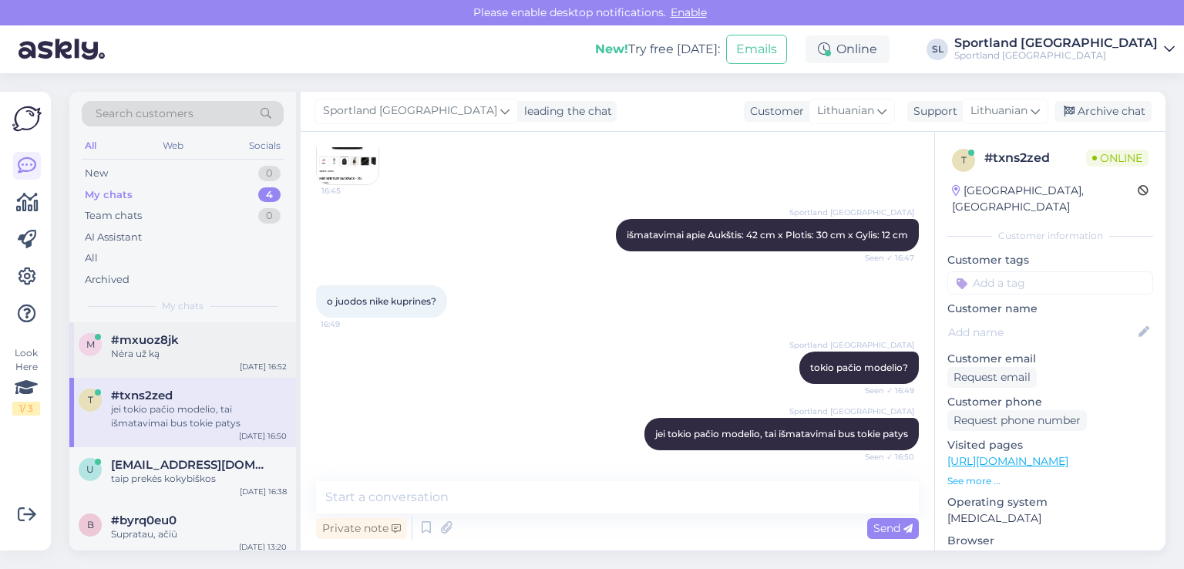
click at [148, 366] on div "m #mxuoz8jk Nėra už ką [DATE] 16:52" at bounding box center [182, 350] width 227 height 56
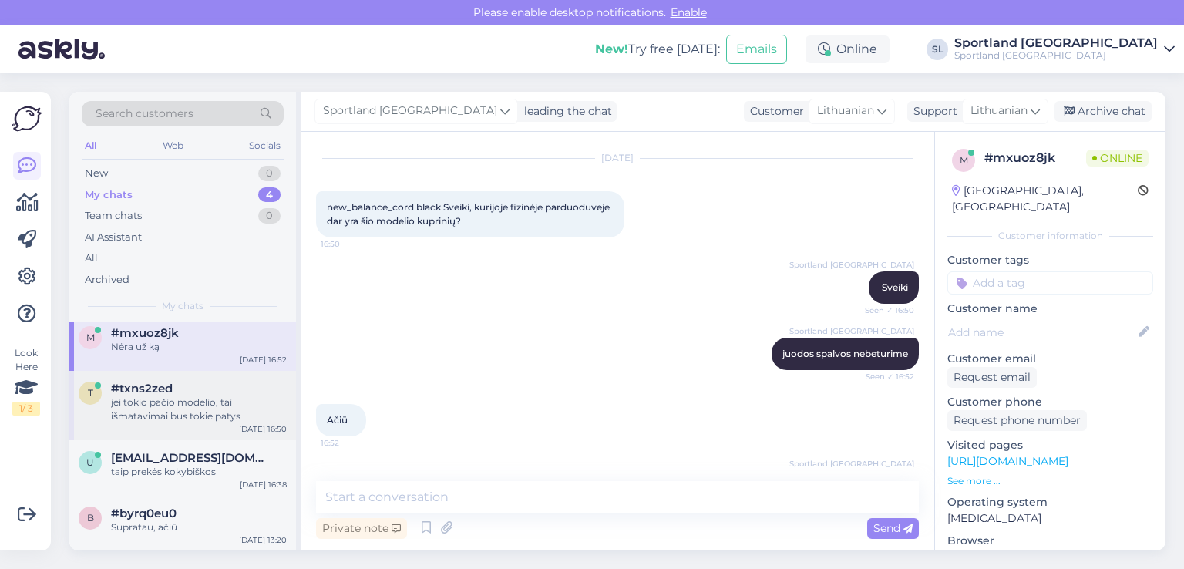
scroll to position [13, 0]
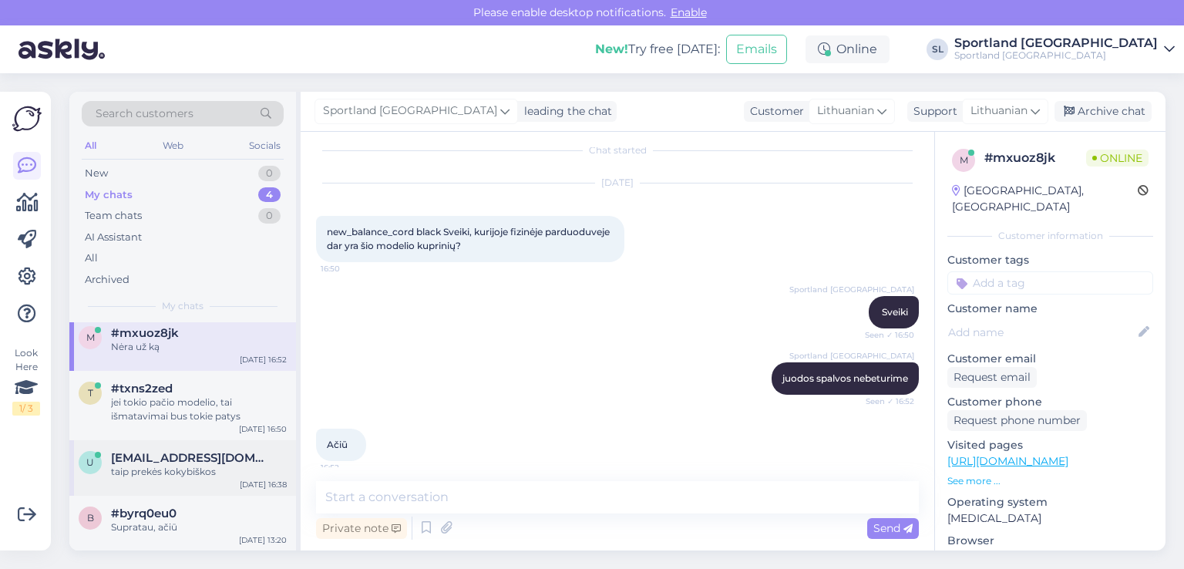
click at [153, 473] on div "taip prekės kokybiškos" at bounding box center [199, 472] width 176 height 14
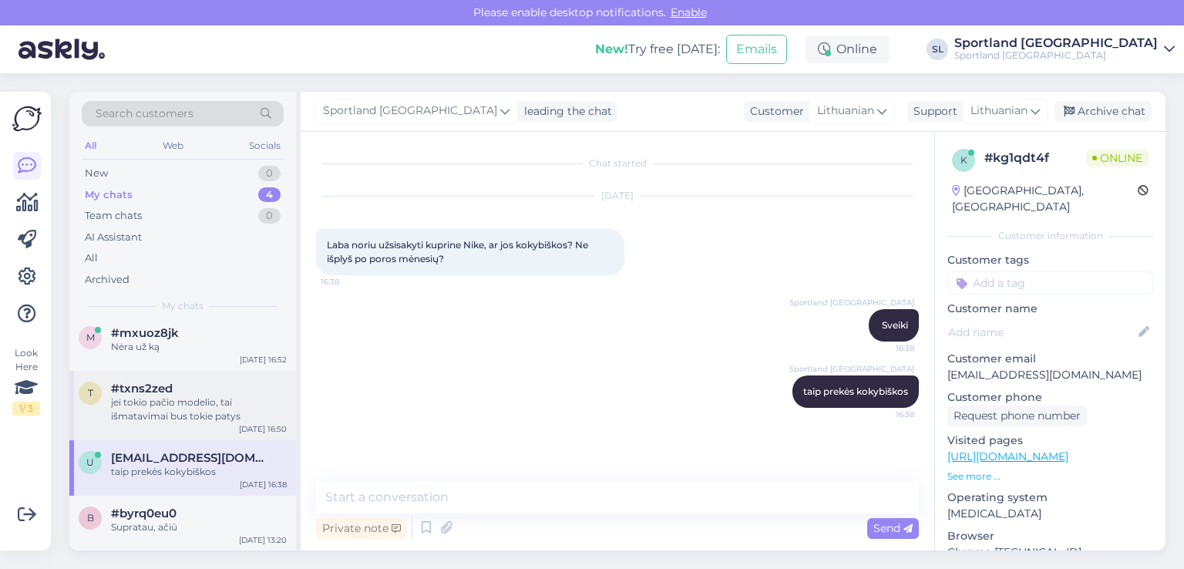
click at [183, 413] on div "jei tokio pačio modelio, tai išmatavimai bus tokie patys" at bounding box center [199, 410] width 176 height 28
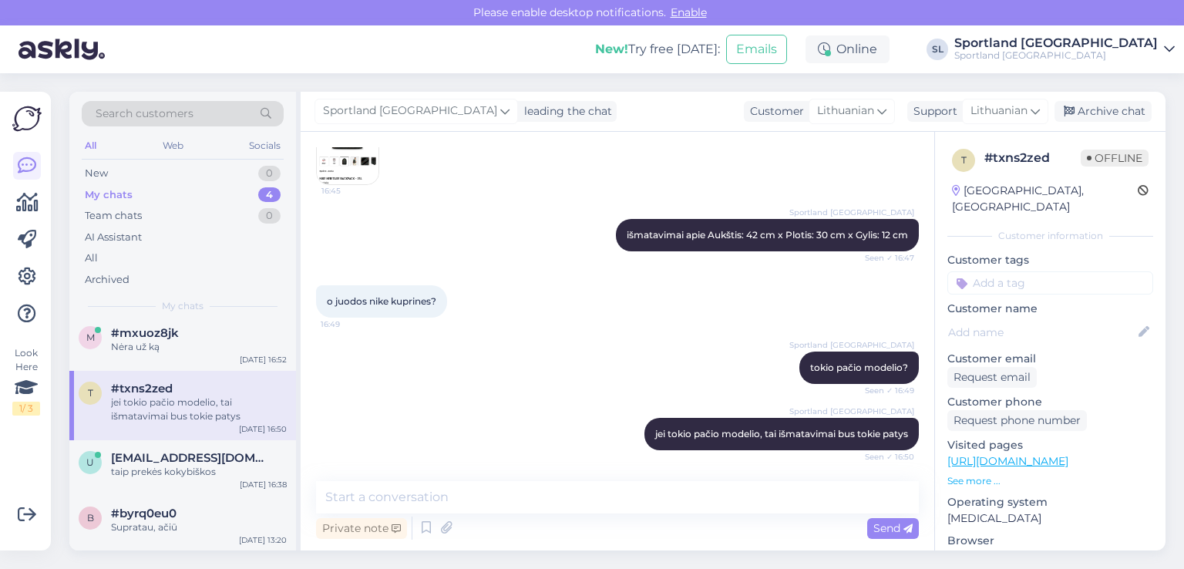
click at [6, 193] on div "Look Here 1 / 3 Get more Your checklist to get more value from Askly. Close Con…" at bounding box center [25, 321] width 51 height 459
click at [29, 196] on icon at bounding box center [27, 203] width 22 height 19
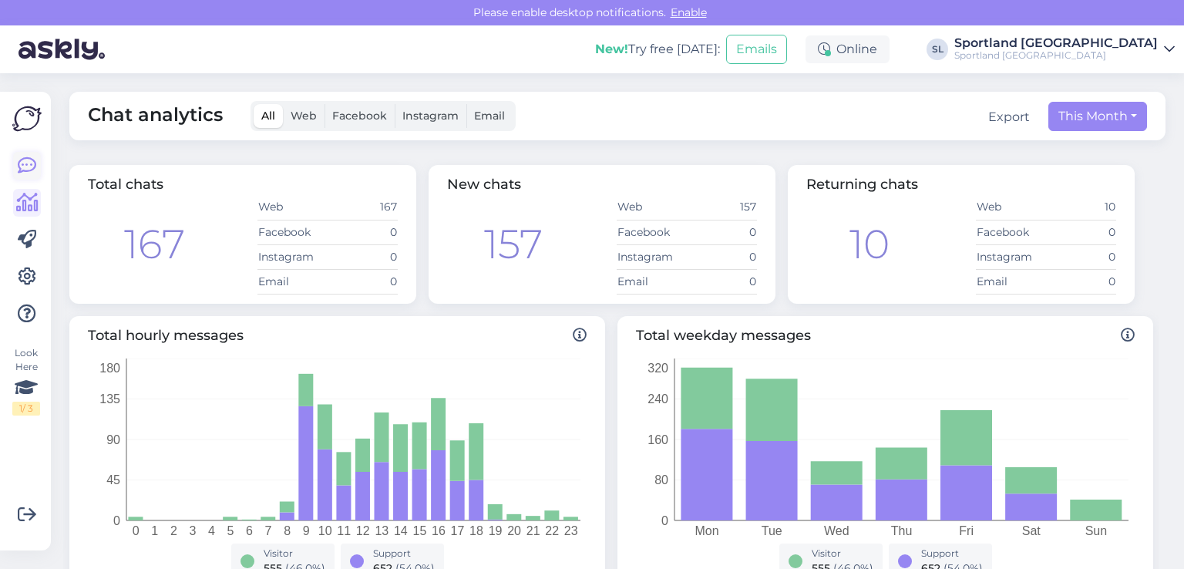
click at [21, 160] on icon at bounding box center [27, 166] width 19 height 19
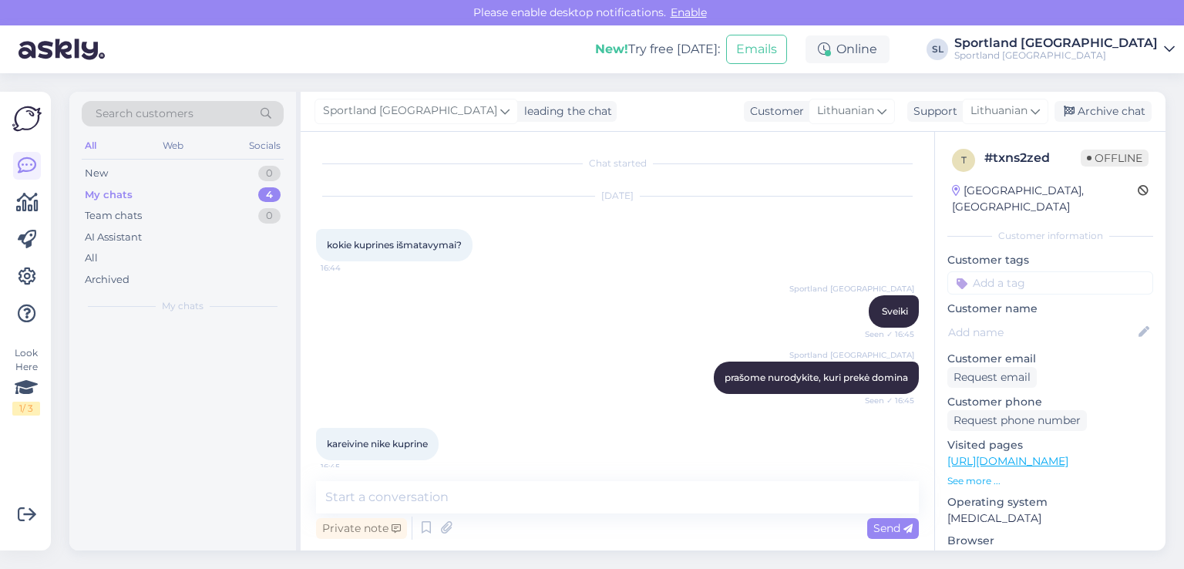
scroll to position [372, 0]
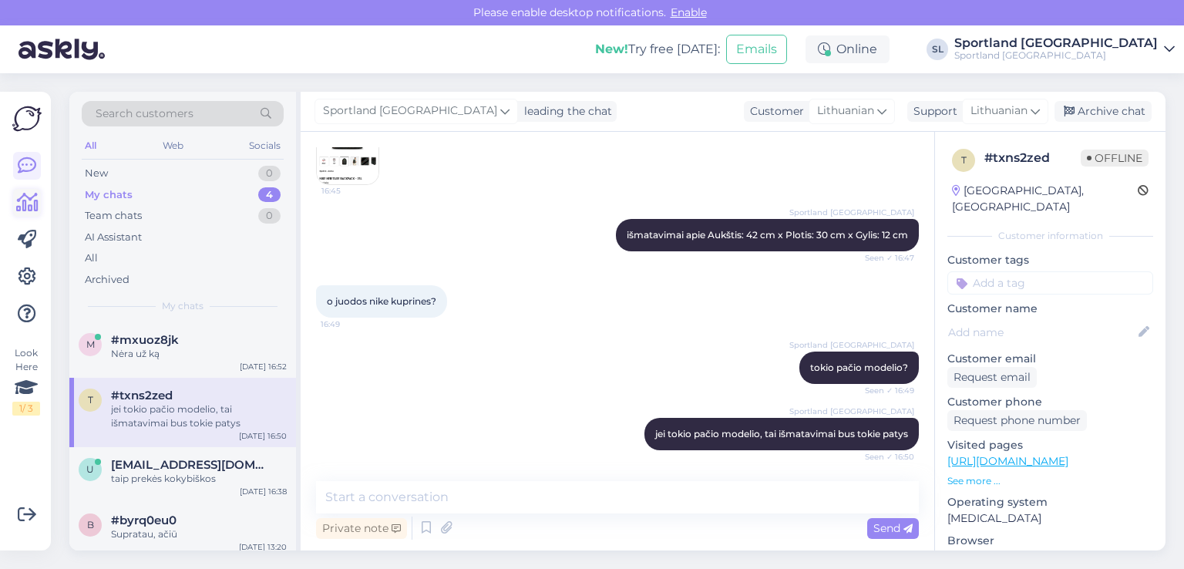
click at [24, 200] on icon at bounding box center [27, 203] width 22 height 19
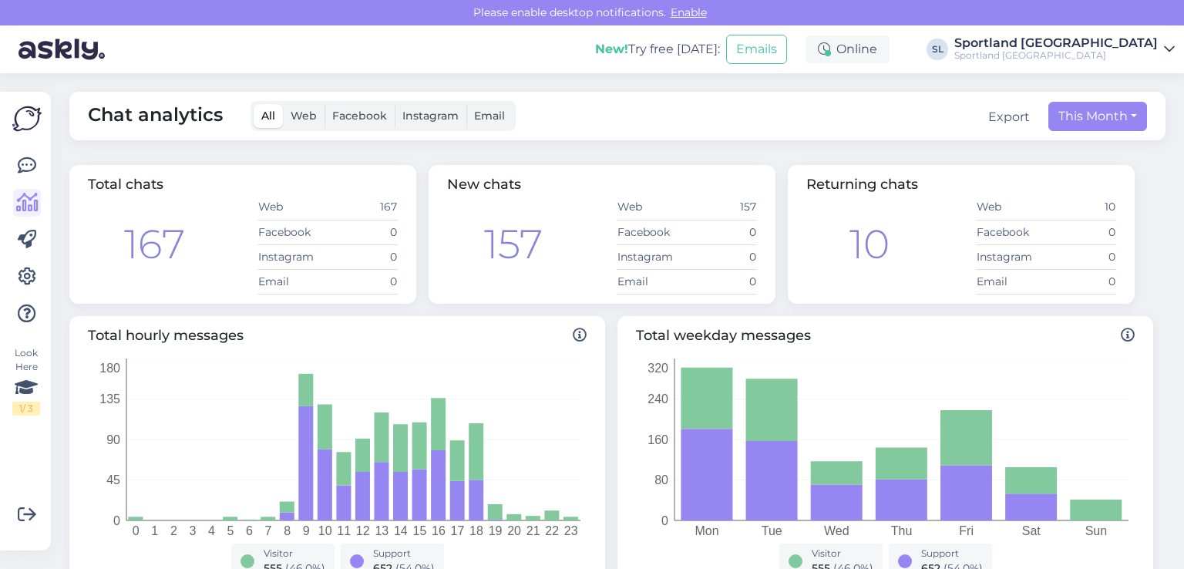
click at [12, 164] on div "Look Here 1 / 3 Get more Your checklist to get more value from Askly. Close Con…" at bounding box center [25, 321] width 51 height 459
click at [15, 167] on link at bounding box center [27, 166] width 28 height 28
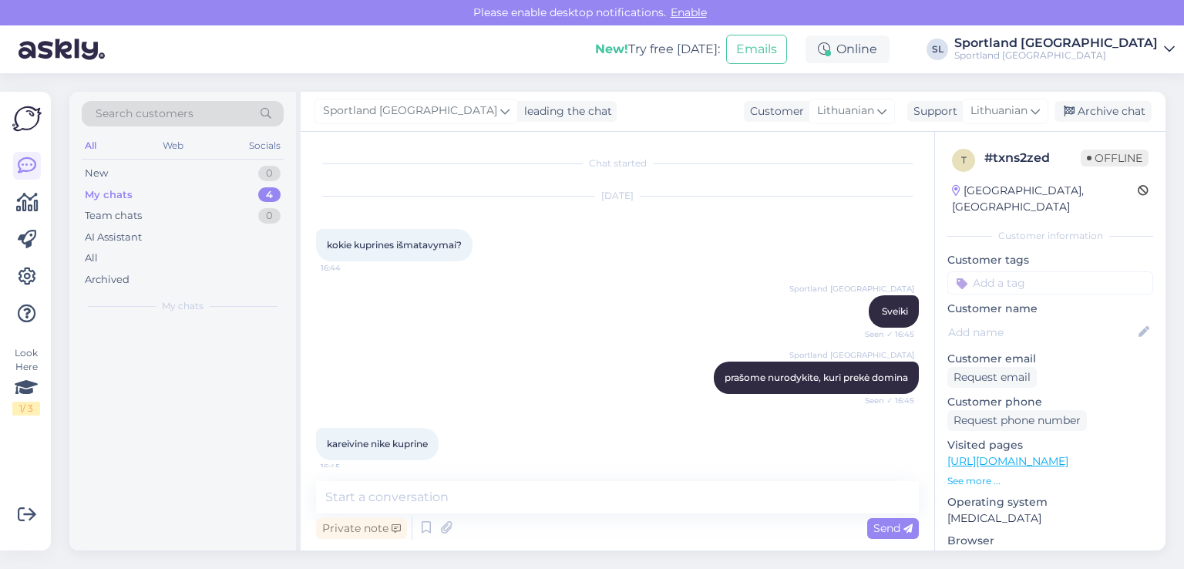
scroll to position [372, 0]
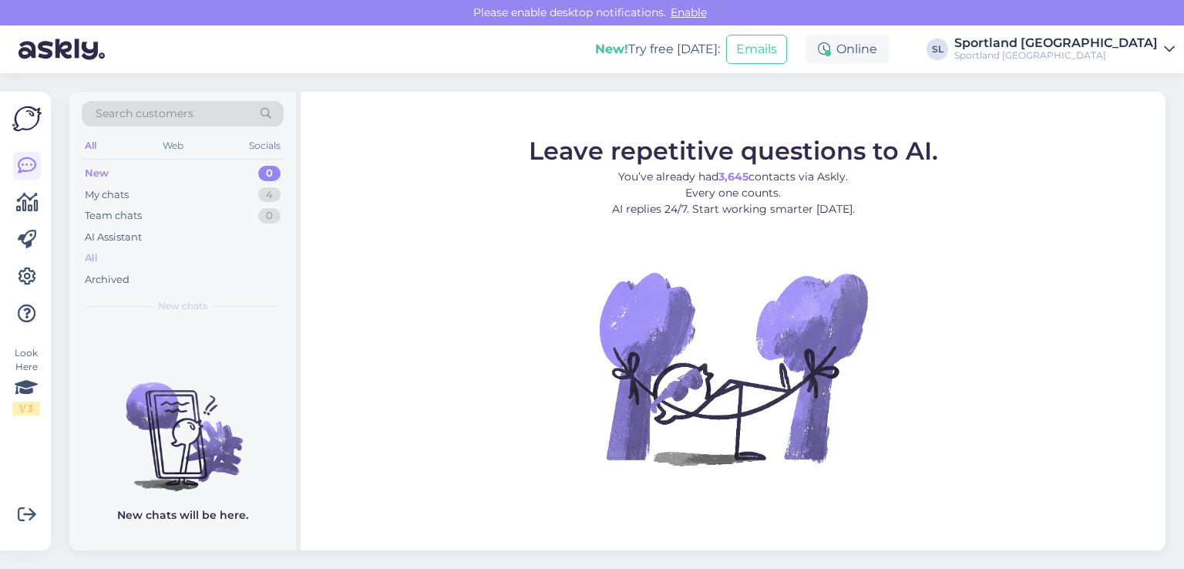
click at [128, 260] on div "All" at bounding box center [183, 258] width 202 height 22
